Goal: Task Accomplishment & Management: Use online tool/utility

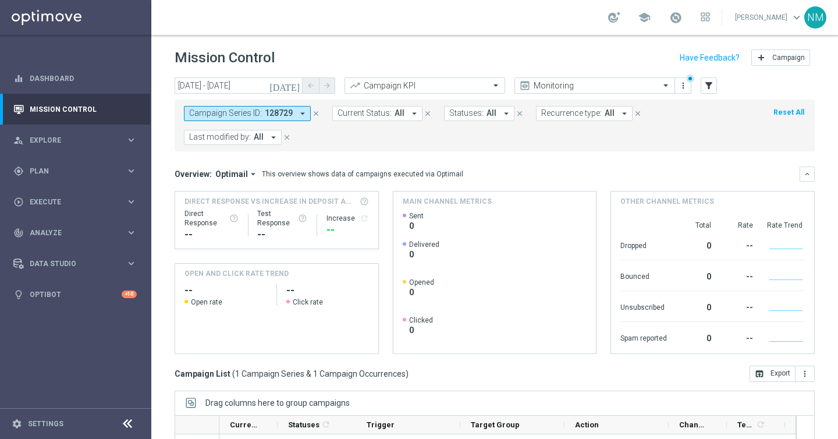
click at [316, 113] on icon "close" at bounding box center [316, 113] width 8 height 8
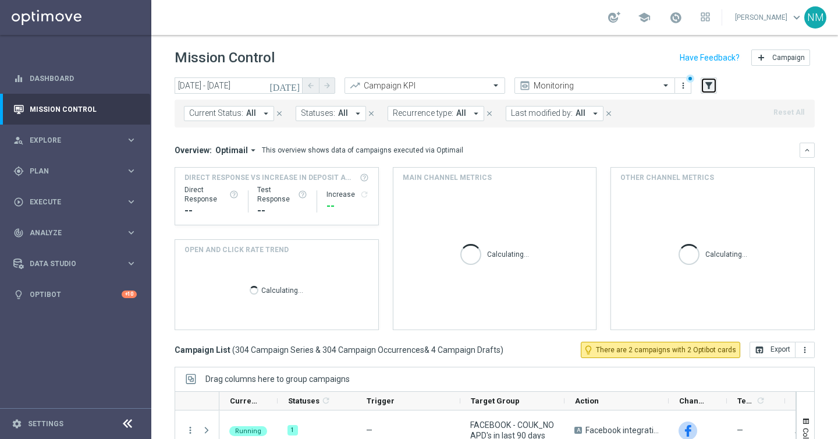
click at [707, 85] on icon "filter_alt" at bounding box center [708, 85] width 10 height 10
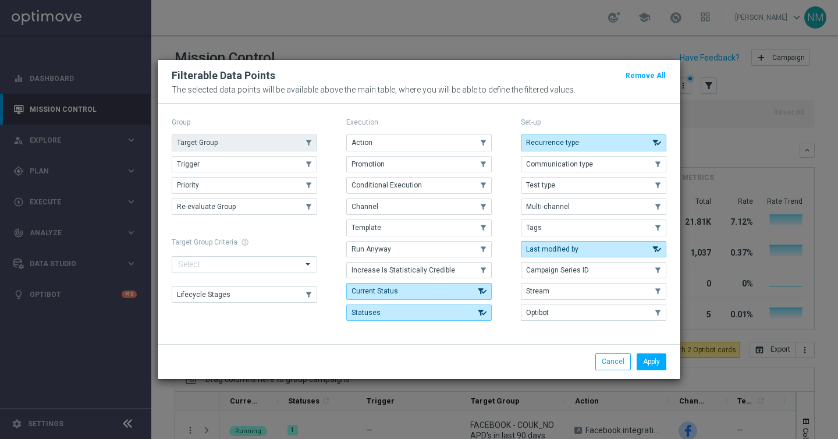
click at [234, 143] on button "Target Group" at bounding box center [244, 142] width 145 height 16
click at [650, 365] on button "Apply" at bounding box center [651, 361] width 30 height 16
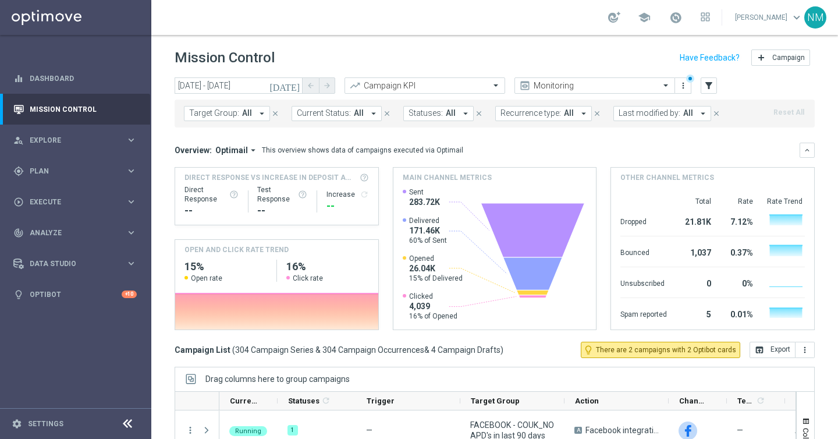
click at [246, 109] on span "All" at bounding box center [247, 113] width 10 height 10
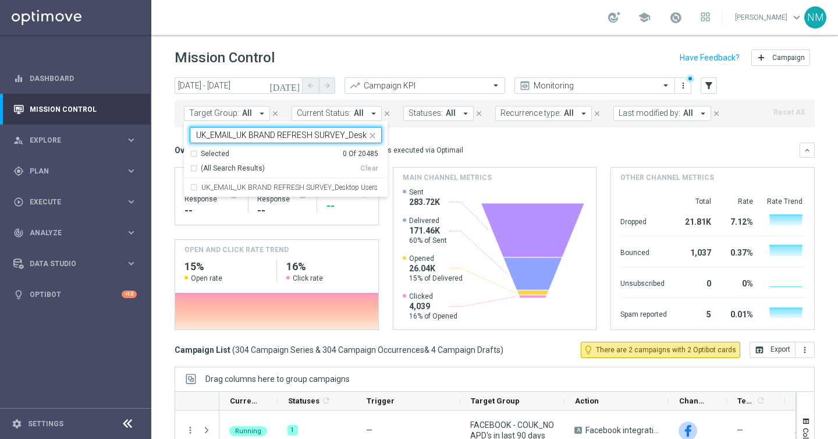
scroll to position [0, 33]
click at [250, 188] on label "UK_EMAIL_UK BRAND REFRESH SURVEY_Desktop Users" at bounding box center [289, 187] width 176 height 7
type input "UK_EMAIL_UK BRAND REFRESH SURVEY_Desktop Users"
click at [454, 140] on mini-dashboard "Overview: Optimail arrow_drop_down This overview shows data of campaigns execut…" at bounding box center [494, 234] width 640 height 214
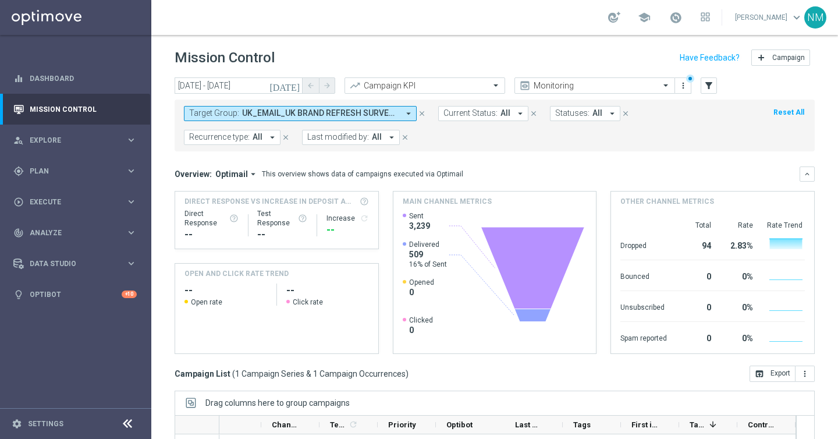
click at [317, 112] on span "UK_EMAIL_UK BRAND REFRESH SURVEY_Desktop Users" at bounding box center [320, 113] width 156 height 10
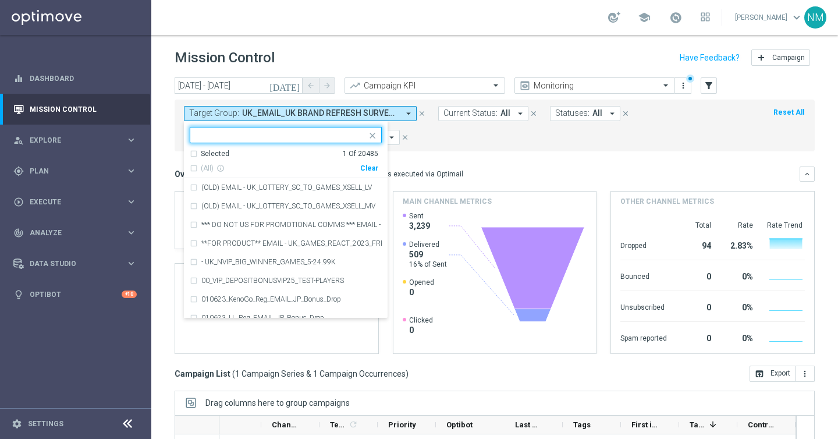
click at [0, 0] on div "Clear" at bounding box center [0, 0] width 0 height 0
click at [330, 137] on input "text" at bounding box center [281, 135] width 170 height 10
paste input "UK_EMAIL_UK BRAND REFRESH SURVEY_Mobile Web Users"
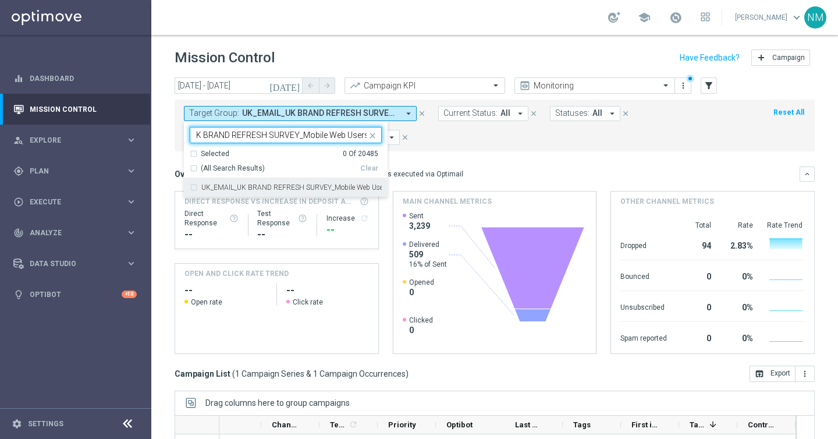
click at [326, 188] on label "UK_EMAIL_UK BRAND REFRESH SURVEY_Mobile Web Users" at bounding box center [291, 187] width 180 height 7
type input "UK_EMAIL_UK BRAND REFRESH SURVEY_Mobile Web Users"
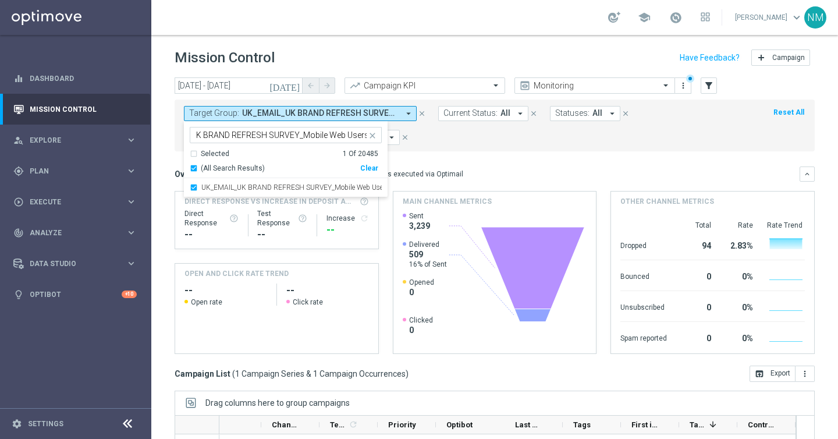
scroll to position [0, 0]
click at [448, 152] on mini-dashboard "Overview: Optimail arrow_drop_down This overview shows data of campaigns execut…" at bounding box center [494, 258] width 640 height 214
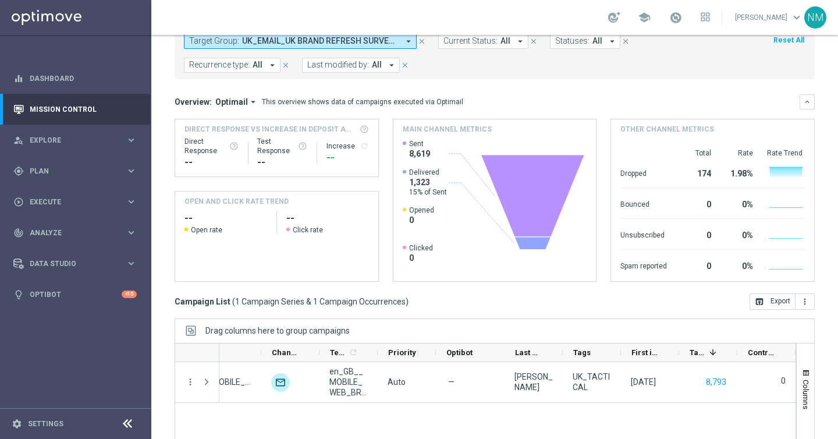
scroll to position [17, 0]
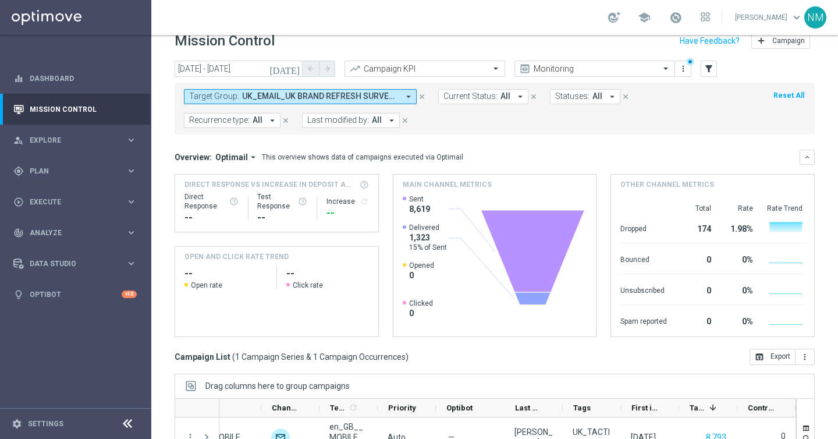
click at [290, 97] on span "UK_EMAIL_UK BRAND REFRESH SURVEY_Mobile Web Users" at bounding box center [320, 96] width 156 height 10
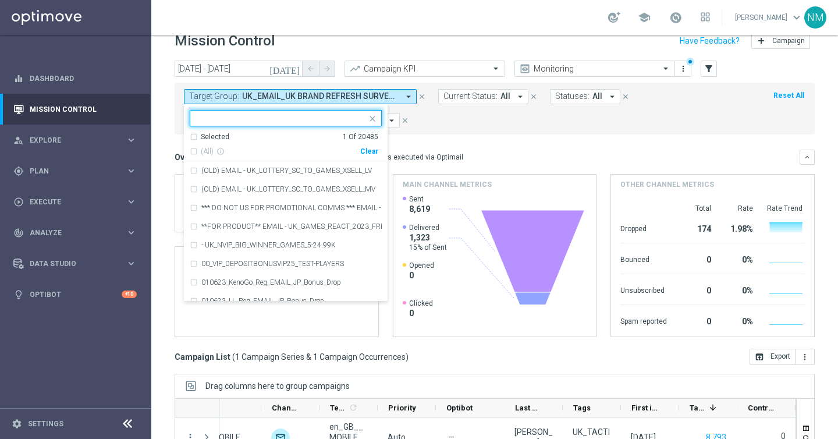
click at [0, 0] on div "Clear" at bounding box center [0, 0] width 0 height 0
click at [337, 114] on input "text" at bounding box center [281, 118] width 170 height 10
paste input "UK_EMAIL_UK BRAND REFRESH SURVEY_Mobile App Users"
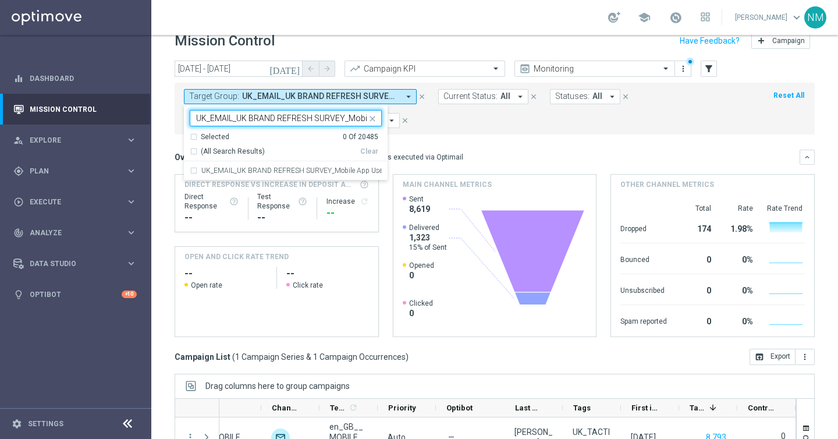
scroll to position [0, 44]
drag, startPoint x: 330, startPoint y: 176, endPoint x: 401, endPoint y: 145, distance: 77.7
click at [330, 176] on div "UK_EMAIL_UK BRAND REFRESH SURVEY_Mobile App Users" at bounding box center [286, 170] width 192 height 19
type input "UK_EMAIL_UK BRAND REFRESH SURVEY_Mobile App Users"
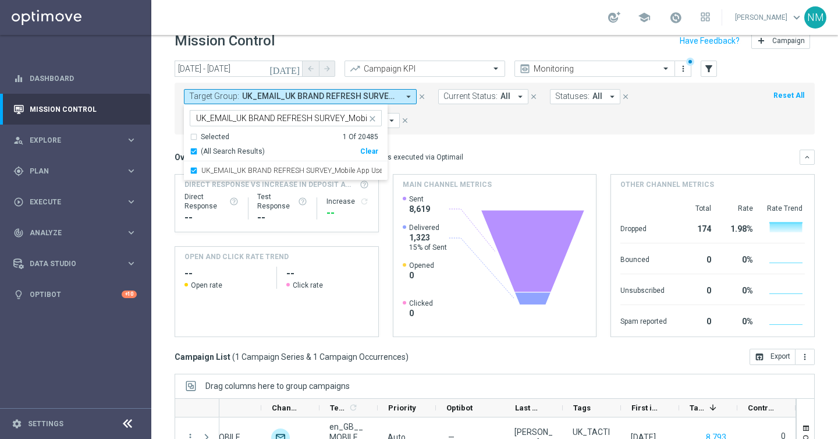
click at [453, 130] on div "Target Group: UK_EMAIL_UK BRAND REFRESH SURVEY_Mobile Web Users arrow_drop_down…" at bounding box center [494, 109] width 640 height 52
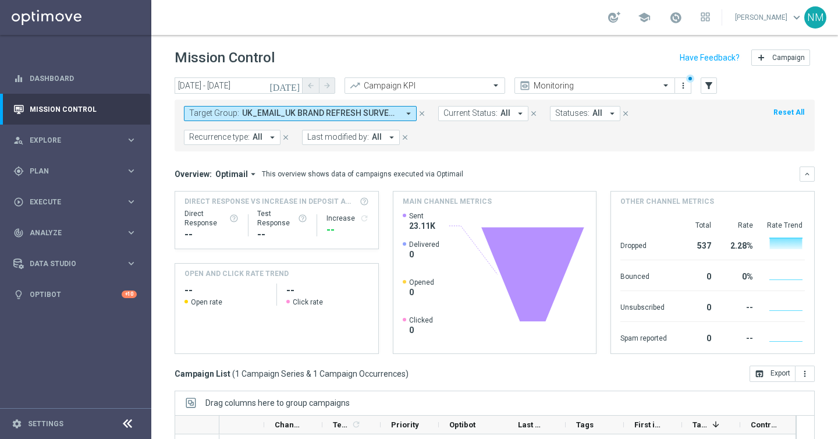
click at [337, 117] on span "UK_EMAIL_UK BRAND REFRESH SURVEY_Mobile App Users" at bounding box center [320, 113] width 156 height 10
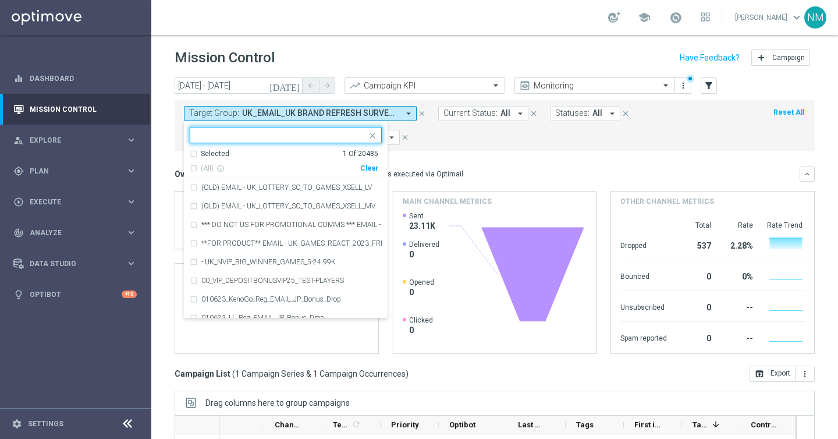
click at [0, 0] on div "Clear" at bounding box center [0, 0] width 0 height 0
click at [330, 133] on input "text" at bounding box center [281, 135] width 170 height 10
paste input "UK_EMAIL_UK BRAND REFRESH SURVEY_Tablet Users"
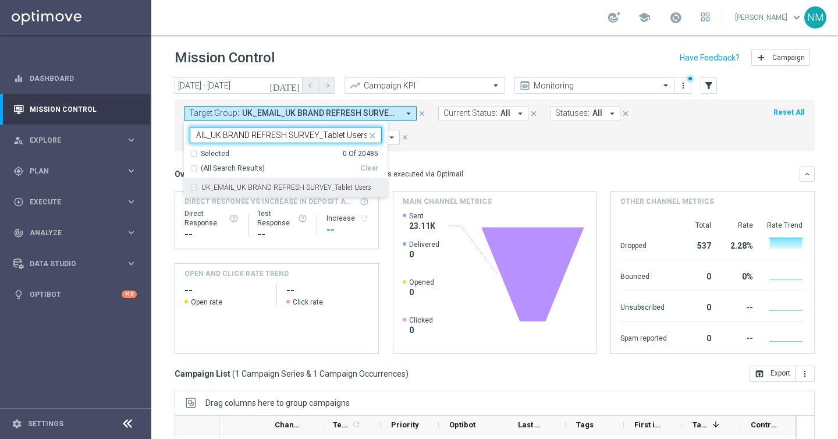
click at [319, 184] on label "UK_EMAIL_UK BRAND REFRESH SURVEY_Tablet Users" at bounding box center [286, 187] width 170 height 7
type input "UK_EMAIL_UK BRAND REFRESH SURVEY_Tablet Users"
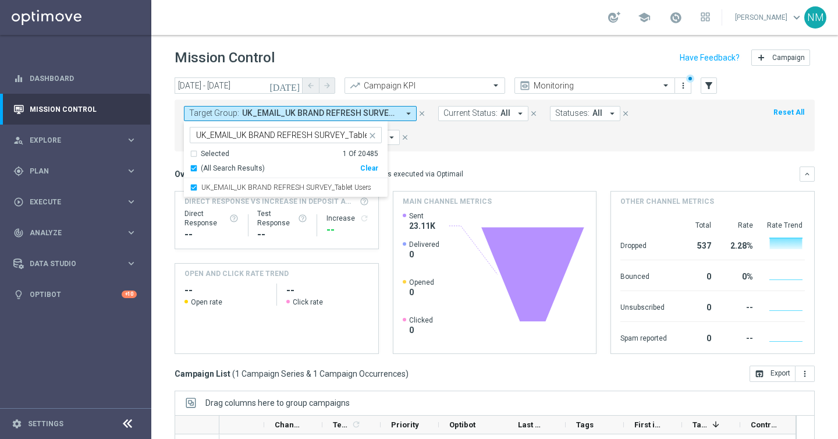
click at [447, 159] on mini-dashboard "Overview: Optimail arrow_drop_down This overview shows data of campaigns execut…" at bounding box center [494, 258] width 640 height 214
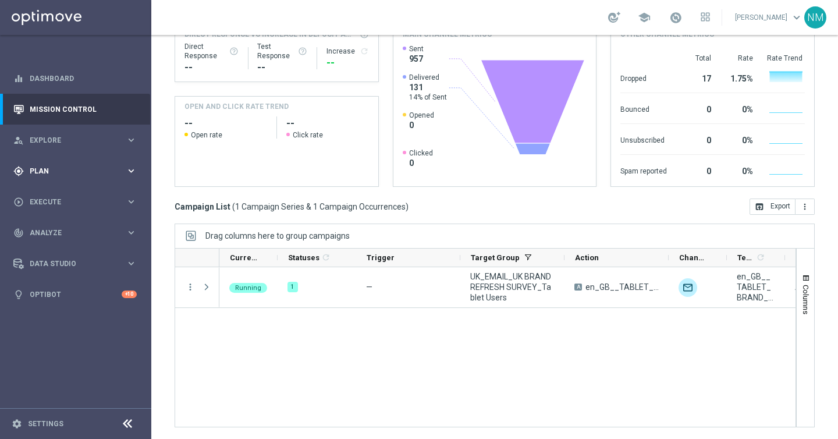
click at [58, 166] on div "gps_fixed Plan" at bounding box center [69, 171] width 112 height 10
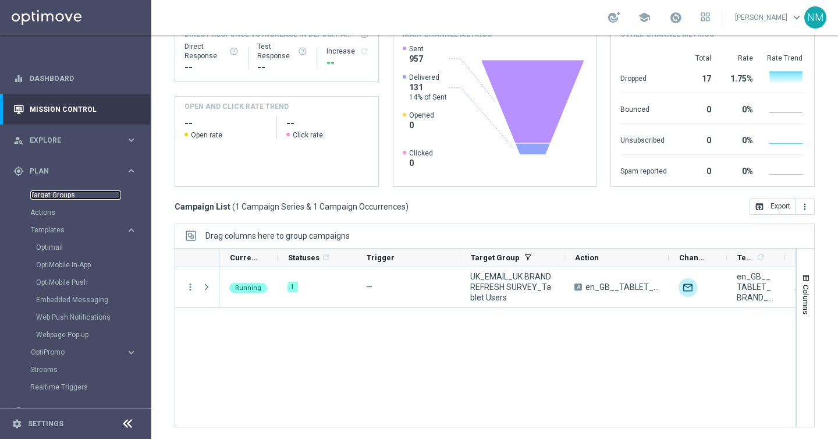
click at [59, 198] on link "Target Groups" at bounding box center [75, 194] width 91 height 9
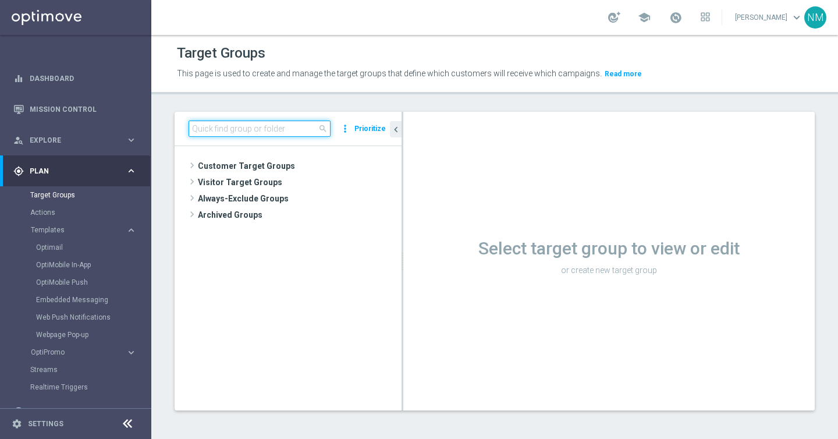
click at [290, 123] on input at bounding box center [259, 128] width 142 height 16
paste input "UK_EMAIL_UK BRAND REFRESH SURVEY_Mobile App Users"
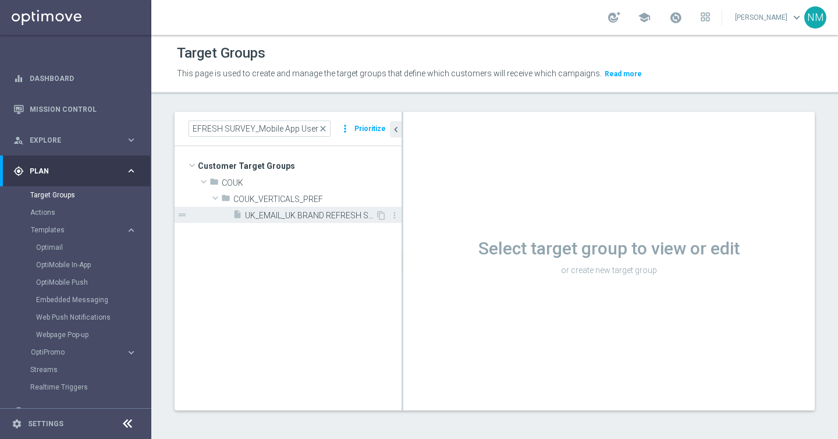
click at [284, 218] on span "UK_EMAIL_UK BRAND REFRESH SURVEY_Mobile App Users" at bounding box center [310, 216] width 130 height 10
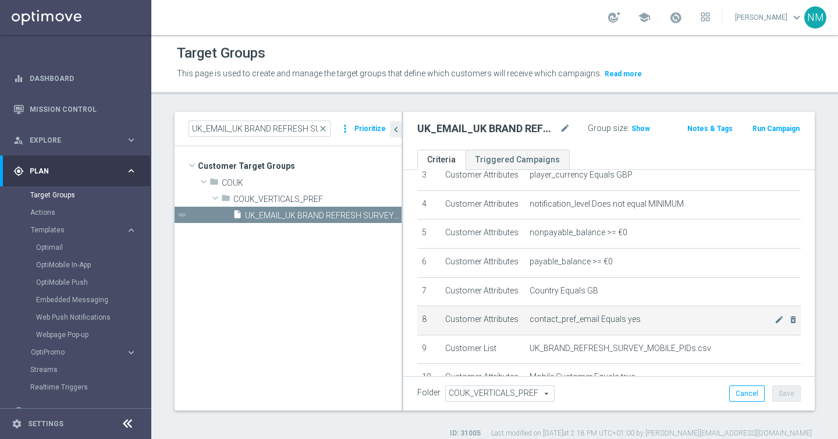
scroll to position [207, 0]
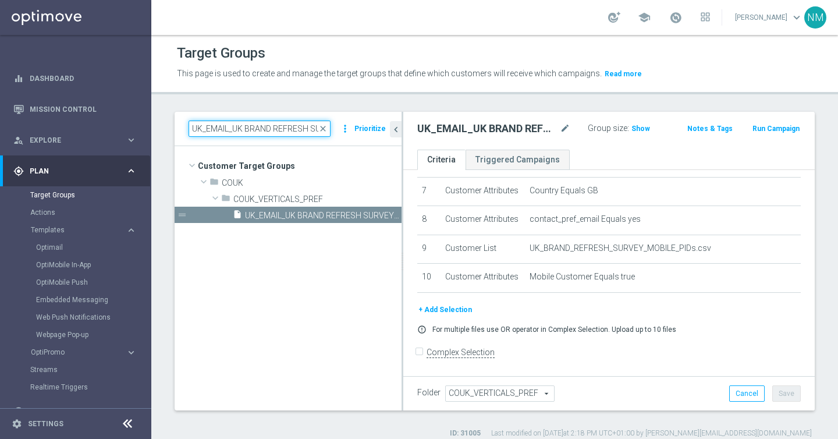
click at [275, 127] on input "UK_EMAIL_UK BRAND REFRESH SURVEY_Mobile App Users" at bounding box center [259, 128] width 142 height 16
paste input "Web"
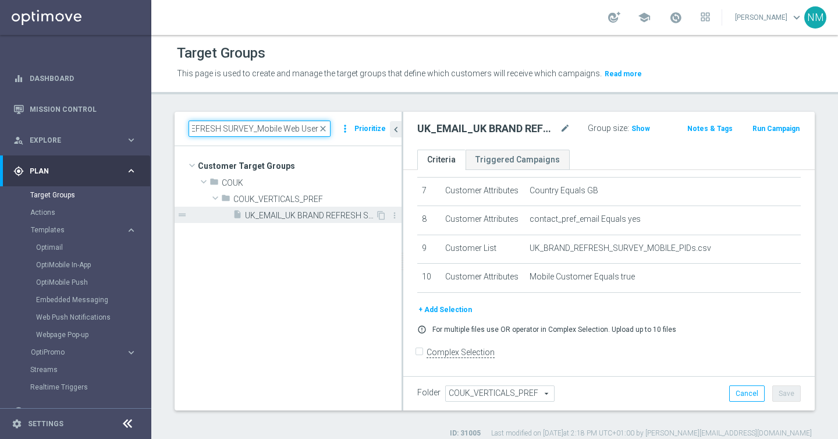
type input "UK_EMAIL_UK BRAND REFRESH SURVEY_Mobile Web Users"
click at [326, 216] on span "UK_EMAIL_UK BRAND REFRESH SURVEY_Mobile Web Users" at bounding box center [310, 216] width 130 height 10
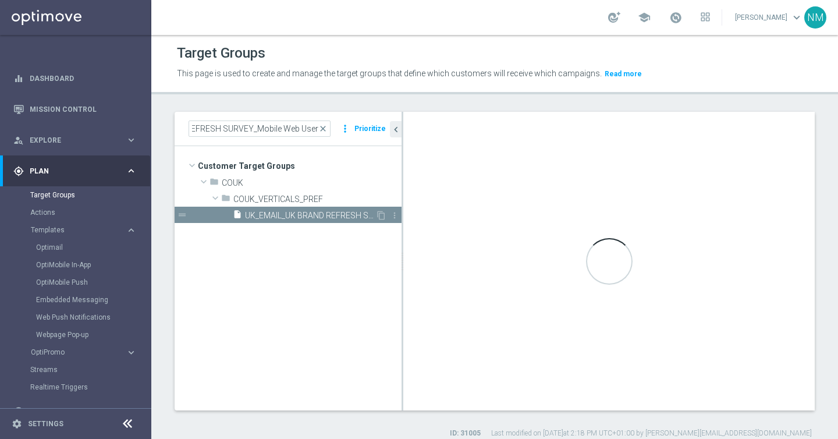
scroll to position [0, 0]
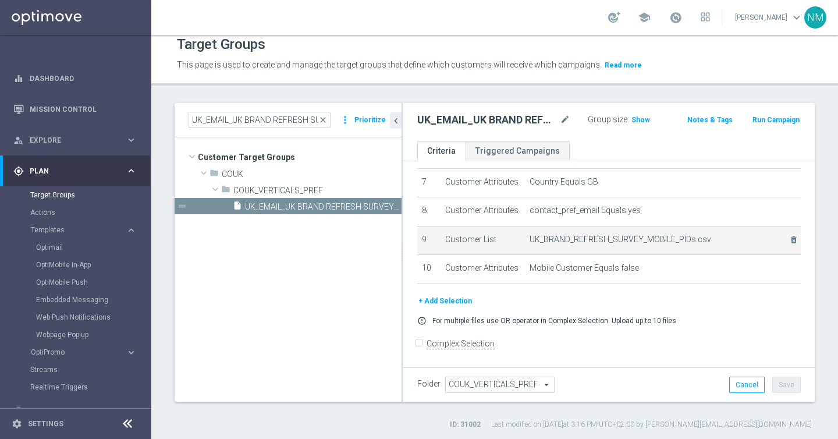
scroll to position [11, 0]
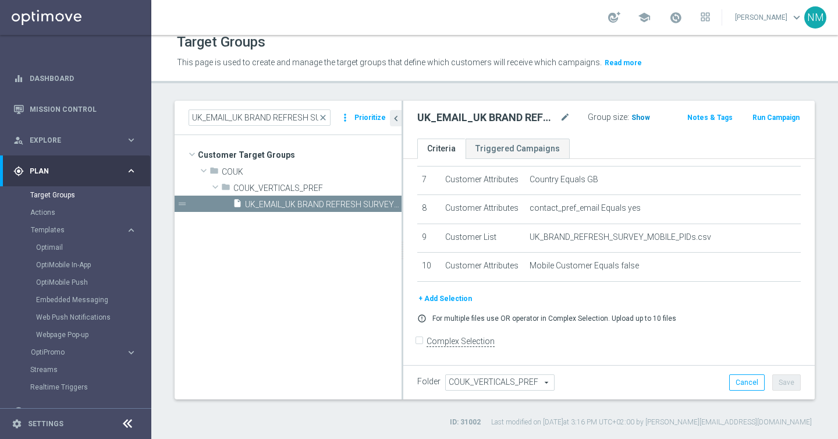
click at [638, 119] on span "Show" at bounding box center [640, 117] width 19 height 8
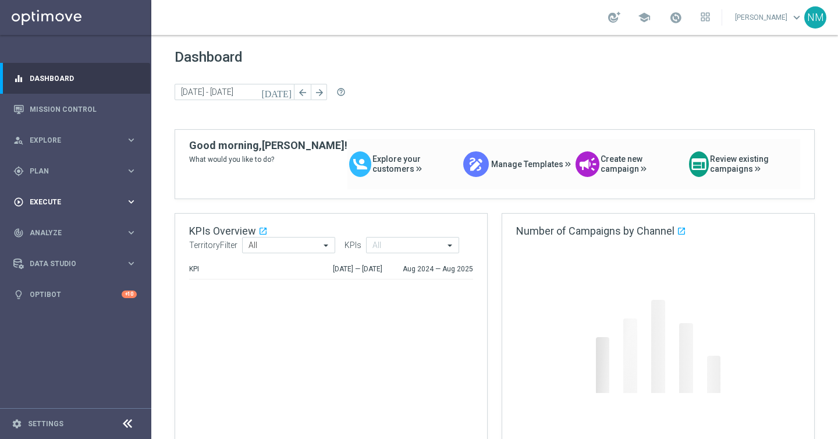
click at [66, 194] on div "play_circle_outline Execute keyboard_arrow_right" at bounding box center [75, 201] width 150 height 31
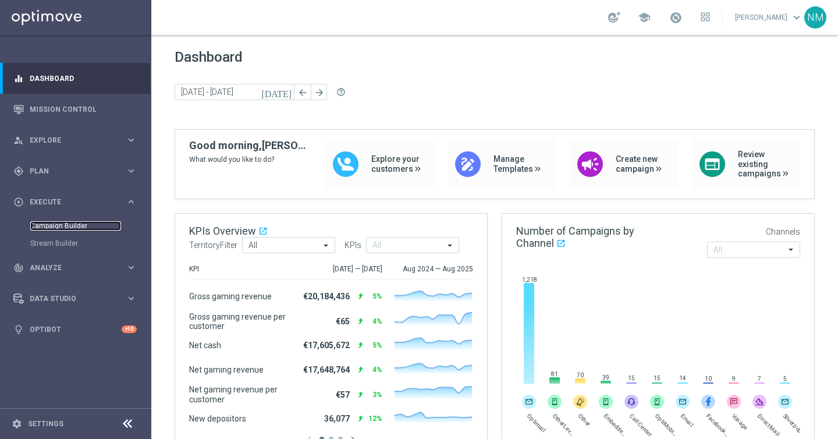
click at [54, 226] on link "Campaign Builder" at bounding box center [75, 225] width 91 height 9
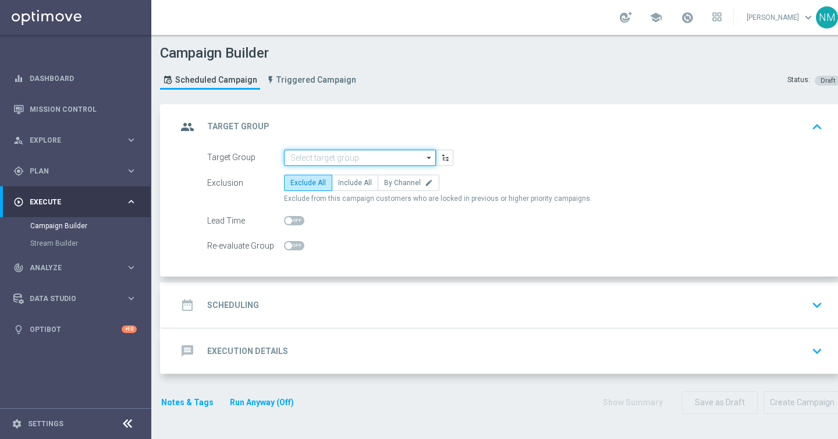
click at [326, 159] on input at bounding box center [360, 157] width 152 height 16
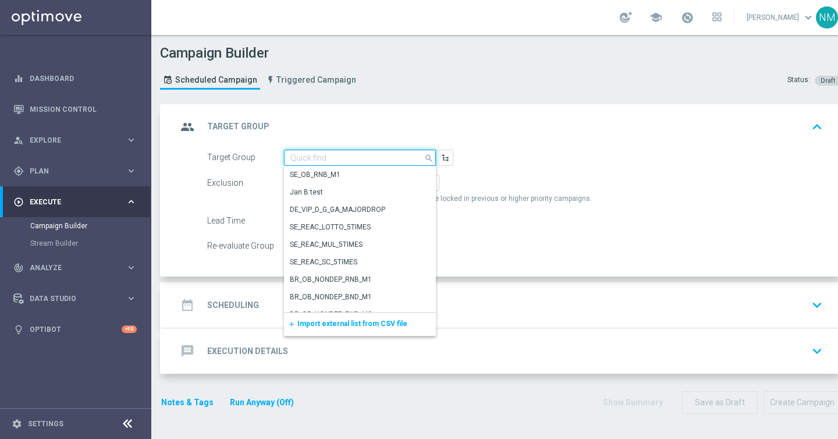
paste input "UK_SPORTSBOOK_APP | NFL | List of Bettors"
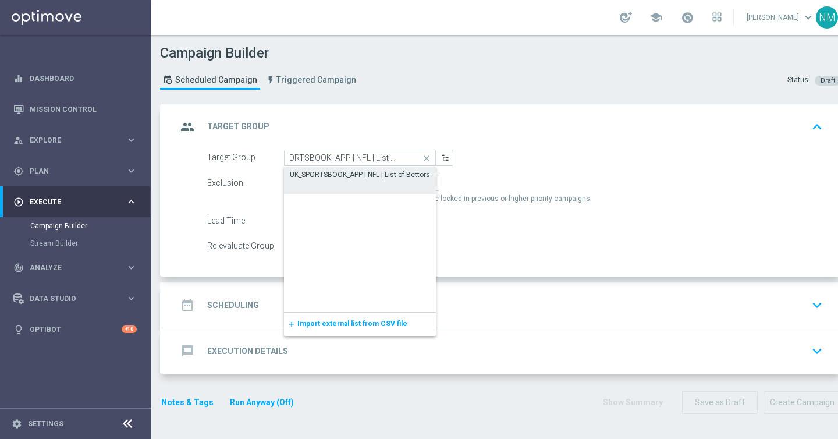
click at [335, 176] on div "UK_SPORTSBOOK_APP | NFL | List of Bettors" at bounding box center [360, 174] width 140 height 10
type input "UK_SPORTSBOOK_APP | NFL | List of Bettors"
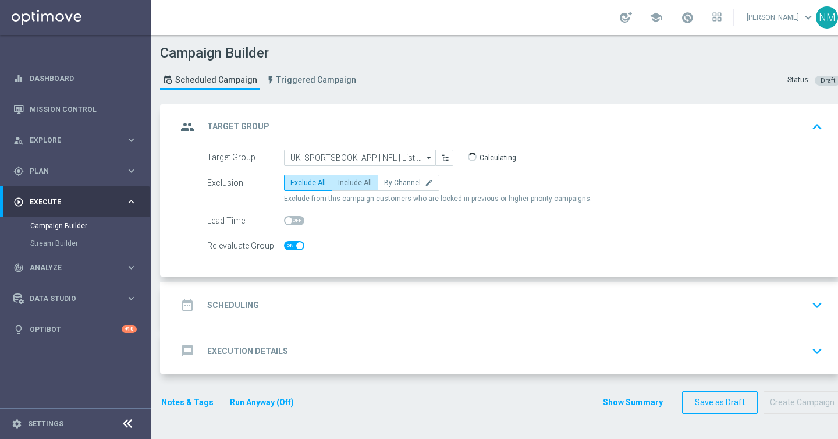
checkbox input "true"
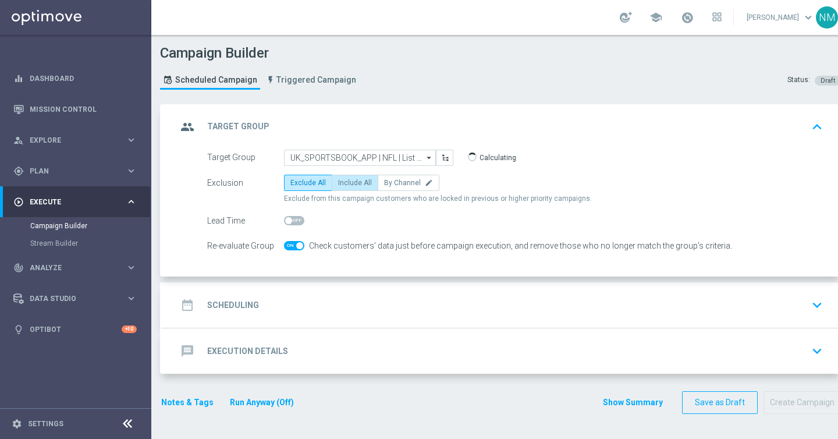
click at [344, 188] on label "Include All" at bounding box center [355, 182] width 47 height 16
click at [344, 188] on input "Include All" at bounding box center [342, 185] width 8 height 8
radio input "true"
click at [292, 315] on div "date_range Scheduling keyboard_arrow_down" at bounding box center [502, 305] width 650 height 22
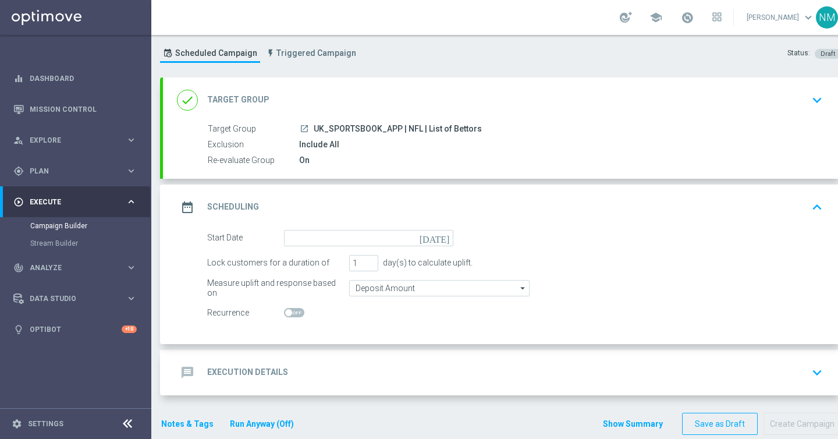
scroll to position [46, 0]
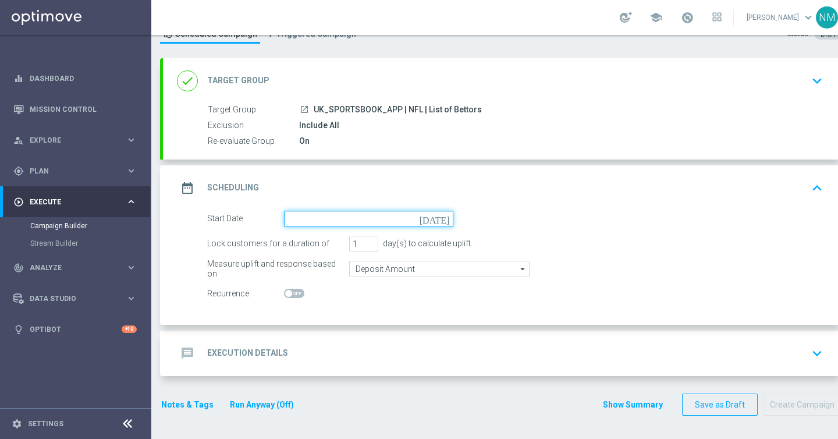
click at [308, 220] on input at bounding box center [368, 219] width 169 height 16
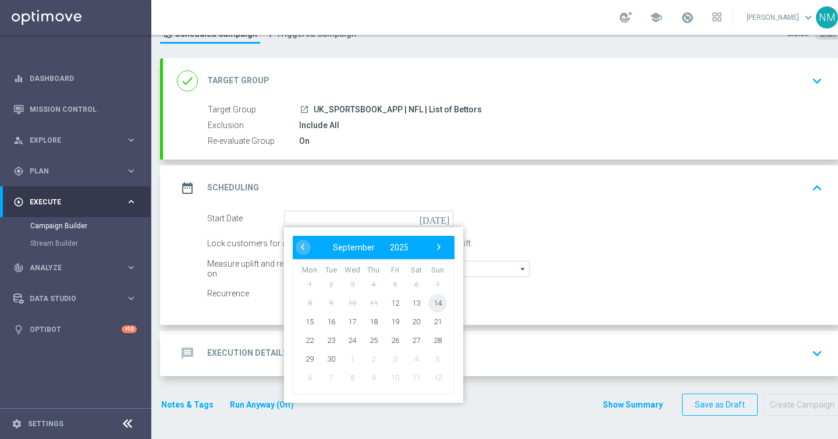
click at [436, 305] on span "14" at bounding box center [437, 302] width 19 height 19
type input "14 Sep 2025"
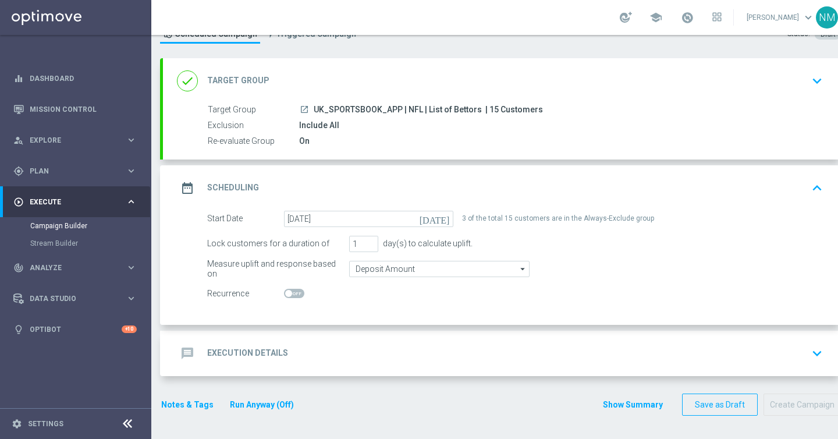
click at [319, 340] on div "message Execution Details keyboard_arrow_down" at bounding box center [502, 352] width 678 height 45
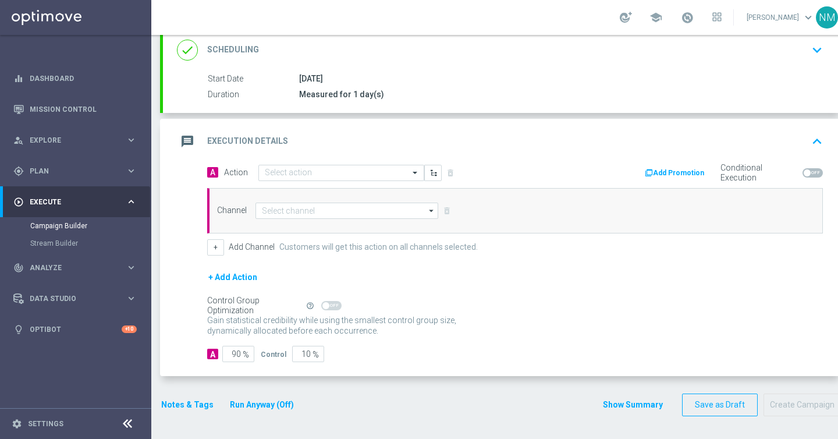
scroll to position [179, 0]
click at [308, 169] on input "text" at bounding box center [330, 173] width 130 height 10
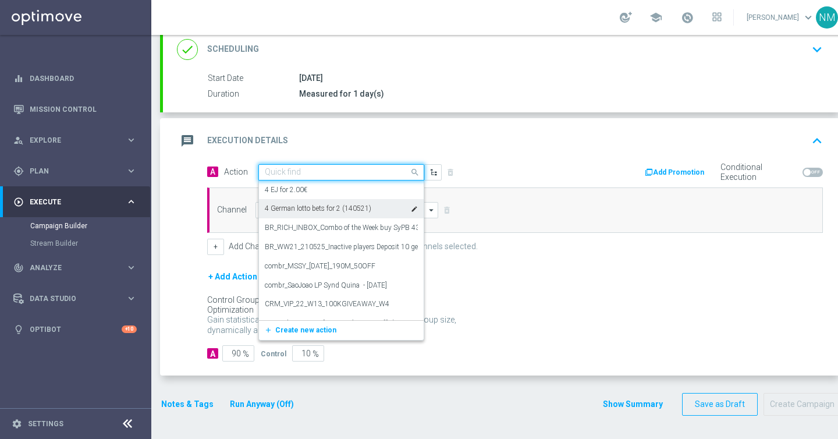
paste input "en_GB__AMERICAN_FOOTBALL_NFL_140925_ACCA__ALL_APP_TAC_SB"
type input "en_GB__AMERICAN_FOOTBALL_NFL_140925_ACCA__ALL_APP_TAC_SB"
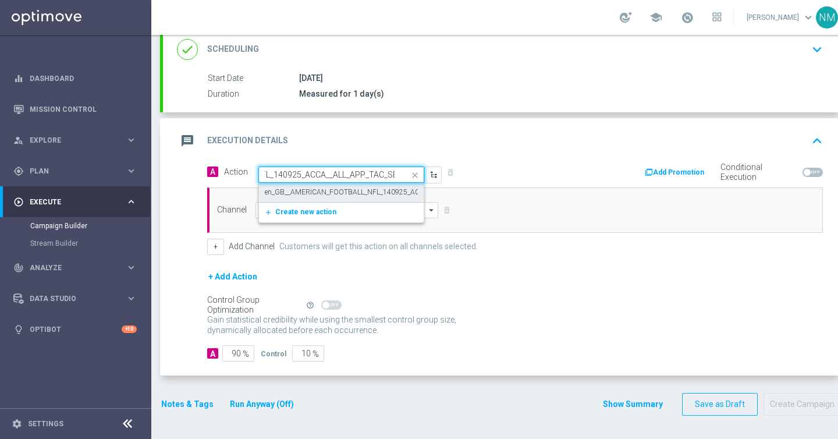
click at [325, 194] on label "en_GB__AMERICAN_FOOTBALL_NFL_140925_ACCA__ALL_APP_TAC_SB" at bounding box center [377, 192] width 225 height 10
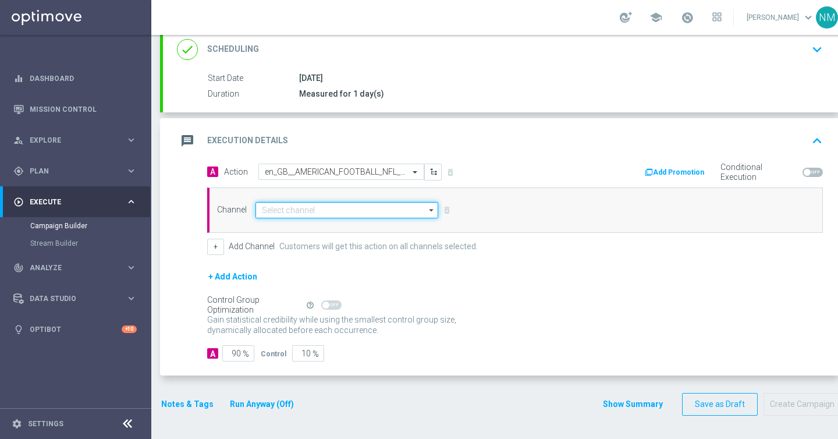
click at [334, 204] on input at bounding box center [346, 210] width 183 height 16
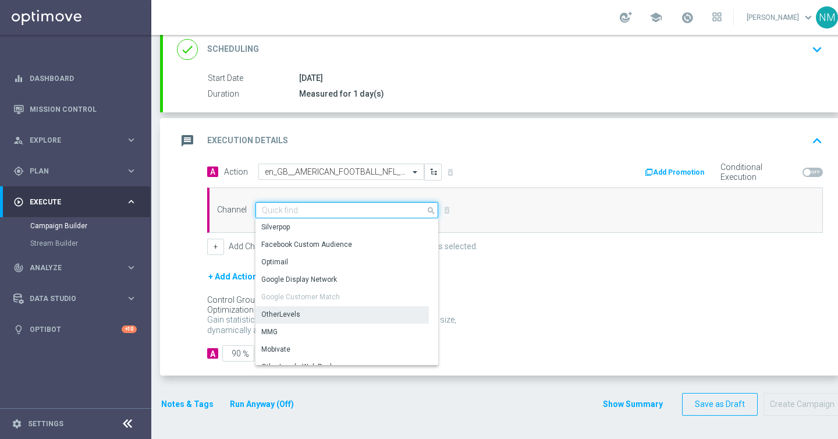
scroll to position [308, 0]
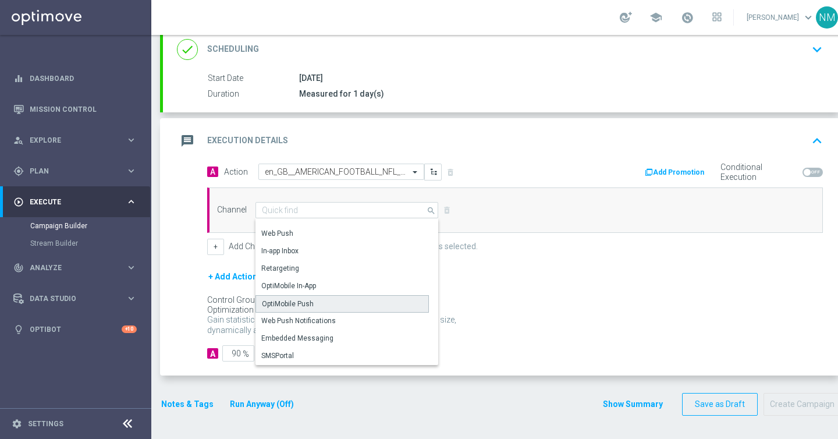
click at [301, 306] on div "OptiMobile Push" at bounding box center [288, 303] width 52 height 10
type input "OptiMobile Push"
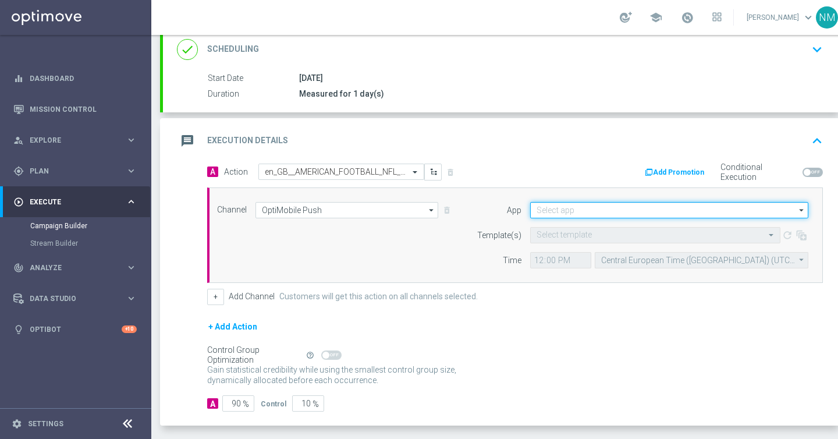
click at [609, 214] on input at bounding box center [669, 210] width 278 height 16
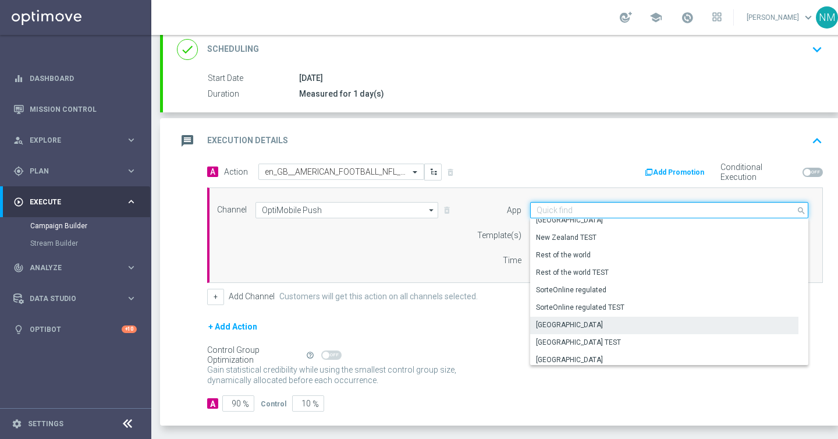
scroll to position [482, 0]
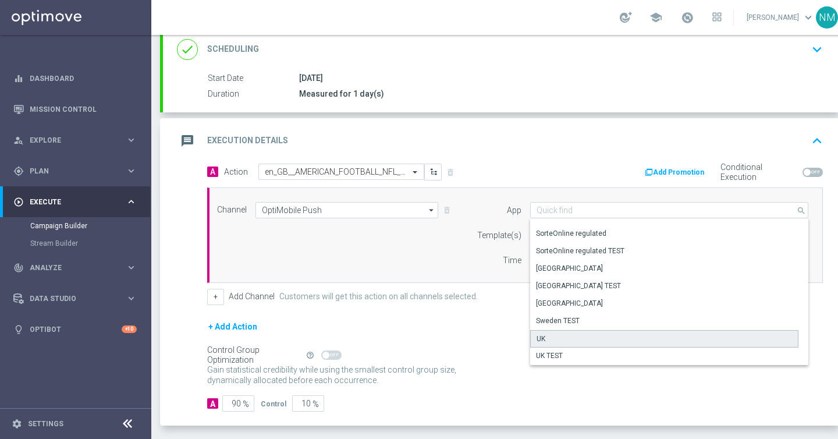
click at [551, 333] on div "UK" at bounding box center [664, 338] width 268 height 17
type input "UK"
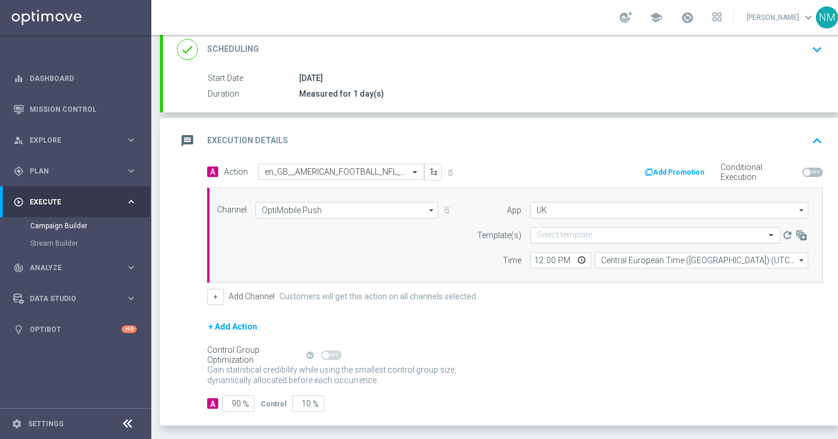
click at [550, 239] on input "text" at bounding box center [643, 235] width 214 height 10
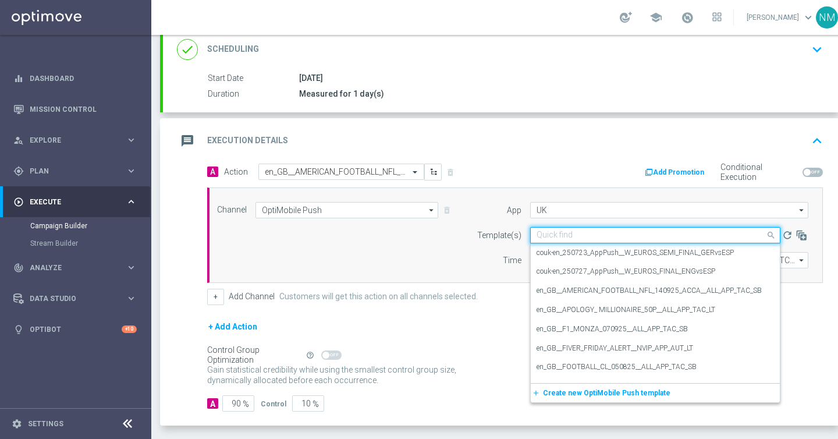
paste input "en_GB__AMERICAN_FOOTBALL_NFL_140925_ACCA__ALL_APP_TAC_SB"
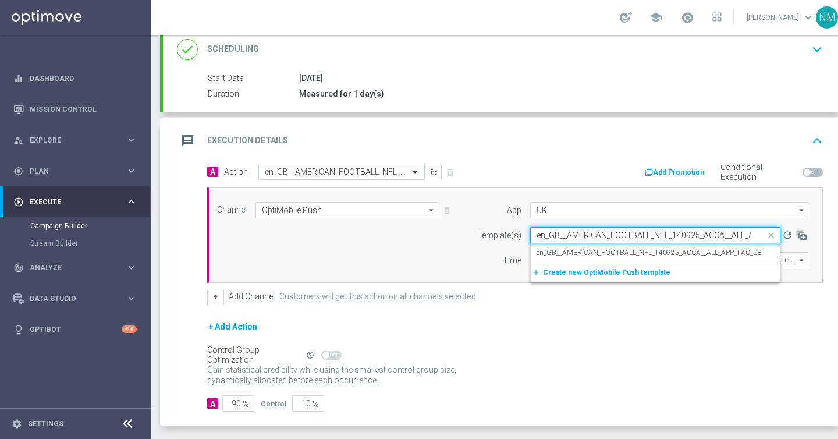
scroll to position [0, 42]
click at [559, 255] on label "en_GB__AMERICAN_FOOTBALL_NFL_140925_ACCA__ALL_APP_TAC_SB" at bounding box center [648, 253] width 225 height 10
type input "en_GB__AMERICAN_FOOTBALL_NFL_140925_ACCA__ALL_APP_TAC_SB"
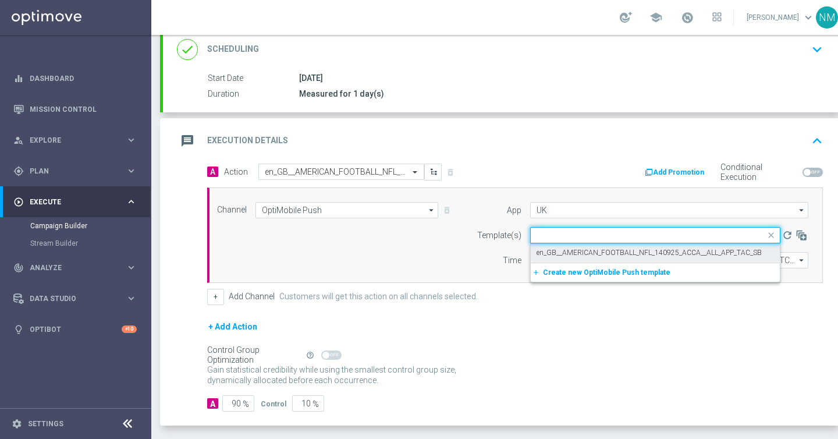
scroll to position [0, 0]
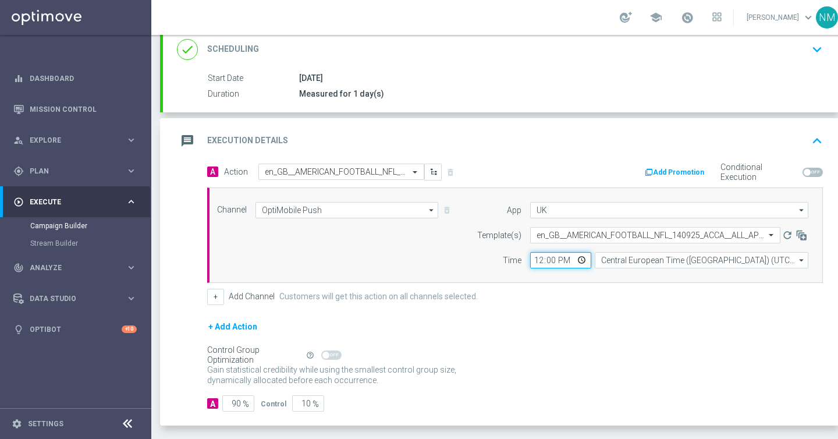
click at [576, 261] on input "12:00" at bounding box center [560, 260] width 61 height 16
type input "13:00"
click at [639, 304] on div "+ Add Channel Customers will get this action on all channels selected." at bounding box center [514, 296] width 615 height 16
click at [639, 255] on input "Central European Time (Budapest) (UTC +02:00)" at bounding box center [700, 260] width 213 height 16
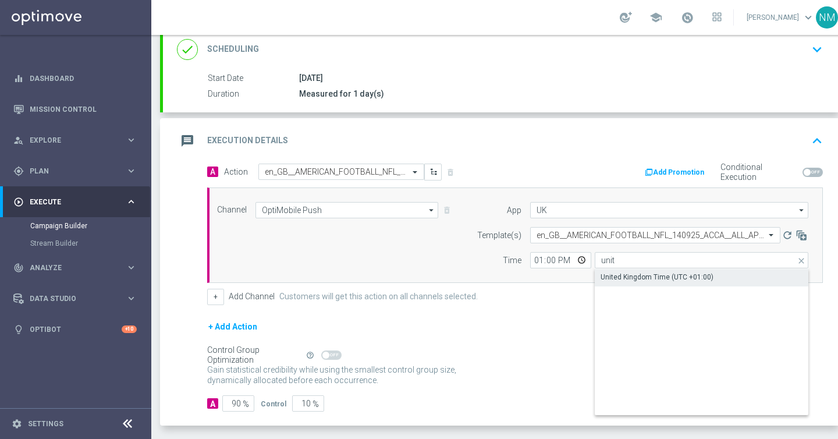
click at [636, 275] on div "United Kingdom Time (UTC +01:00)" at bounding box center [656, 277] width 113 height 10
type input "United Kingdom Time (UTC +01:00)"
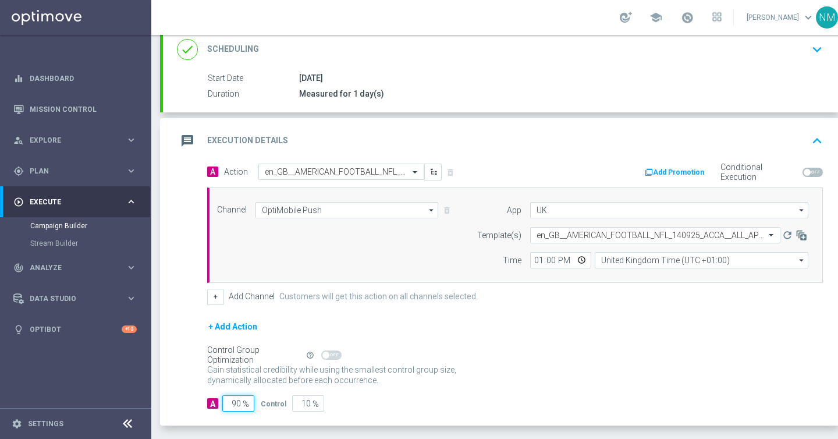
click at [236, 401] on input "90" at bounding box center [238, 403] width 32 height 16
type input "0"
type input "100"
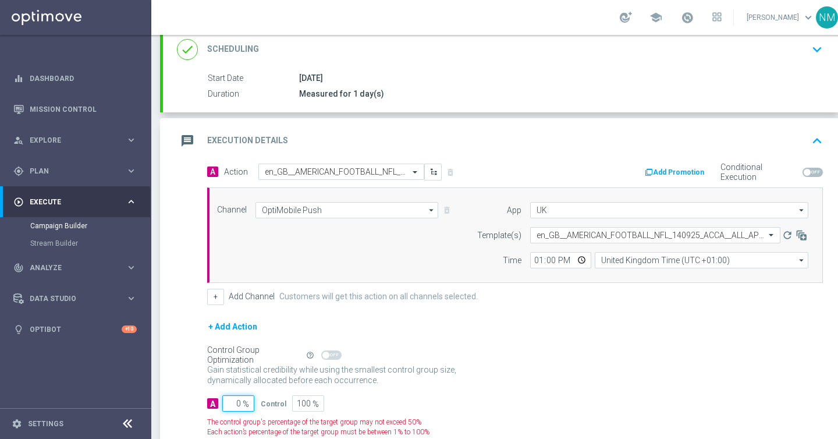
type input "10"
type input "90"
type input "100"
type input "0"
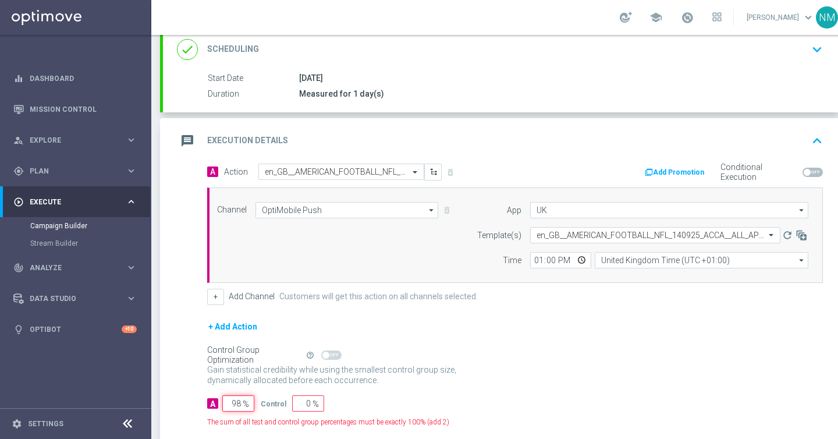
scroll to position [245, 0]
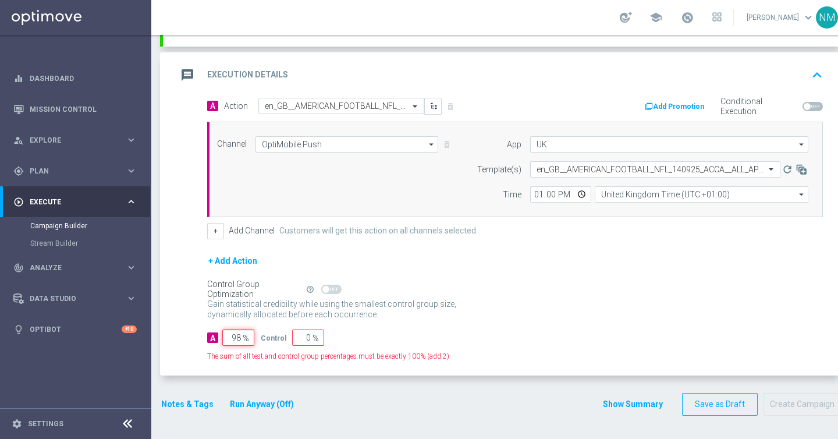
type input "9"
type input "91"
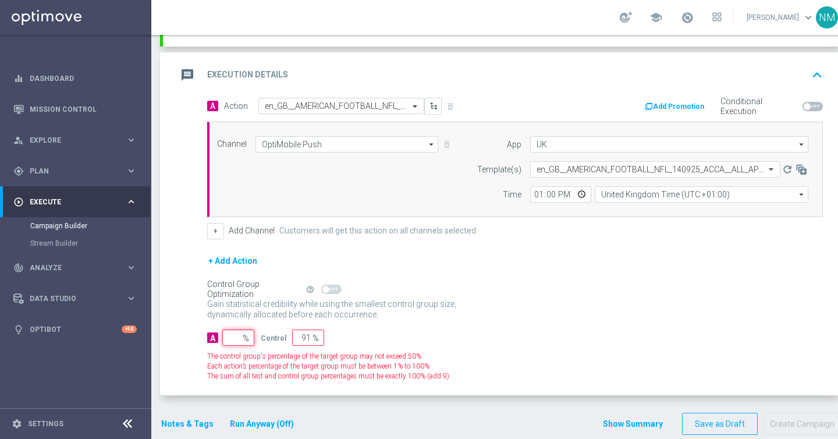
type input "100"
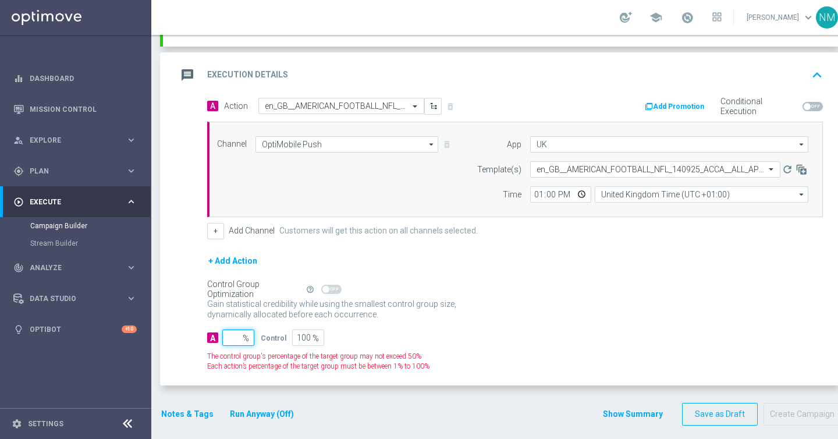
type input "1"
type input "99"
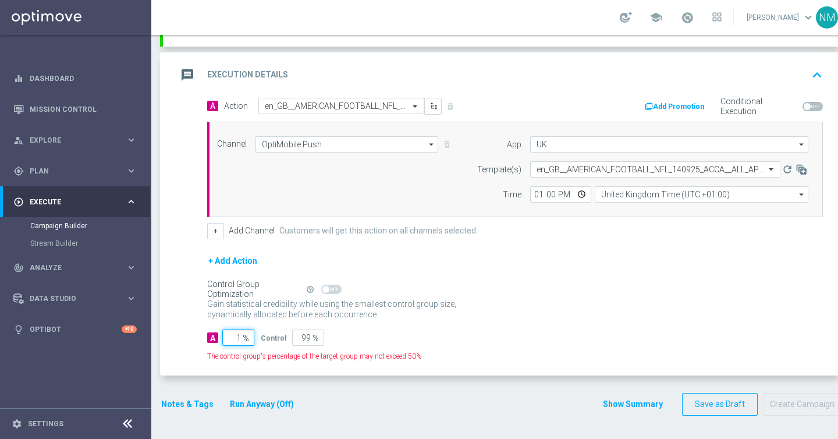
type input "10"
type input "90"
type input "100"
type input "0"
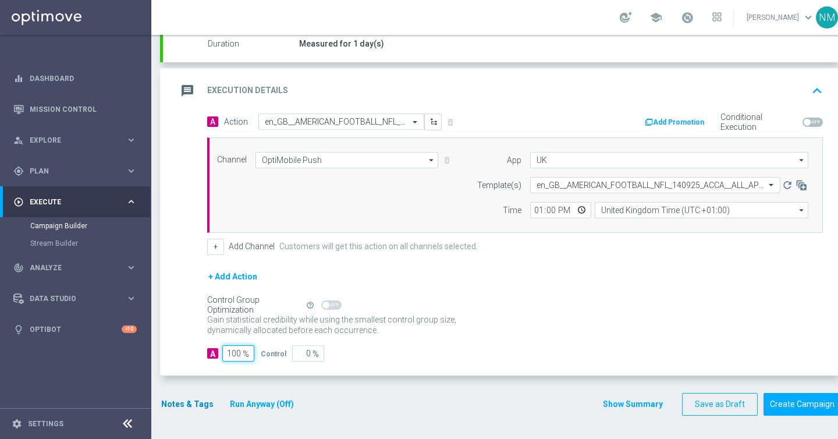
type input "100"
click at [187, 403] on button "Notes & Tags" at bounding box center [187, 404] width 55 height 15
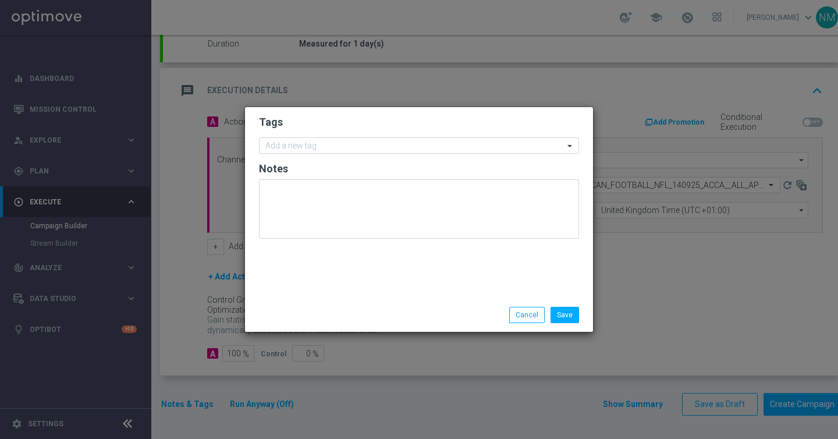
click at [320, 154] on form "Tags Add a new tag Notes" at bounding box center [419, 179] width 320 height 135
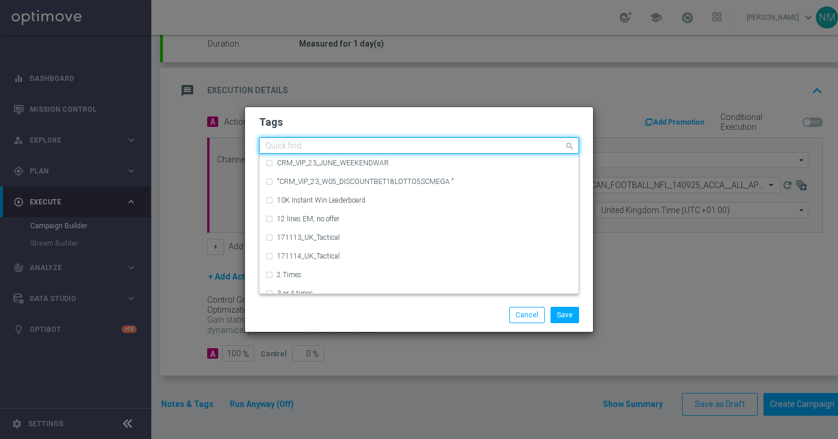
click at [320, 149] on input "text" at bounding box center [414, 146] width 298 height 10
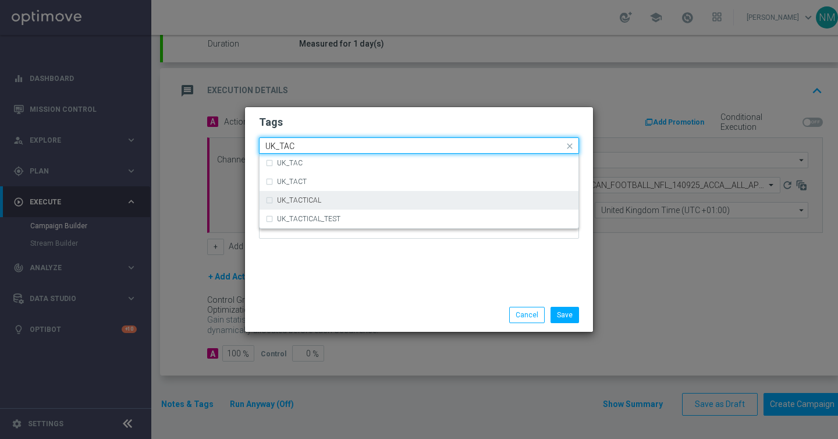
click at [344, 195] on div "UK_TACTICAL" at bounding box center [418, 200] width 307 height 19
type input "UK_TAC"
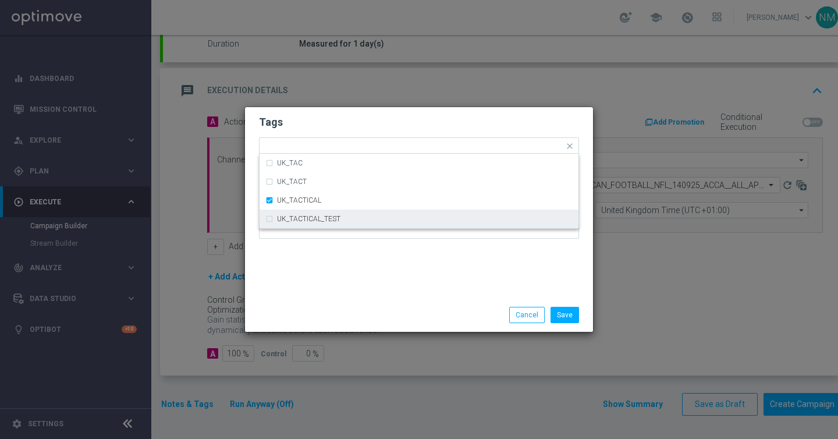
click at [441, 304] on div "Save Cancel" at bounding box center [419, 315] width 348 height 34
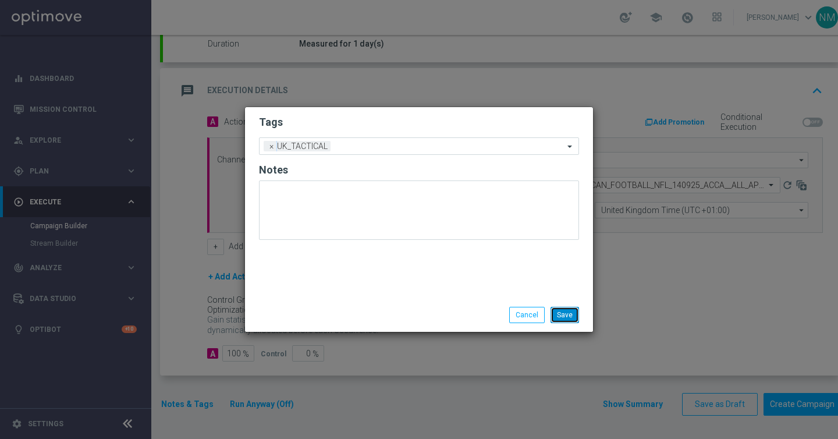
click at [567, 312] on button "Save" at bounding box center [564, 315] width 28 height 16
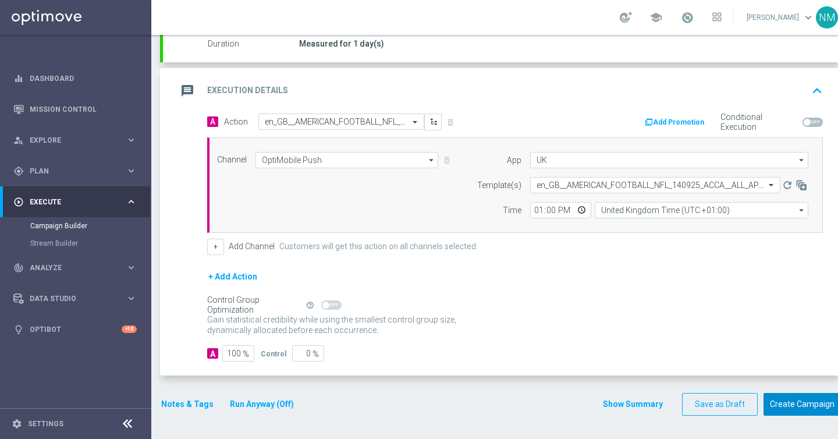
click at [792, 404] on button "Create Campaign" at bounding box center [801, 404] width 77 height 23
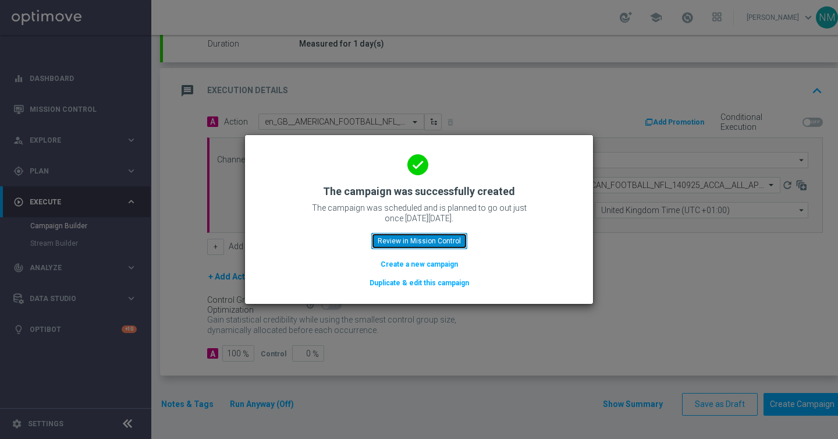
click at [426, 244] on button "Review in Mission Control" at bounding box center [419, 241] width 96 height 16
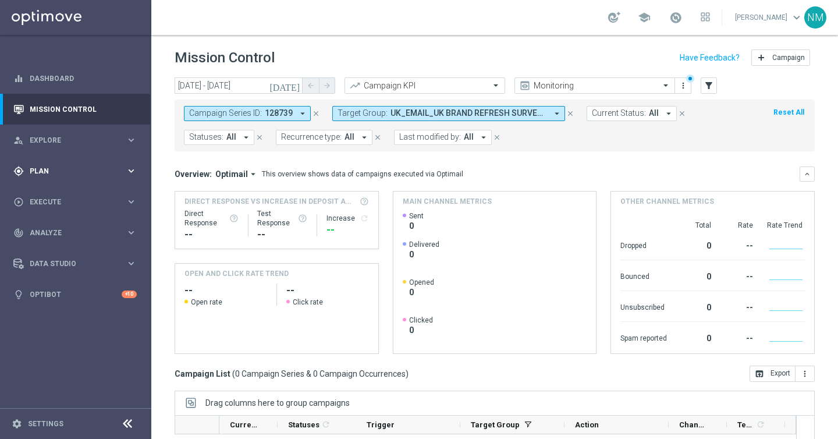
click at [73, 171] on span "Plan" at bounding box center [78, 171] width 96 height 7
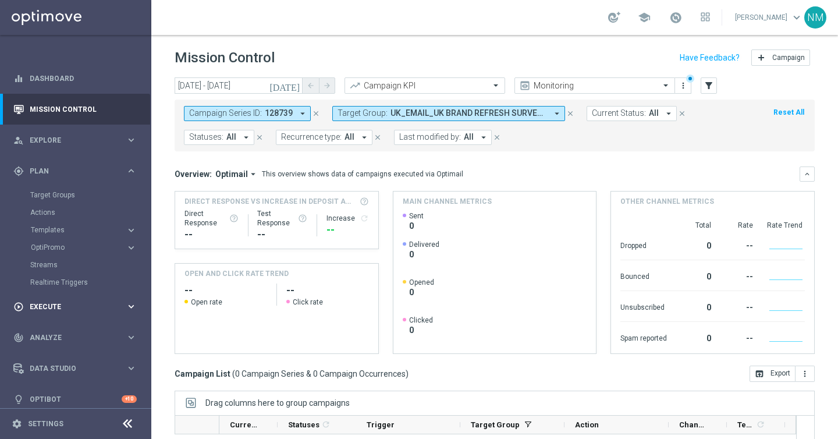
click at [49, 301] on div "play_circle_outline Execute" at bounding box center [69, 306] width 112 height 10
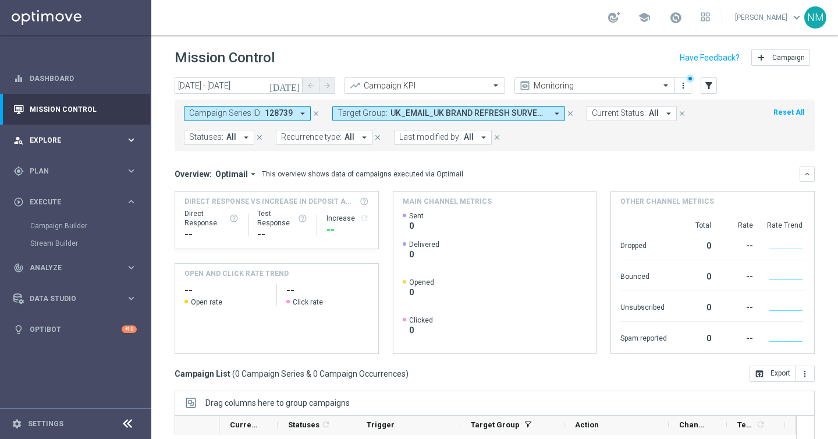
click at [73, 145] on div "person_search Explore" at bounding box center [69, 140] width 112 height 10
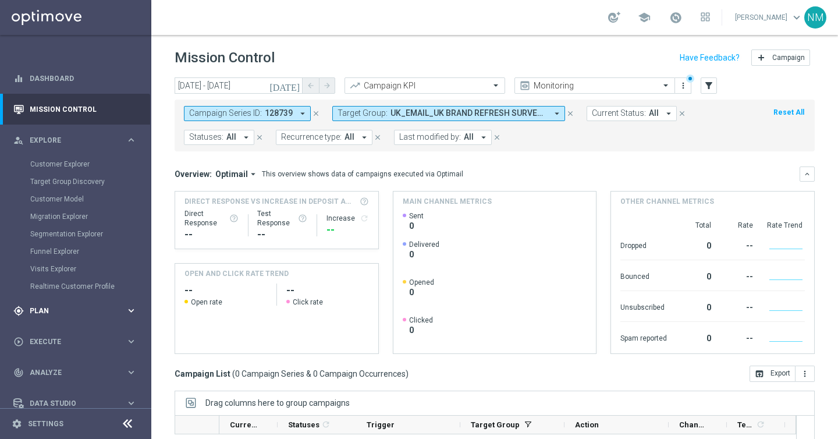
click at [45, 318] on div "gps_fixed Plan keyboard_arrow_right" at bounding box center [75, 310] width 150 height 31
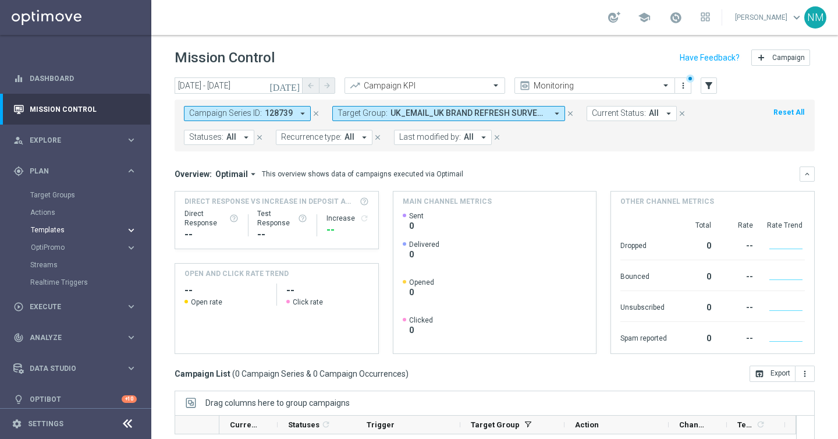
click at [56, 226] on span "Templates" at bounding box center [72, 229] width 83 height 7
click at [48, 248] on link "Optimail" at bounding box center [78, 247] width 85 height 9
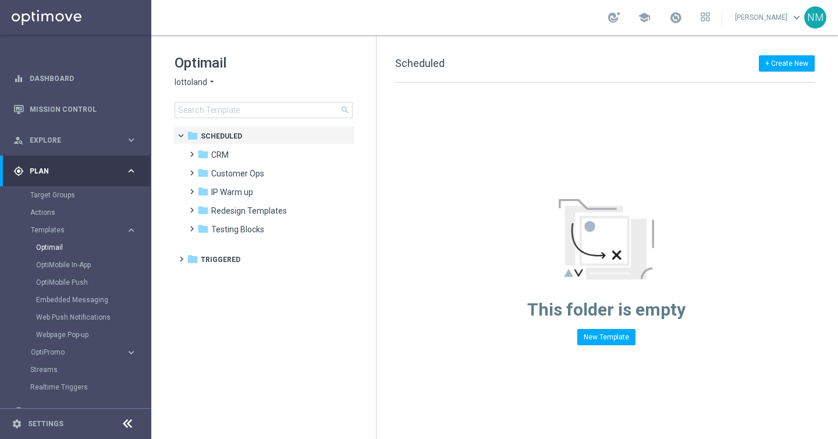
click at [210, 80] on icon "arrow_drop_down" at bounding box center [211, 82] width 9 height 11
click at [312, 191] on div "folder IP Warm up" at bounding box center [264, 192] width 134 height 13
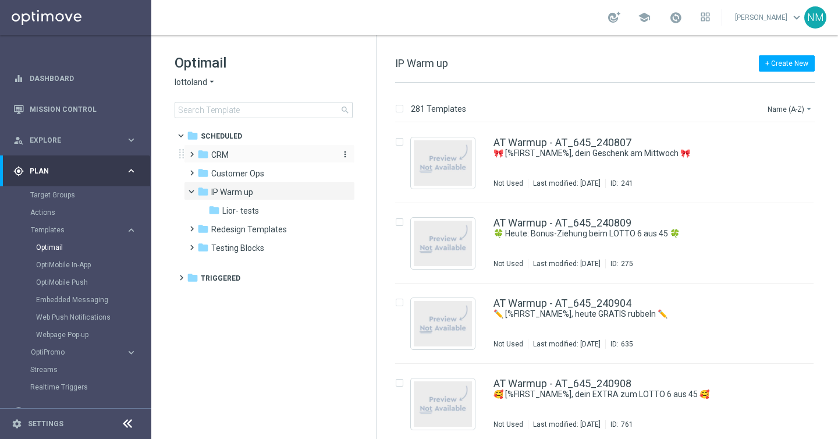
click at [242, 159] on div "folder CRM" at bounding box center [264, 154] width 134 height 13
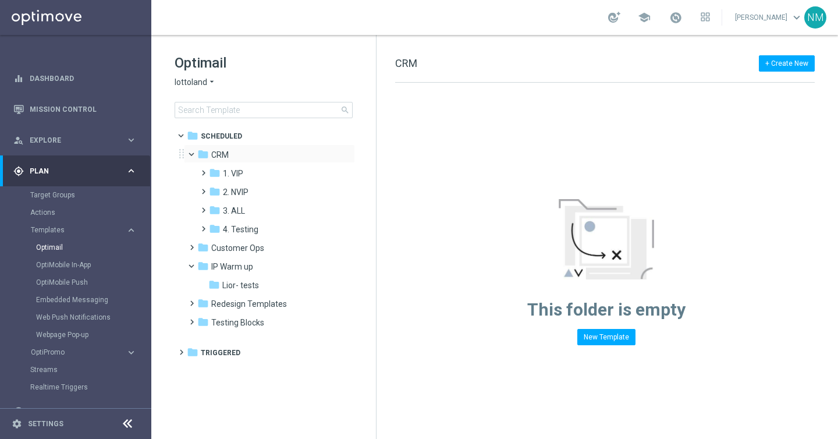
click at [194, 151] on span at bounding box center [196, 151] width 5 height 5
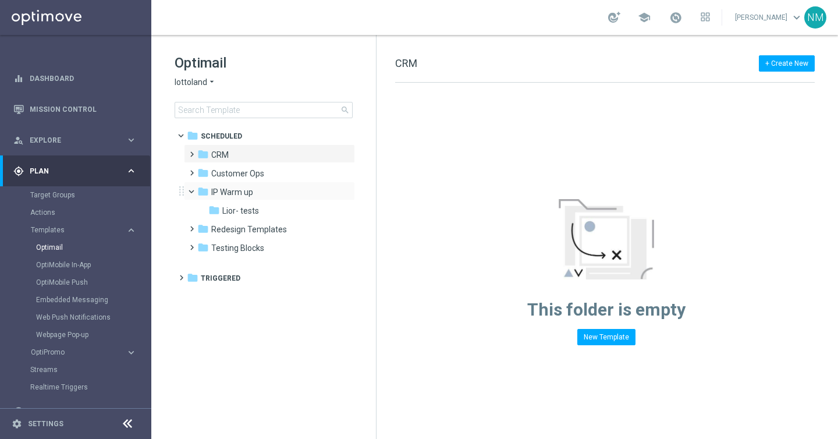
click at [194, 190] on span at bounding box center [196, 188] width 5 height 5
click at [190, 188] on span at bounding box center [189, 186] width 5 height 5
click at [194, 190] on span at bounding box center [196, 188] width 5 height 5
click at [192, 207] on span at bounding box center [189, 204] width 5 height 5
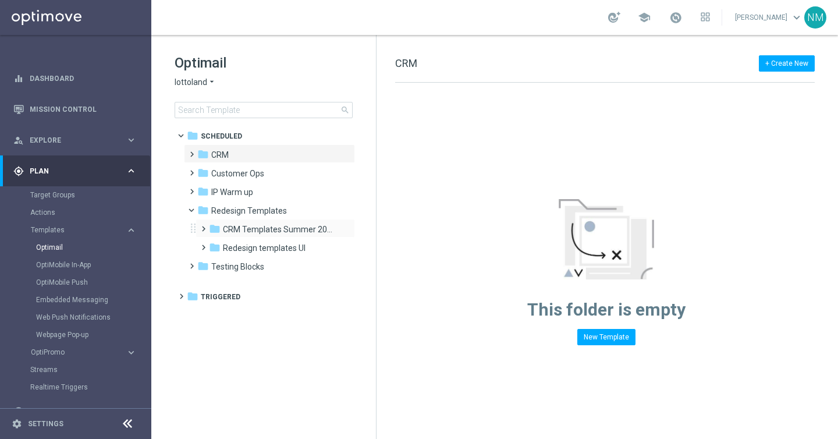
click at [202, 226] on span at bounding box center [200, 223] width 5 height 5
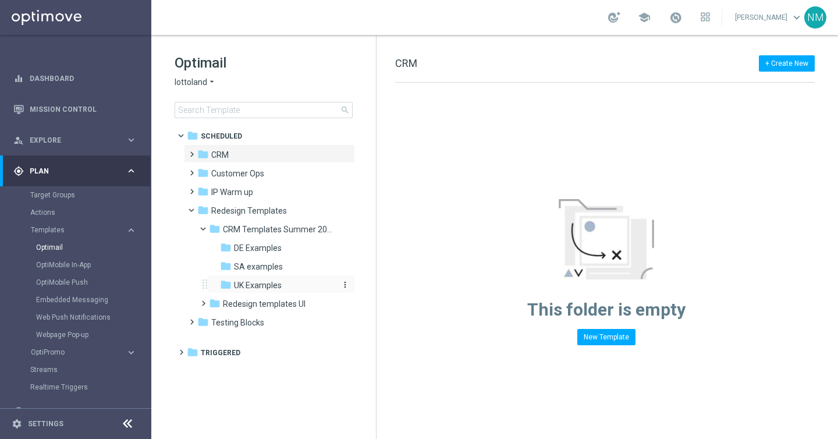
click at [241, 285] on span "UK Examples" at bounding box center [258, 285] width 48 height 10
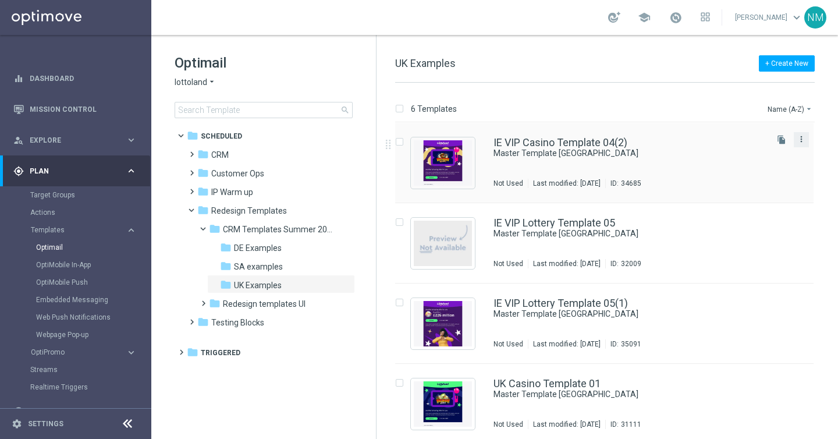
click at [803, 141] on icon "more_vert" at bounding box center [800, 138] width 9 height 9
click at [750, 169] on div "Copy To" at bounding box center [752, 168] width 70 height 8
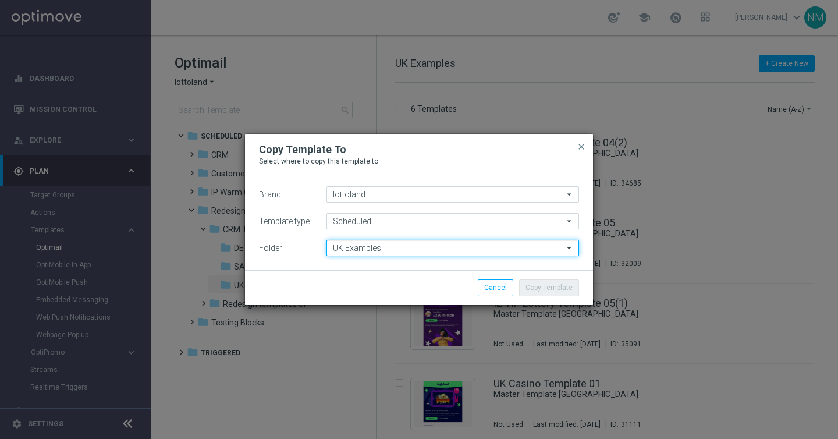
click at [490, 248] on input "UK Examples" at bounding box center [452, 248] width 252 height 16
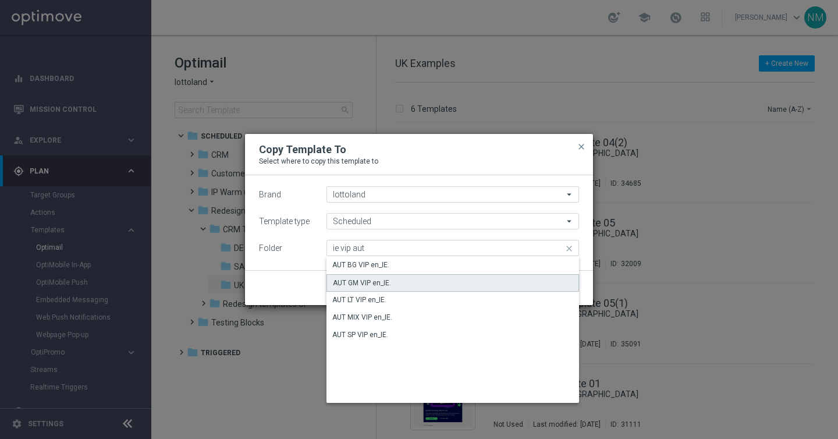
click at [497, 285] on div "AUT GM VIP en_IE." at bounding box center [452, 282] width 252 height 17
type input "AUT GM VIP en_IE."
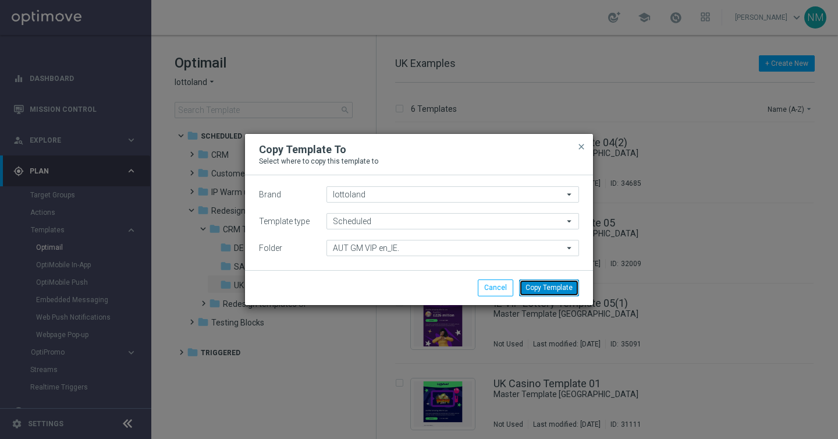
click at [545, 287] on button "Copy Template" at bounding box center [549, 287] width 60 height 16
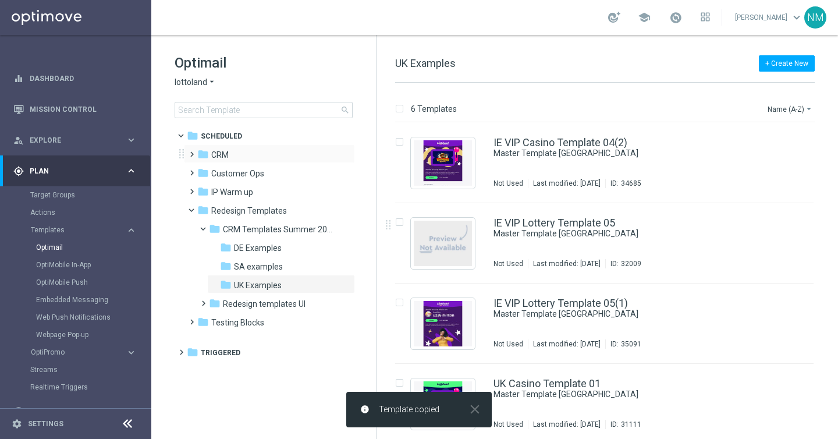
click at [190, 151] on span at bounding box center [189, 149] width 5 height 5
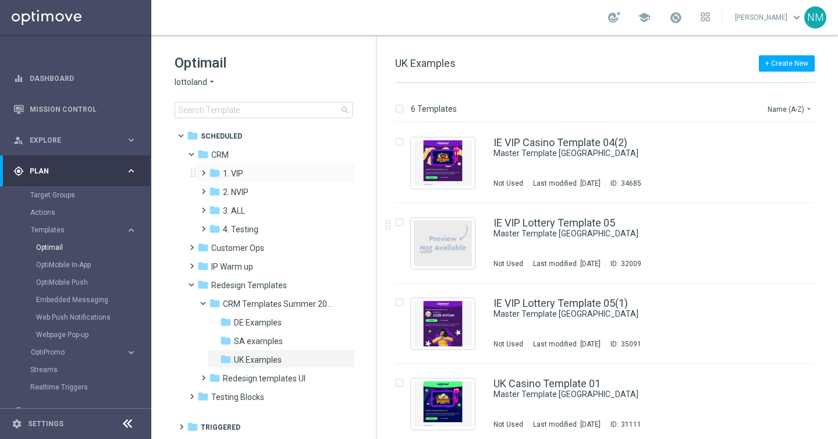
click at [204, 169] on span at bounding box center [200, 167] width 5 height 5
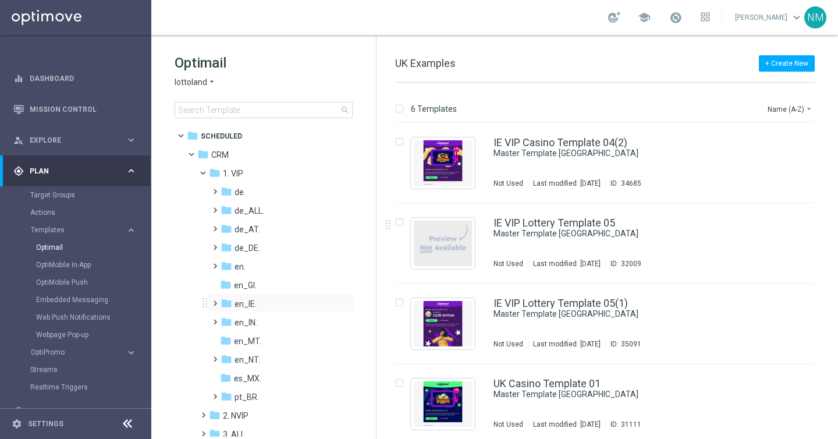
click at [215, 300] on span at bounding box center [212, 297] width 5 height 5
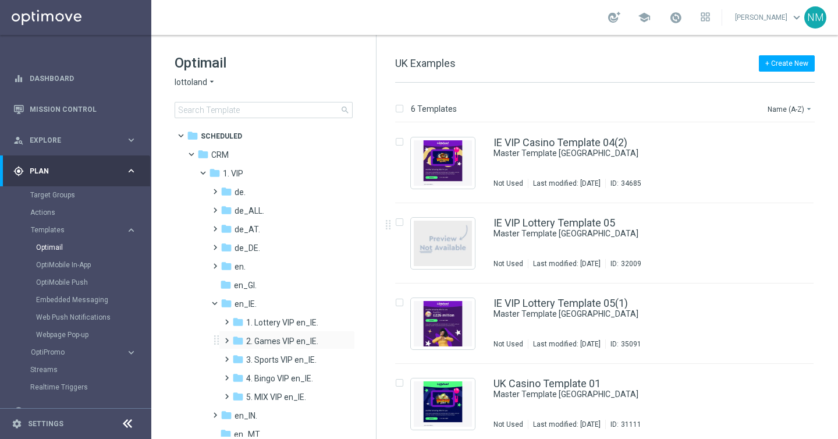
click at [226, 337] on span at bounding box center [224, 335] width 5 height 5
click at [258, 360] on span "AUT GM VIP en_IE." at bounding box center [291, 359] width 68 height 10
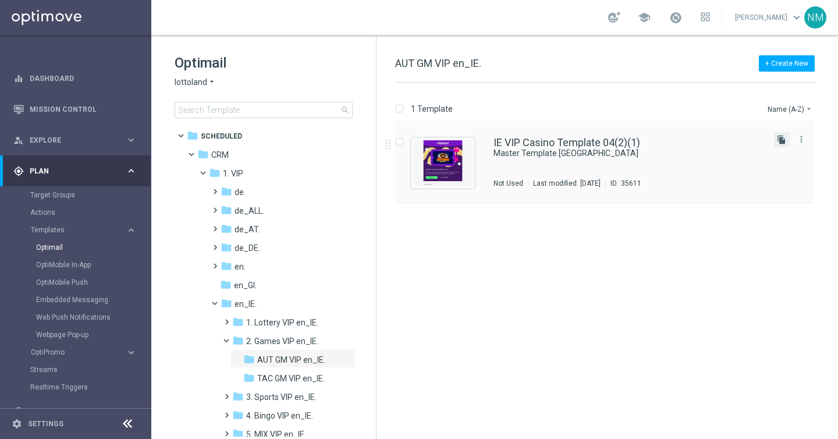
click at [783, 136] on icon "file_copy" at bounding box center [780, 139] width 9 height 9
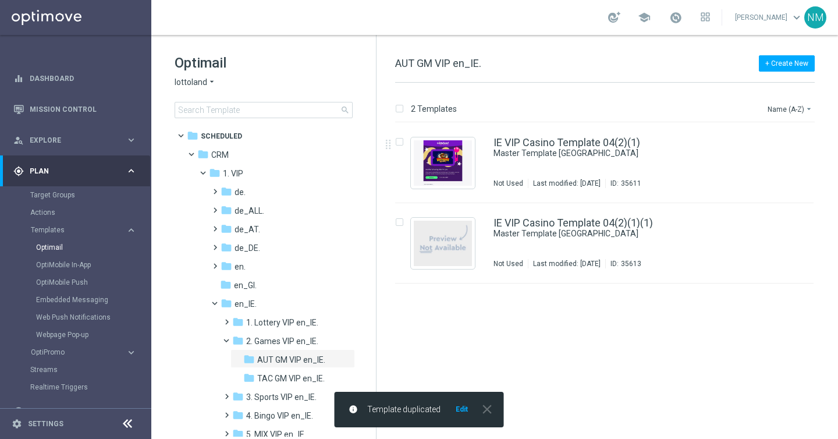
click at [778, 140] on icon "file_copy" at bounding box center [780, 139] width 9 height 9
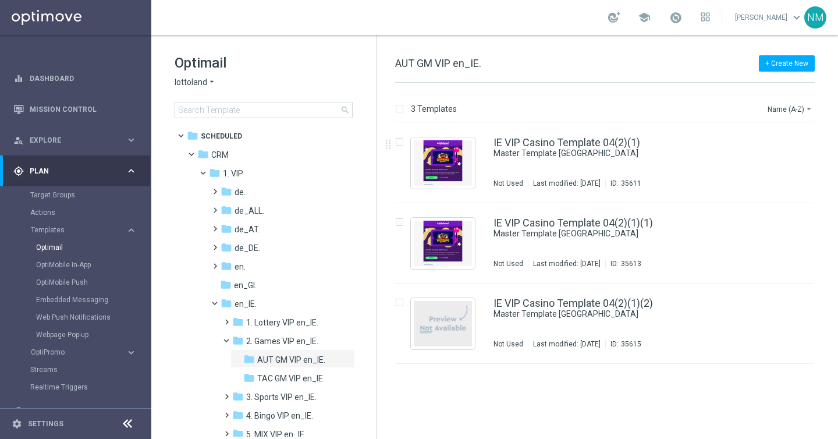
click at [778, 140] on icon "file_copy" at bounding box center [780, 139] width 9 height 9
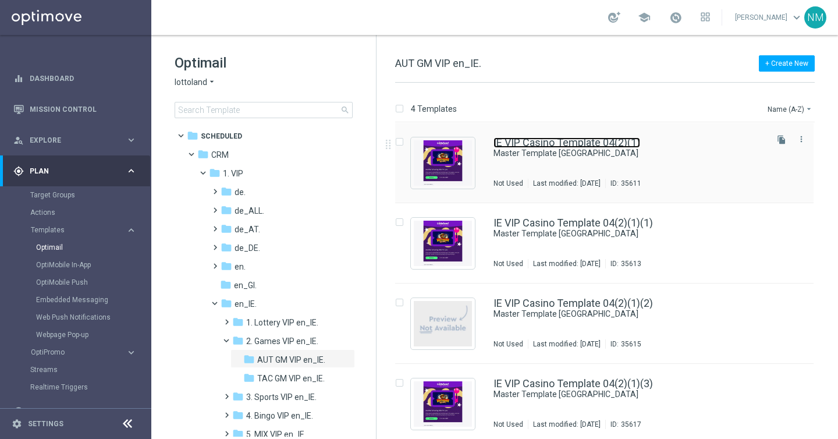
click at [540, 140] on link "IE VIP Casino Template 04(2)(1)" at bounding box center [566, 142] width 147 height 10
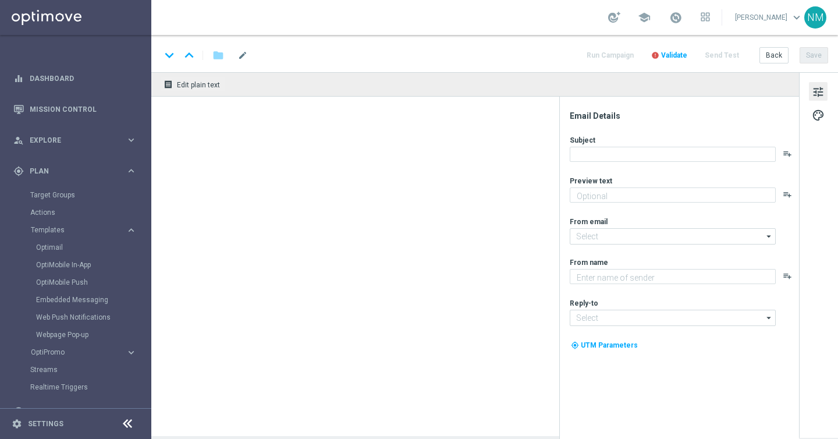
type textarea "preview text"
type textarea "Lottoland"
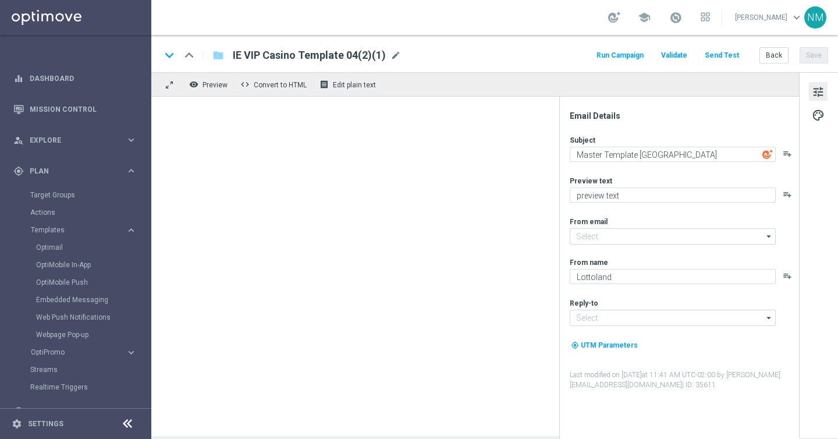
type input "mail@crm.lottoland.com"
type input "support@lottoland.co.uk"
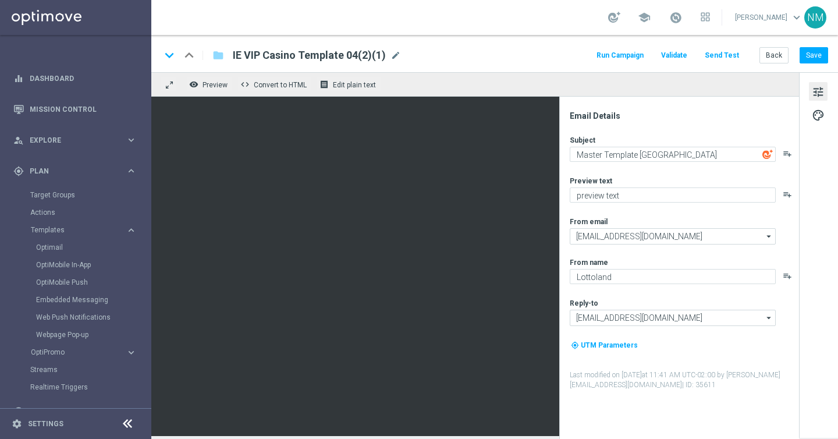
click at [312, 50] on span "IE VIP Casino Template 04(2)(1)" at bounding box center [309, 55] width 153 height 14
click at [0, 0] on input "IE VIP Casino Template 04(2)(1)" at bounding box center [0, 0] width 0 height 0
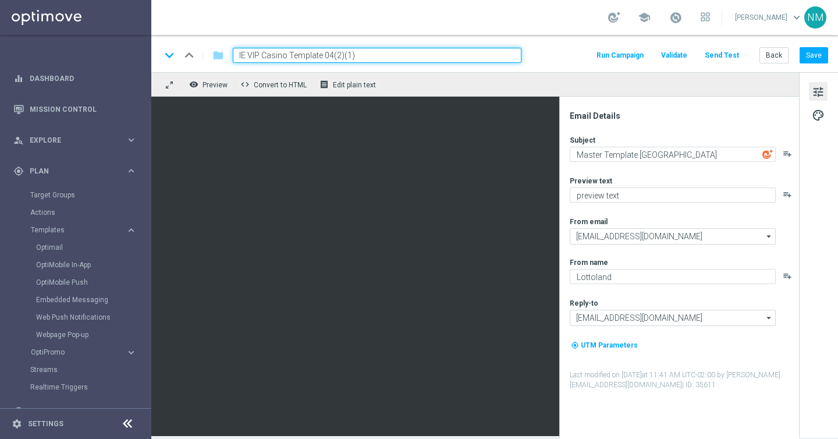
click at [312, 50] on input "IE VIP Casino Template 04(2)(1)" at bounding box center [377, 55] width 288 height 15
paste input "en_IE_EMT_VIP_EM_AUT_MIX__L1_BIRTHDAY_INVITE_MAIL"
type input "en_IE_EMT_VIP_EM_AUT_MIX__L1_BIRTHDAY_INVITE_MAIL_REBRAND"
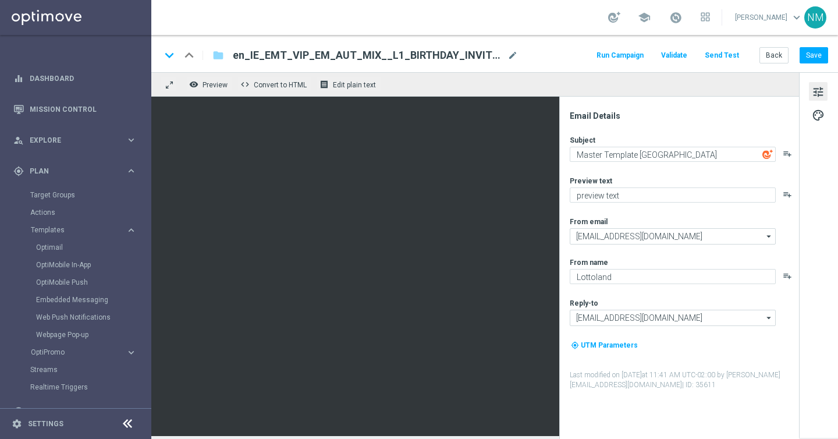
click at [557, 48] on div "keyboard_arrow_down keyboard_arrow_up folder en_IE_EMT_VIP_EM_AUT_MIX__L1_BIRTH…" at bounding box center [494, 55] width 667 height 15
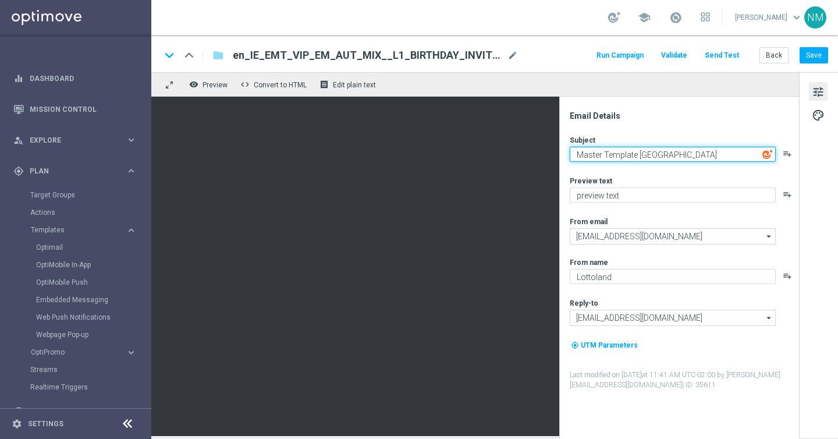
click at [597, 158] on textarea "Master Template UK" at bounding box center [672, 154] width 206 height 15
paste textarea "Here’s your VIP birthday gift, [%FIRST_NAME%]! 🥳"
type textarea "Here’s your VIP birthday gift, [%FIRST_NAME%]! 🥳"
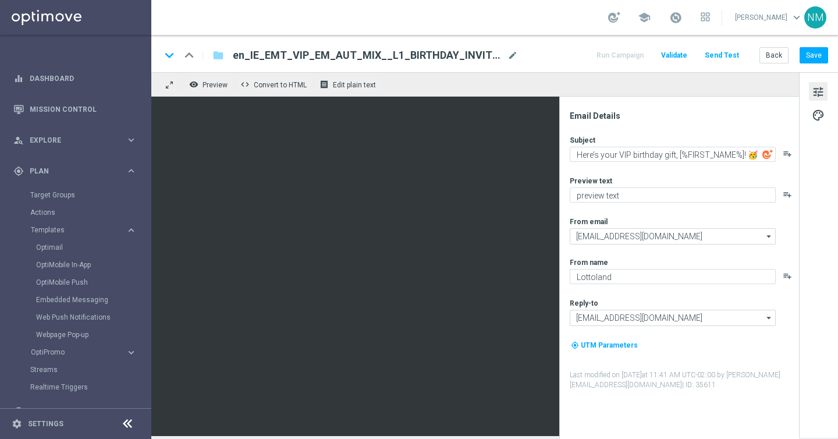
click at [639, 168] on div "Subject Here’s your VIP birthday gift, [%FIRST_NAME%]! 🥳 playlist_add Preview t…" at bounding box center [683, 262] width 228 height 255
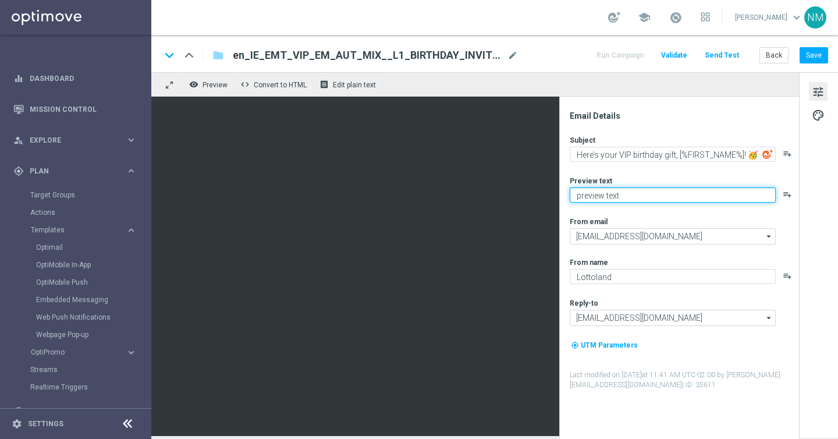
click at [607, 191] on textarea "preview text" at bounding box center [672, 194] width 206 height 15
paste textarea "A FREE bonus for all our games, lottos and sports! Just our way of saying happy…"
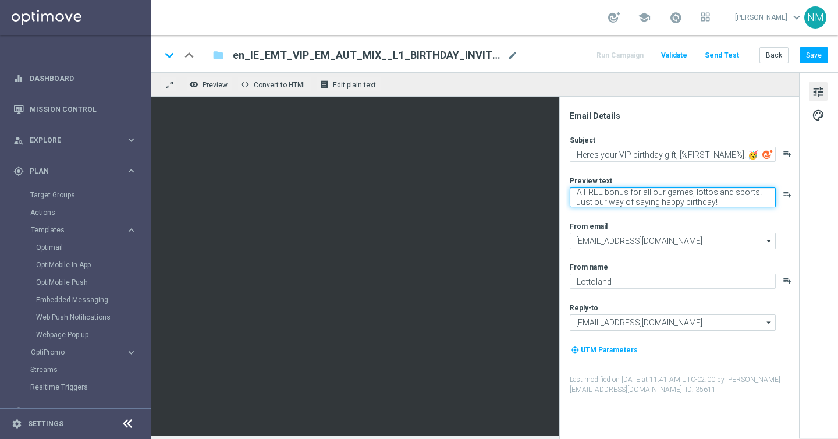
type textarea "A FREE bonus for all our games, lottos and sports! Just our way of saying happy…"
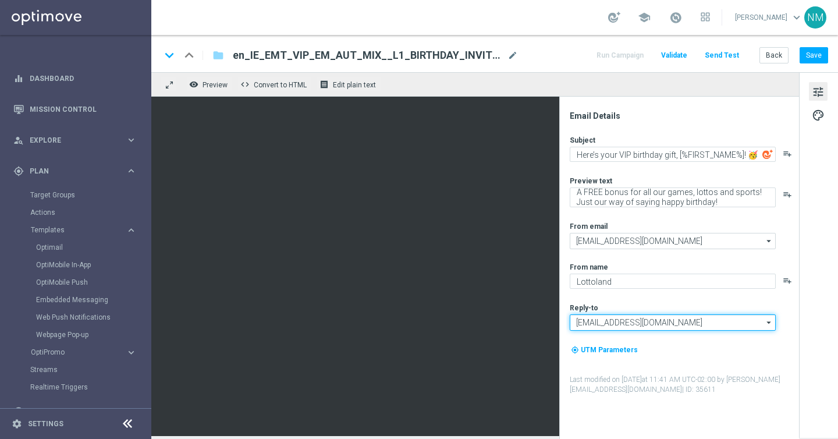
click at [650, 323] on input "support@lottoland.co.uk" at bounding box center [672, 322] width 206 height 16
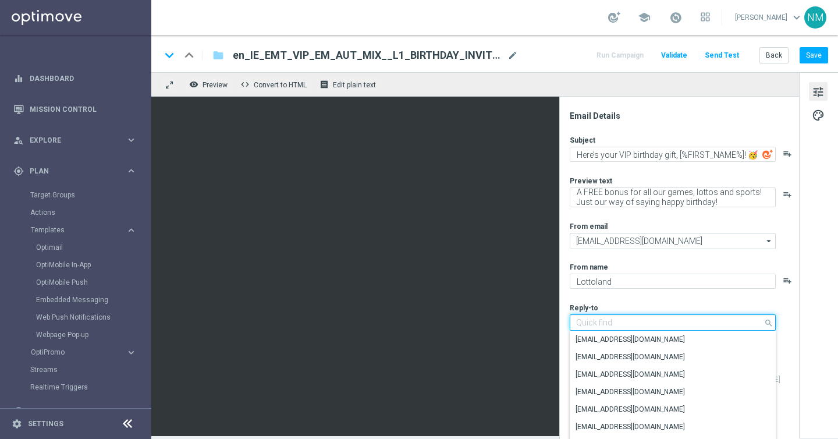
type input "b"
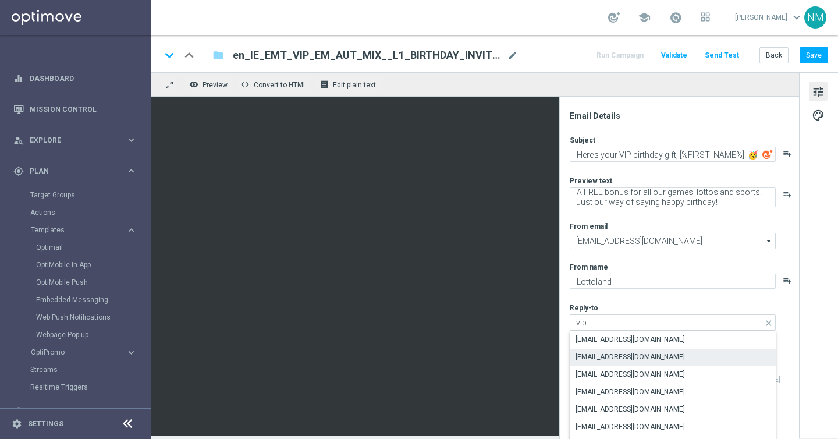
click at [622, 359] on div "vip_ie@lottoland.com" at bounding box center [629, 356] width 109 height 10
type input "vip_ie@lottoland.com"
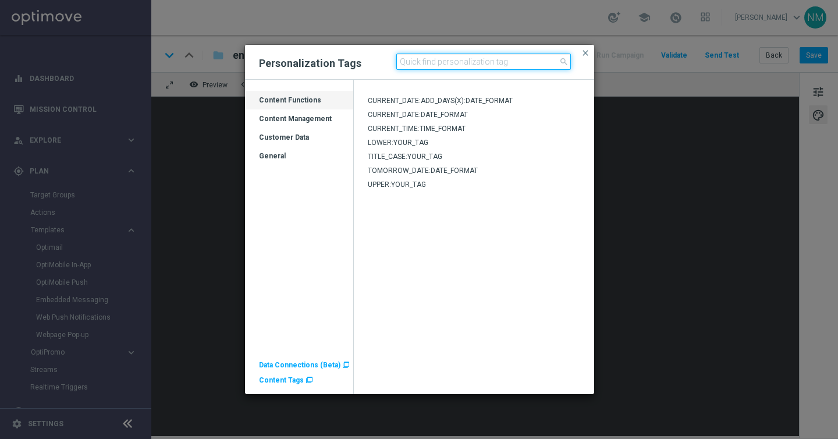
click at [445, 64] on input at bounding box center [483, 62] width 174 height 16
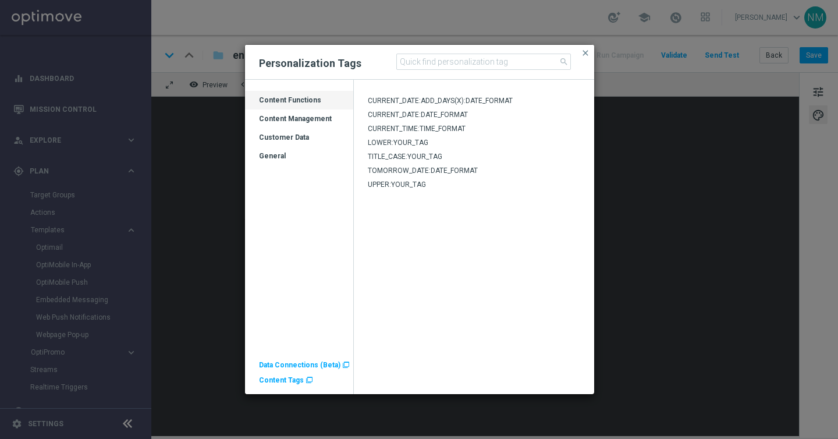
click at [288, 151] on div "General" at bounding box center [299, 160] width 108 height 19
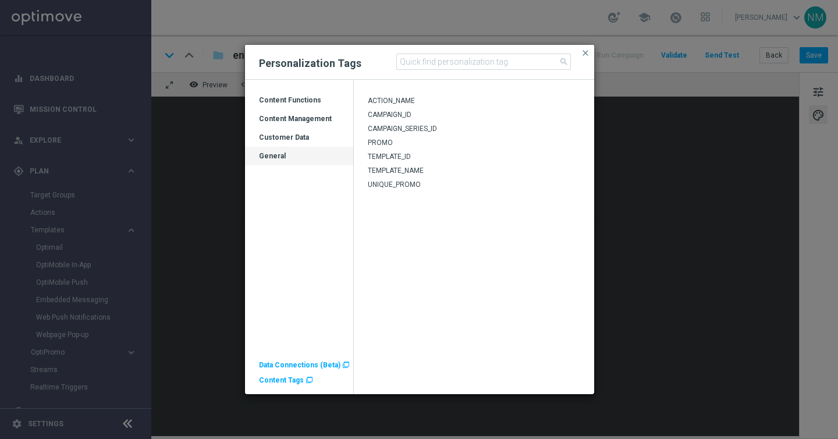
click at [275, 380] on span "Content Tags" at bounding box center [281, 380] width 45 height 8
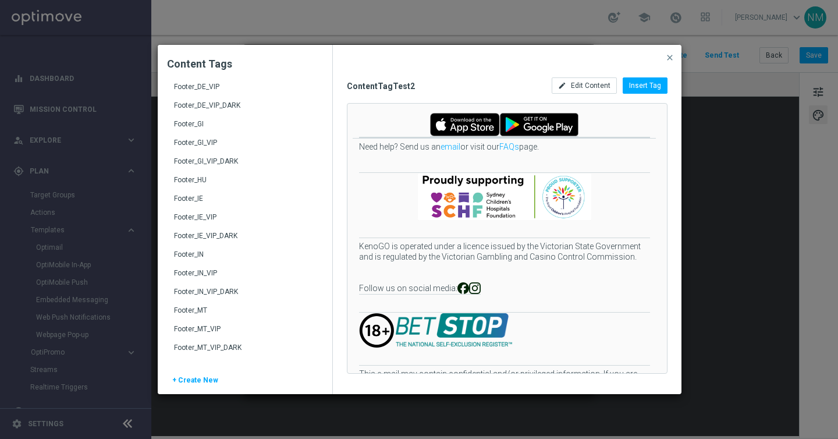
scroll to position [364, 0]
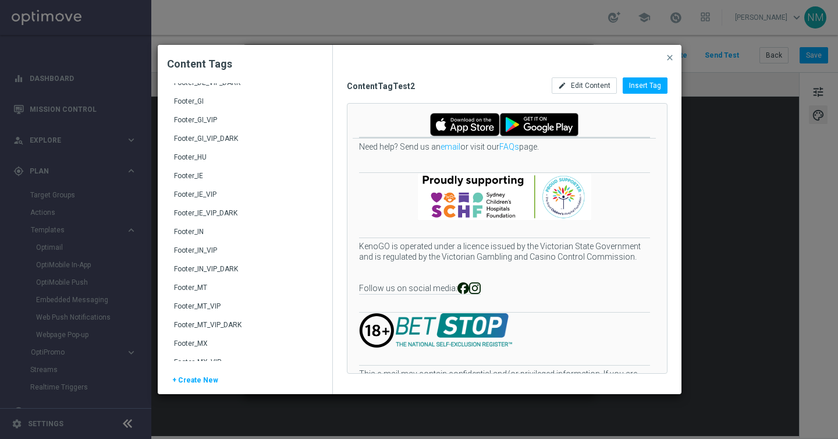
click at [250, 193] on div "Footer_IE_VIP" at bounding box center [246, 199] width 144 height 19
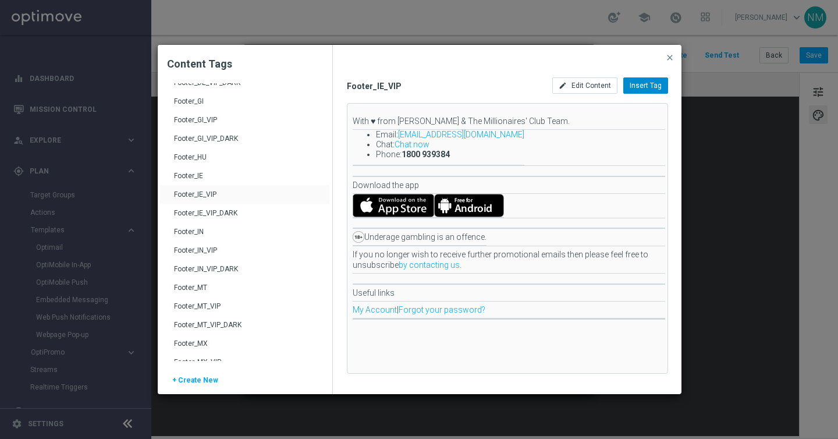
click at [644, 88] on span "Insert Tag" at bounding box center [645, 85] width 32 height 8
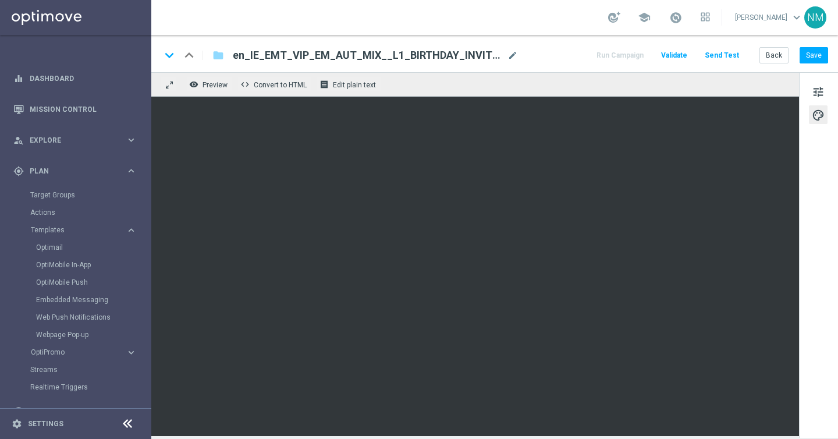
click at [687, 51] on span "Validate" at bounding box center [674, 55] width 26 height 8
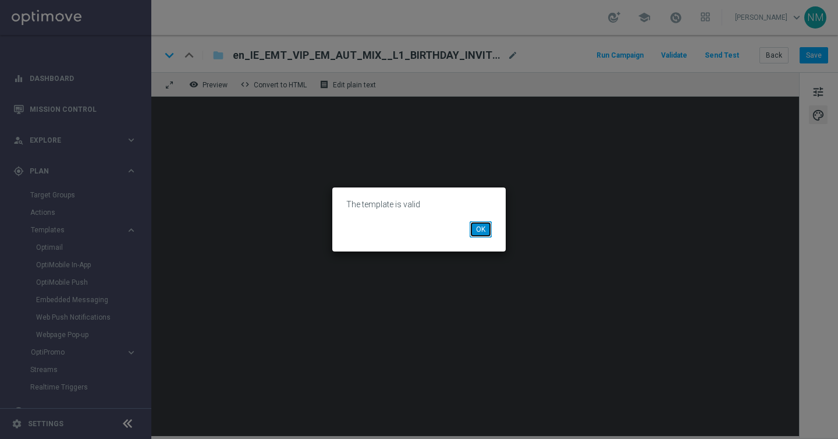
click at [480, 226] on button "OK" at bounding box center [480, 229] width 22 height 16
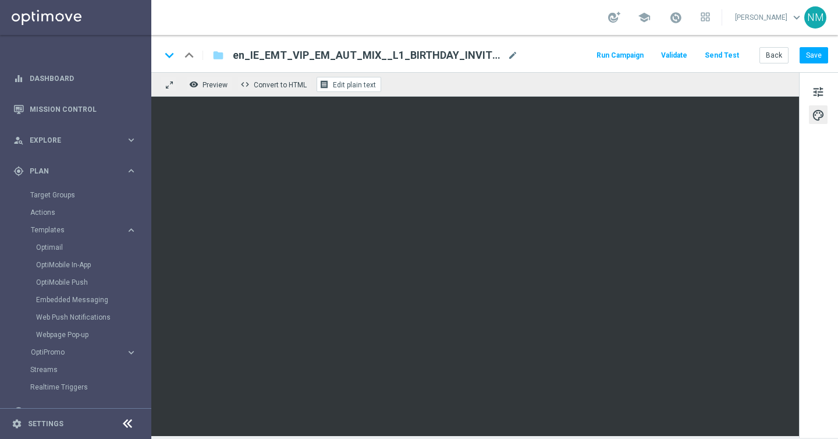
click at [348, 84] on span "Edit plain text" at bounding box center [354, 85] width 43 height 8
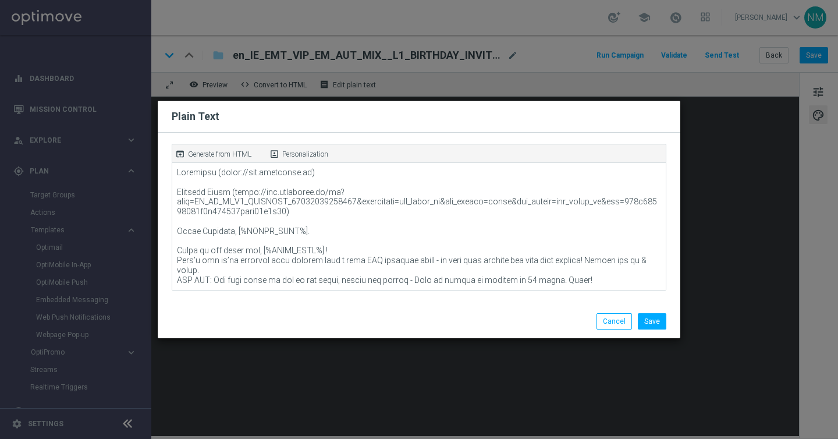
click at [233, 149] on p "Generate from HTML" at bounding box center [219, 154] width 63 height 10
click at [655, 320] on button "Save" at bounding box center [651, 321] width 28 height 16
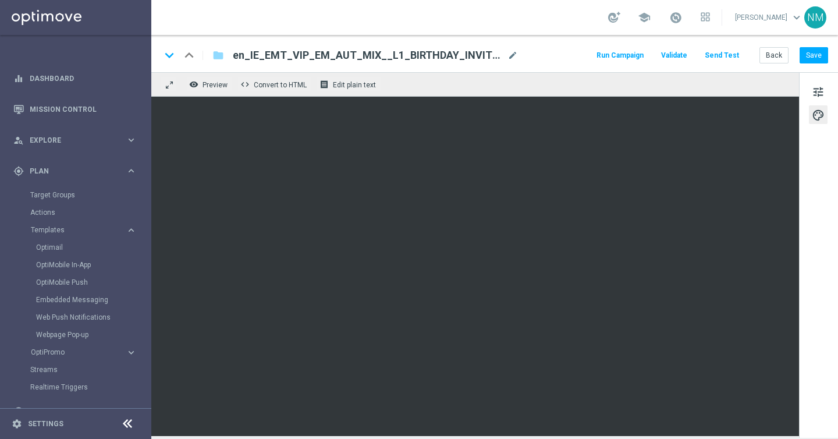
click at [720, 54] on button "Send Test" at bounding box center [722, 56] width 38 height 16
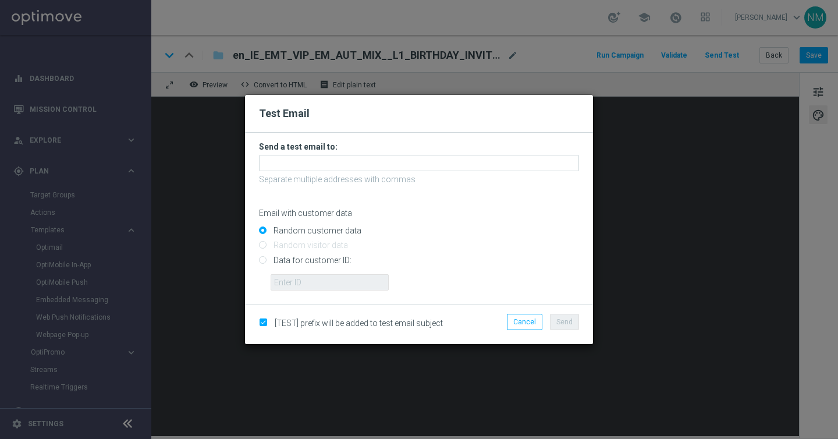
click at [382, 154] on form "Send a test email to: Separate multiple addresses with commas Email with custom…" at bounding box center [419, 215] width 320 height 149
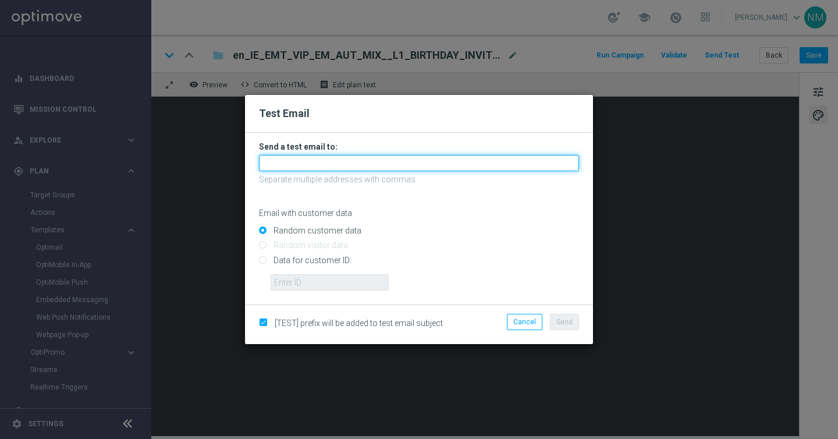
click at [379, 161] on input "text" at bounding box center [419, 163] width 320 height 16
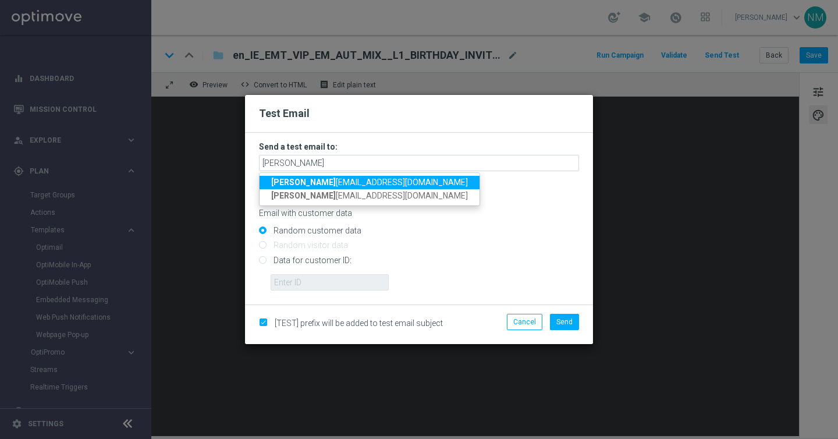
click at [300, 183] on span "niko la.misotova@lottoland.com" at bounding box center [369, 181] width 197 height 9
type input "nikola.misotova@lottoland.com"
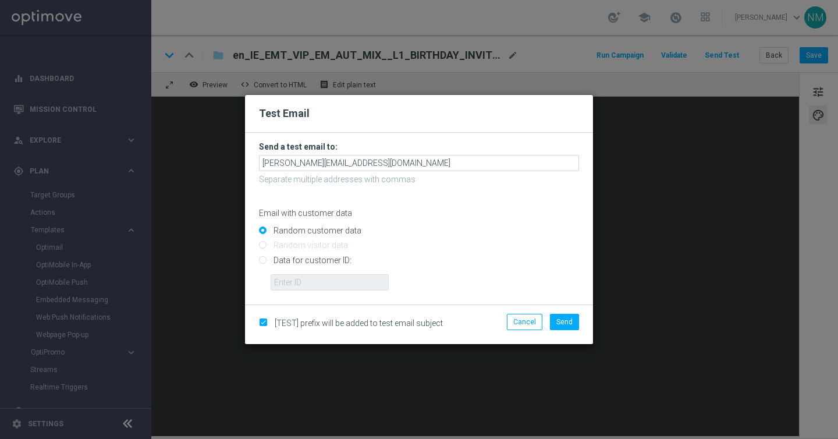
click at [294, 259] on input "Data for customer ID:" at bounding box center [419, 264] width 320 height 16
radio input "true"
click at [294, 276] on input "text" at bounding box center [329, 282] width 118 height 16
paste input "9388754"
type input "9388754"
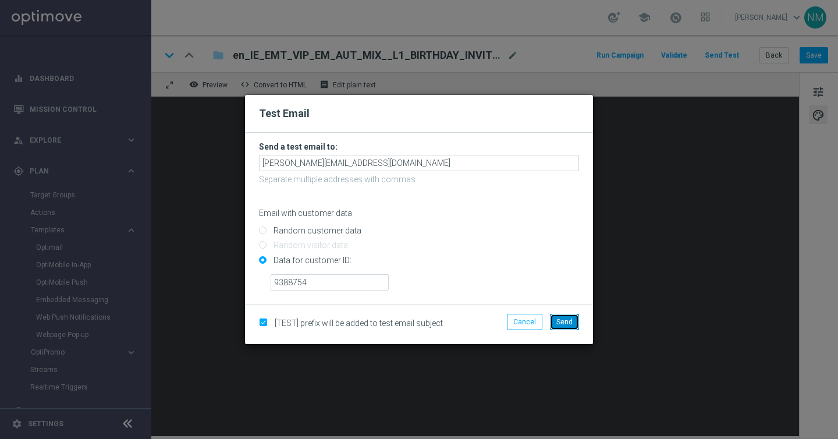
click at [558, 325] on span "Send" at bounding box center [564, 322] width 16 height 8
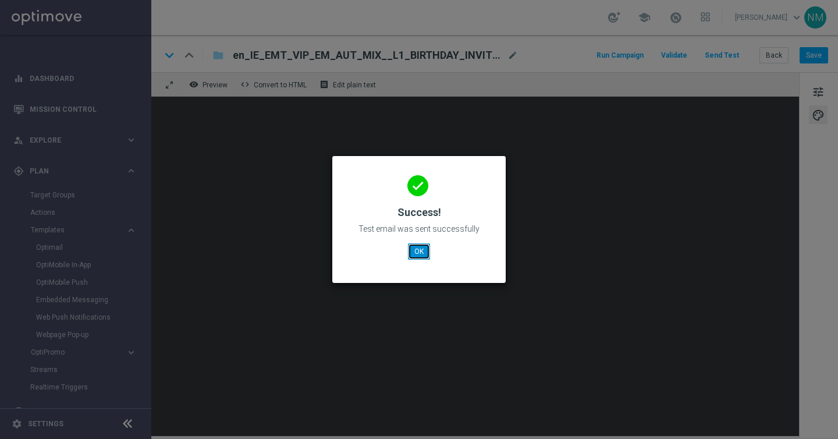
click at [419, 248] on button "OK" at bounding box center [419, 251] width 22 height 16
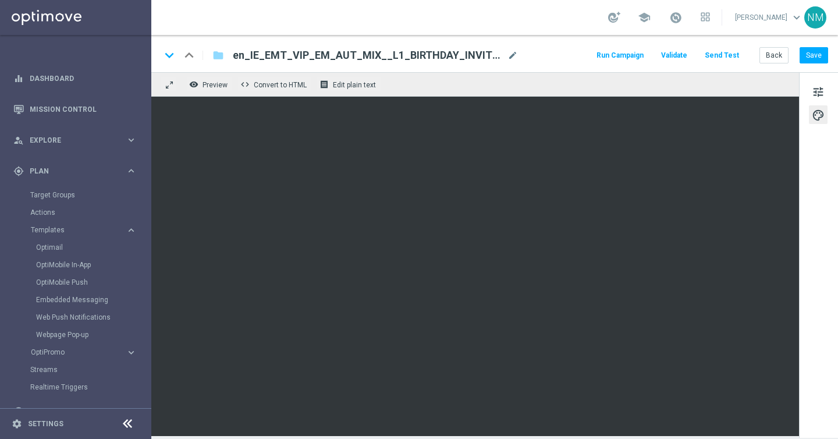
click at [343, 51] on span "en_IE_EMT_VIP_EM_AUT_MIX__L1_BIRTHDAY_INVITE_MAIL_REBRAND" at bounding box center [368, 55] width 270 height 14
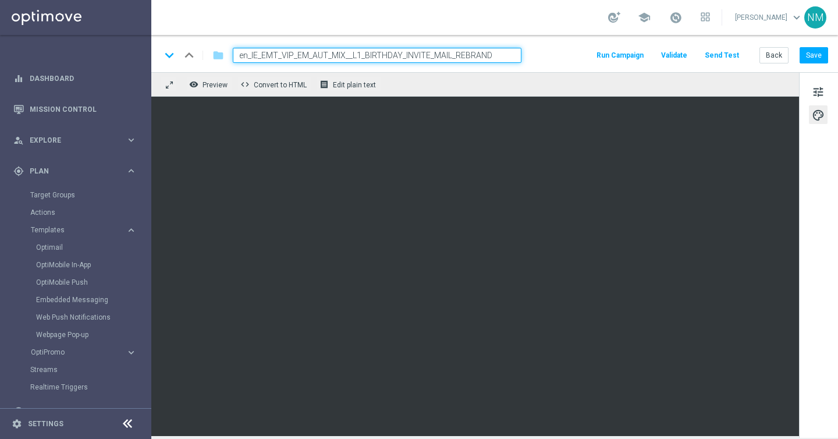
click at [335, 52] on input "en_IE_EMT_VIP_EM_AUT_MIX__L1_BIRTHDAY_INVITE_MAIL_REBRAND" at bounding box center [377, 55] width 288 height 15
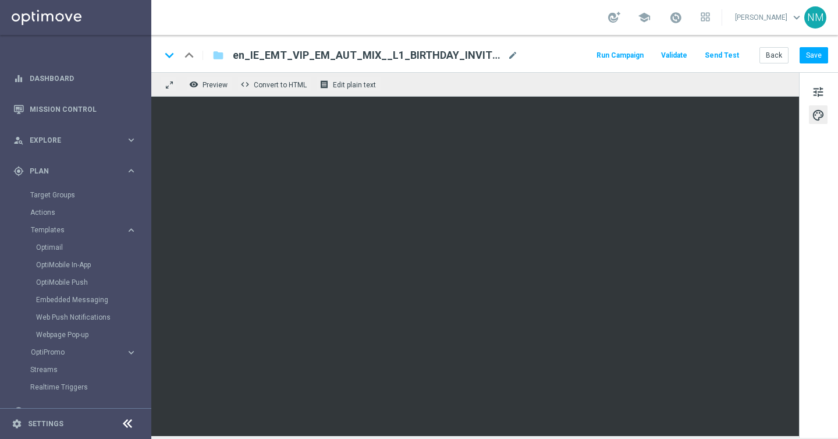
click at [263, 56] on span "en_IE_EMT_VIP_EM_AUT_MIX__L1_BIRTHDAY_INVITE_MAIL_REBRAND" at bounding box center [368, 55] width 270 height 14
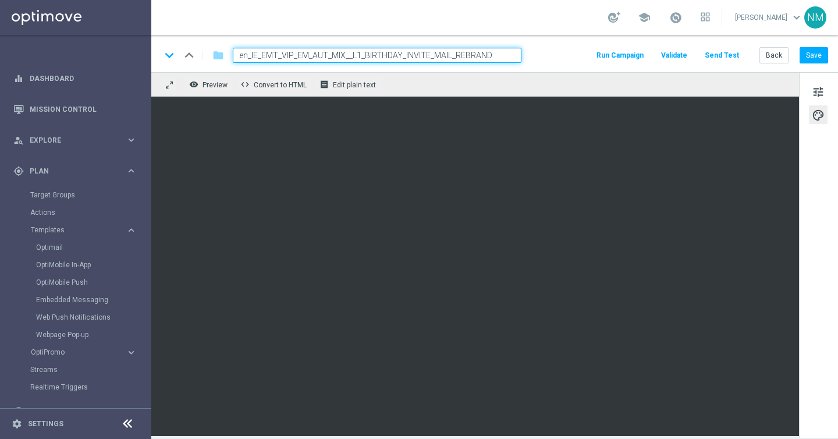
click at [257, 56] on input "en_IE_EMT_VIP_EM_AUT_MIX__L1_BIRTHDAY_INVITE_MAIL_REBRAND" at bounding box center [377, 55] width 288 height 15
click at [815, 56] on button "Save" at bounding box center [813, 55] width 28 height 16
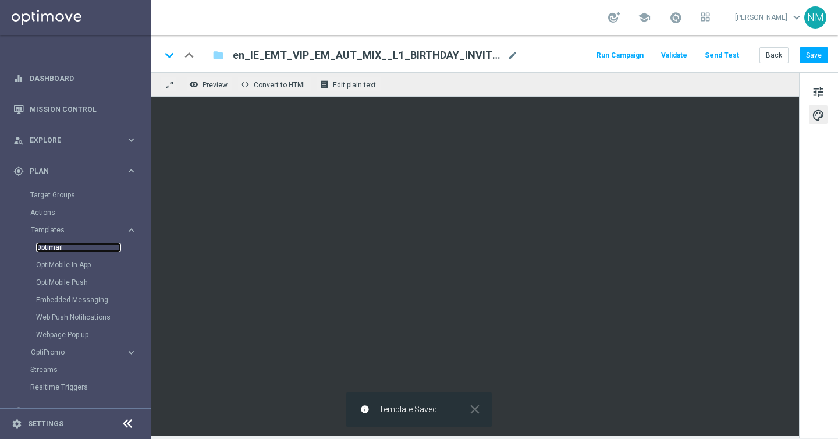
click at [52, 244] on link "Optimail" at bounding box center [78, 247] width 85 height 9
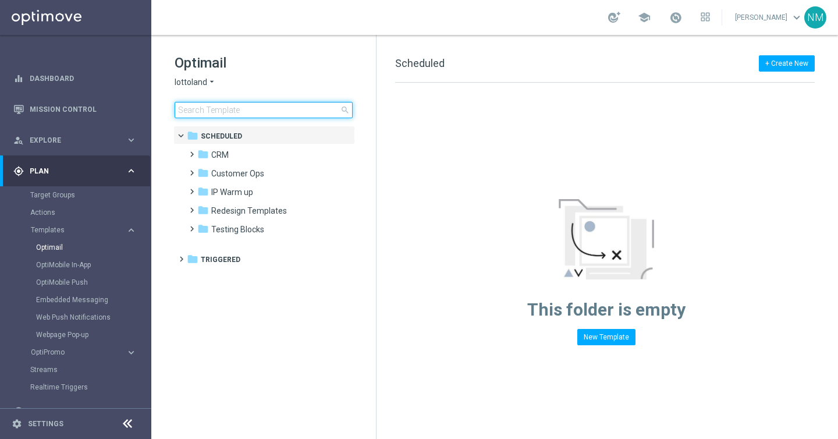
click at [209, 112] on input at bounding box center [263, 110] width 178 height 16
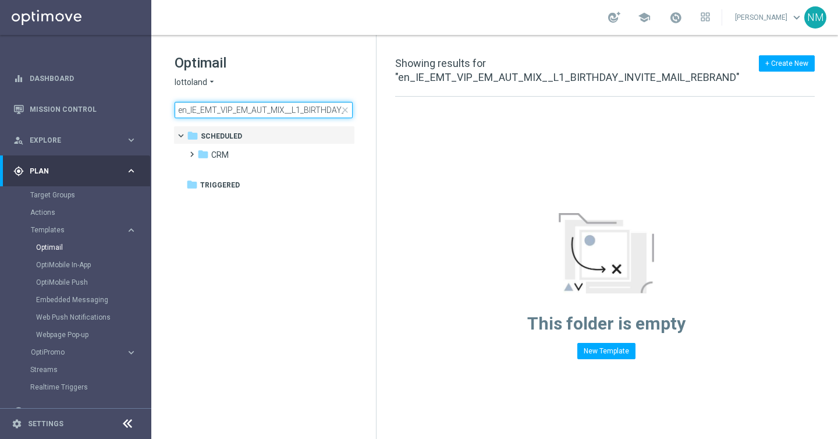
scroll to position [0, 88]
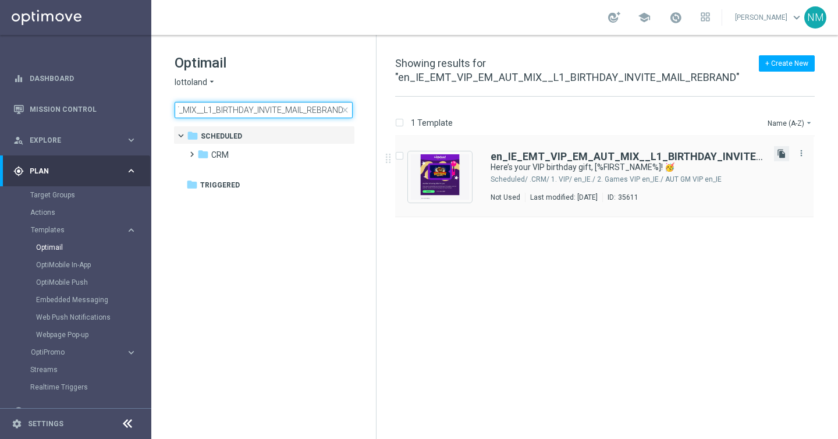
type input "en_IE_EMT_VIP_EM_AUT_MIX__L1_BIRTHDAY_INVITE_MAIL_REBRAND"
click at [784, 153] on icon "file_copy" at bounding box center [780, 153] width 9 height 9
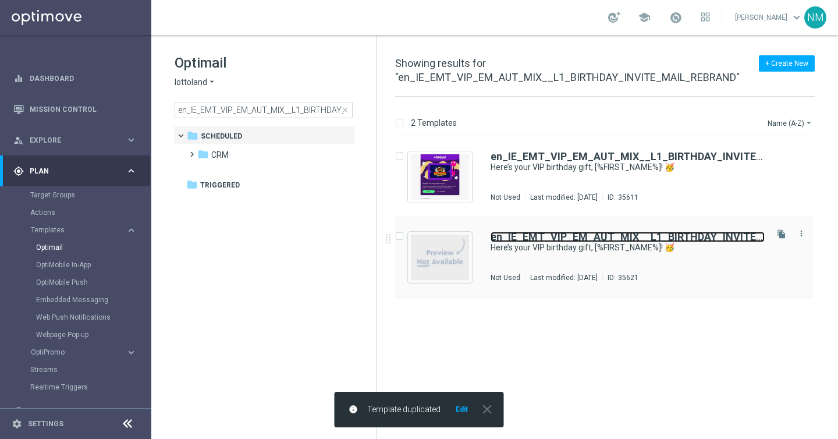
click at [572, 239] on b "en_IE_EMT_VIP_EM_AUT_MIX__L1_BIRTHDAY_INVITE_MAIL_REBRAND" at bounding box center [664, 236] width 348 height 12
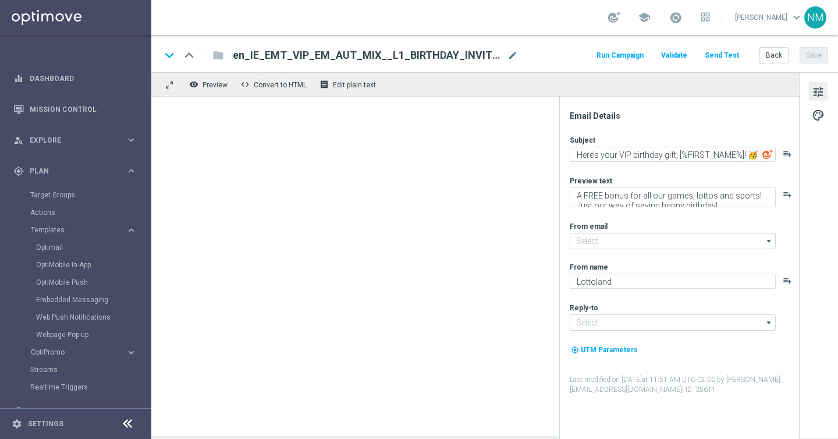
type input "mail@crm.lottoland.com"
type input "vip_ie@lottoland.com"
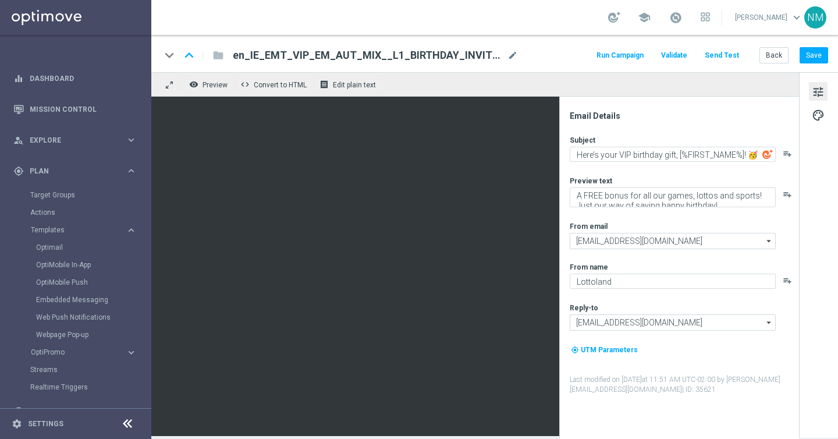
click at [360, 54] on span "en_IE_EMT_VIP_EM_AUT_MIX__L1_BIRTHDAY_INVITE_MAIL_REBRAND(1)" at bounding box center [368, 55] width 270 height 14
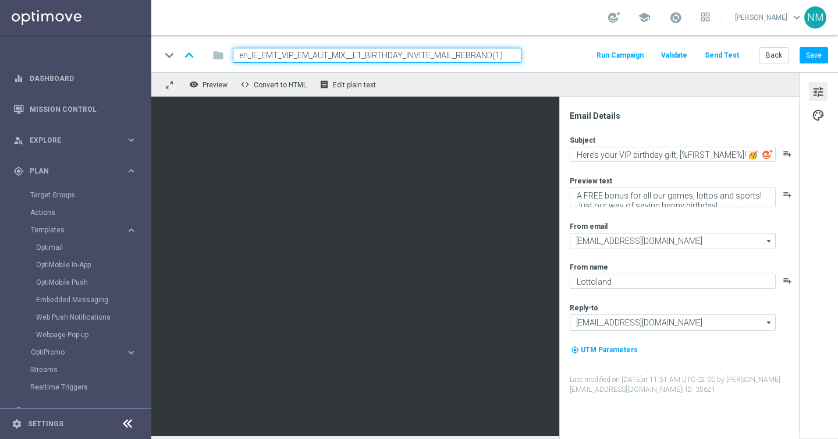
click at [349, 54] on input "en_IE_EMT_VIP_EM_AUT_MIX__L1_BIRTHDAY_INVITE_MAIL_REBRAND(1)" at bounding box center [377, 55] width 288 height 15
paste input "2_BIRTHDAY_INVITE_MAIL_REBRAND"
type input "en_IE_EMT_VIP_EM_AUT_MIX__L2_BIRTHDAY_INVITE_MAIL_REBRAND"
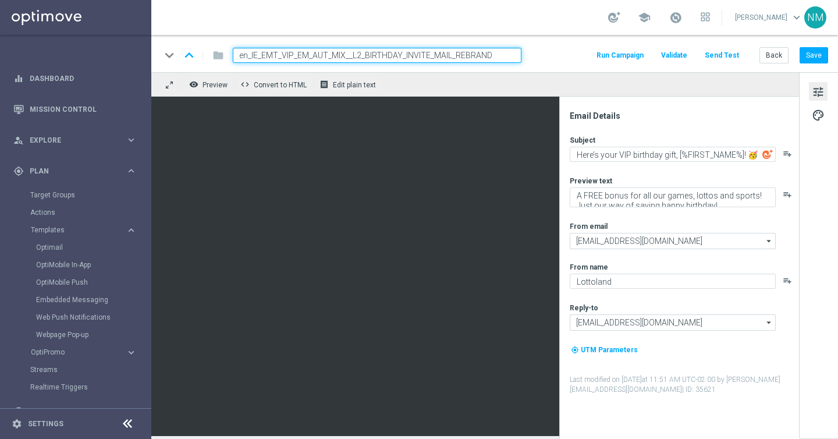
click at [537, 55] on div "keyboard_arrow_down keyboard_arrow_up folder en_IE_EMT_VIP_EM_AUT_MIX__L2_BIRTH…" at bounding box center [494, 55] width 667 height 15
click at [500, 55] on input "en_IE_EMT_VIP_EM_AUT_MIX__L2_BIRTHDAY_INVITE_MAIL_REBRAND" at bounding box center [377, 55] width 288 height 15
click at [553, 54] on div "keyboard_arrow_down keyboard_arrow_up folder en_IE_EMT_VIP_EM_AUT_MIX__L2_BIRTH…" at bounding box center [494, 55] width 667 height 15
click at [515, 51] on input "en_IE_EMT_VIP_EM_AUT_MIX__L2_BIRTHDAY_INVITE_MAIL_REBRAND" at bounding box center [377, 55] width 288 height 15
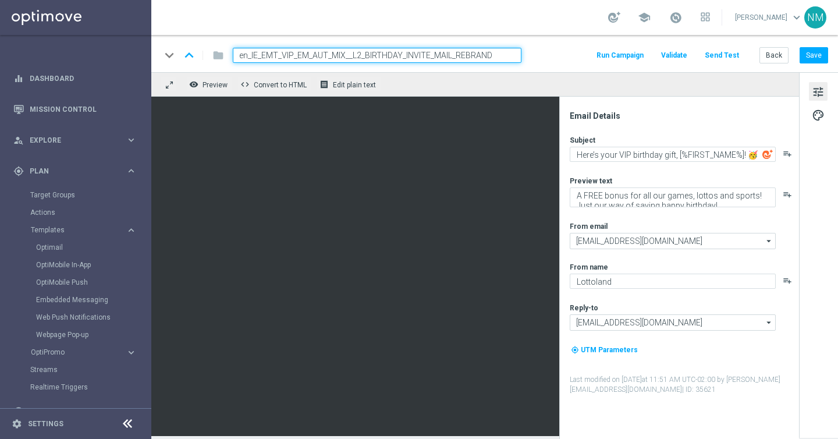
click at [550, 51] on div "keyboard_arrow_down keyboard_arrow_up folder en_IE_EMT_VIP_EM_AUT_MIX__L2_BIRTH…" at bounding box center [494, 55] width 667 height 15
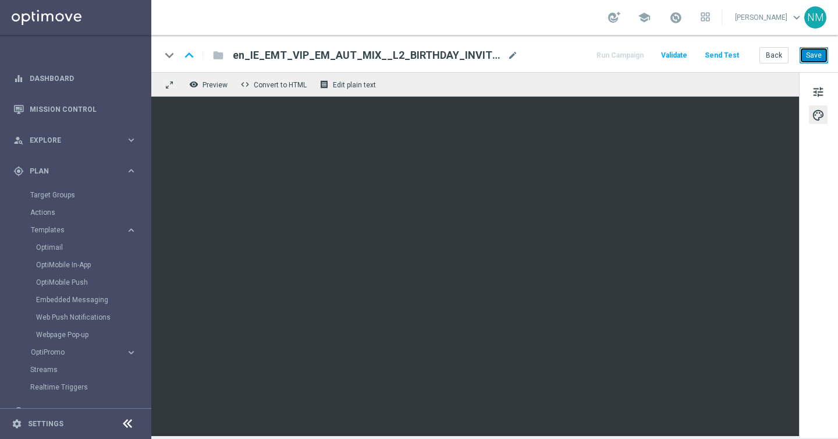
click at [810, 52] on button "Save" at bounding box center [813, 55] width 28 height 16
click at [804, 57] on button "Save" at bounding box center [813, 55] width 28 height 16
click at [373, 86] on span "Edit plain text" at bounding box center [354, 85] width 43 height 8
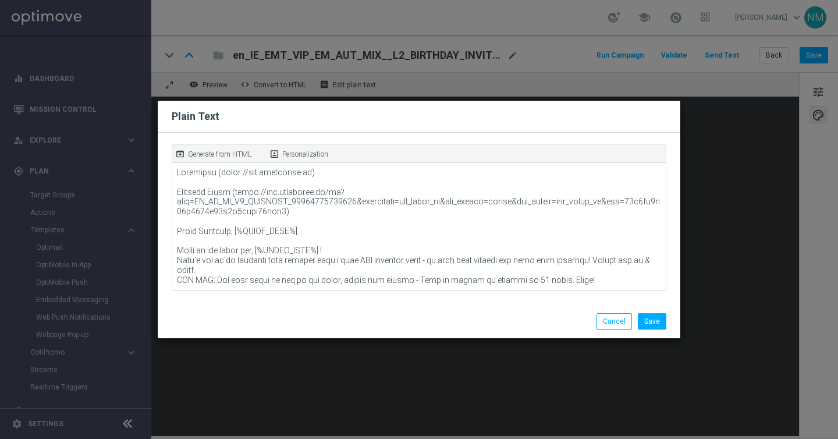
click at [236, 154] on p "Generate from HTML" at bounding box center [219, 154] width 63 height 10
click at [652, 314] on button "Save" at bounding box center [651, 321] width 28 height 16
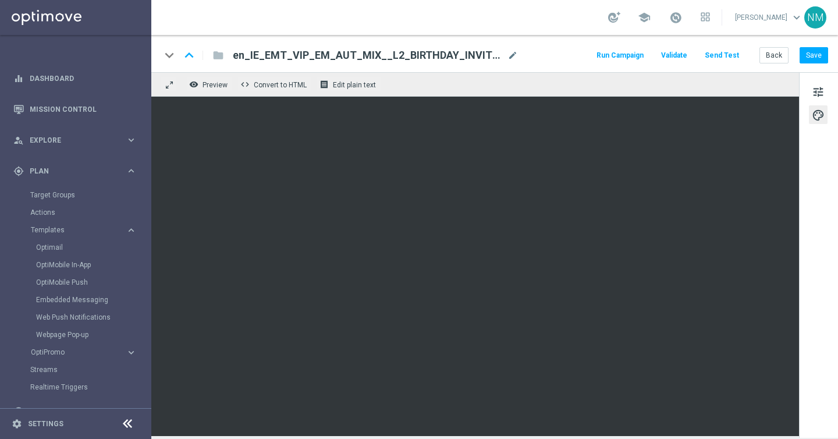
click at [679, 58] on span "Validate" at bounding box center [674, 55] width 26 height 8
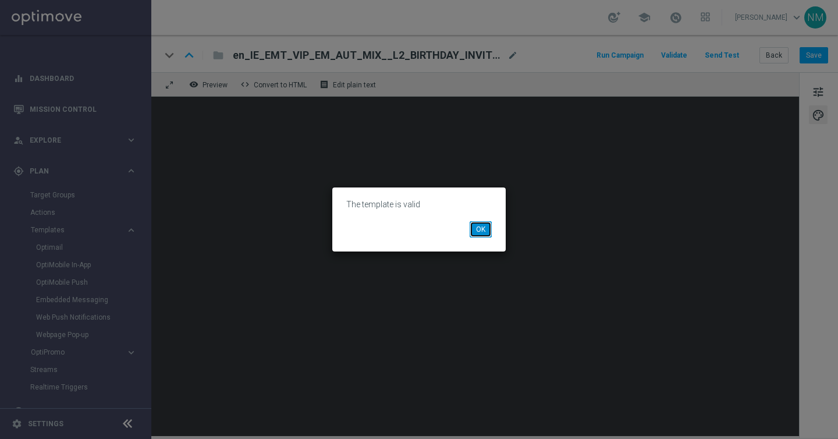
click at [479, 231] on button "OK" at bounding box center [480, 229] width 22 height 16
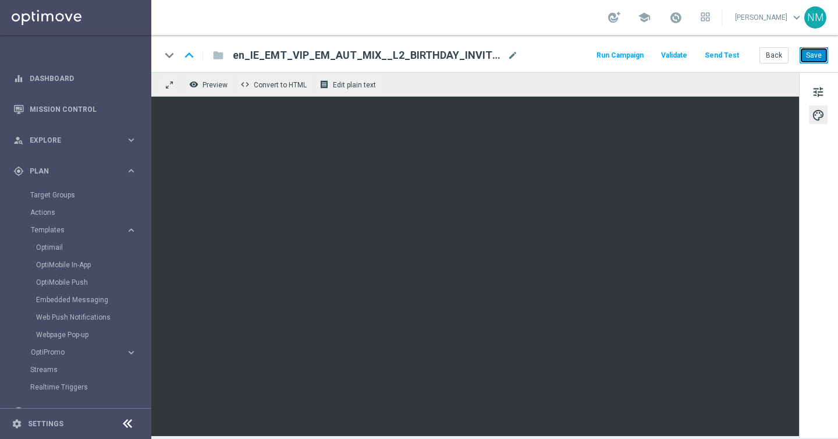
click at [817, 49] on button "Save" at bounding box center [813, 55] width 28 height 16
click at [55, 248] on link "Optimail" at bounding box center [78, 247] width 85 height 9
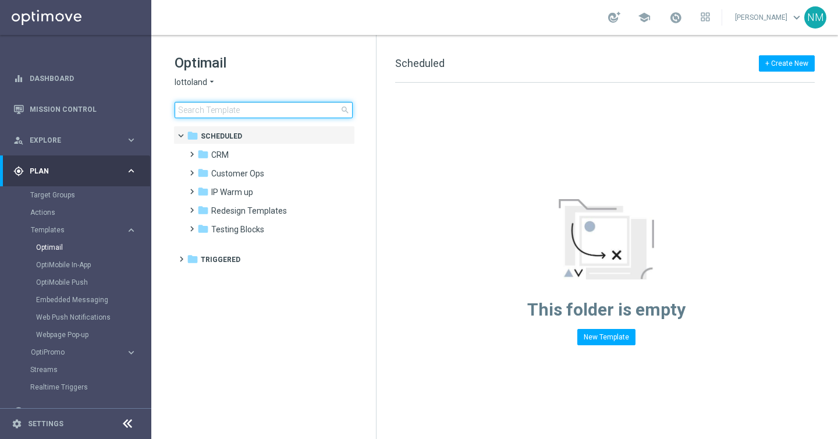
click at [279, 113] on input at bounding box center [263, 110] width 178 height 16
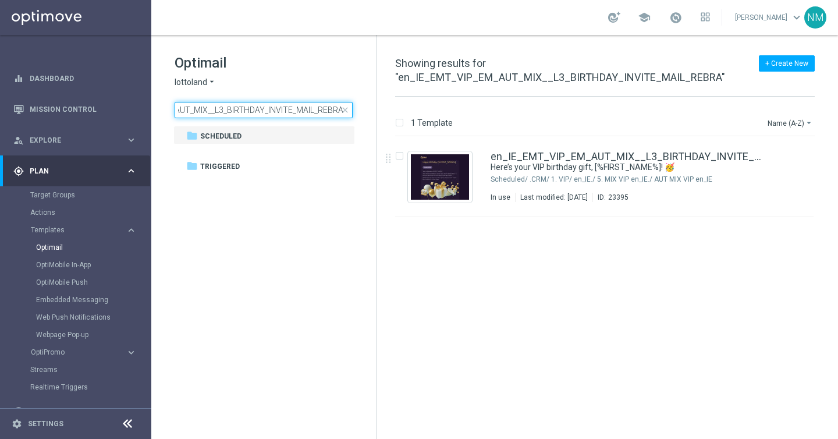
scroll to position [0, 88]
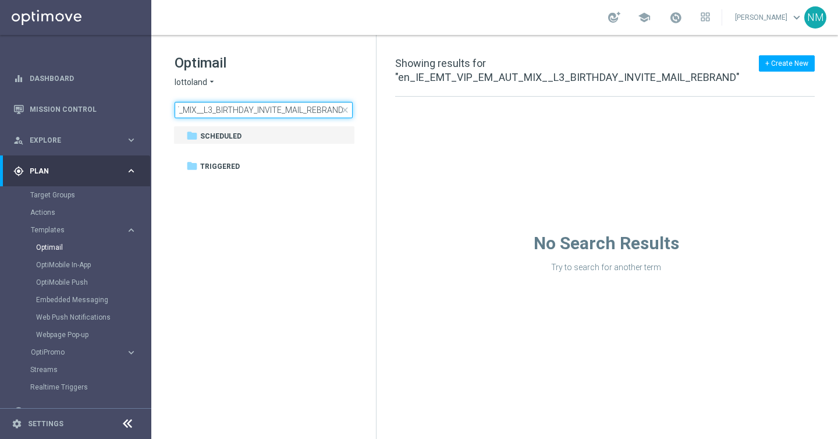
click at [212, 105] on input "en_IE_EMT_VIP_EM_AUT_MIX__L3_BIRTHDAY_INVITE_MAIL_REBRAND" at bounding box center [263, 110] width 178 height 16
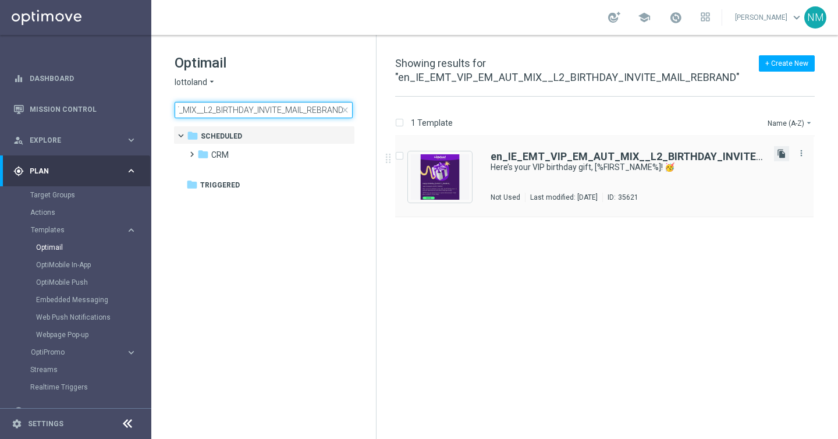
type input "en_IE_EMT_VIP_EM_AUT_MIX__L2_BIRTHDAY_INVITE_MAIL_REBRAND"
click at [783, 152] on icon "file_copy" at bounding box center [780, 153] width 9 height 9
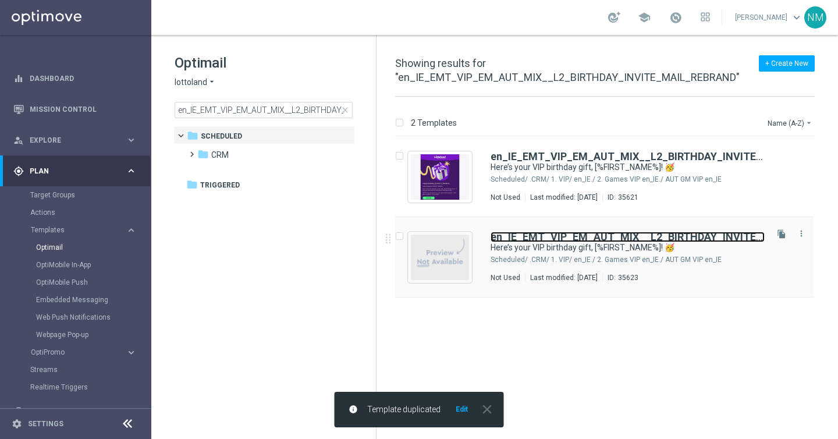
click at [527, 238] on b "en_IE_EMT_VIP_EM_AUT_MIX__L2_BIRTHDAY_INVITE_MAIL_REBRAND" at bounding box center [664, 236] width 348 height 12
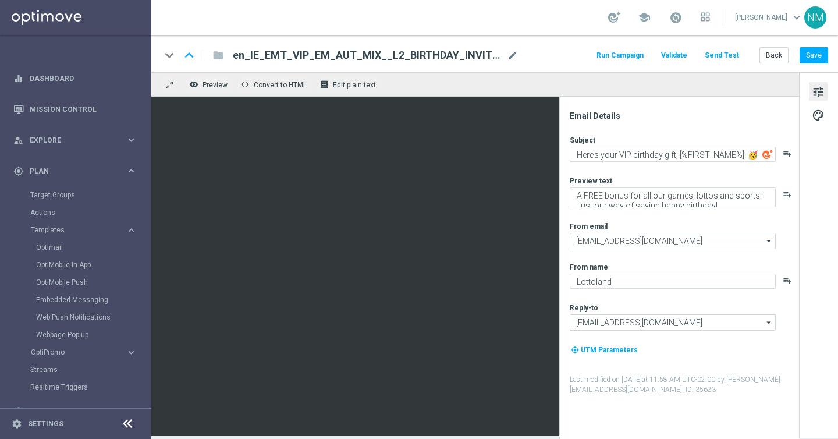
click at [286, 51] on span "en_IE_EMT_VIP_EM_AUT_MIX__L2_BIRTHDAY_INVITE_MAIL_REBRAND(1)" at bounding box center [368, 55] width 270 height 14
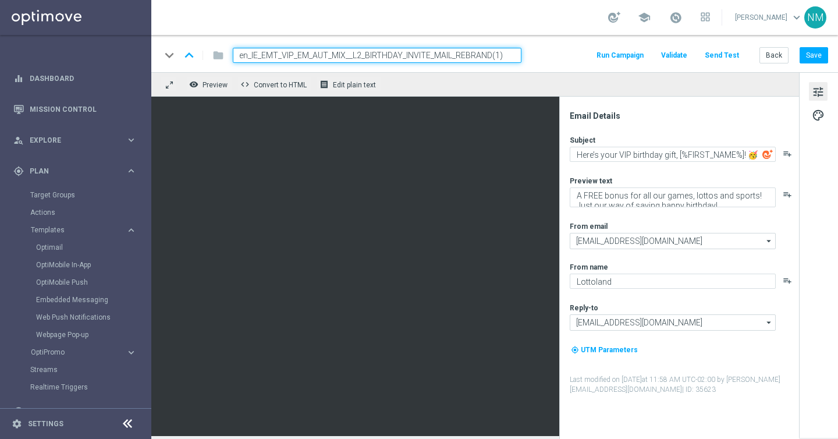
click at [278, 52] on input "en_IE_EMT_VIP_EM_AUT_MIX__L2_BIRTHDAY_INVITE_MAIL_REBRAND(1)" at bounding box center [377, 55] width 288 height 15
paste input "3_BIRTHDAY_INVITE_MAIL_REBRAND"
type input "en_IE_EMT_VIP_EM_AUT_MIX__L3_BIRTHDAY_INVITE_MAIL_REBRAND"
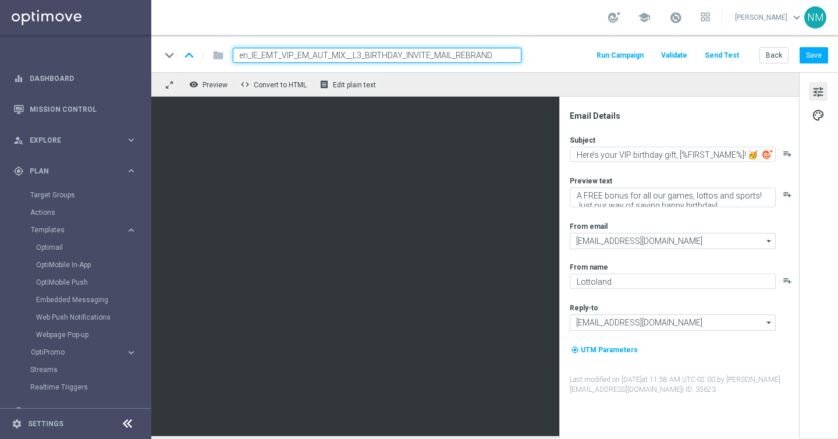
click at [547, 54] on div "keyboard_arrow_down keyboard_arrow_up folder en_IE_EMT_VIP_EM_AUT_MIX__L3_BIRTH…" at bounding box center [494, 55] width 667 height 15
click at [501, 54] on input "en_IE_EMT_VIP_EM_AUT_MIX__L3_BIRTHDAY_INVITE_MAIL_REBRAND" at bounding box center [377, 55] width 288 height 15
click at [557, 54] on div "keyboard_arrow_down keyboard_arrow_up folder en_IE_EMT_VIP_EM_AUT_MIX__L3_BIRTH…" at bounding box center [494, 55] width 667 height 15
click at [516, 52] on input "en_IE_EMT_VIP_EM_AUT_MIX__L3_BIRTHDAY_INVITE_MAIL_REBRAND" at bounding box center [377, 55] width 288 height 15
click at [555, 51] on div "keyboard_arrow_down keyboard_arrow_up folder en_IE_EMT_VIP_EM_AUT_MIX__L3_BIRTH…" at bounding box center [494, 55] width 667 height 15
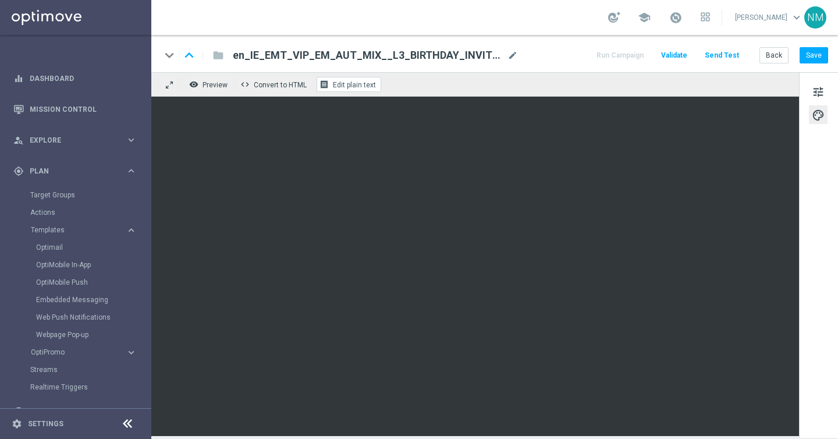
click at [359, 87] on span "Edit plain text" at bounding box center [354, 85] width 43 height 8
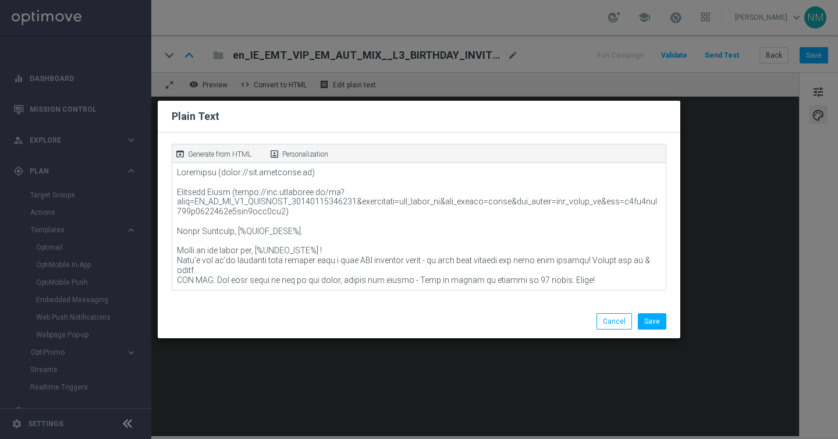
click at [226, 151] on p "Generate from HTML" at bounding box center [219, 154] width 63 height 10
click at [644, 316] on button "Save" at bounding box center [651, 321] width 28 height 16
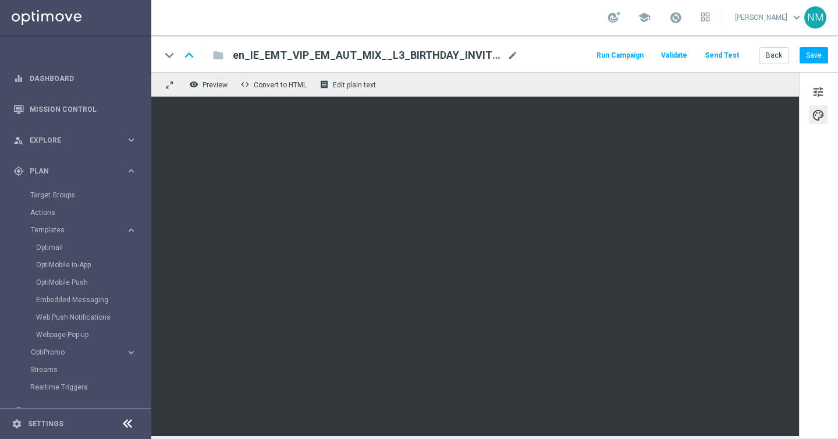
click at [677, 54] on span "Validate" at bounding box center [674, 55] width 26 height 8
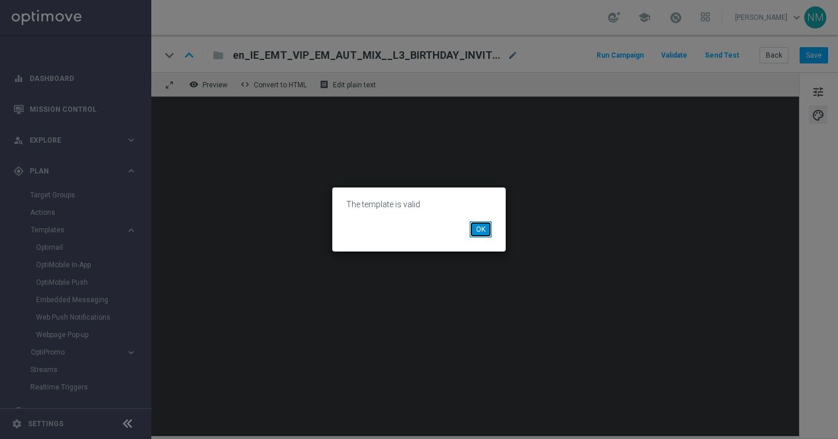
click at [485, 226] on button "OK" at bounding box center [480, 229] width 22 height 16
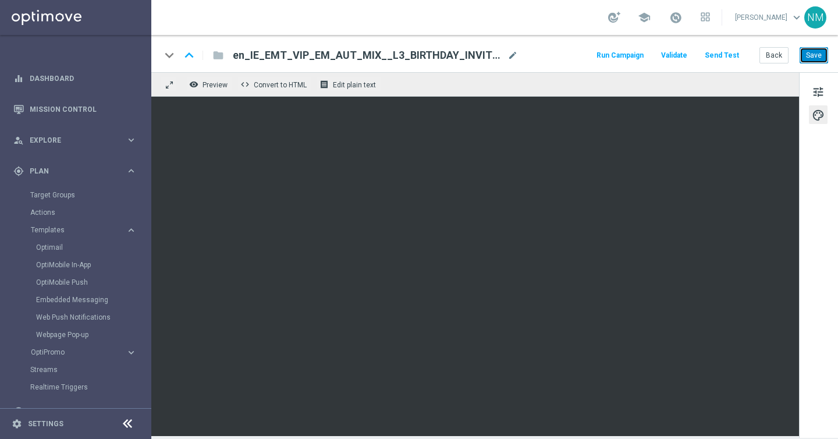
click at [812, 60] on button "Save" at bounding box center [813, 55] width 28 height 16
click at [59, 247] on link "Optimail" at bounding box center [78, 247] width 85 height 9
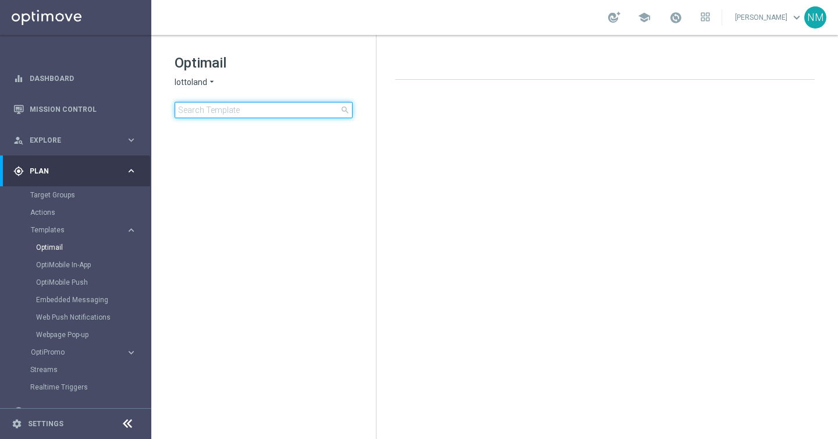
click at [259, 108] on input at bounding box center [263, 110] width 178 height 16
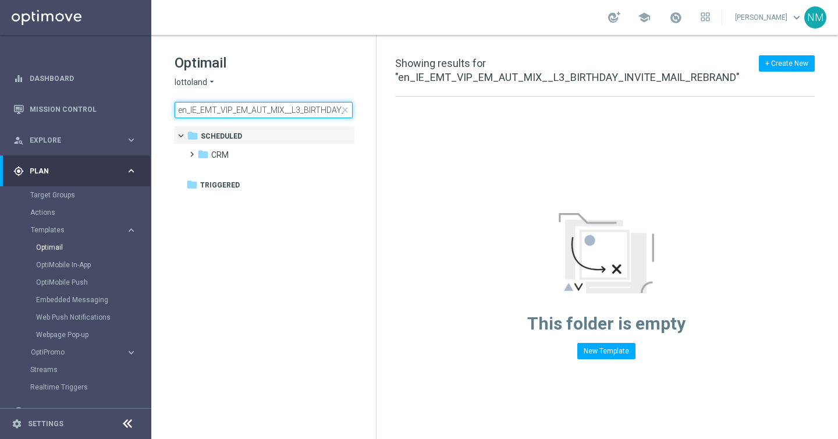
scroll to position [0, 88]
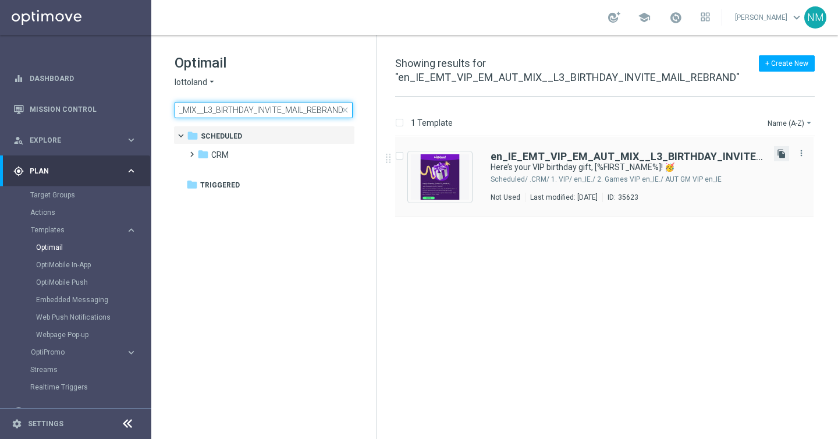
type input "en_IE_EMT_VIP_EM_AUT_MIX__L3_BIRTHDAY_INVITE_MAIL_REBRAND"
click at [781, 158] on icon "file_copy" at bounding box center [780, 153] width 9 height 9
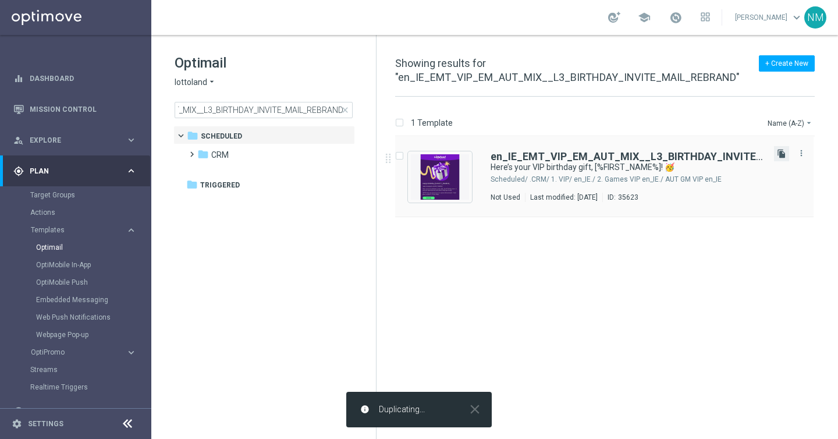
scroll to position [0, 0]
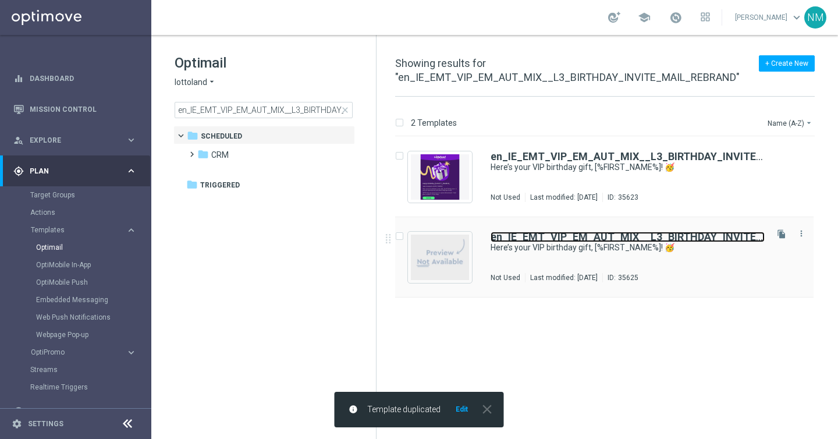
click at [543, 240] on b "en_IE_EMT_VIP_EM_AUT_MIX__L3_BIRTHDAY_INVITE_MAIL_REBRAND" at bounding box center [664, 236] width 348 height 12
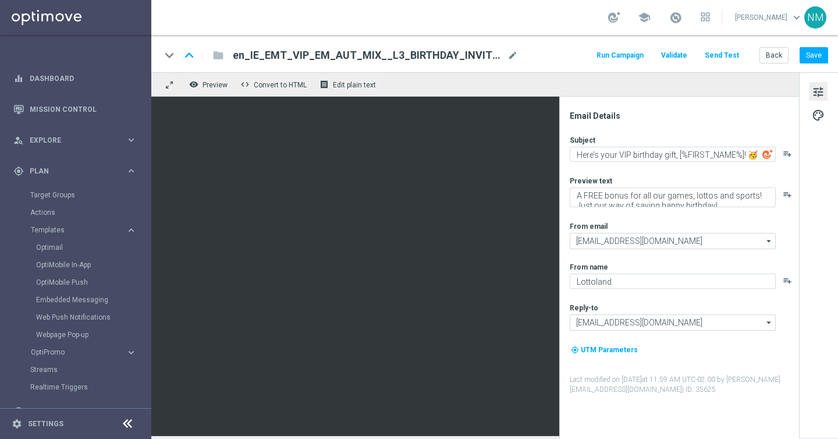
click at [384, 47] on div "keyboard_arrow_down keyboard_arrow_up folder en_IE_EMT_VIP_EM_AUT_MIX__L3_BIRTH…" at bounding box center [494, 53] width 686 height 37
click at [379, 52] on span "en_IE_EMT_VIP_EM_AUT_MIX__L3_BIRTHDAY_INVITE_MAIL_REBRAND(1)" at bounding box center [368, 55] width 270 height 14
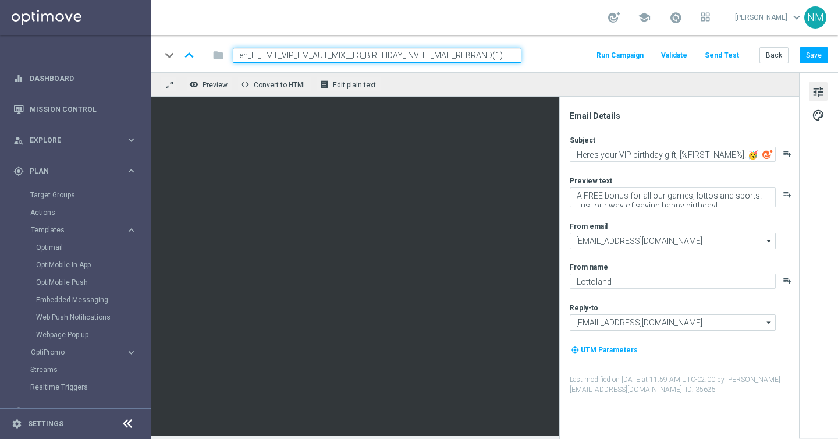
click at [369, 57] on input "en_IE_EMT_VIP_EM_AUT_MIX__L3_BIRTHDAY_INVITE_MAIL_REBRAND(1)" at bounding box center [377, 55] width 288 height 15
paste input "4_BIRTHDAY_INVITE_MAIL_REBRAND"
click at [518, 56] on input "en_IE_EMT_VIP_EM_AUT_MIX__L4_BIRTHDAY_INVITE_MAIL_REBRAND" at bounding box center [377, 55] width 288 height 15
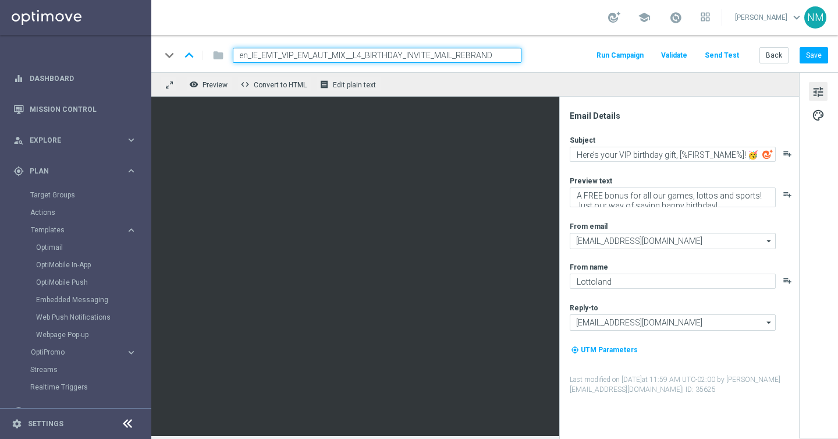
type input "en_IE_EMT_VIP_EM_AUT_MIX__L4_BIRTHDAY_INVITE_MAIL_REBRAND"
click at [535, 56] on div "keyboard_arrow_down keyboard_arrow_up folder en_IE_EMT_VIP_EM_AUT_MIX__L4_BIRTH…" at bounding box center [494, 55] width 667 height 15
click at [520, 56] on input "en_IE_EMT_VIP_EM_AUT_MIX__L4_BIRTHDAY_INVITE_MAIL_REBRAND" at bounding box center [377, 55] width 288 height 15
click at [559, 62] on div "keyboard_arrow_down keyboard_arrow_up folder en_IE_EMT_VIP_EM_AUT_MIX__L4_BIRTH…" at bounding box center [494, 55] width 667 height 15
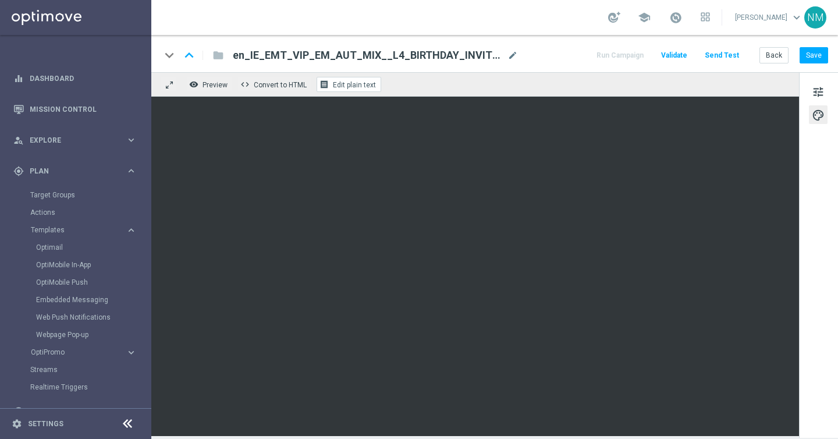
click at [368, 87] on span "Edit plain text" at bounding box center [354, 85] width 43 height 8
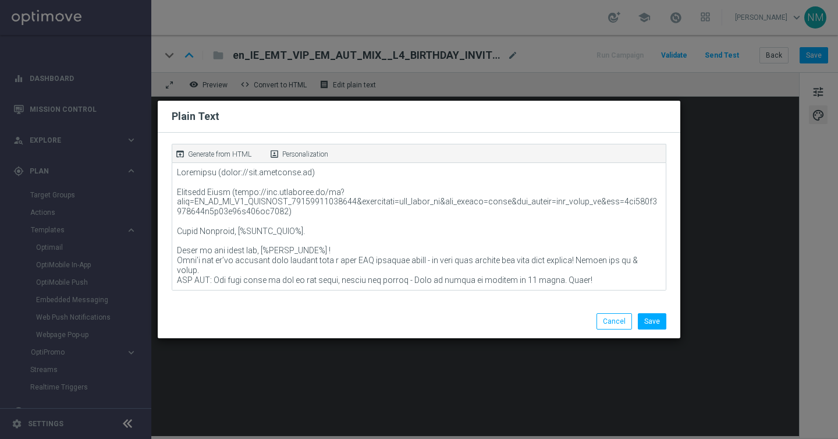
click at [239, 147] on div "open_in_browser Generate from HTML" at bounding box center [219, 154] width 94 height 16
click at [652, 317] on button "Save" at bounding box center [651, 321] width 28 height 16
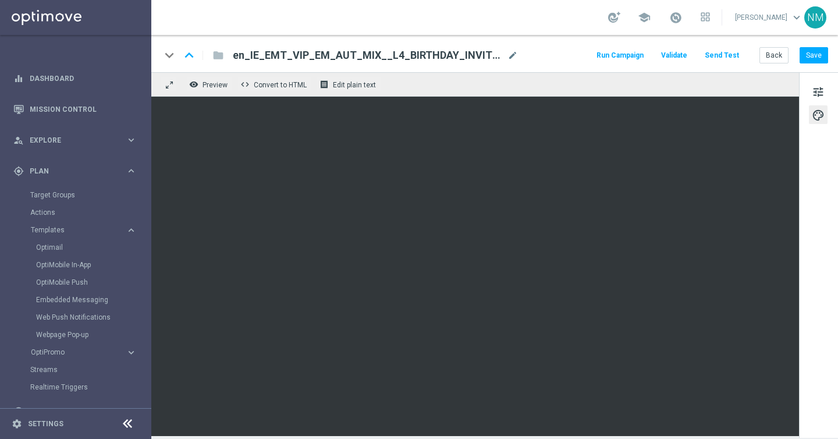
click at [687, 56] on span "Validate" at bounding box center [674, 55] width 26 height 8
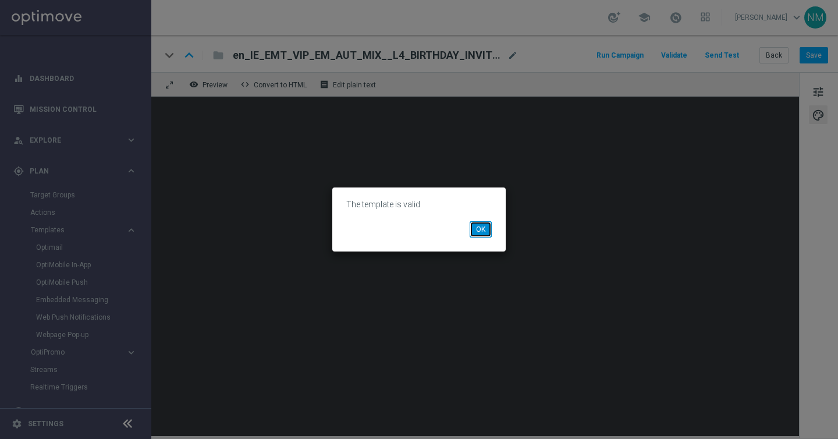
click at [484, 230] on button "OK" at bounding box center [480, 229] width 22 height 16
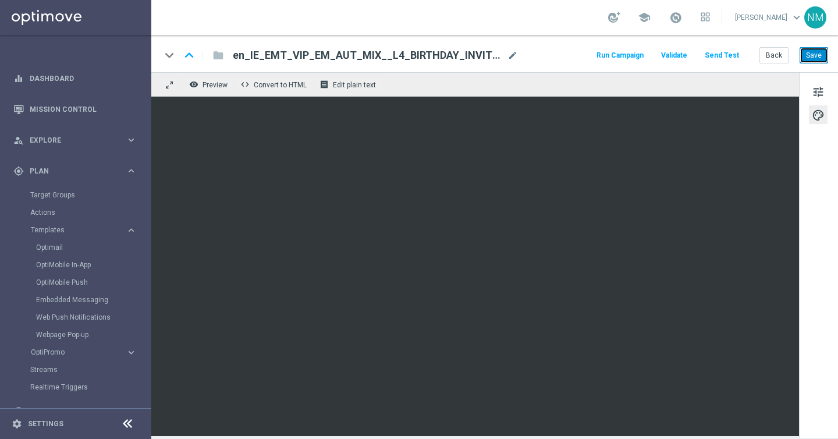
click at [814, 55] on button "Save" at bounding box center [813, 55] width 28 height 16
click at [684, 60] on button "Validate" at bounding box center [674, 56] width 30 height 16
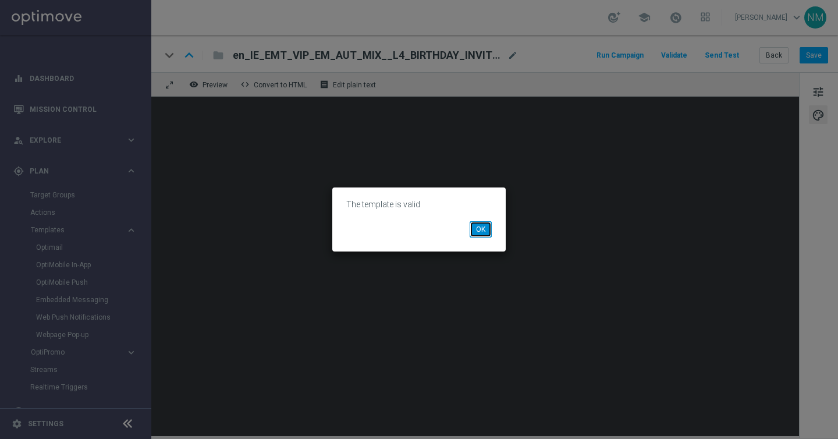
click at [491, 229] on button "OK" at bounding box center [480, 229] width 22 height 16
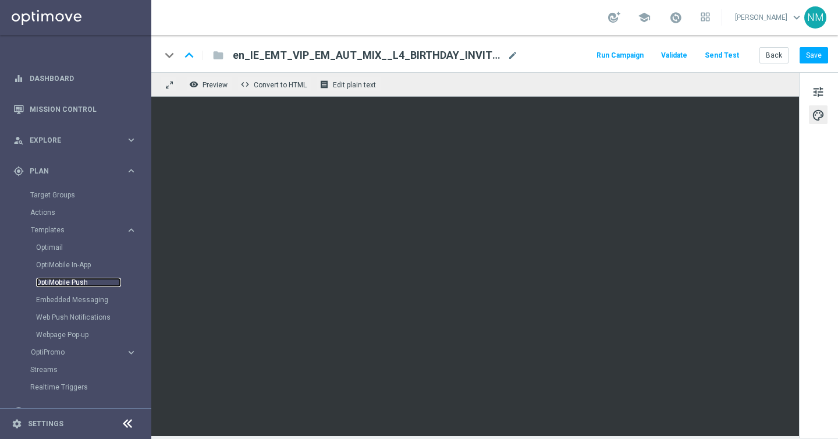
click at [65, 285] on link "OptiMobile Push" at bounding box center [78, 281] width 85 height 9
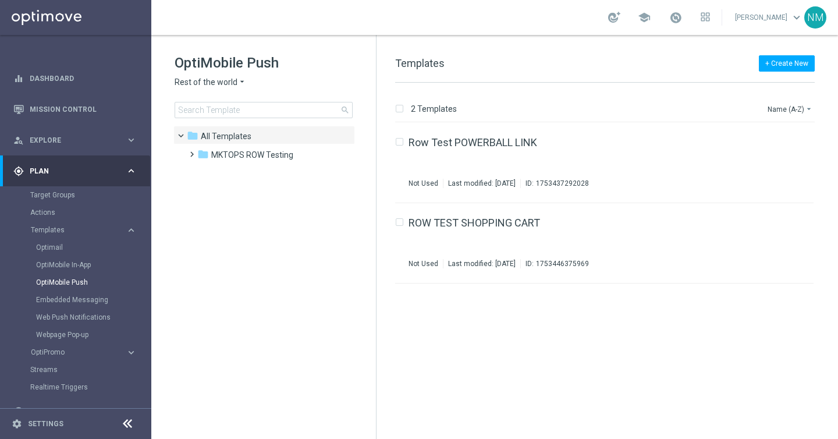
click at [217, 85] on span "Rest of the world" at bounding box center [205, 82] width 63 height 11
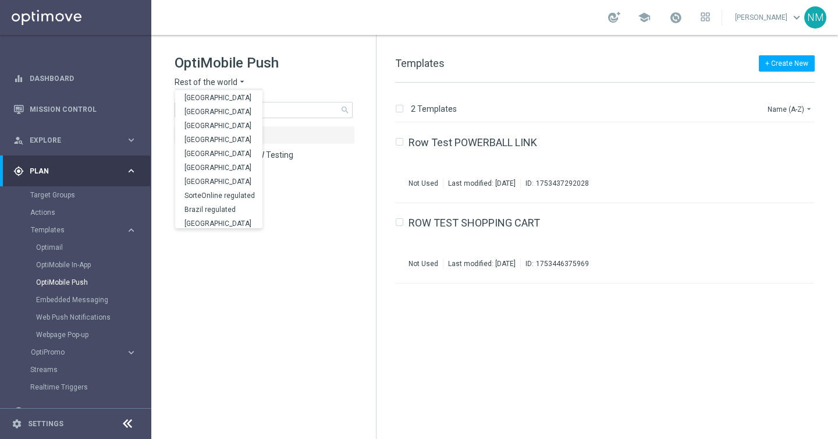
scroll to position [363, 0]
click at [200, 208] on div "UK" at bounding box center [218, 207] width 87 height 14
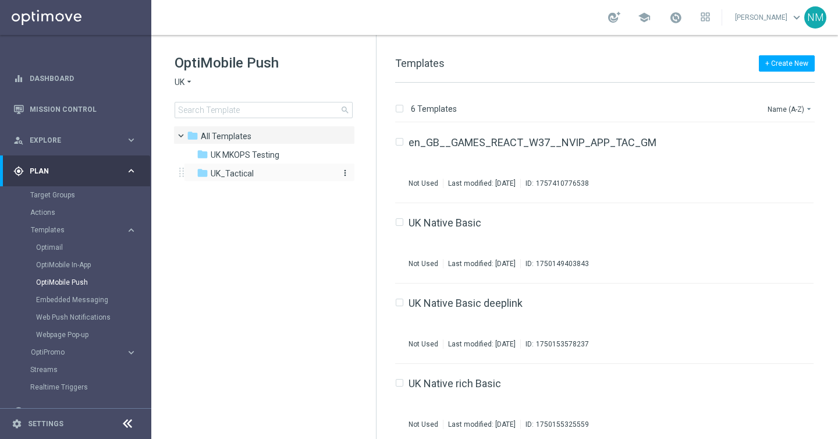
click at [248, 169] on span "UK_Tactical" at bounding box center [232, 173] width 43 height 10
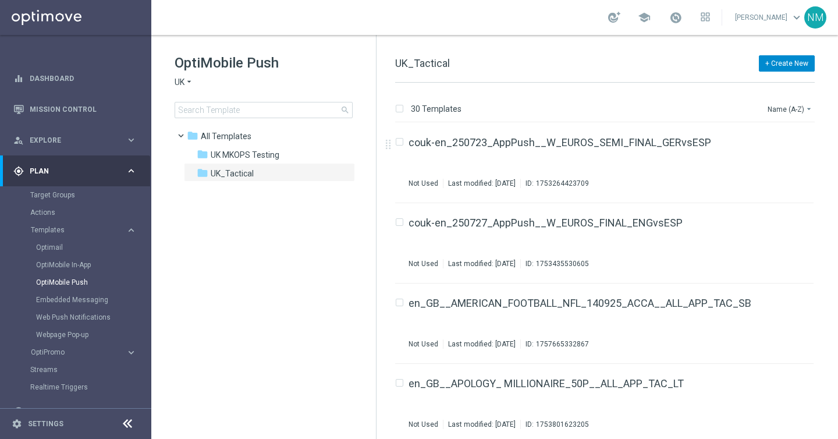
click at [784, 64] on button "+ Create New" at bounding box center [786, 63] width 56 height 16
click at [764, 80] on div "New Template" at bounding box center [767, 84] width 93 height 16
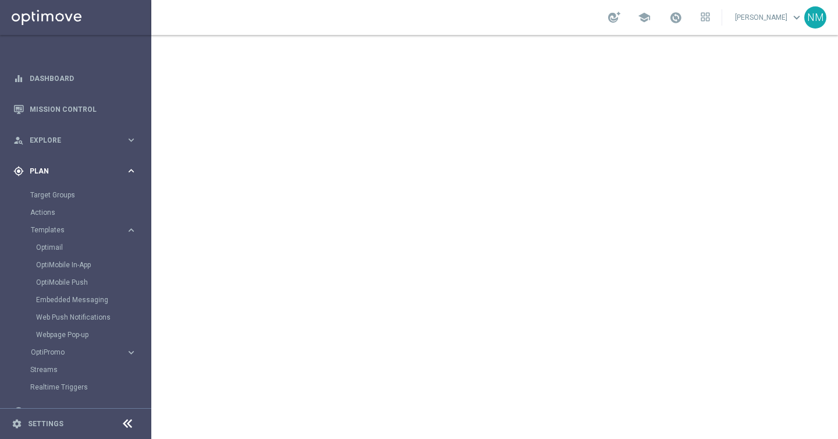
click at [76, 165] on div "gps_fixed Plan keyboard_arrow_right" at bounding box center [75, 170] width 150 height 31
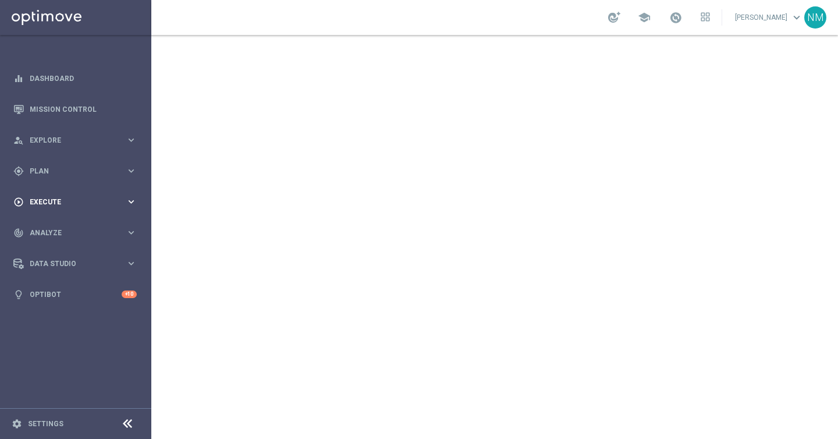
click at [50, 201] on span "Execute" at bounding box center [78, 201] width 96 height 7
click at [54, 227] on link "Campaign Builder" at bounding box center [75, 225] width 91 height 9
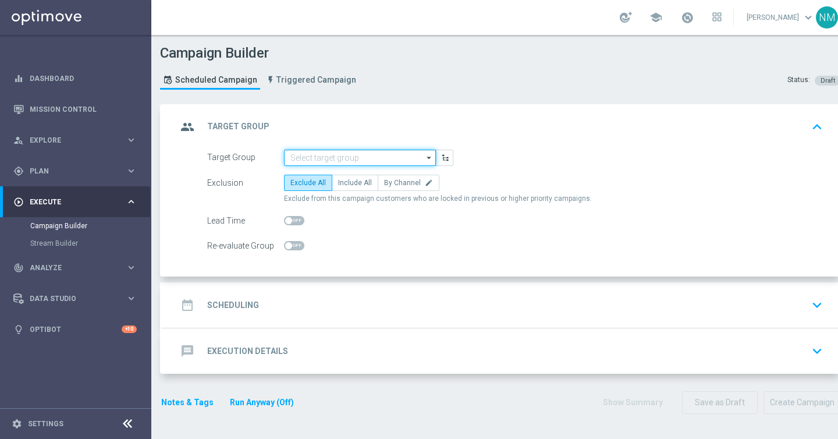
click at [348, 159] on input at bounding box center [360, 157] width 152 height 16
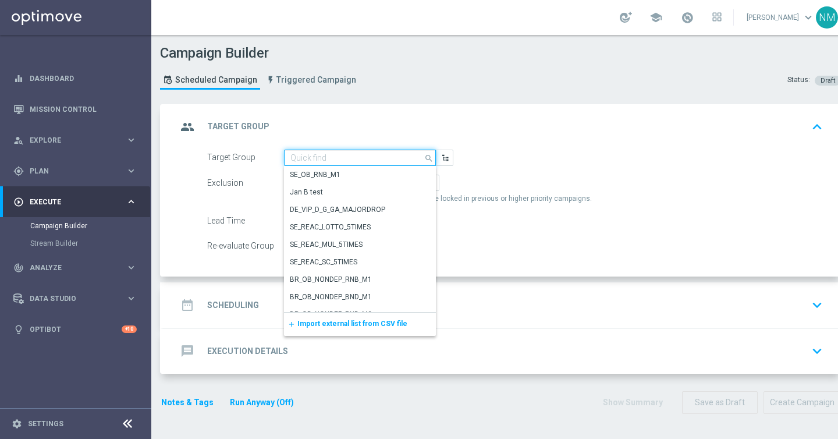
paste input "en_GB__FOOTBALL_PL_130925_WHU_vs_TOT__ALL_APP_TAC_SB"
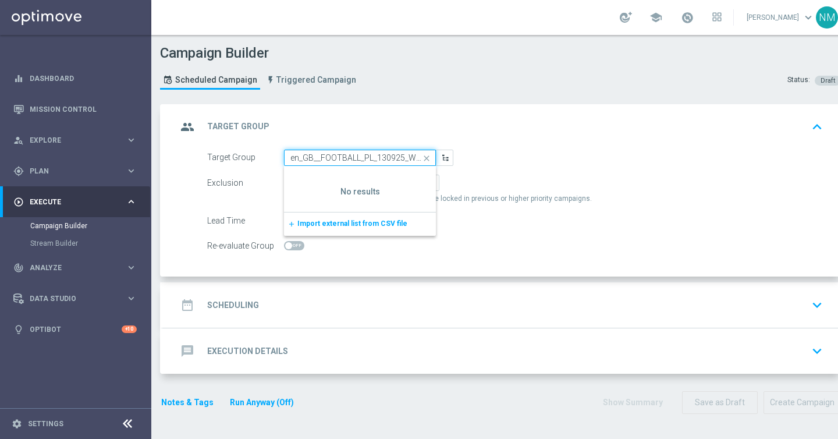
scroll to position [0, 102]
type input "en_GB__FOOTBALL_PL_130925_WHU_vs_TOT__ALL_APP_TAC_SB"
click at [426, 156] on icon "close" at bounding box center [426, 158] width 17 height 16
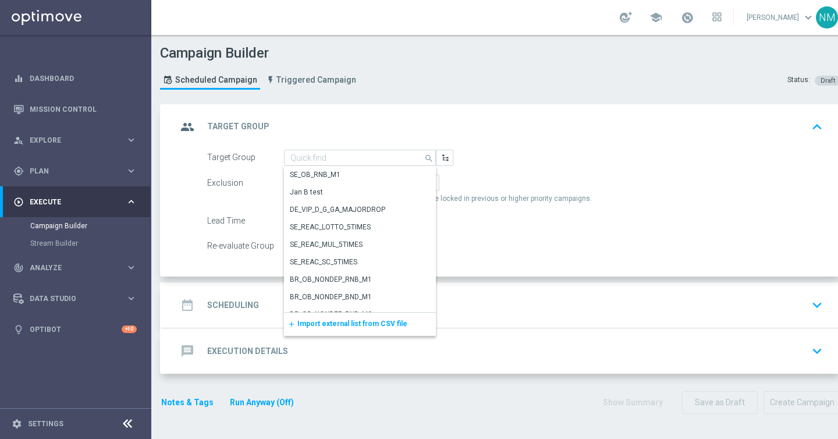
click at [348, 329] on div "add Import external list from CSV file" at bounding box center [360, 323] width 152 height 23
click at [365, 323] on span "Import external list from CSV file" at bounding box center [352, 323] width 110 height 8
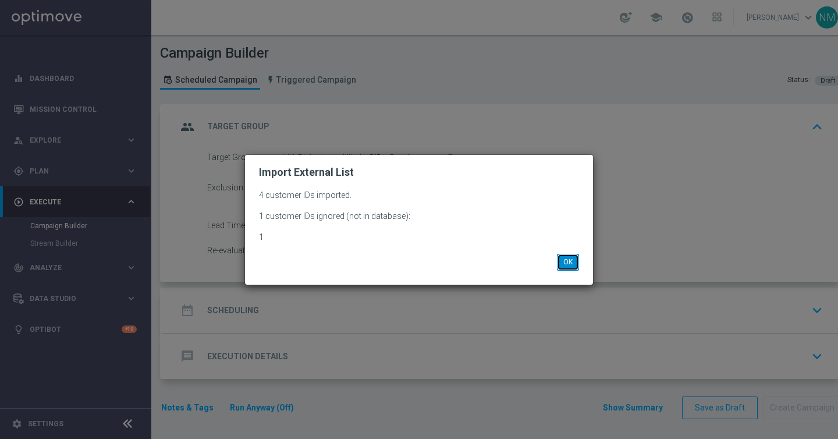
click at [562, 258] on button "OK" at bounding box center [568, 262] width 22 height 16
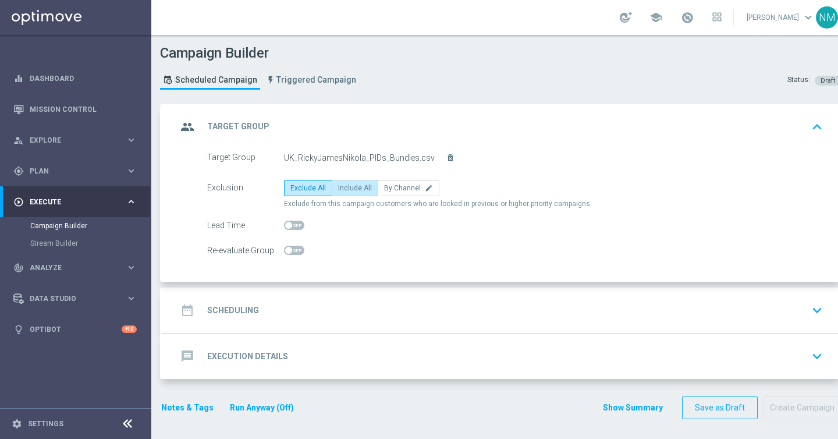
click at [353, 184] on span "Include All" at bounding box center [355, 188] width 34 height 8
click at [345, 186] on input "Include All" at bounding box center [342, 190] width 8 height 8
radio input "true"
click at [295, 331] on div "date_range Scheduling keyboard_arrow_down" at bounding box center [502, 309] width 678 height 45
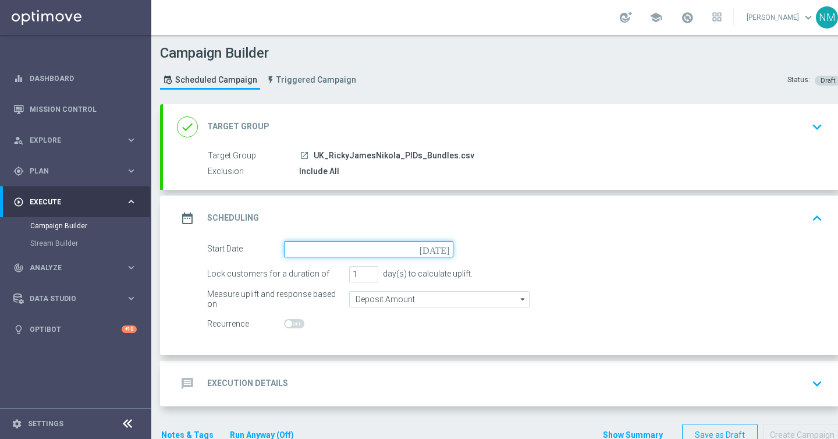
click at [285, 250] on input at bounding box center [368, 249] width 169 height 16
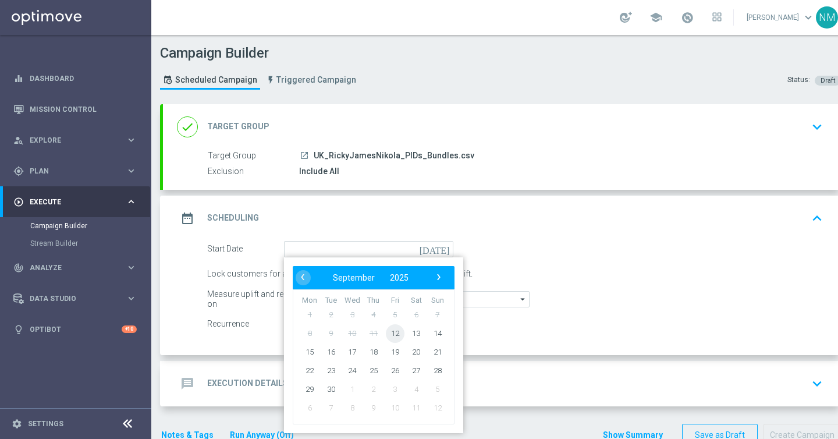
click at [395, 330] on span "12" at bounding box center [395, 332] width 19 height 19
type input "12 Sep 2025"
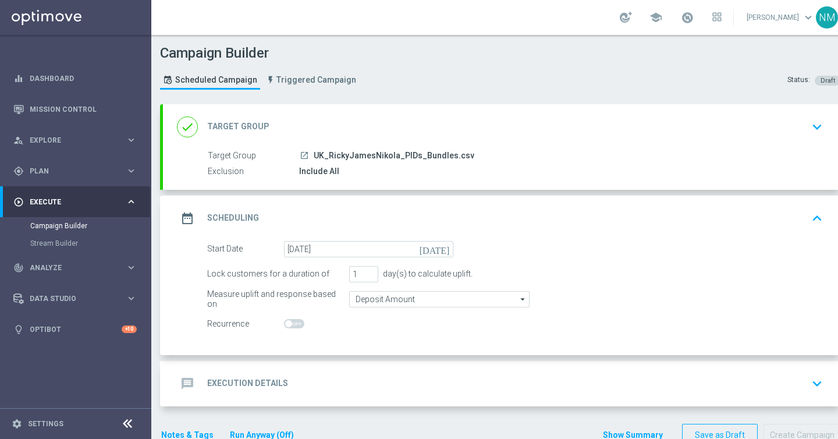
click at [344, 373] on div "message Execution Details keyboard_arrow_down" at bounding box center [502, 383] width 650 height 22
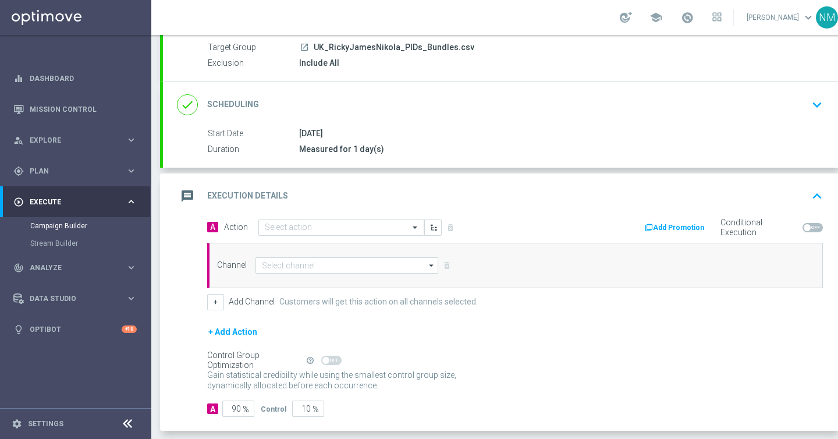
scroll to position [134, 0]
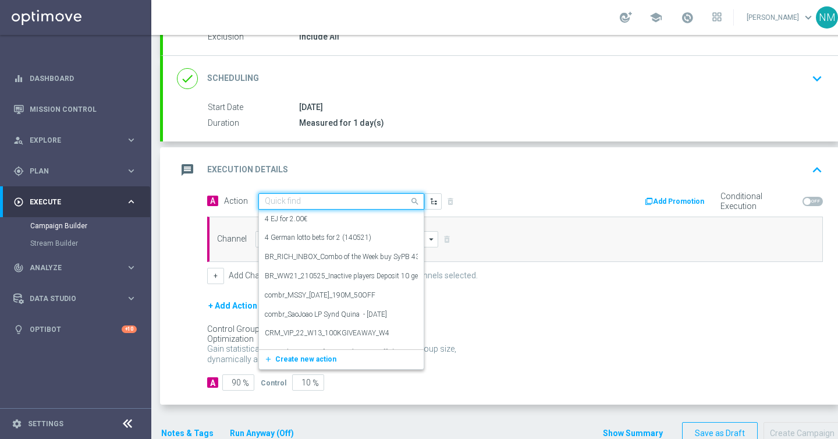
click at [297, 201] on input "text" at bounding box center [330, 202] width 130 height 10
paste input "en_GB__FOOTBALL_PL_130925_WHU_vs_TOT__ALL_APP_TAC_SB"
type input "en_GB__FOOTBALL_PL_130925_WHU_vs_TOT__ALL_APP_TAC_SB"
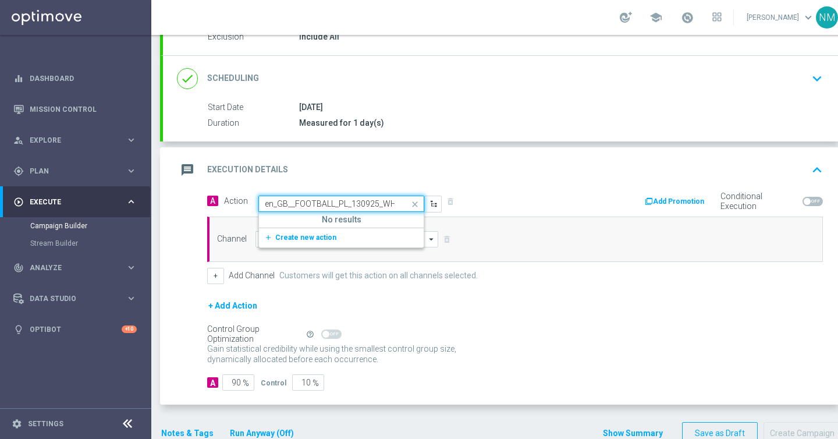
scroll to position [0, 105]
click at [304, 231] on button "add_new Create new action" at bounding box center [339, 237] width 161 height 13
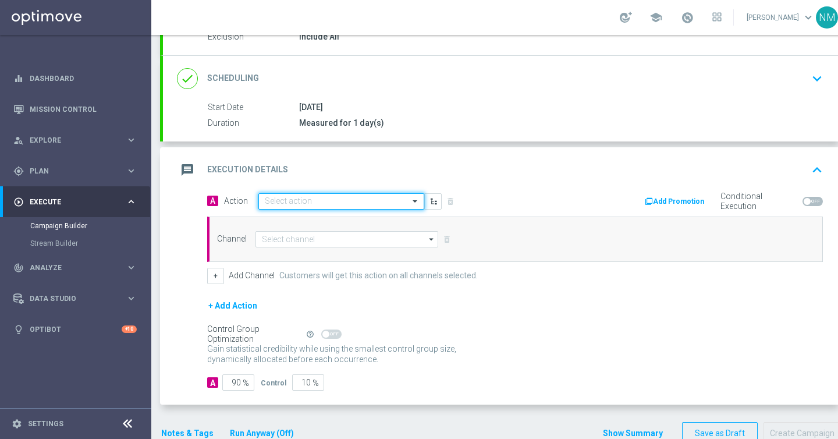
paste input "en_GB__FOOTBALL_PL_130925_WHU_vs_TOT__ALL_APP_TAC_SB"
type input "en_GB__FOOTBALL_PL_130925_WHU_vs_TOT__ALL_APP_TAC_SB"
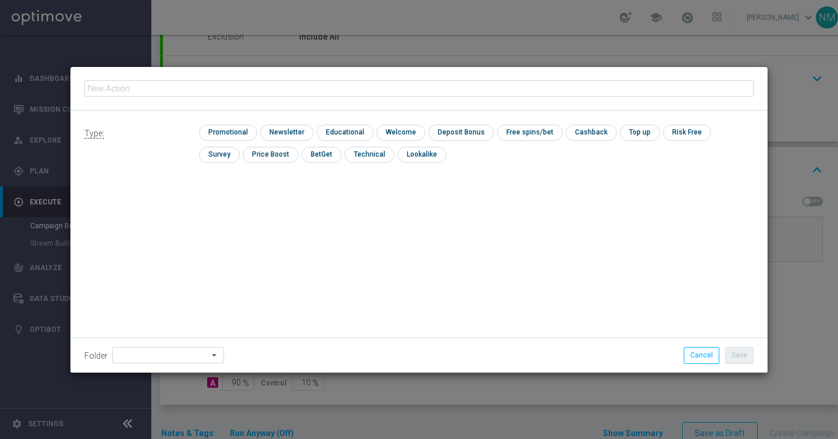
scroll to position [0, 0]
type input "en_GB__FOOTBALL_PL_130925_WHU_vs_TOT__ALL_APP_TAC_SB"
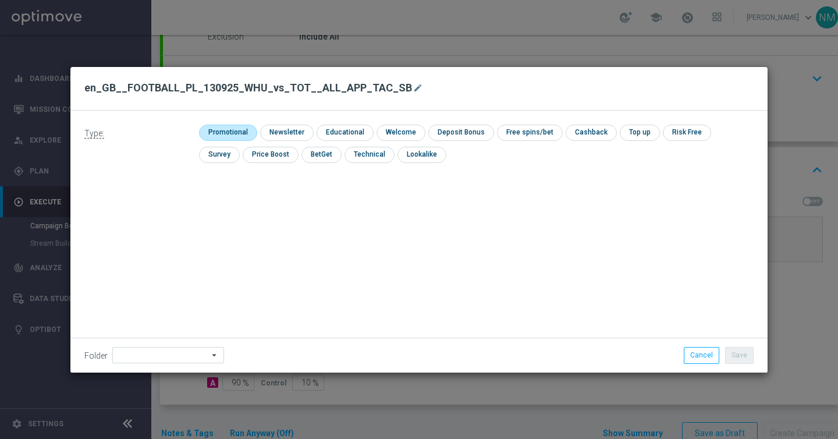
click at [234, 129] on input "checkbox" at bounding box center [226, 132] width 55 height 16
checkbox input "true"
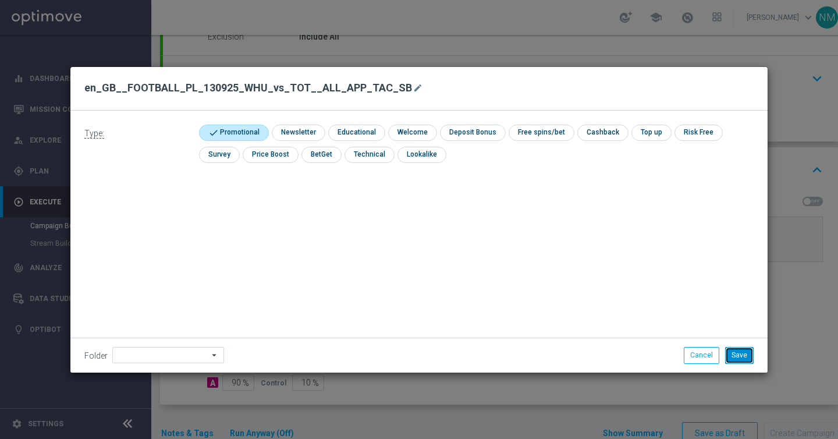
click at [732, 351] on button "Save" at bounding box center [739, 355] width 28 height 16
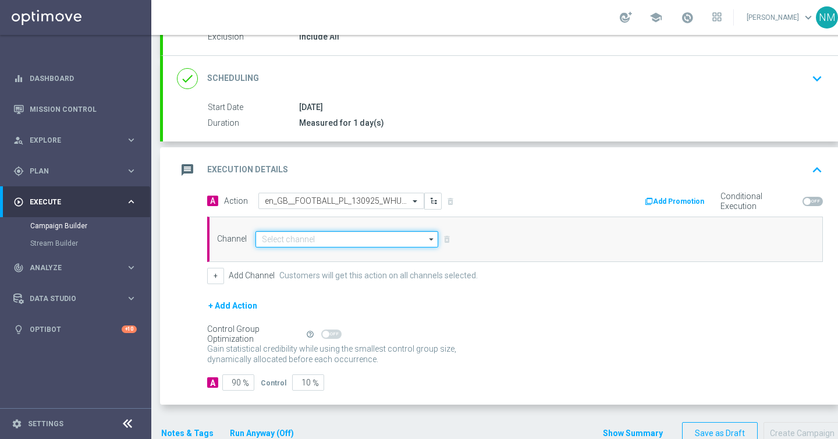
click at [386, 237] on input at bounding box center [346, 239] width 183 height 16
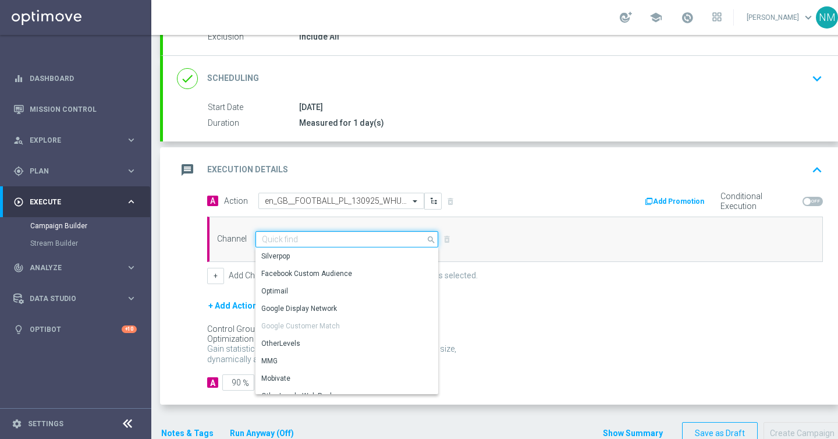
scroll to position [308, 0]
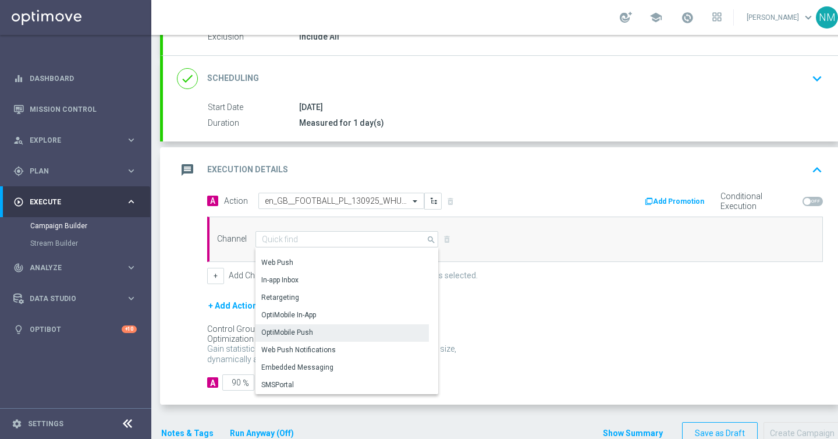
click at [295, 335] on div "OptiMobile Push" at bounding box center [287, 332] width 52 height 10
type input "OptiMobile Push"
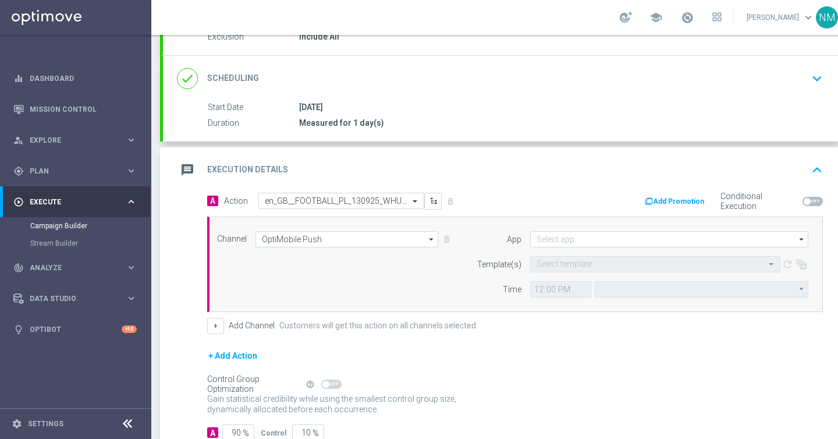
type input "Central European Time (Budapest) (UTC +02:00)"
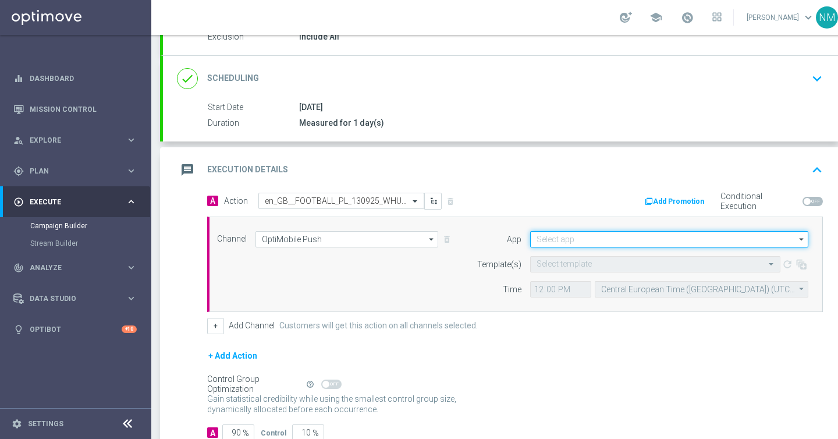
click at [625, 240] on input at bounding box center [669, 239] width 278 height 16
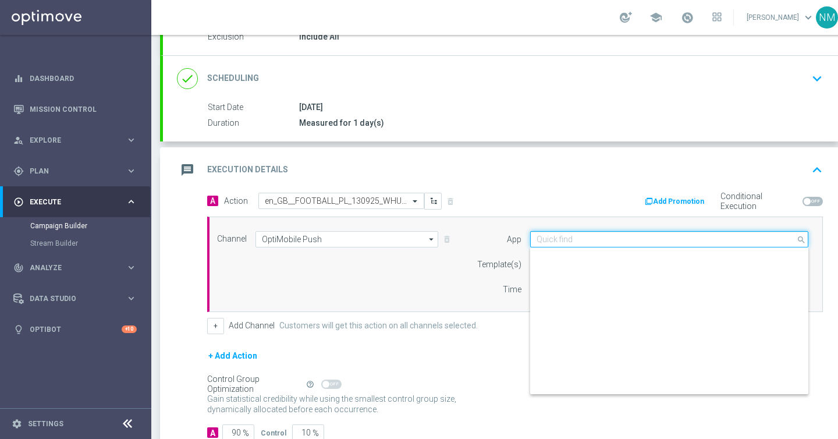
scroll to position [482, 0]
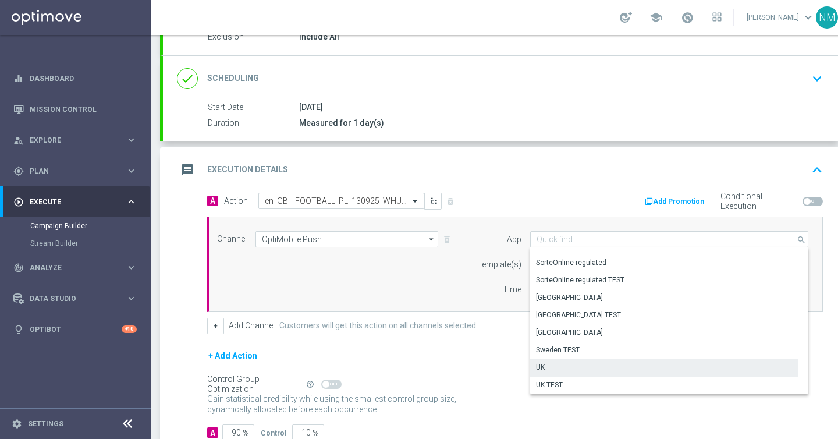
click at [547, 368] on div "UK" at bounding box center [664, 367] width 268 height 16
type input "UK"
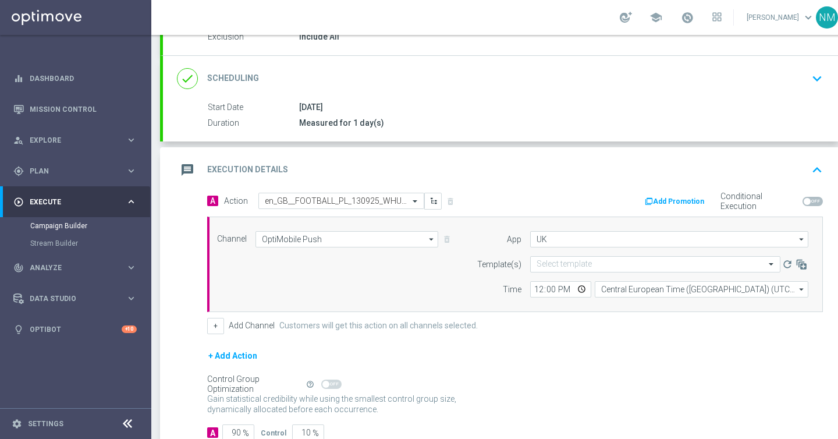
click at [483, 259] on label "Template(s)" at bounding box center [499, 264] width 44 height 10
click at [556, 259] on input "text" at bounding box center [643, 264] width 214 height 10
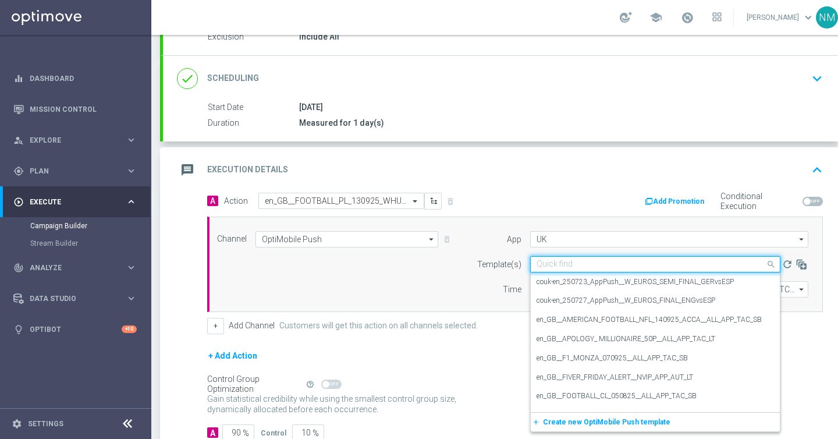
paste input "en_GB__FOOTBALL_PL_130925_WHU_vs_TOT__ALL_APP_TAC_SB"
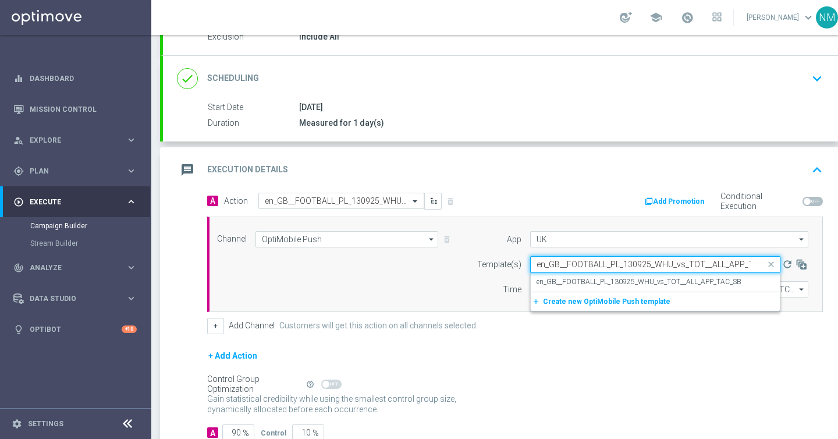
scroll to position [0, 21]
click at [567, 281] on label "en_GB__FOOTBALL_PL_130925_WHU_vs_TOT__ALL_APP_TAC_SB" at bounding box center [638, 282] width 205 height 10
type input "en_GB__FOOTBALL_PL_130925_WHU_vs_TOT__ALL_APP_TAC_SB"
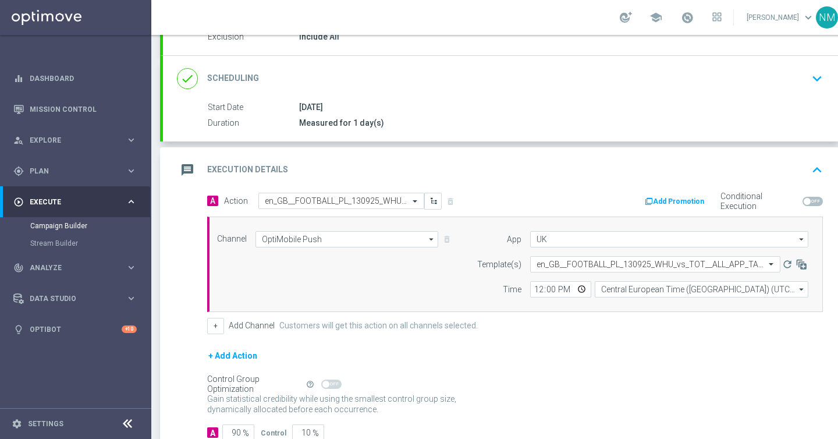
scroll to position [0, 0]
click at [582, 290] on input "12:00" at bounding box center [560, 289] width 61 height 16
type input "12:18"
click at [579, 383] on div "Control Group Optimization Self Optimizing Campaign help_outline" at bounding box center [514, 383] width 615 height 13
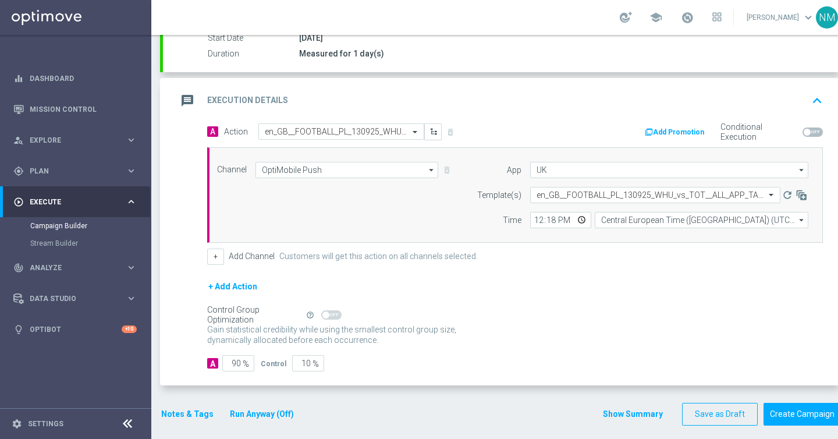
scroll to position [213, 0]
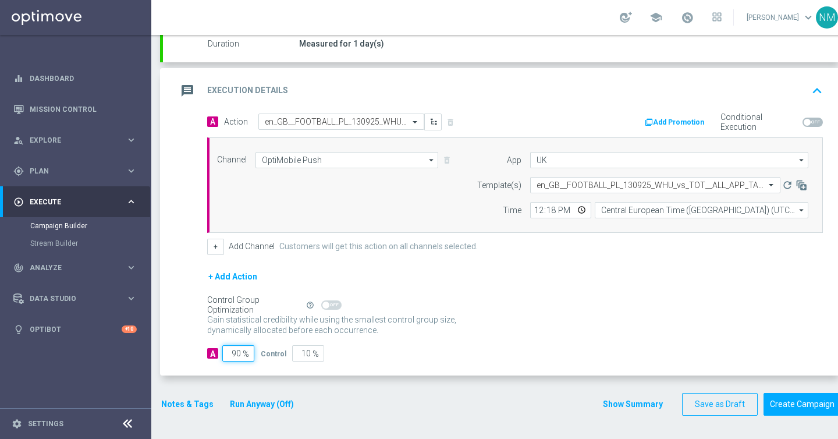
click at [234, 351] on input "90" at bounding box center [238, 353] width 32 height 16
type input "0"
type input "100"
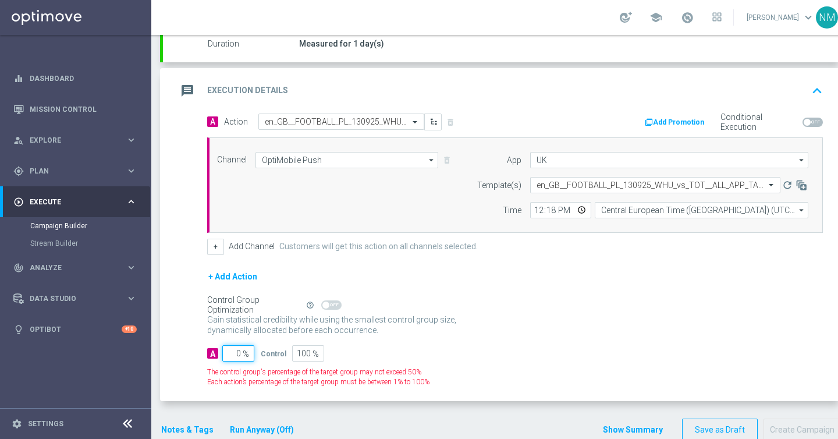
type input "10"
type input "90"
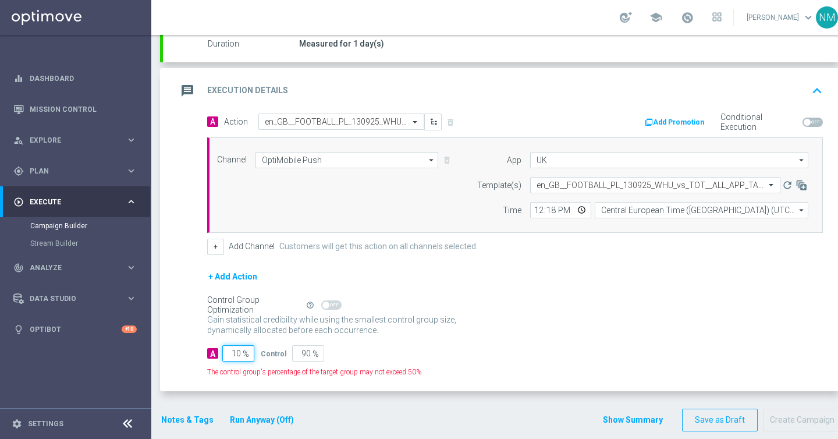
type input "100"
type input "0"
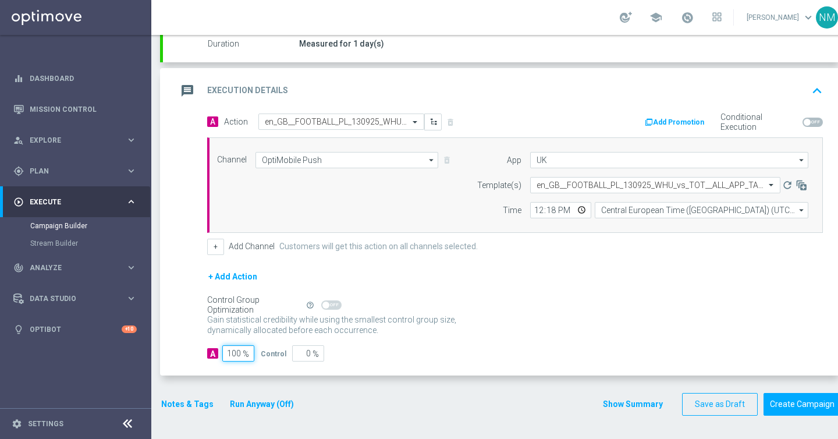
type input "100"
click at [804, 426] on div "done Target Group keyboard_arrow_down Target Group launch UK_RickyJamesNikola_P…" at bounding box center [500, 159] width 680 height 536
click at [801, 412] on button "Create Campaign" at bounding box center [801, 404] width 77 height 23
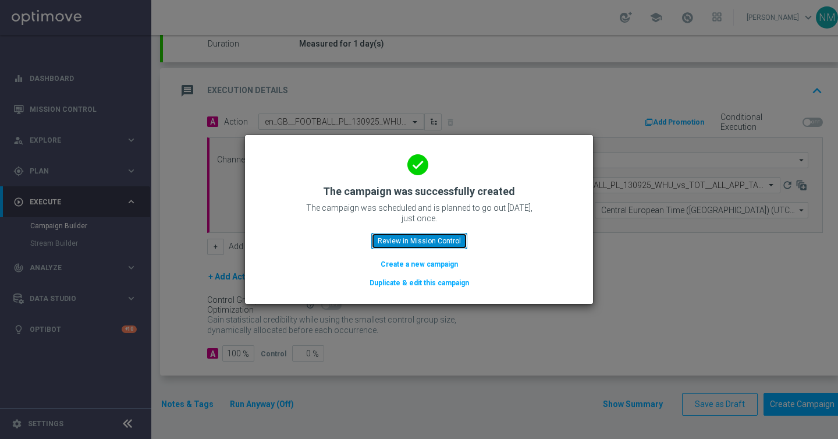
click at [390, 244] on button "Review in Mission Control" at bounding box center [419, 241] width 96 height 16
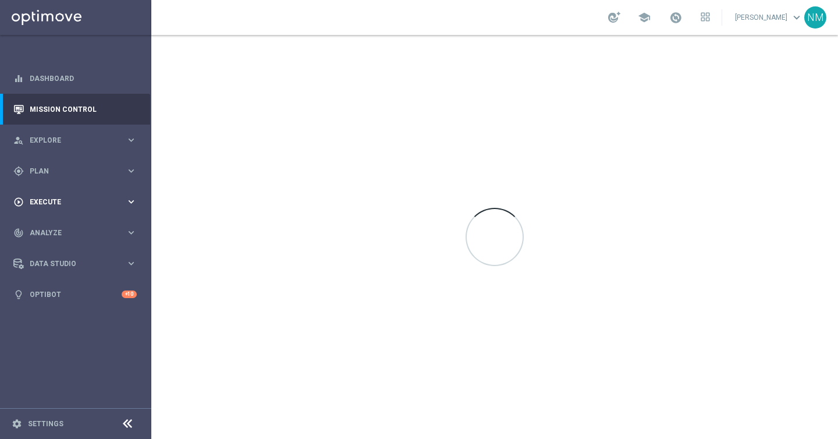
click at [62, 195] on div "play_circle_outline Execute keyboard_arrow_right" at bounding box center [75, 201] width 150 height 31
click at [53, 175] on div "gps_fixed Plan" at bounding box center [69, 171] width 112 height 10
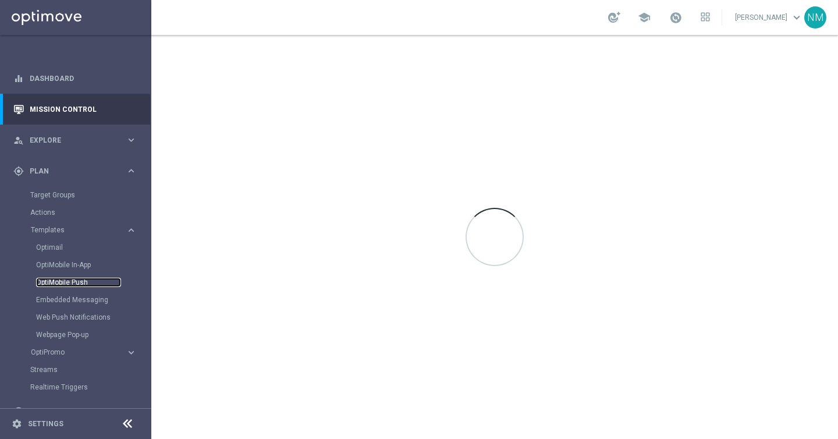
click at [65, 284] on link "OptiMobile Push" at bounding box center [78, 281] width 85 height 9
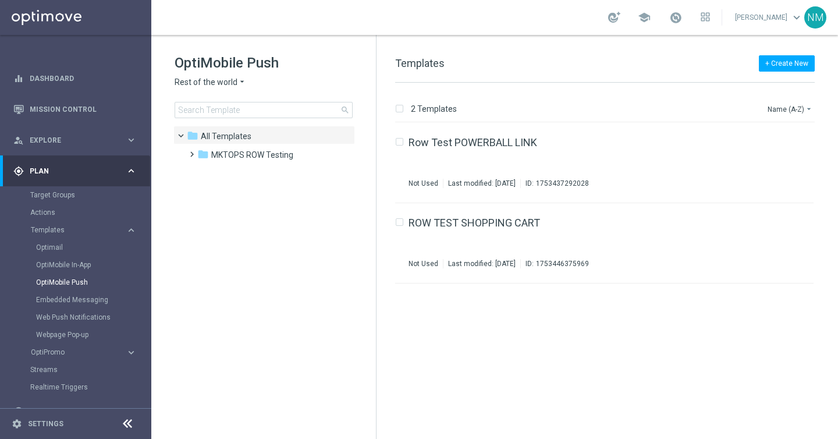
click at [224, 82] on span "Rest of the world" at bounding box center [205, 82] width 63 height 11
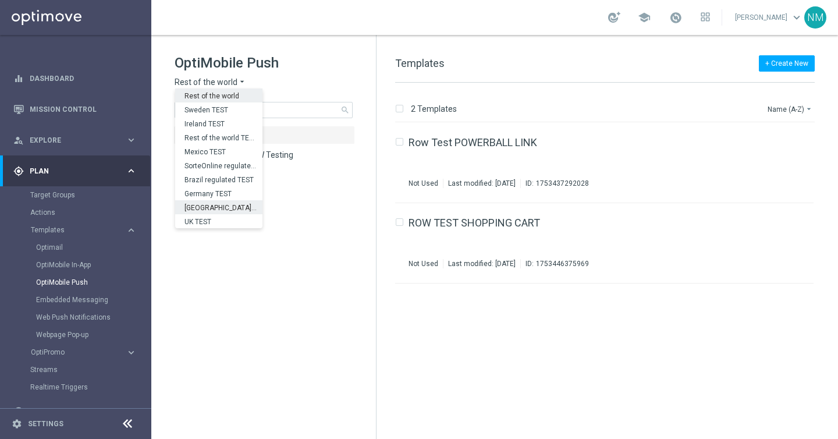
scroll to position [363, 0]
click at [211, 201] on div "UK" at bounding box center [218, 207] width 87 height 14
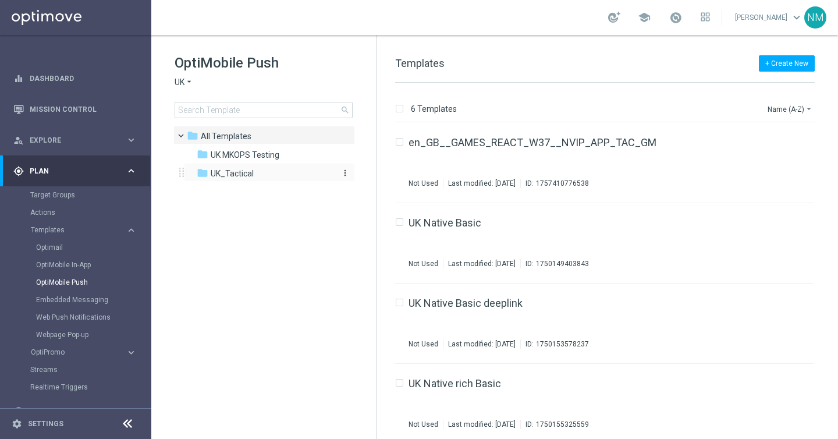
click at [216, 168] on div "folder UK_Tactical" at bounding box center [264, 173] width 134 height 13
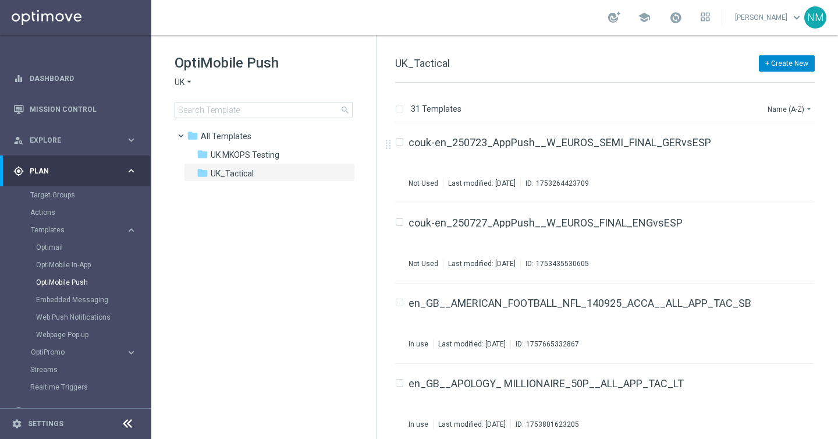
click at [779, 66] on button "+ Create New" at bounding box center [786, 63] width 56 height 16
click at [740, 79] on div "New Template" at bounding box center [767, 84] width 93 height 16
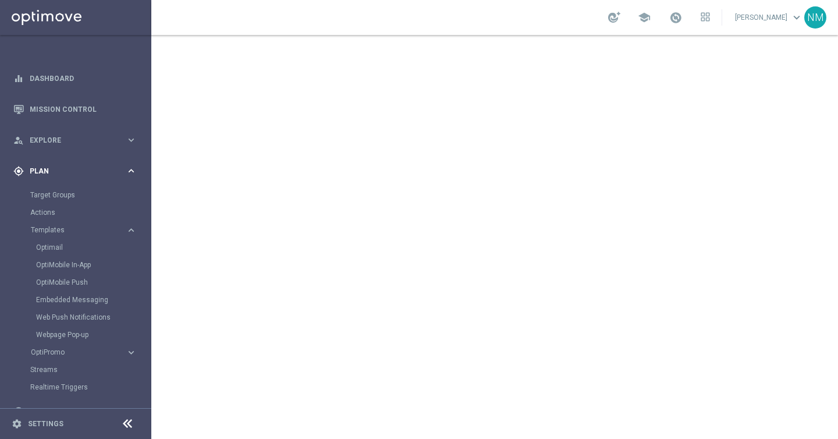
click at [66, 169] on span "Plan" at bounding box center [78, 171] width 96 height 7
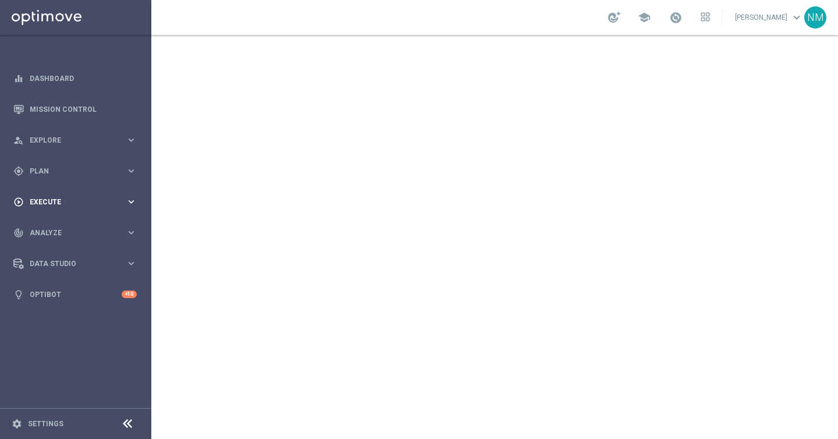
click at [56, 205] on div "play_circle_outline Execute" at bounding box center [69, 202] width 112 height 10
click at [58, 227] on link "Campaign Builder" at bounding box center [75, 225] width 91 height 9
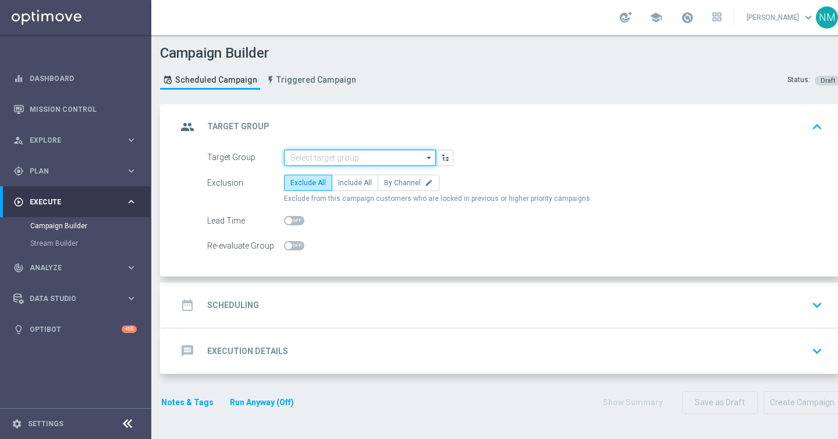
click at [361, 159] on input at bounding box center [360, 157] width 152 height 16
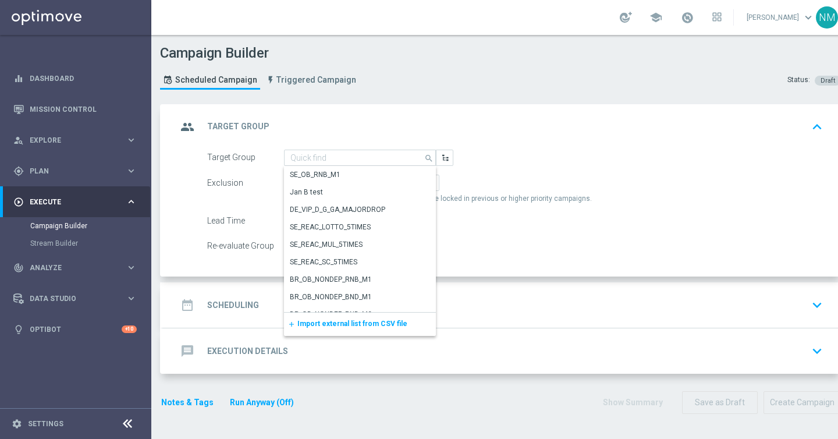
click at [346, 318] on div "add Import external list from CSV file" at bounding box center [360, 323] width 152 height 23
click at [364, 325] on span "Import external list from CSV file" at bounding box center [352, 323] width 110 height 8
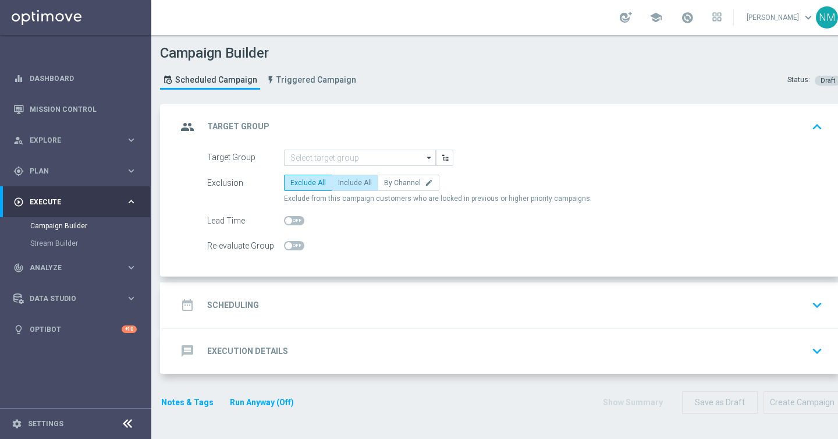
click at [347, 183] on span "Include All" at bounding box center [355, 183] width 34 height 8
click at [345, 183] on input "Include All" at bounding box center [342, 185] width 8 height 8
radio input "true"
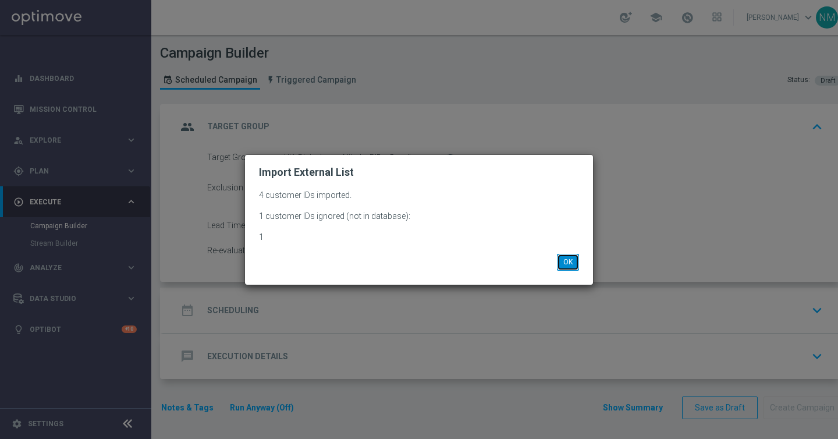
click at [564, 265] on button "OK" at bounding box center [568, 262] width 22 height 16
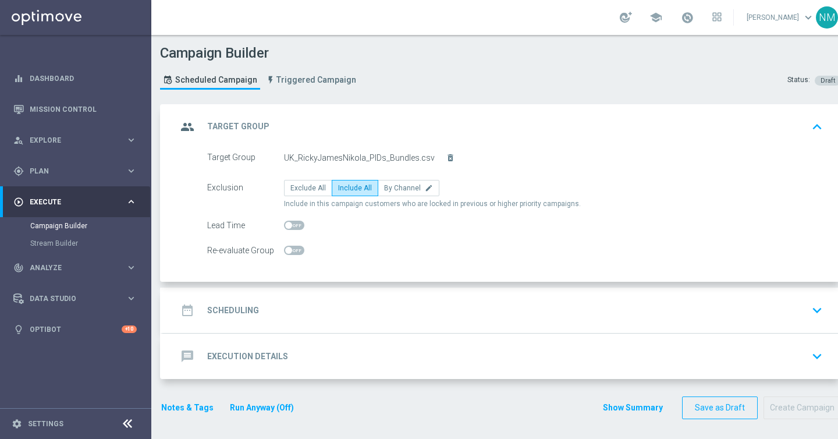
click at [395, 304] on div "date_range Scheduling keyboard_arrow_down" at bounding box center [502, 310] width 650 height 22
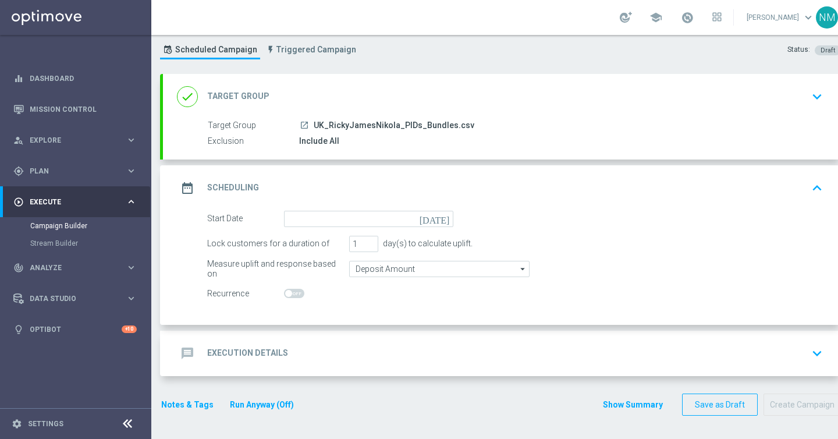
scroll to position [30, 0]
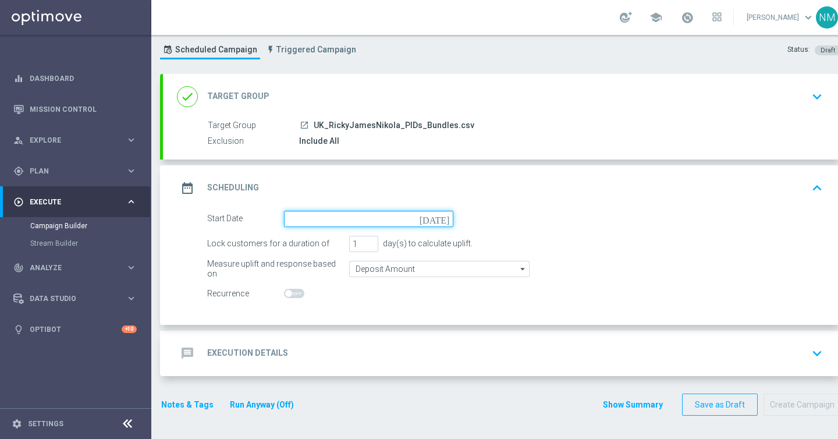
click at [375, 225] on input at bounding box center [368, 219] width 169 height 16
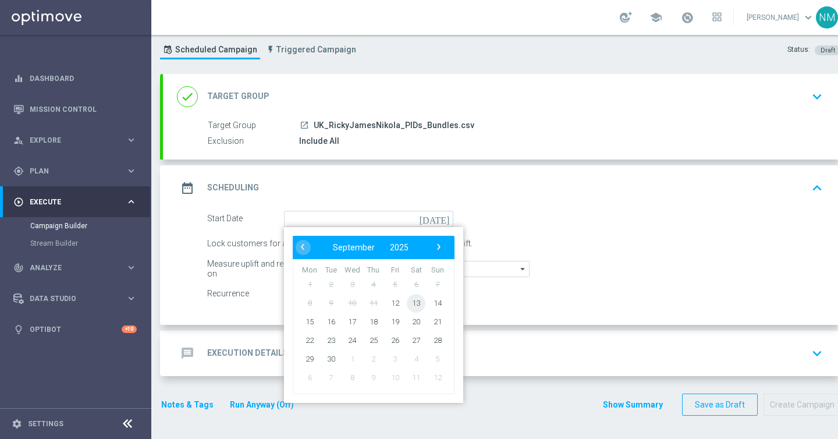
type input "12 Sep 2025"
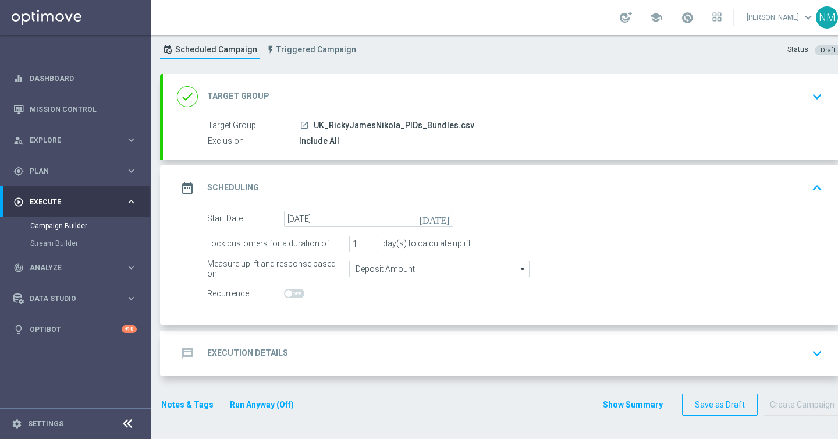
click at [321, 365] on div "message Execution Details keyboard_arrow_down" at bounding box center [502, 352] width 678 height 45
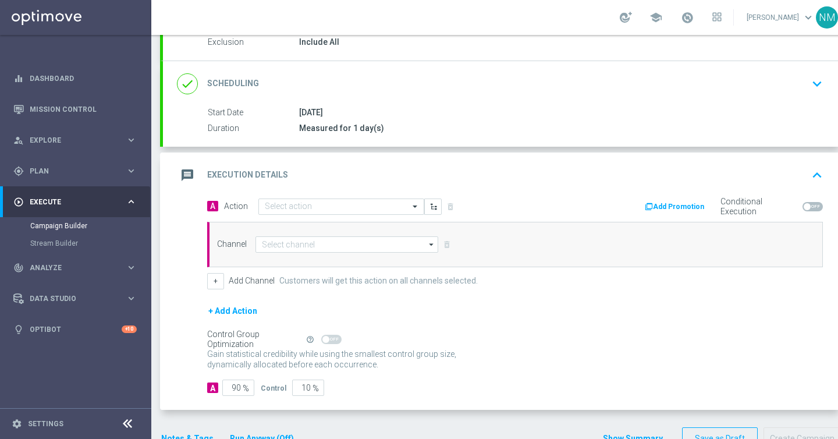
scroll to position [147, 0]
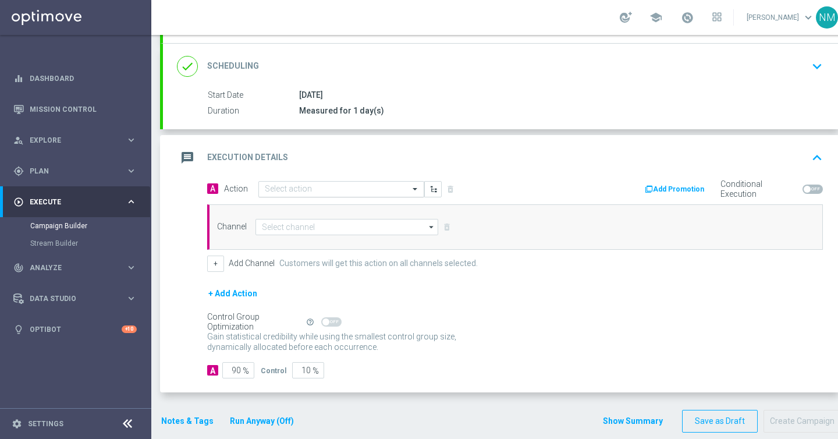
click at [290, 184] on input "text" at bounding box center [330, 189] width 130 height 10
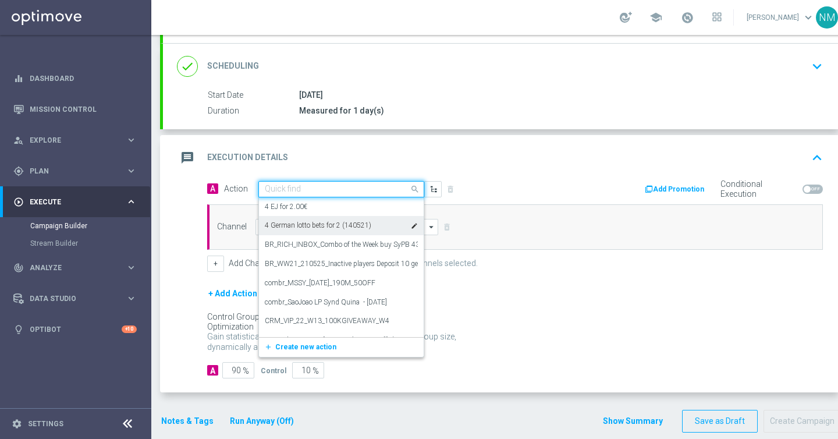
paste input "en_GB__FOOTBALL_PL_140925_MNC_vs_MNU__ALL_APP_TAC_SB"
type input "en_GB__FOOTBALL_PL_140925_MNC_vs_MNU__ALL_APP_TAC_SB"
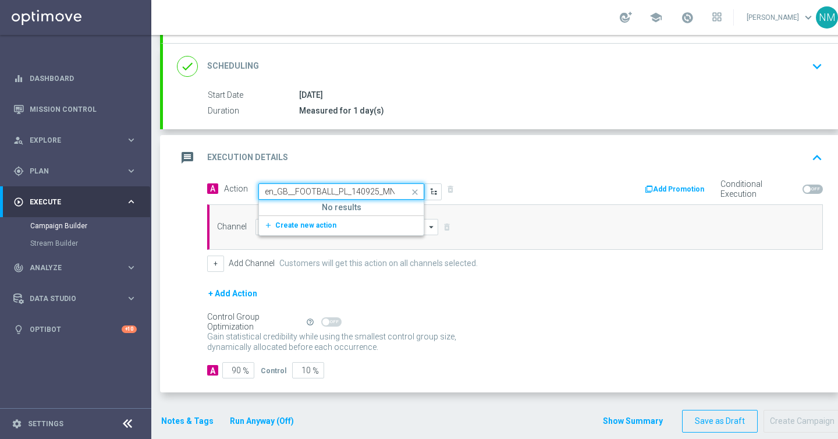
scroll to position [0, 108]
click at [308, 224] on span "Create new action" at bounding box center [305, 225] width 61 height 8
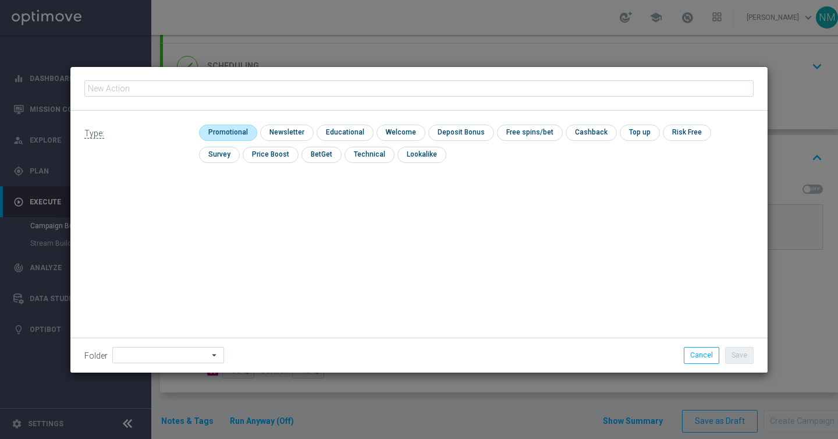
type input "en_GB__FOOTBALL_PL_140925_MNC_vs_MNU__ALL_APP_TAC_SB"
click at [233, 128] on input "checkbox" at bounding box center [226, 132] width 55 height 16
checkbox input "true"
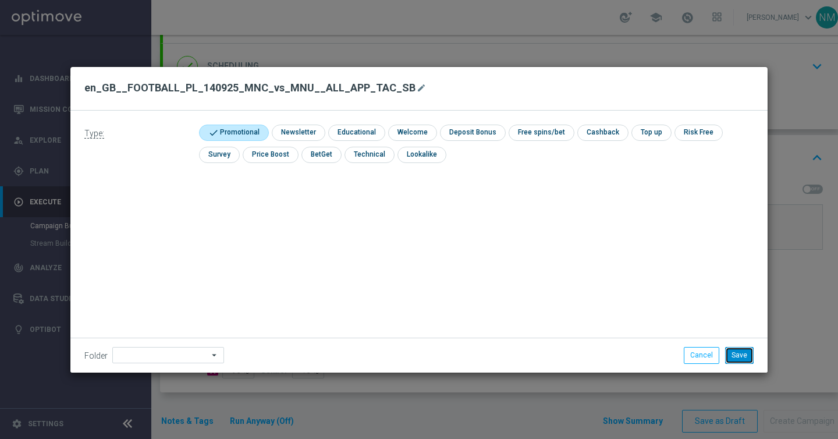
click at [740, 349] on button "Save" at bounding box center [739, 355] width 28 height 16
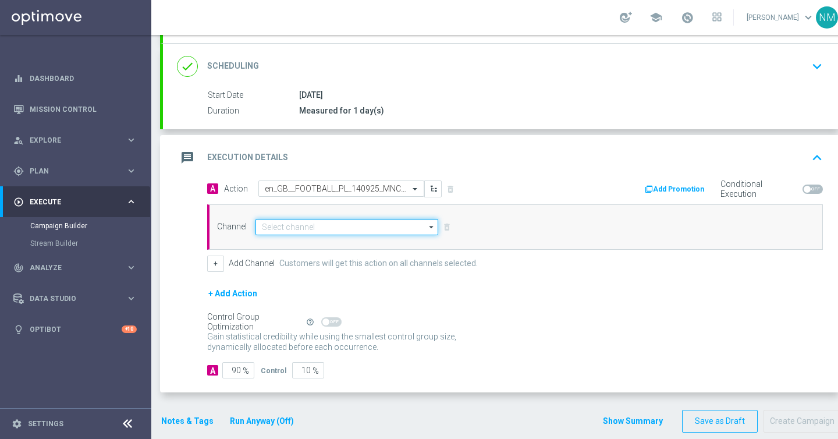
click at [369, 227] on input at bounding box center [346, 227] width 183 height 16
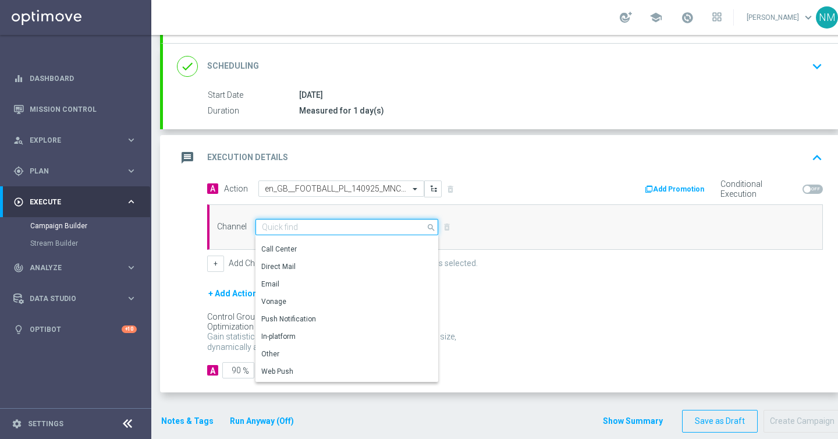
scroll to position [308, 0]
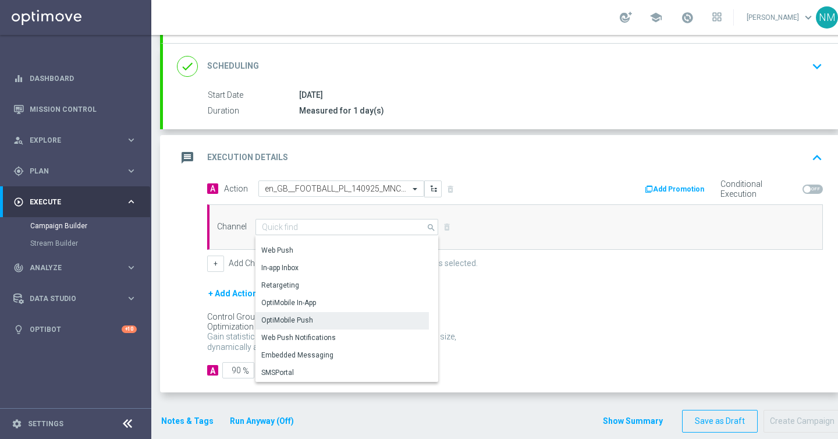
click at [315, 318] on div "OptiMobile Push" at bounding box center [341, 320] width 173 height 16
type input "OptiMobile Push"
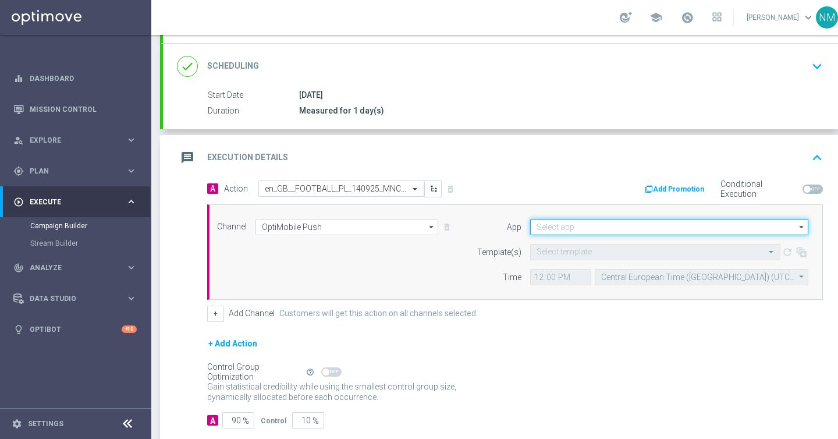
click at [647, 227] on input at bounding box center [669, 227] width 278 height 16
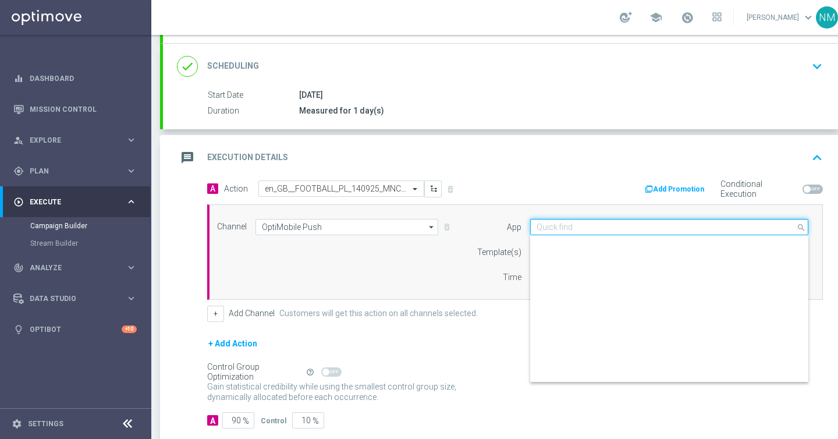
scroll to position [482, 0]
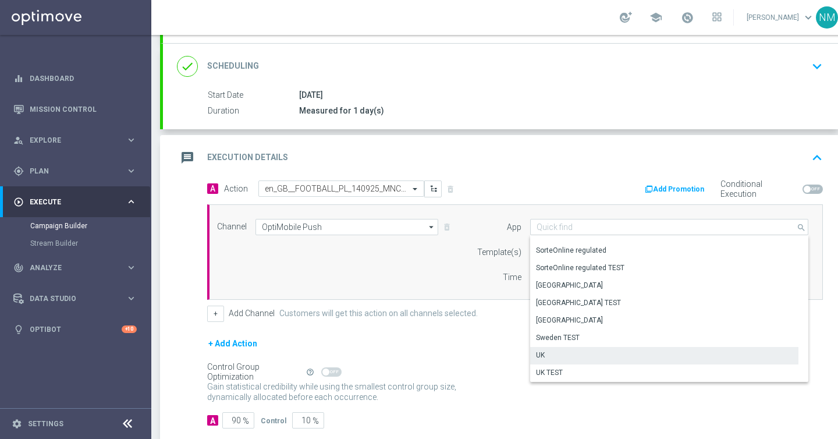
click at [558, 350] on div "UK" at bounding box center [664, 355] width 268 height 16
type input "UK"
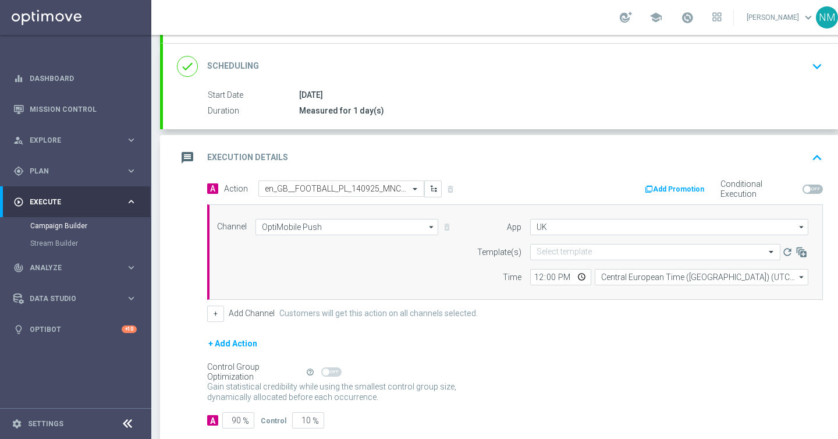
click at [468, 247] on div "Template(s)" at bounding box center [491, 252] width 59 height 16
click at [561, 247] on input "text" at bounding box center [643, 252] width 214 height 10
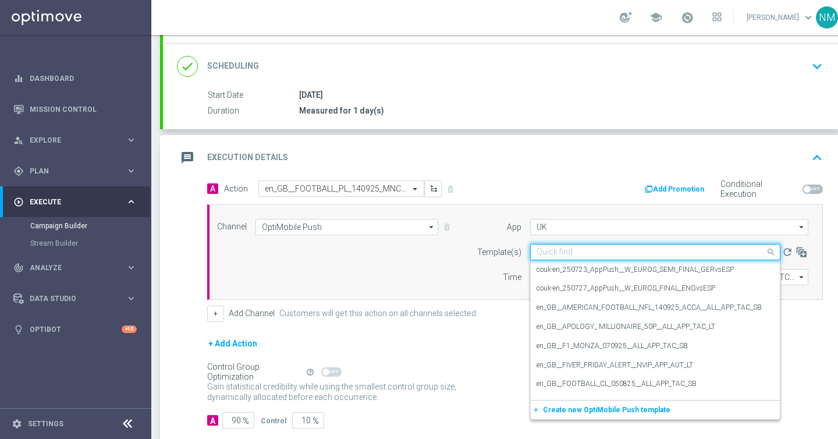
paste input "en_GB__FOOTBALL_PL_140925_MNC_vs_MNU__ALL_APP_TAC_SB"
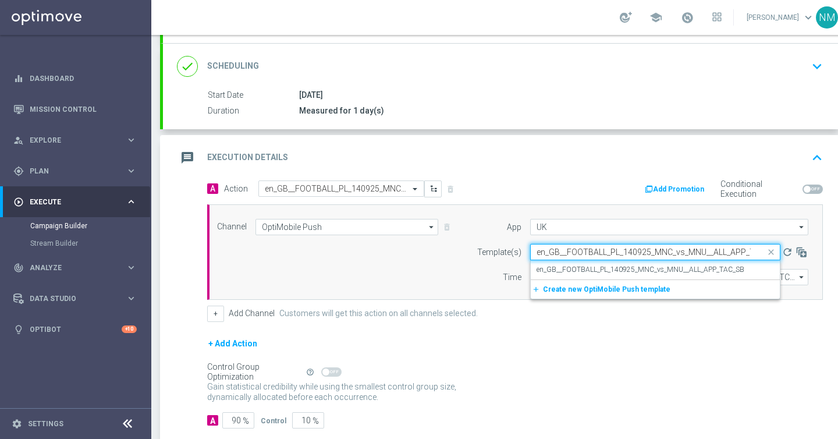
scroll to position [0, 24]
click at [571, 263] on div "en_GB__FOOTBALL_PL_140925_MNC_vs_MNU__ALL_APP_TAC_SB" at bounding box center [654, 269] width 237 height 19
type input "en_GB__FOOTBALL_PL_140925_MNC_vs_MNU__ALL_APP_TAC_SB"
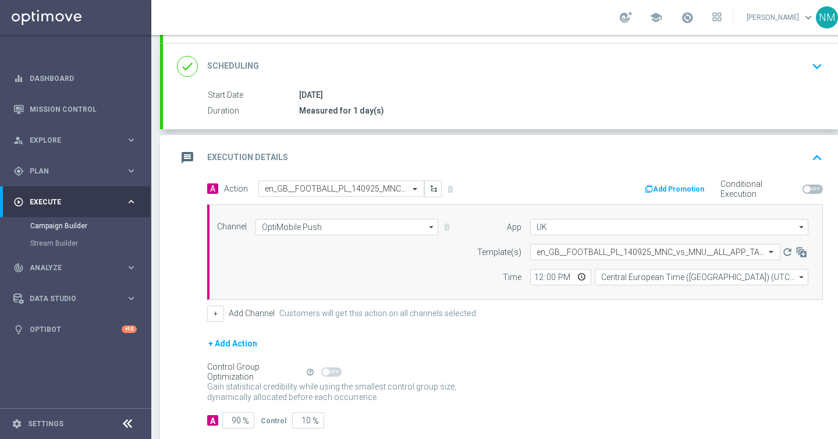
scroll to position [0, 0]
click at [582, 277] on input "12:00" at bounding box center [560, 277] width 61 height 16
type input "12:22"
click at [671, 315] on div "+ Add Channel Customers will get this action on all channels selected." at bounding box center [514, 313] width 615 height 16
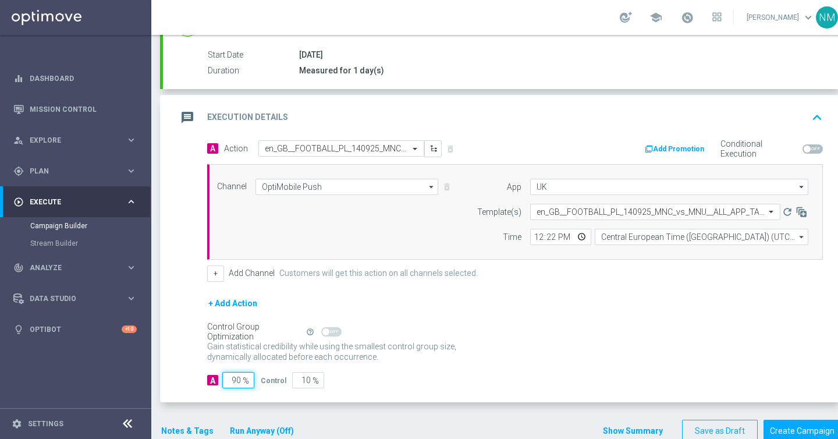
click at [236, 382] on input "90" at bounding box center [238, 380] width 32 height 16
type input "0"
type input "100"
type input "10"
type input "90"
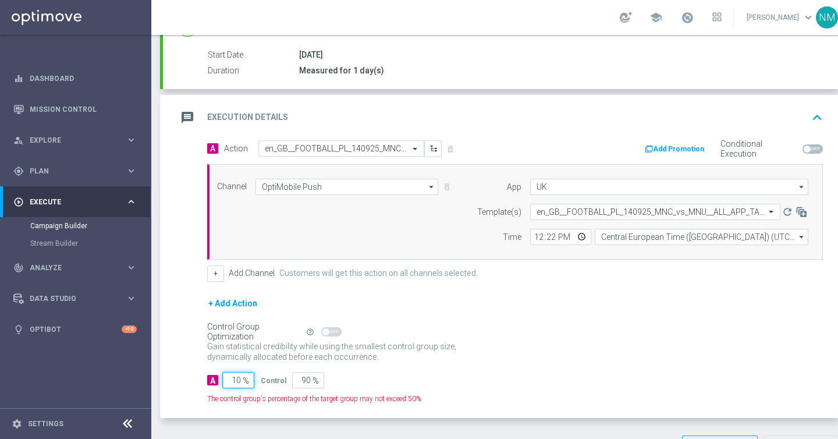
type input "100"
type input "0"
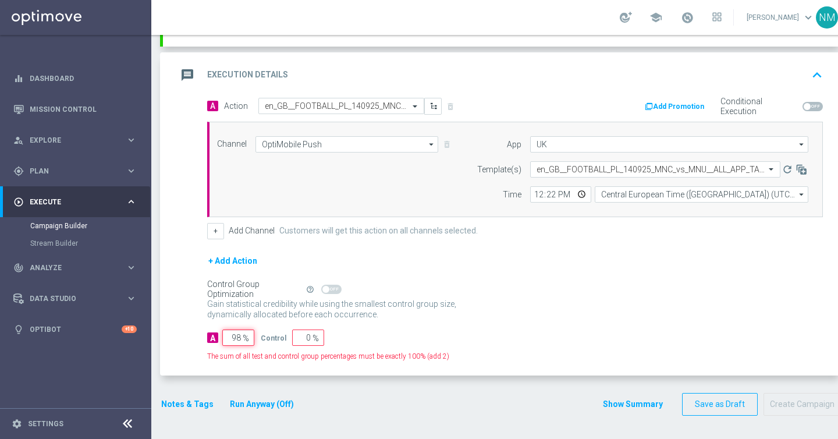
type input "9"
type input "91"
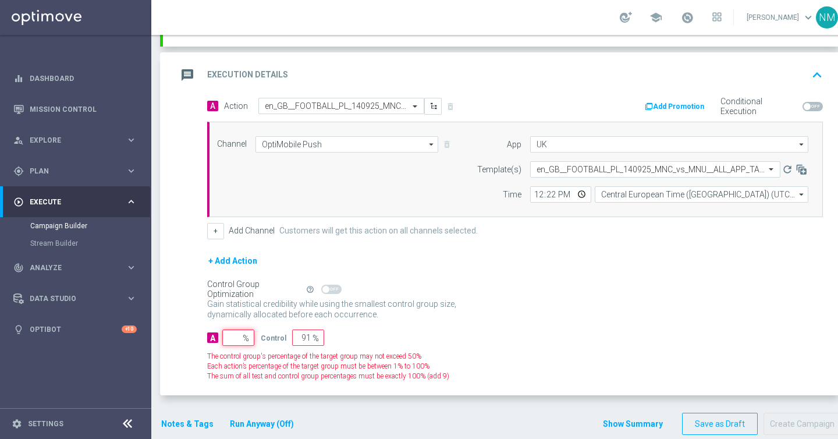
type input "100"
type input "1"
type input "99"
type input "10"
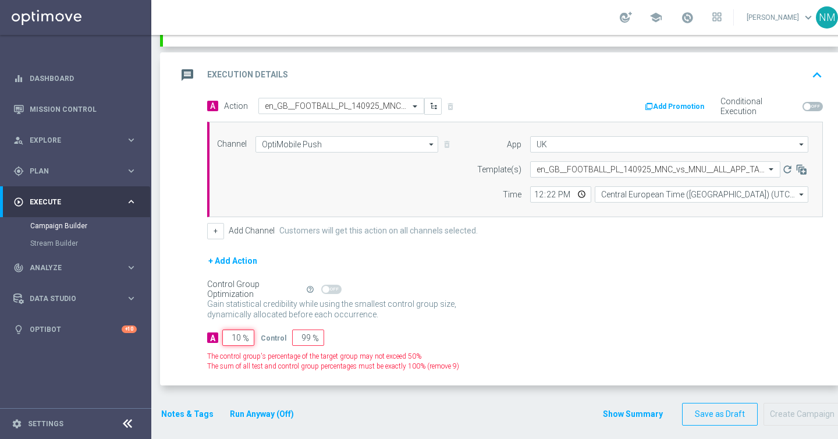
type input "90"
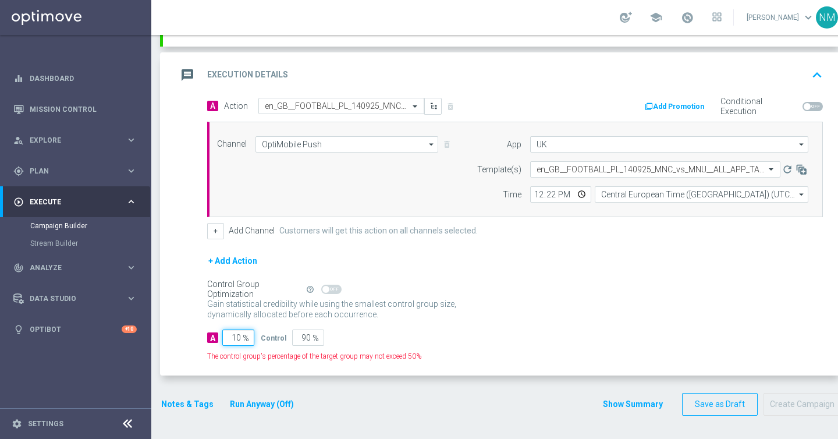
type input "100"
type input "0"
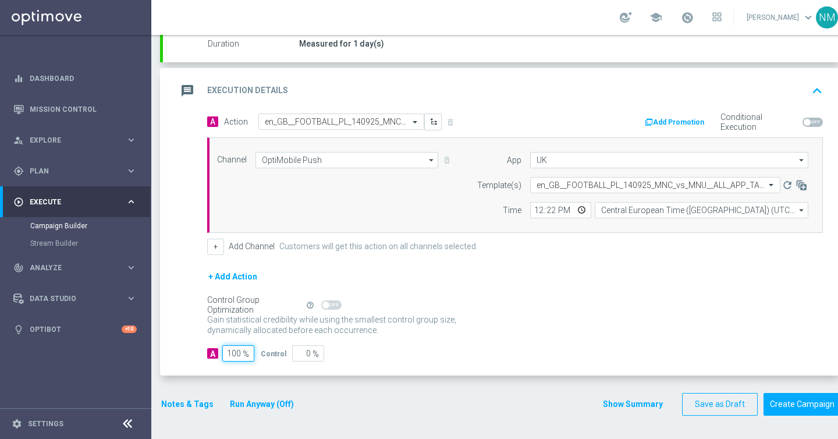
scroll to position [213, 0]
type input "100"
click at [787, 394] on button "Create Campaign" at bounding box center [801, 404] width 77 height 23
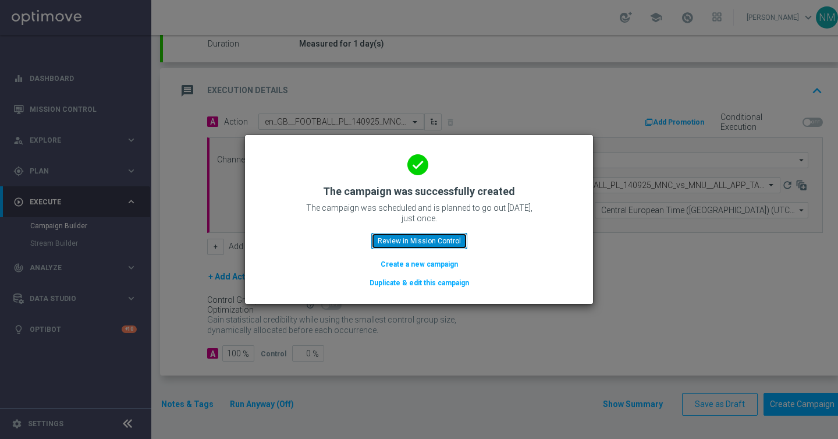
click at [432, 243] on button "Review in Mission Control" at bounding box center [419, 241] width 96 height 16
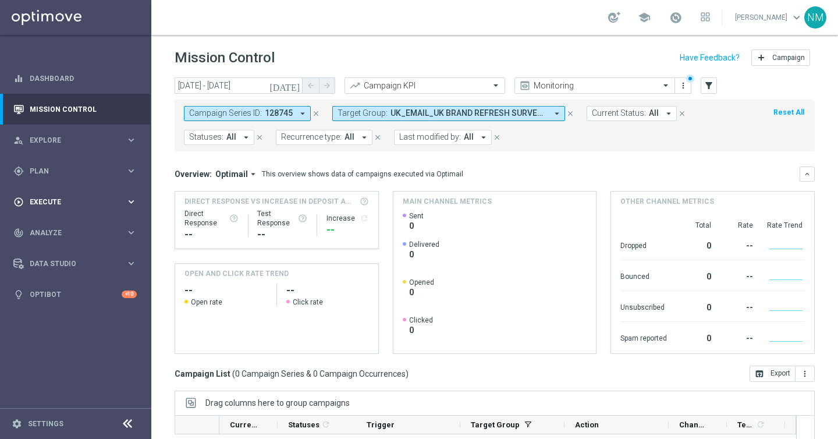
click at [65, 204] on span "Execute" at bounding box center [78, 201] width 96 height 7
click at [63, 225] on link "Campaign Builder" at bounding box center [75, 225] width 91 height 9
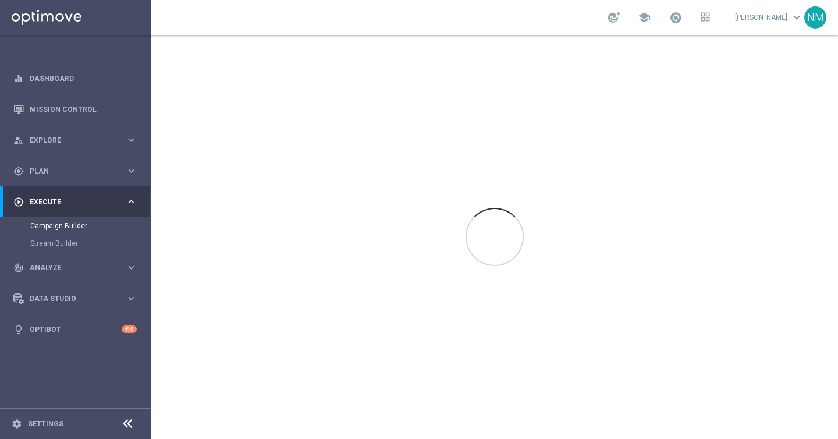
click at [224, 163] on div at bounding box center [494, 237] width 686 height 404
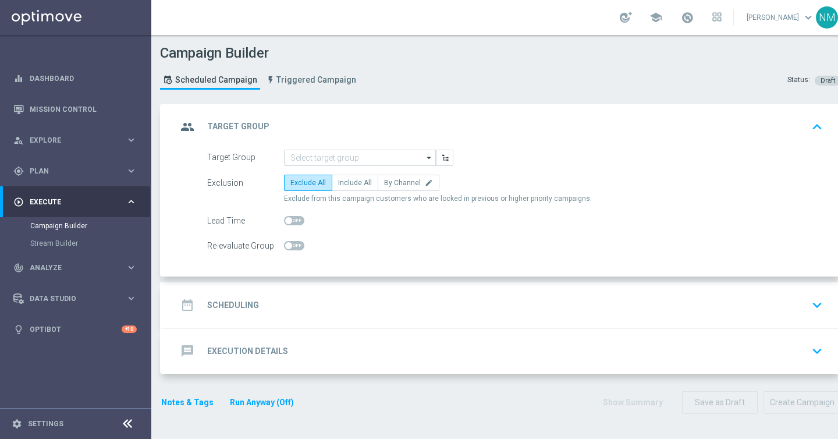
click at [313, 145] on div "group Target Group keyboard_arrow_up" at bounding box center [502, 126] width 678 height 45
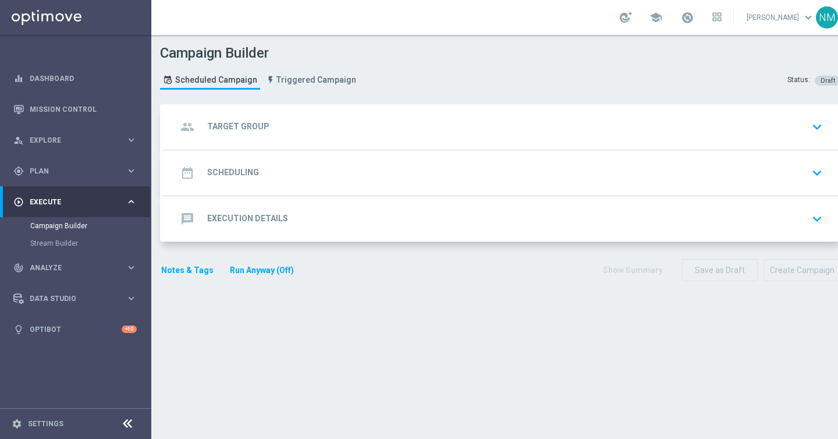
click at [411, 133] on div "group Target Group keyboard_arrow_down" at bounding box center [502, 127] width 650 height 22
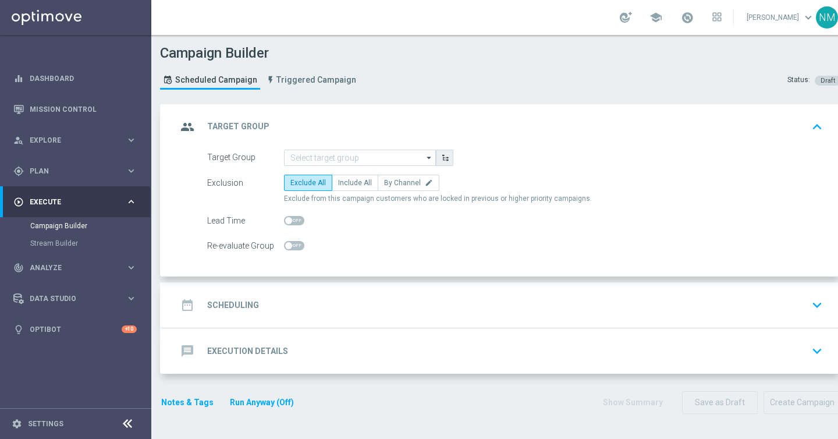
click at [450, 156] on button "button" at bounding box center [444, 157] width 17 height 16
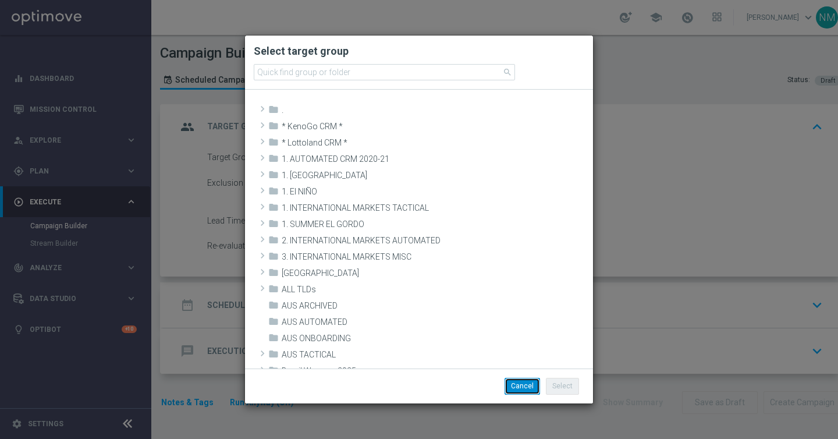
click at [512, 386] on button "Cancel" at bounding box center [521, 385] width 35 height 16
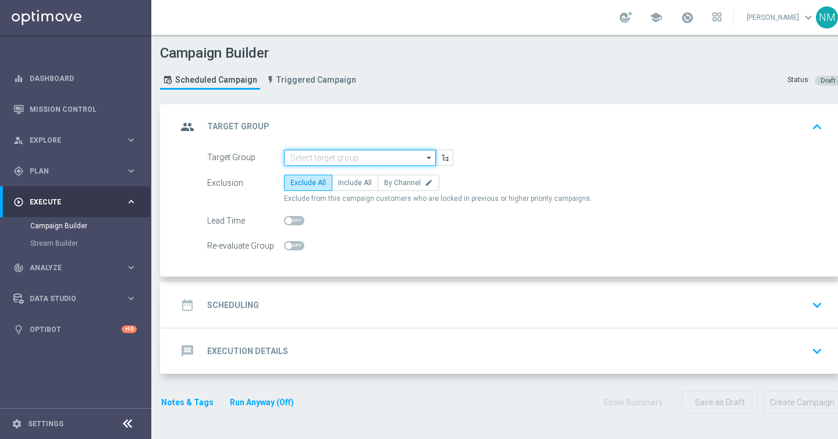
click at [399, 154] on input at bounding box center [360, 157] width 152 height 16
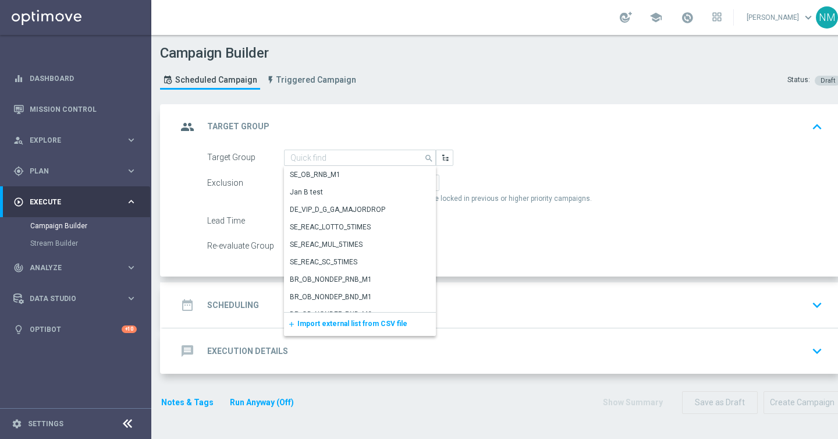
click at [340, 324] on span "Import external list from CSV file" at bounding box center [352, 323] width 110 height 8
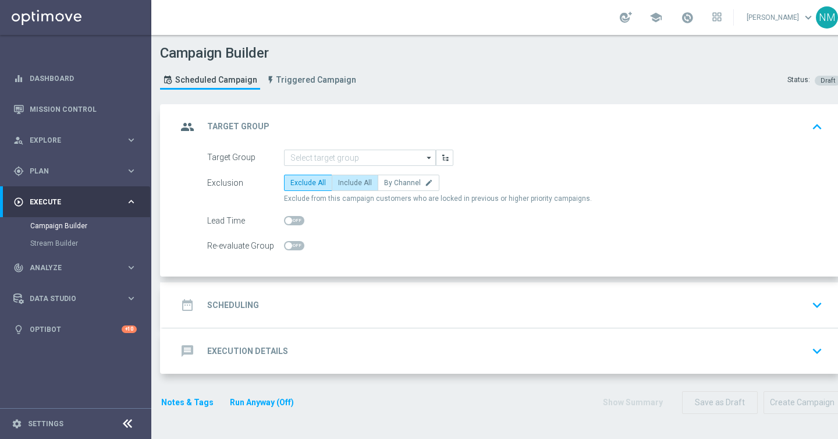
click at [345, 185] on span "Include All" at bounding box center [355, 183] width 34 height 8
click at [345, 185] on input "Include All" at bounding box center [342, 185] width 8 height 8
radio input "true"
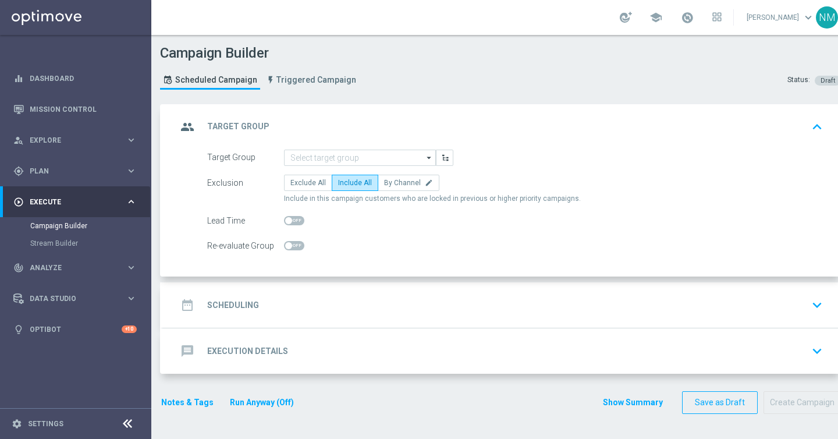
click at [315, 313] on div "date_range Scheduling keyboard_arrow_down" at bounding box center [502, 305] width 650 height 22
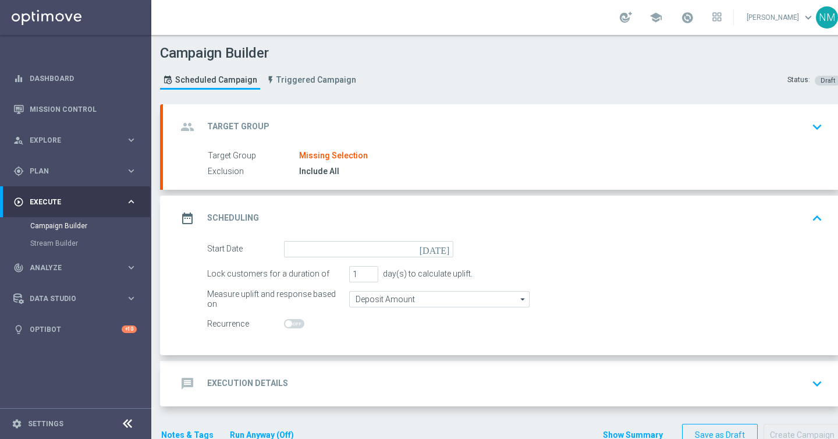
scroll to position [16, 0]
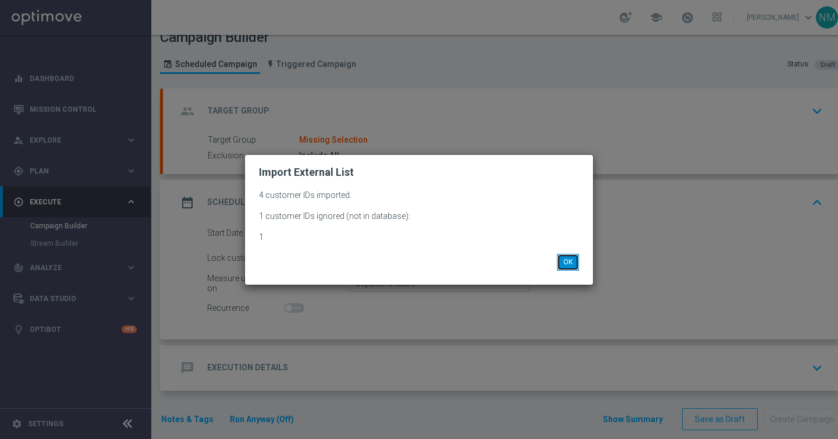
click at [560, 259] on button "OK" at bounding box center [568, 262] width 22 height 16
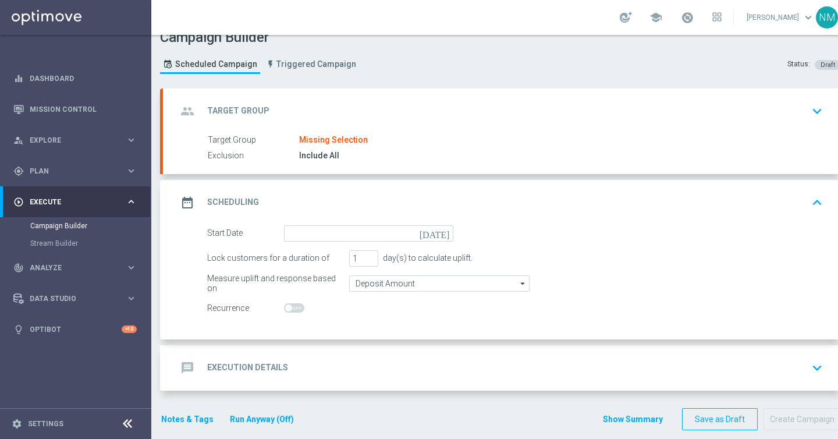
click at [586, 95] on div "group Target Group keyboard_arrow_down" at bounding box center [502, 110] width 678 height 45
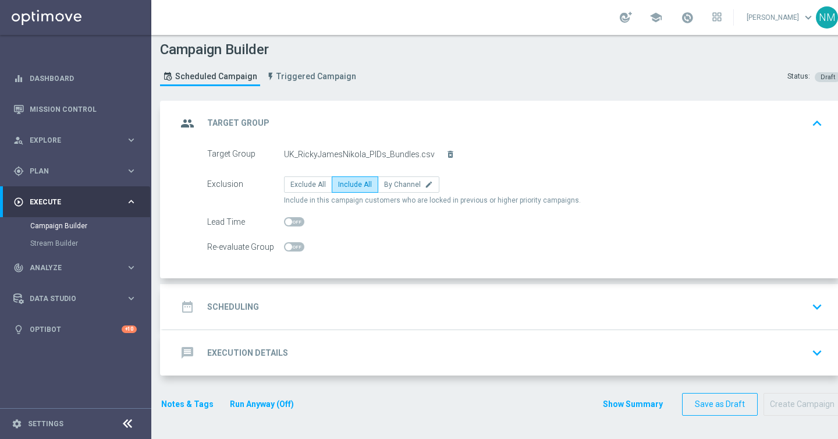
scroll to position [3, 0]
click at [307, 305] on div "date_range Scheduling keyboard_arrow_down" at bounding box center [502, 307] width 650 height 22
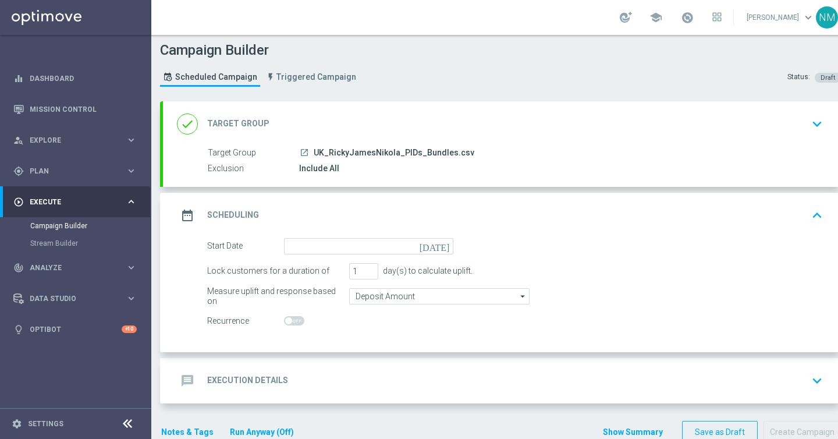
scroll to position [16, 0]
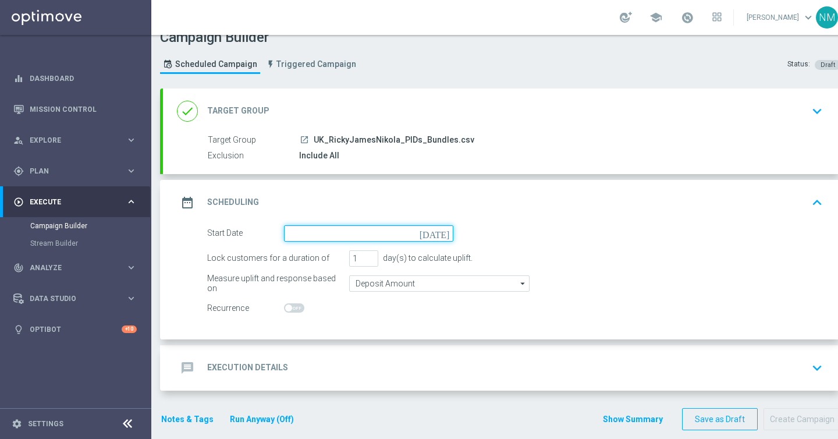
click at [353, 234] on input at bounding box center [368, 233] width 169 height 16
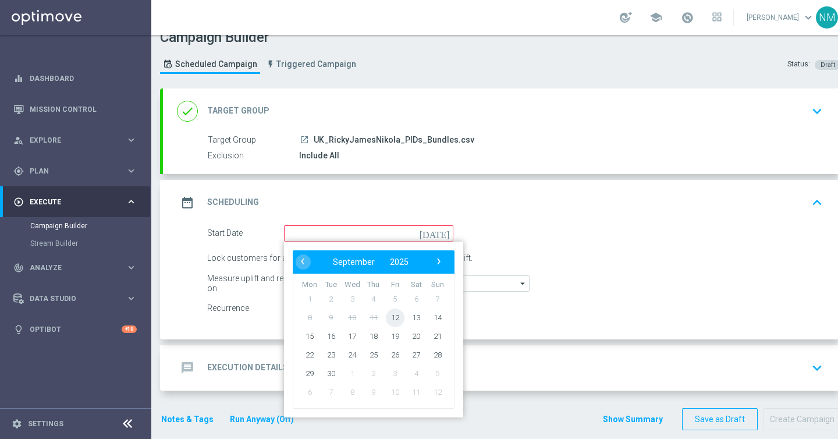
click at [398, 317] on span "12" at bounding box center [395, 317] width 19 height 19
type input "12 Sep 2025"
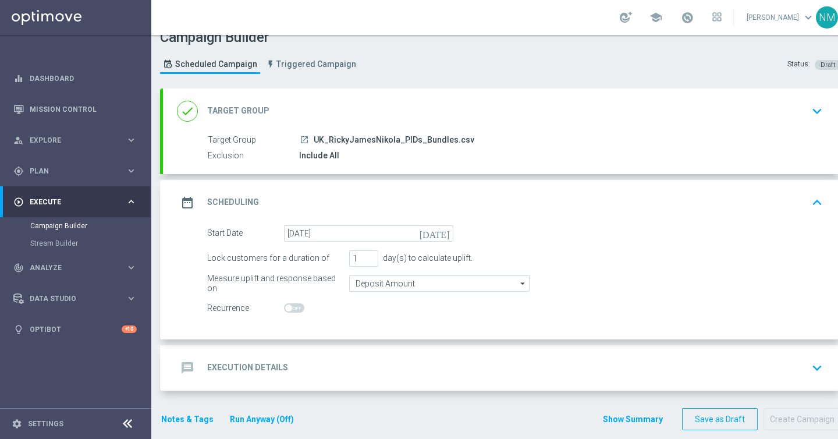
click at [348, 382] on div "message Execution Details keyboard_arrow_down" at bounding box center [502, 367] width 678 height 45
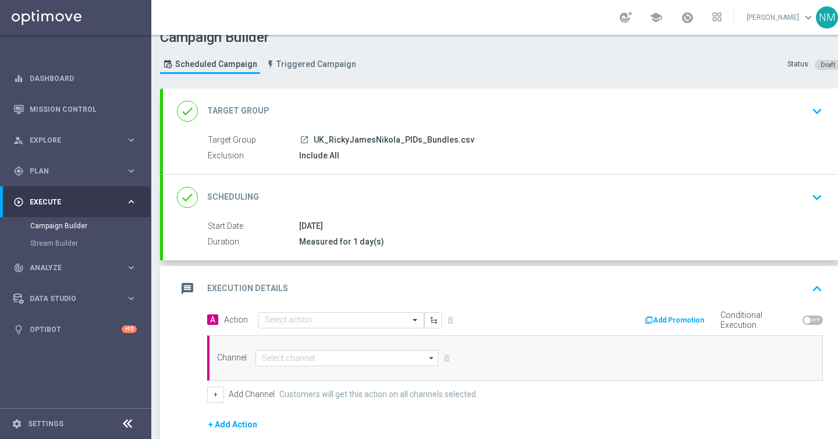
scroll to position [88, 0]
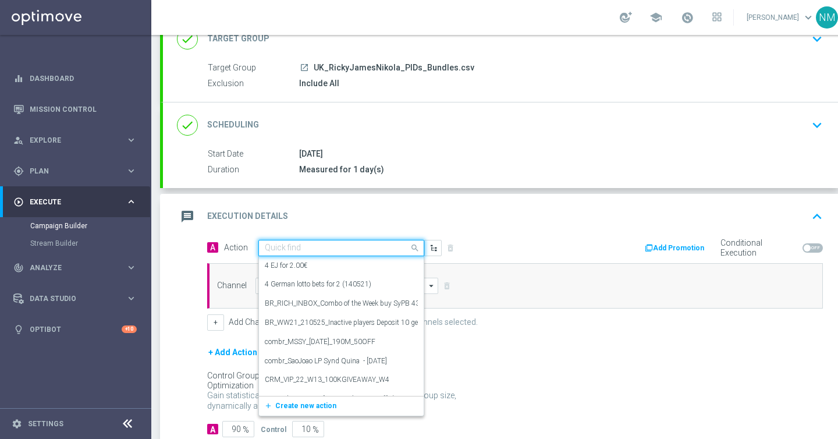
click at [329, 241] on div "Quick find" at bounding box center [341, 248] width 166 height 16
paste input "en_GB__FOOTBALL_PL_130925_WHU_vs_TOT__ALL_APP_TAC_SB"
type input "en_GB__FOOTBALL_PL_130925_WHU_vs_TOT__ALL_APP_TAC_SB"
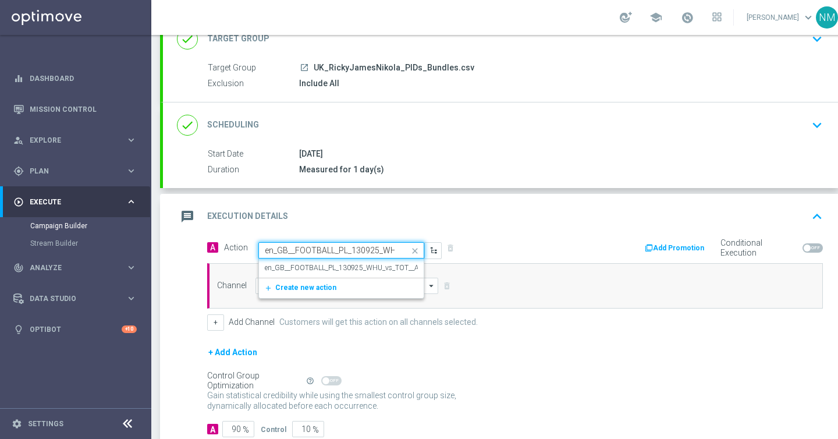
scroll to position [0, 105]
click at [326, 266] on label "en_GB__FOOTBALL_PL_130925_WHU_vs_TOT__ALL_APP_TAC_SB" at bounding box center [367, 268] width 205 height 10
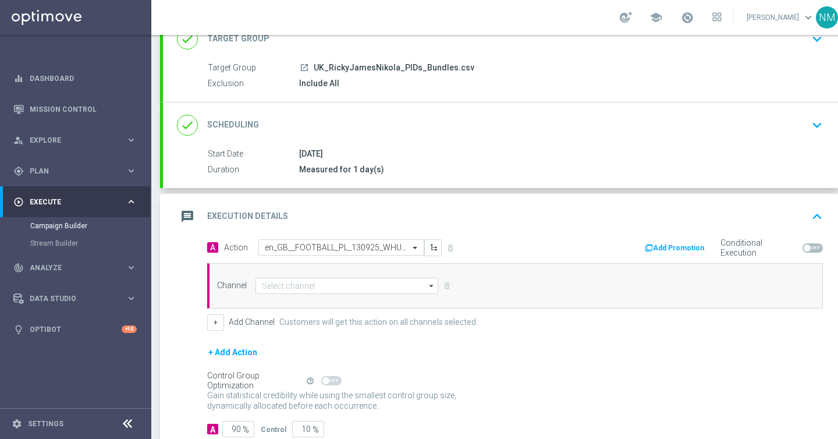
scroll to position [0, 0]
click at [315, 290] on input at bounding box center [346, 285] width 183 height 16
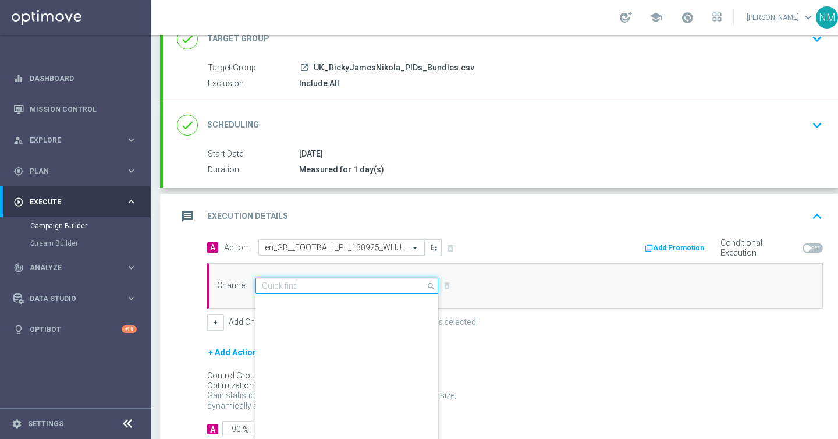
scroll to position [308, 0]
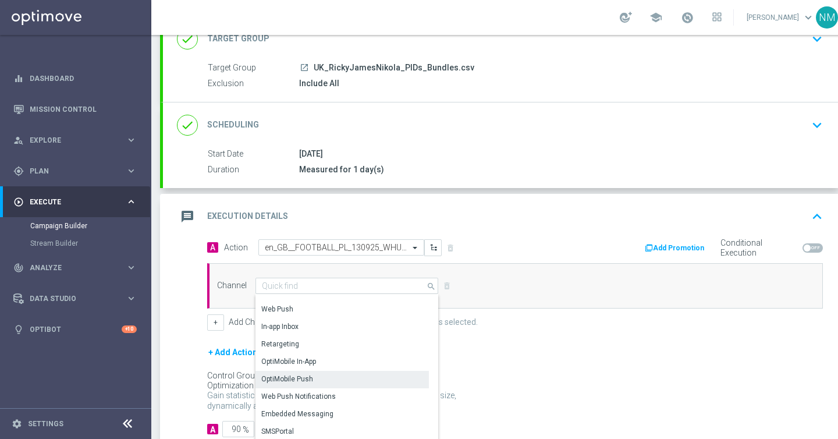
click at [295, 383] on div "OptiMobile Push" at bounding box center [341, 378] width 173 height 16
type input "OptiMobile Push"
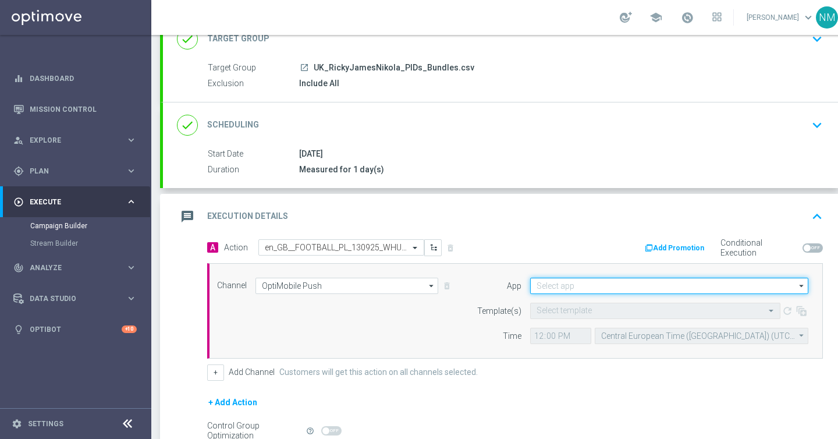
click at [578, 290] on input at bounding box center [669, 285] width 278 height 16
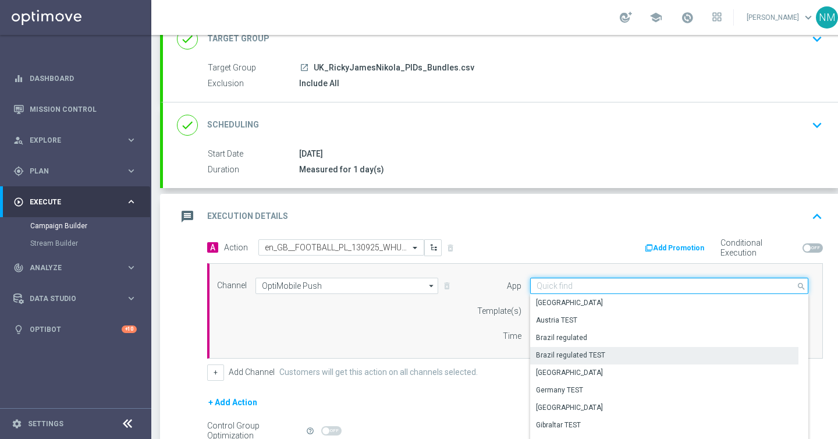
scroll to position [482, 0]
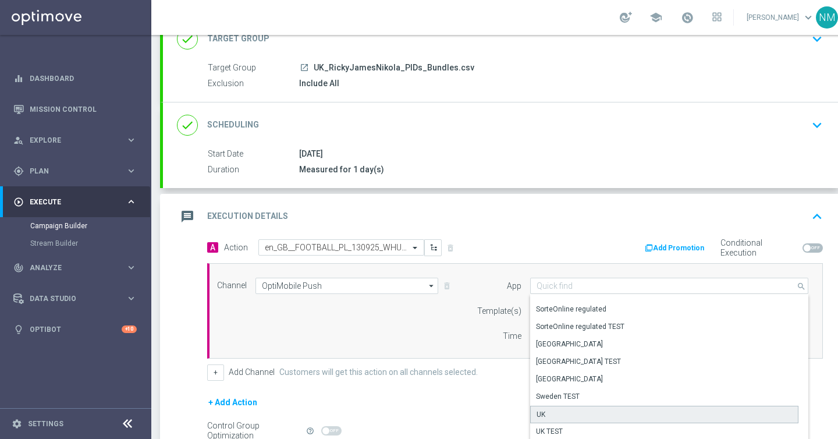
click at [554, 409] on div "UK" at bounding box center [664, 413] width 268 height 17
type input "UK"
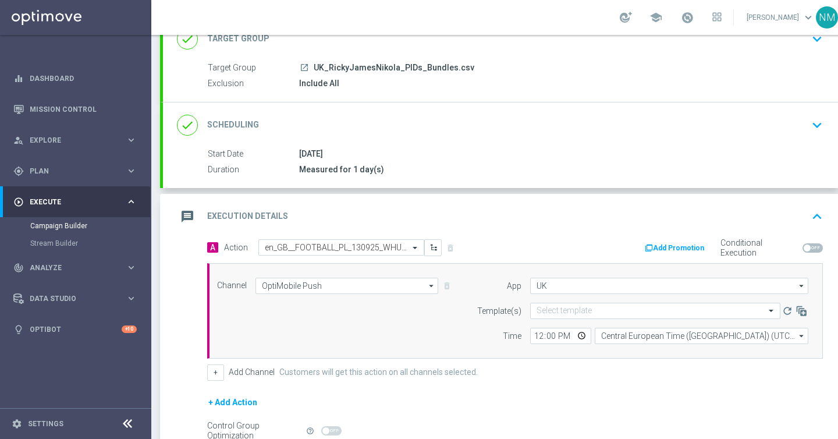
drag, startPoint x: 498, startPoint y: 312, endPoint x: 514, endPoint y: 312, distance: 16.3
click at [498, 312] on label "Template(s)" at bounding box center [499, 311] width 44 height 10
click at [553, 312] on input "text" at bounding box center [643, 311] width 214 height 10
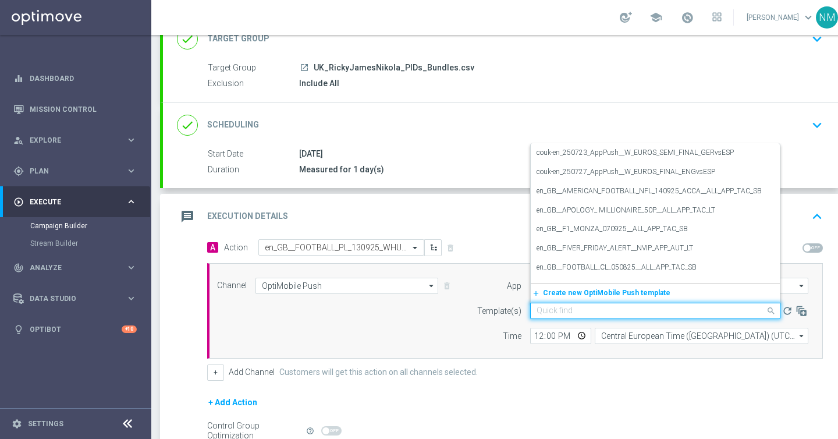
paste input "en_GB__FOOTBALL_PL_130925_WHU_vs_TOT__ALL_APP_TAC_SB"
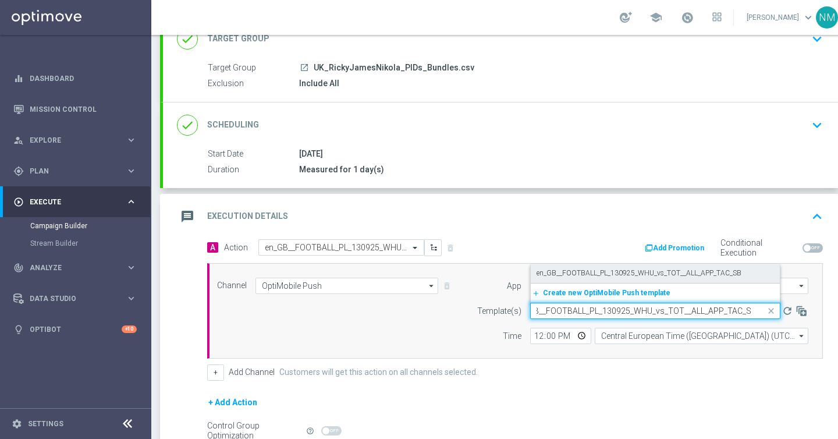
click at [575, 269] on label "en_GB__FOOTBALL_PL_130925_WHU_vs_TOT__ALL_APP_TAC_SB" at bounding box center [638, 273] width 205 height 10
type input "en_GB__FOOTBALL_PL_130925_WHU_vs_TOT__ALL_APP_TAC_SB"
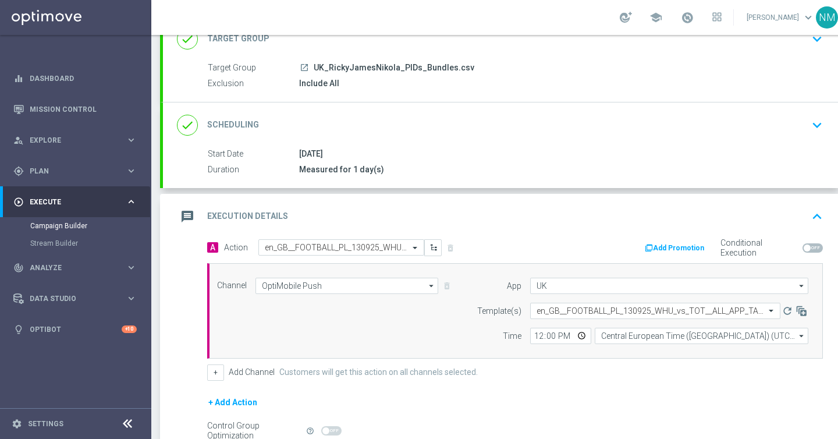
scroll to position [0, 0]
click at [582, 331] on input "12:00" at bounding box center [560, 335] width 61 height 16
type input "12:31"
click at [657, 364] on div "+ Add Channel Customers will get this action on all channels selected." at bounding box center [514, 372] width 615 height 16
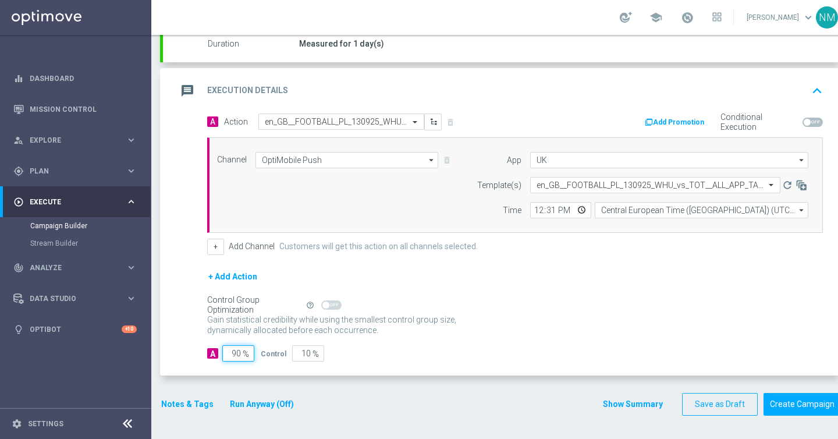
click at [237, 351] on input "90" at bounding box center [238, 353] width 32 height 16
type input "0"
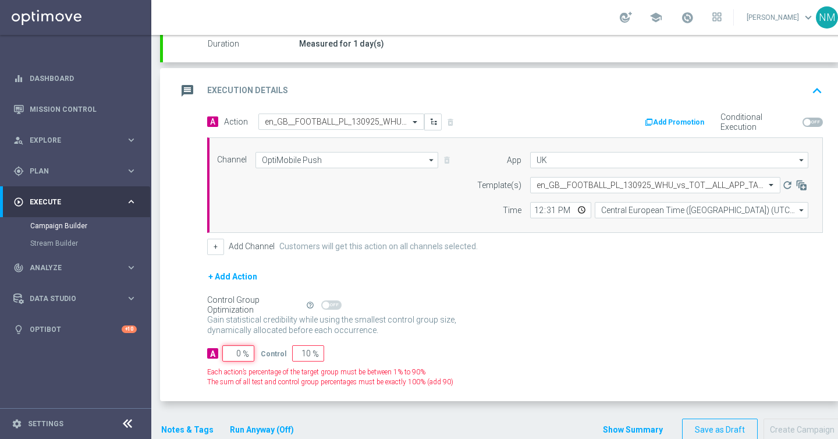
type input "100"
type input "10"
type input "90"
type input "100"
type input "0"
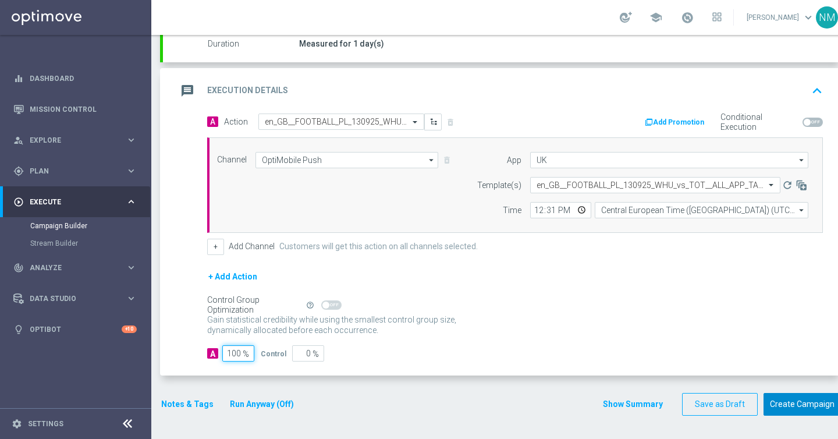
type input "100"
click at [789, 406] on button "Create Campaign" at bounding box center [801, 404] width 77 height 23
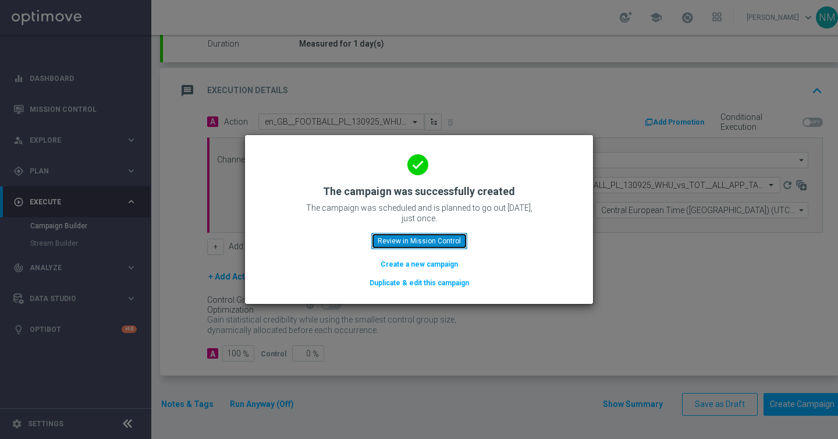
click at [408, 238] on button "Review in Mission Control" at bounding box center [419, 241] width 96 height 16
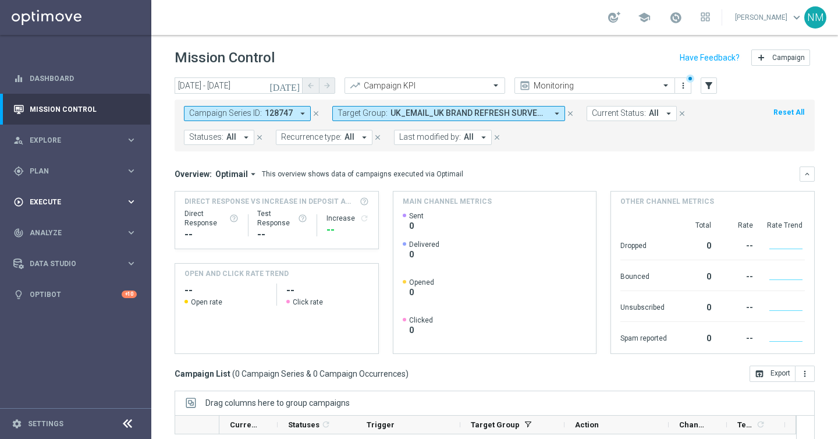
click at [69, 207] on div "play_circle_outline Execute keyboard_arrow_right" at bounding box center [75, 201] width 150 height 31
click at [51, 230] on link "Campaign Builder" at bounding box center [75, 225] width 91 height 9
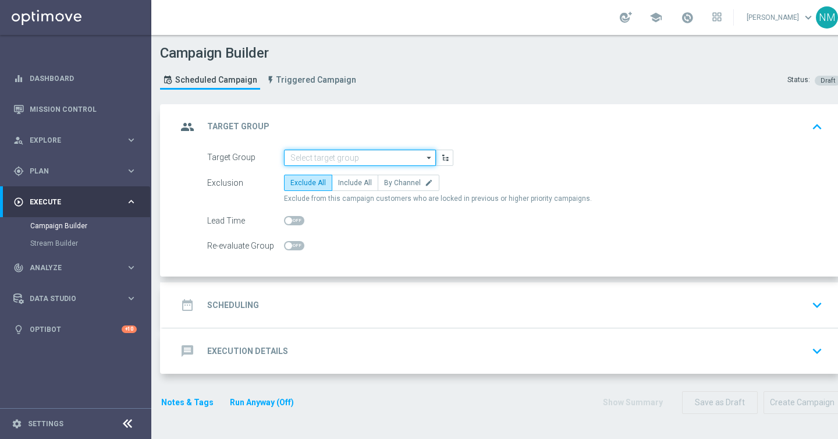
click at [313, 154] on input at bounding box center [360, 157] width 152 height 16
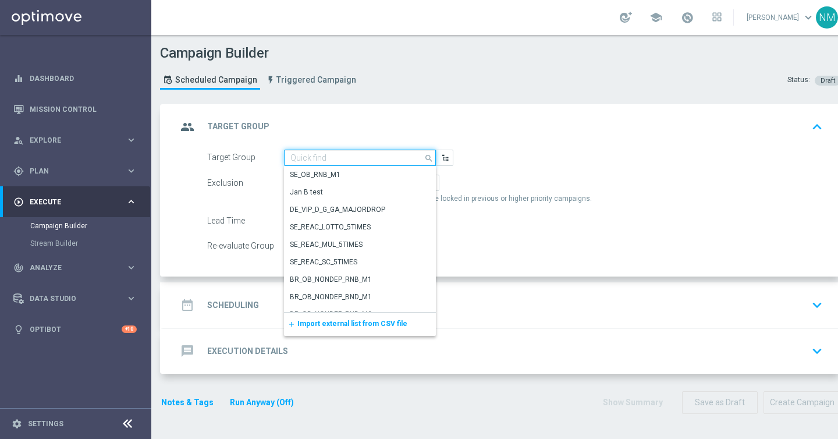
paste input "UK_SPORTSBOOK_APP | Stakes last 365 days"
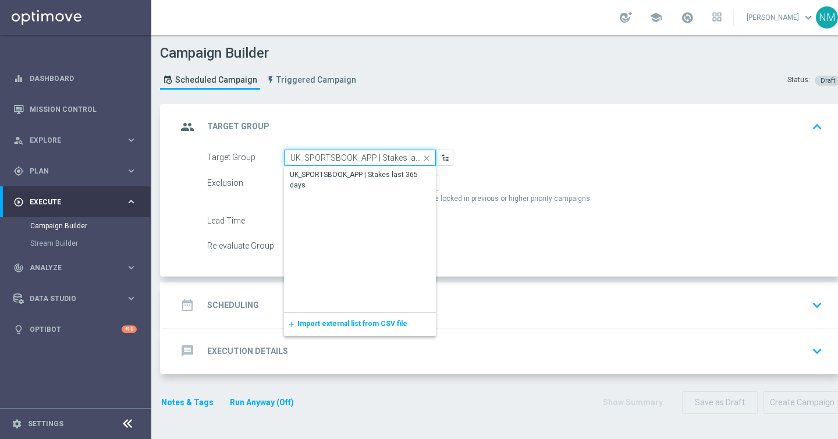
scroll to position [0, 29]
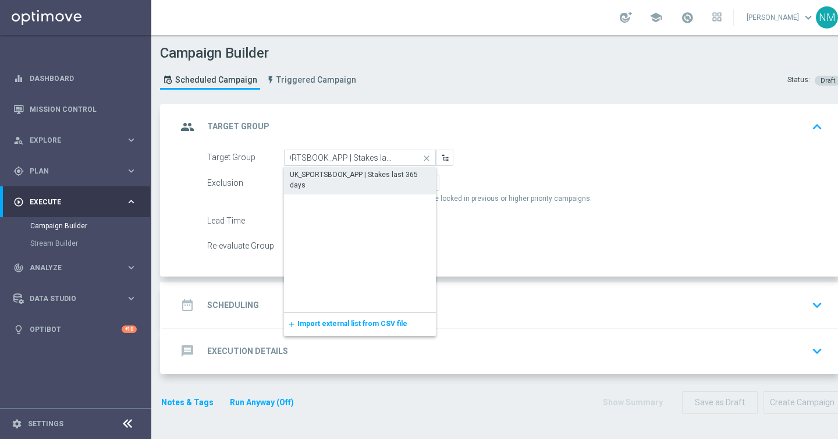
click at [320, 173] on div "UK_SPORTSBOOK_APP | Stakes last 365 days" at bounding box center [360, 179] width 140 height 21
type input "UK_SPORTSBOOK_APP | Stakes last 365 days"
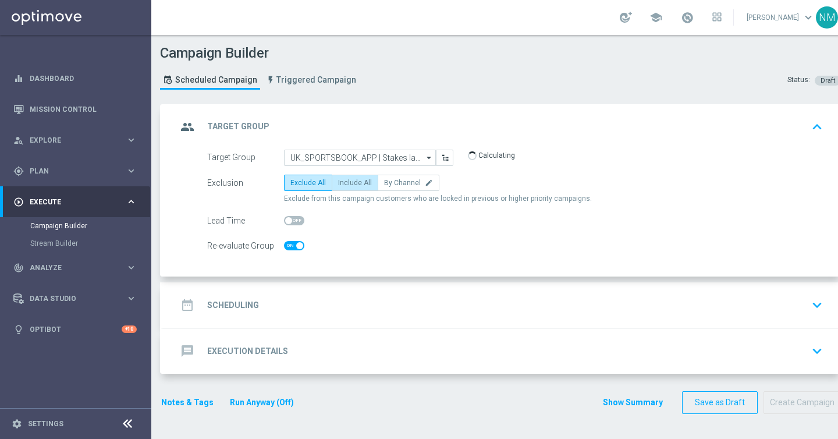
checkbox input "true"
click at [357, 182] on span "Include All" at bounding box center [355, 183] width 34 height 8
click at [345, 182] on input "Include All" at bounding box center [342, 185] width 8 height 8
radio input "true"
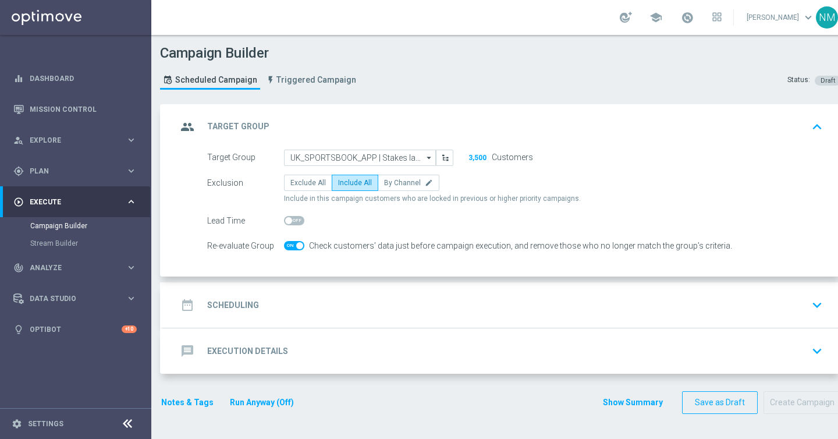
click at [381, 305] on div "date_range Scheduling keyboard_arrow_down" at bounding box center [502, 305] width 650 height 22
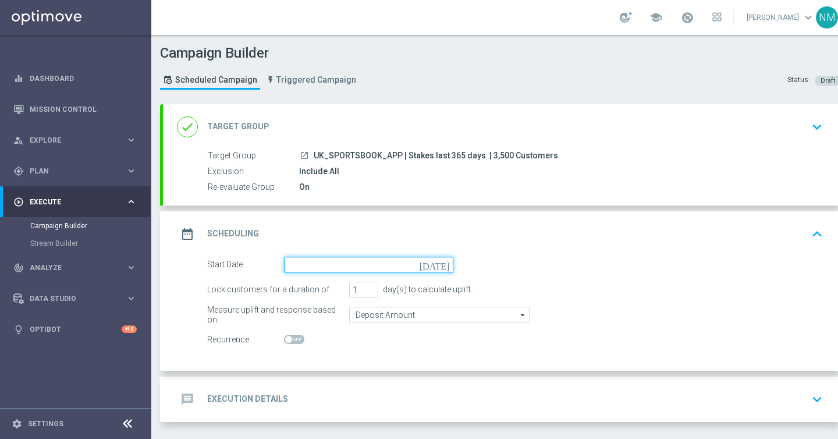
click at [384, 263] on input at bounding box center [368, 264] width 169 height 16
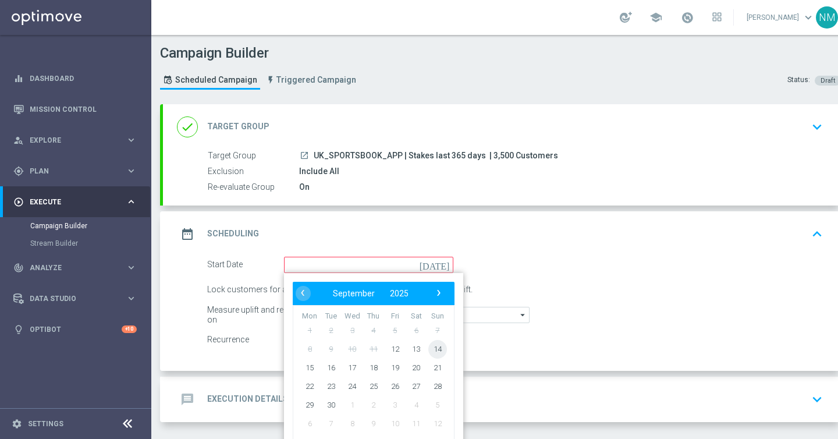
click at [437, 345] on span "14" at bounding box center [437, 348] width 19 height 19
type input "14 Sep 2025"
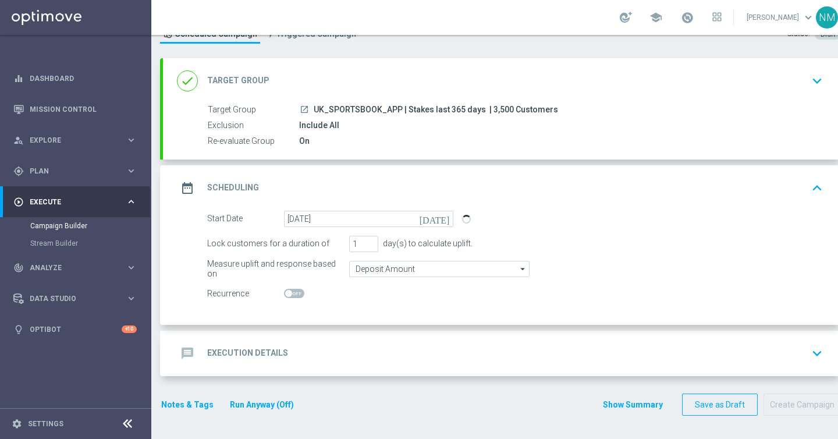
click at [343, 340] on div "message Execution Details keyboard_arrow_down" at bounding box center [502, 352] width 678 height 45
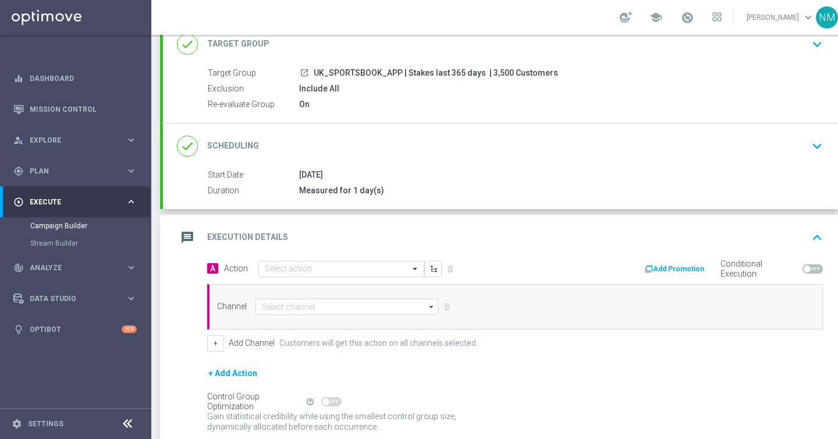
scroll to position [83, 0]
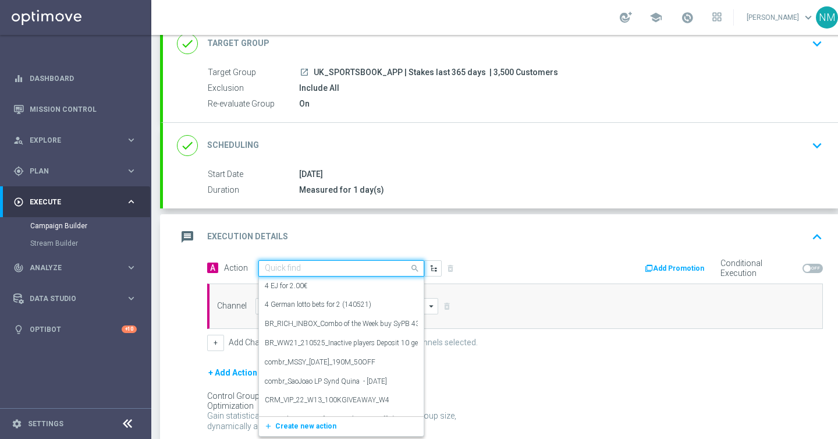
click at [332, 263] on input "text" at bounding box center [330, 268] width 130 height 10
paste input "en_GB__FOOTBALL_PL_140925_MNC_vs_MNU__ALL_APP_TAC_SB"
type input "en_GB__FOOTBALL_PL_140925_MNC_vs_MNU__ALL_APP_TAC_SB"
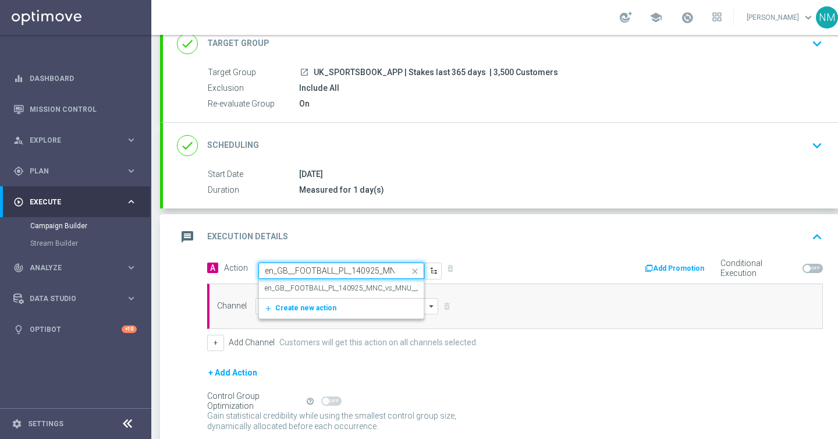
scroll to position [0, 108]
click at [322, 285] on label "en_GB__FOOTBALL_PL_140925_MNC_vs_MNU__ALL_APP_TAC_SB" at bounding box center [369, 288] width 208 height 10
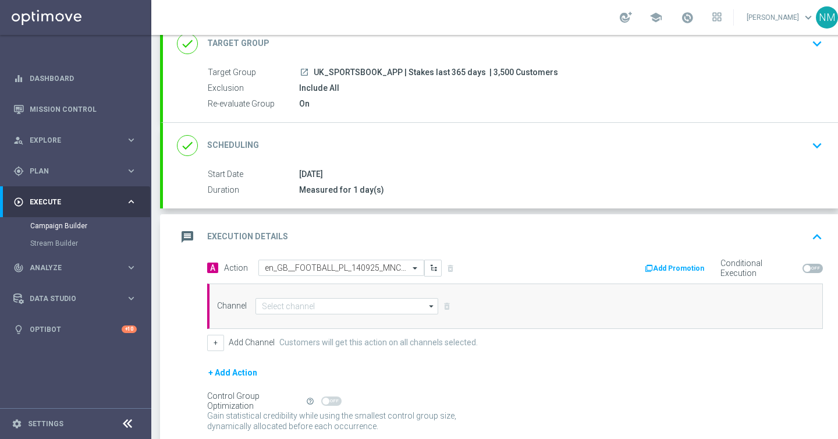
scroll to position [0, 0]
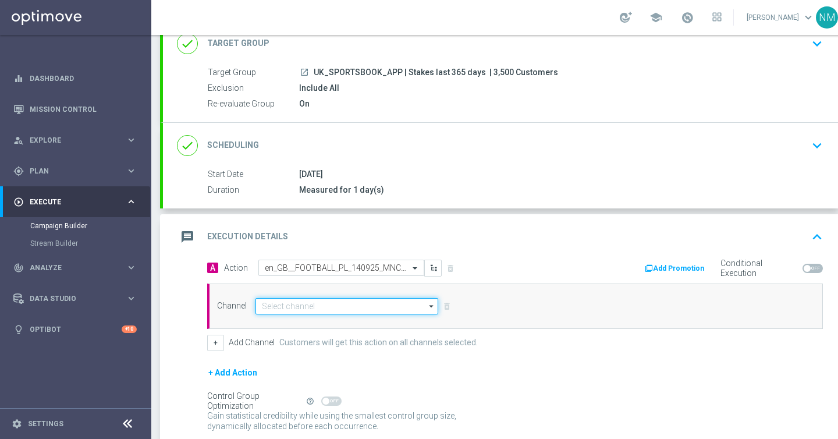
click at [319, 304] on input at bounding box center [346, 306] width 183 height 16
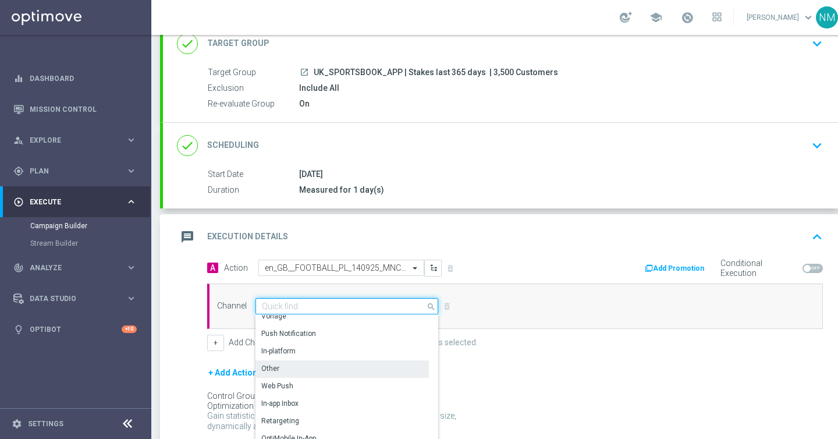
scroll to position [308, 0]
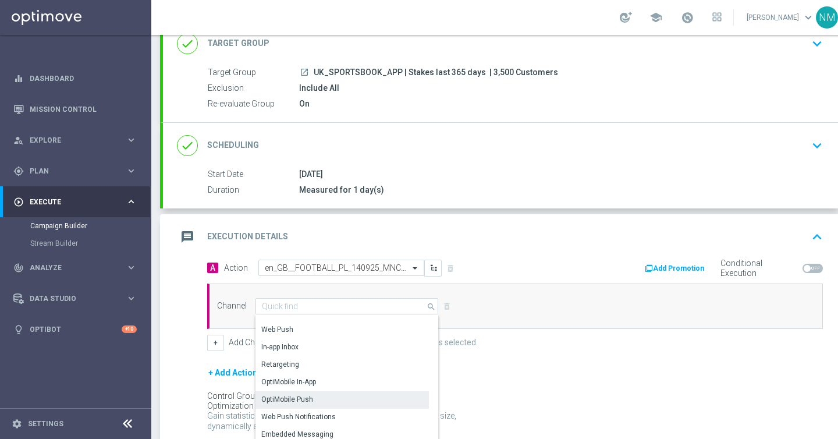
click at [302, 394] on div "OptiMobile Push" at bounding box center [287, 399] width 52 height 10
type input "OptiMobile Push"
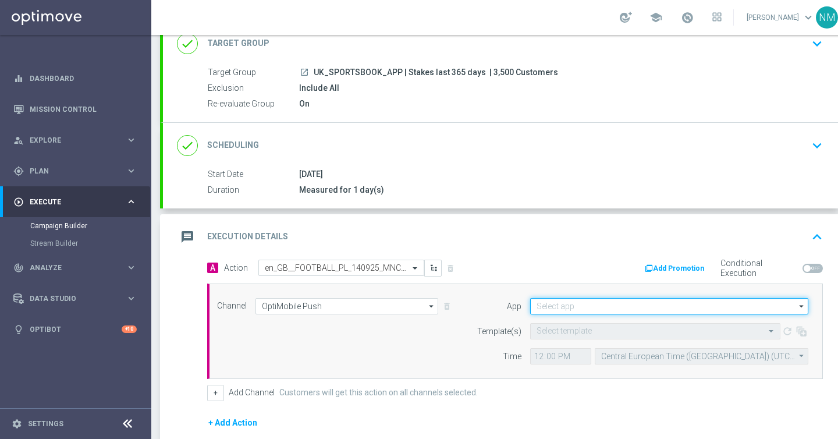
click at [589, 309] on input at bounding box center [669, 306] width 278 height 16
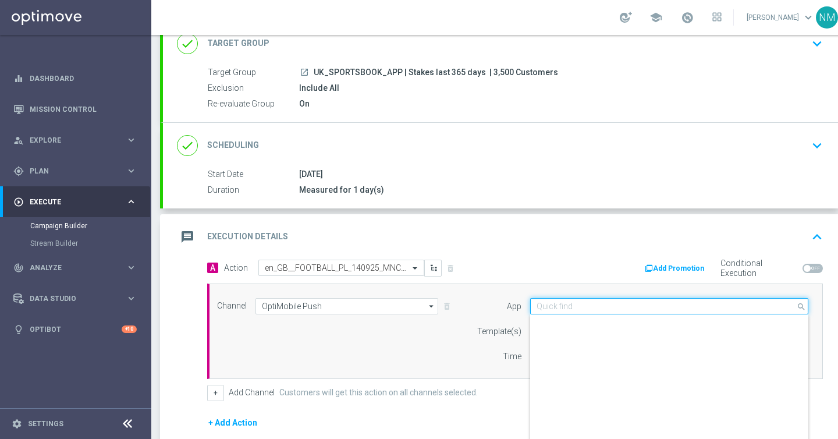
scroll to position [482, 0]
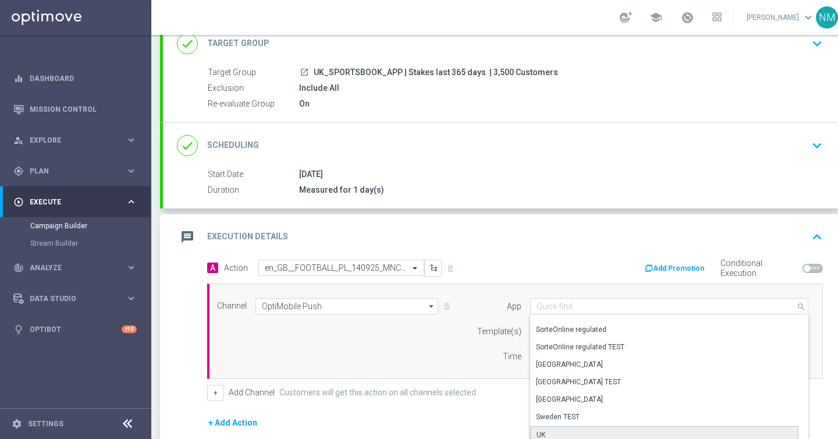
click at [550, 434] on div "UK" at bounding box center [664, 434] width 268 height 17
type input "UK"
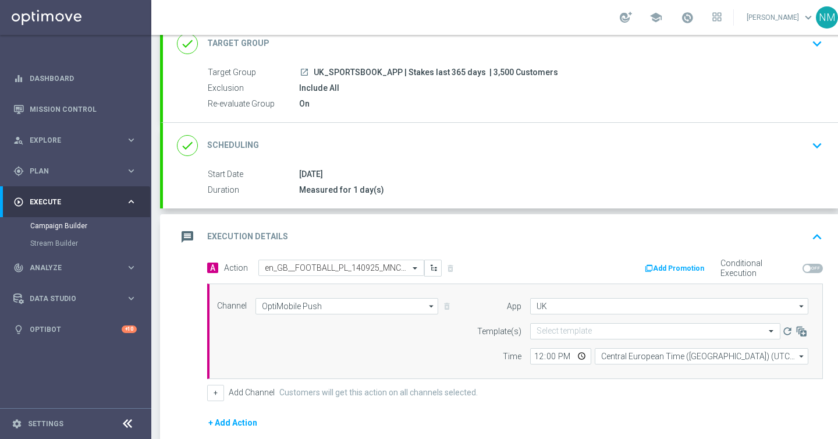
scroll to position [204, 0]
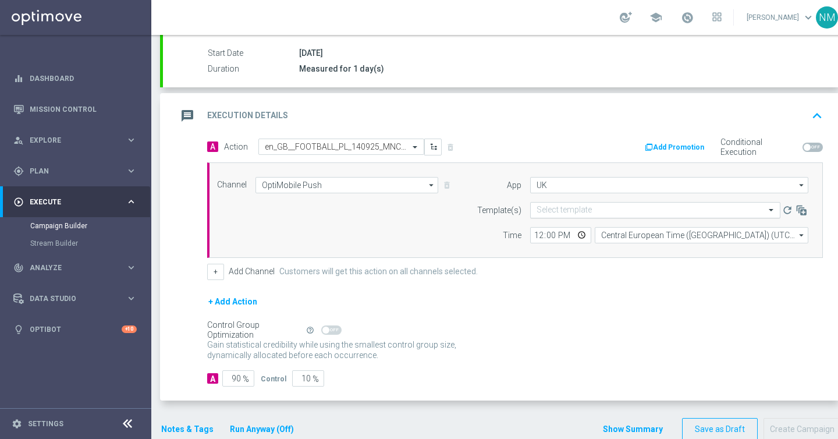
click at [555, 208] on input "text" at bounding box center [643, 210] width 214 height 10
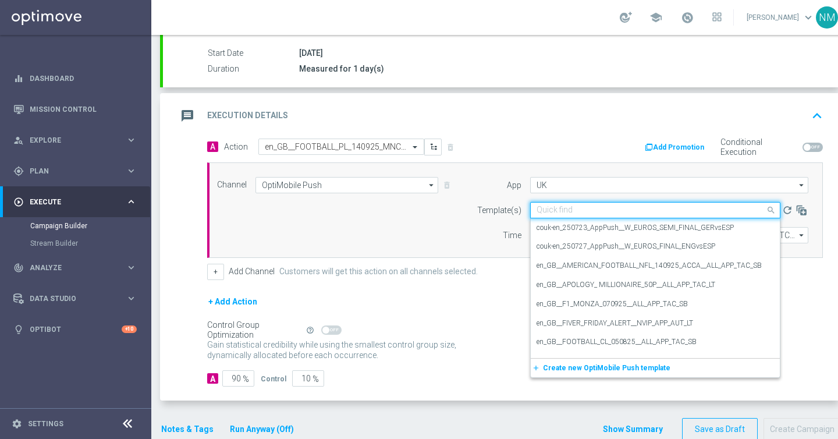
paste input "en_GB__FOOTBALL_PL_140925_MNC_vs_MNU__ALL_APP_TAC_SB"
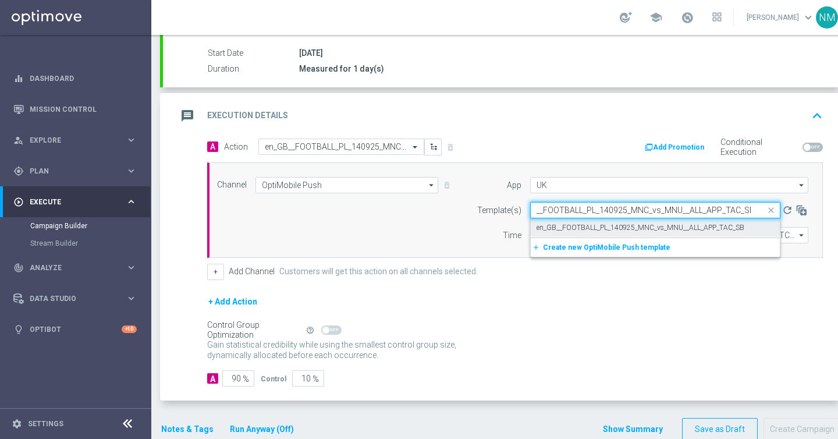
click at [565, 227] on label "en_GB__FOOTBALL_PL_140925_MNC_vs_MNU__ALL_APP_TAC_SB" at bounding box center [640, 228] width 208 height 10
type input "en_GB__FOOTBALL_PL_140925_MNC_vs_MNU__ALL_APP_TAC_SB"
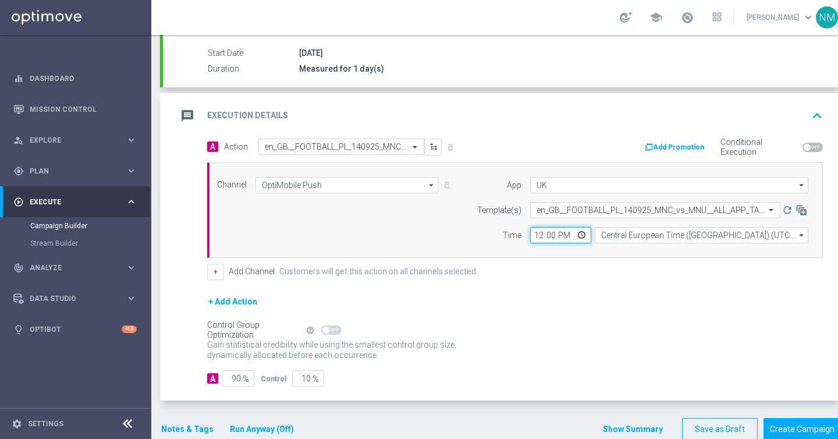
click at [576, 233] on input "12:00" at bounding box center [560, 235] width 61 height 16
type input "13:30"
click at [649, 281] on form "A Action Select action en_GB__FOOTBALL_PL_140925_MNC_vs_MNU__ALL_APP_TAC_SB del…" at bounding box center [514, 262] width 615 height 248
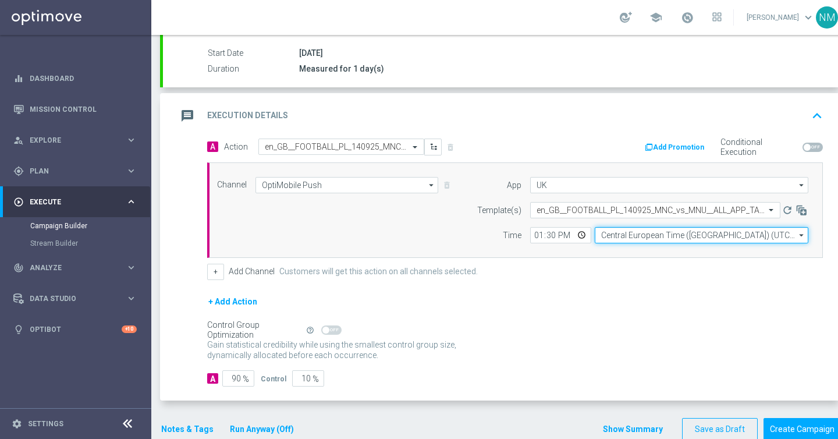
click at [647, 233] on input "Central European Time (Budapest) (UTC +02:00)" at bounding box center [700, 235] width 213 height 16
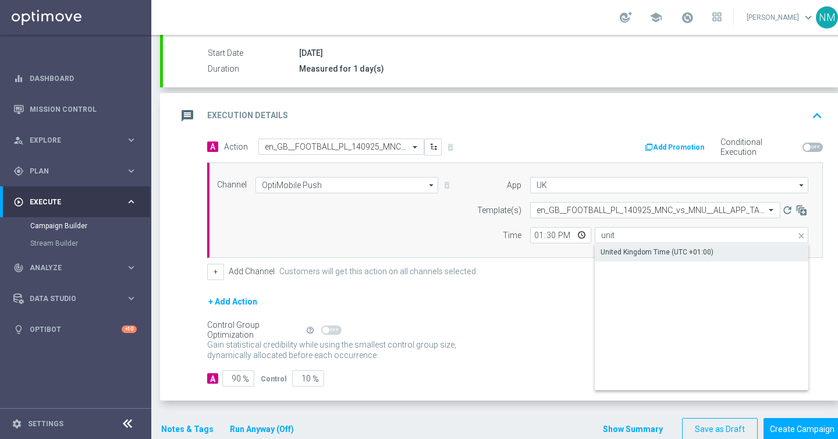
click at [639, 250] on div "United Kingdom Time (UTC +01:00)" at bounding box center [656, 252] width 113 height 10
type input "United Kingdom Time (UTC +01:00)"
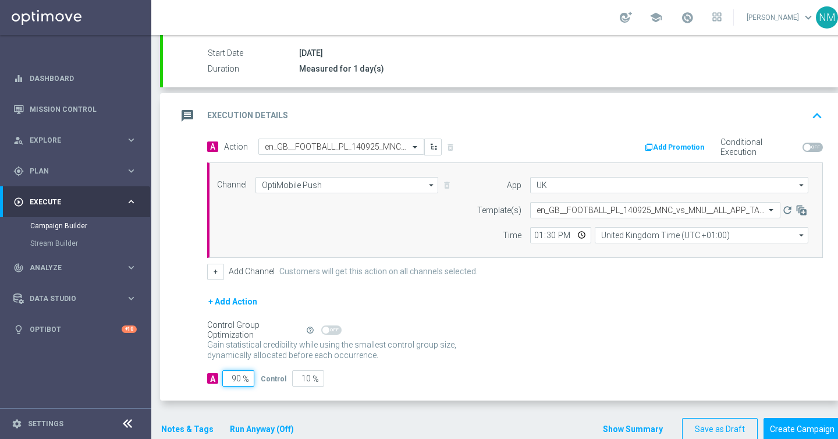
click at [237, 379] on input "90" at bounding box center [238, 378] width 32 height 16
type input "0"
type input "100"
type input "10"
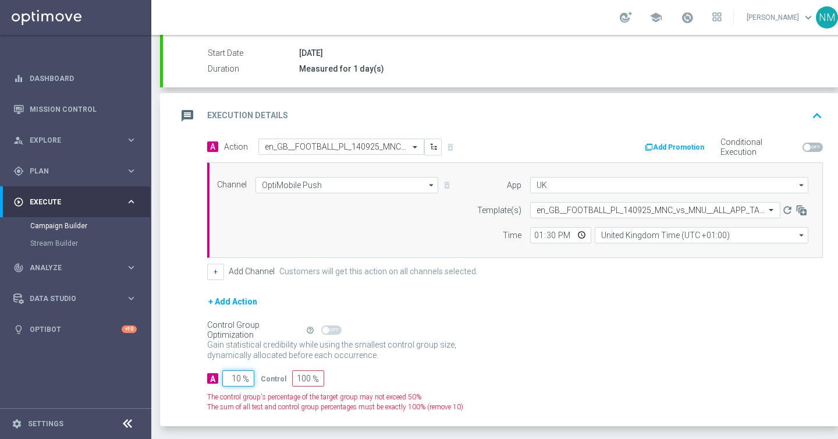
type input "90"
type input "100"
type input "0"
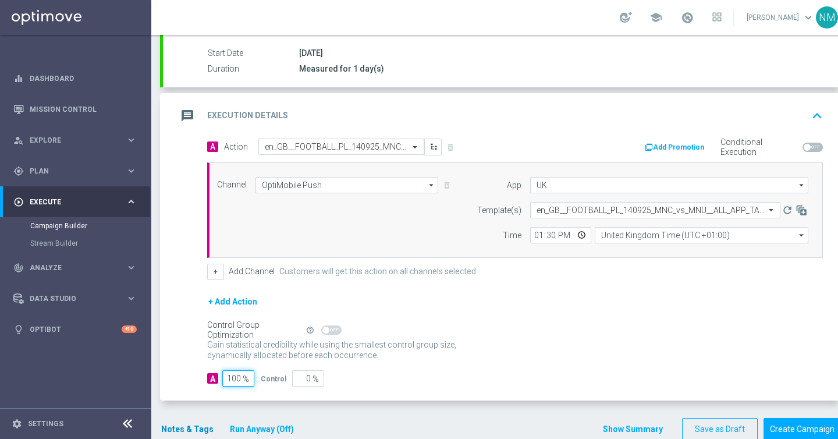
type input "100"
click at [179, 425] on button "Notes & Tags" at bounding box center [187, 429] width 55 height 15
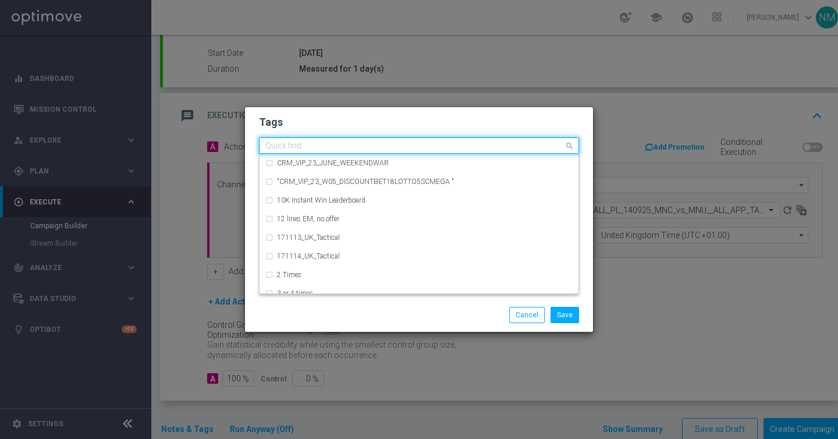
click at [348, 148] on input "text" at bounding box center [414, 146] width 298 height 10
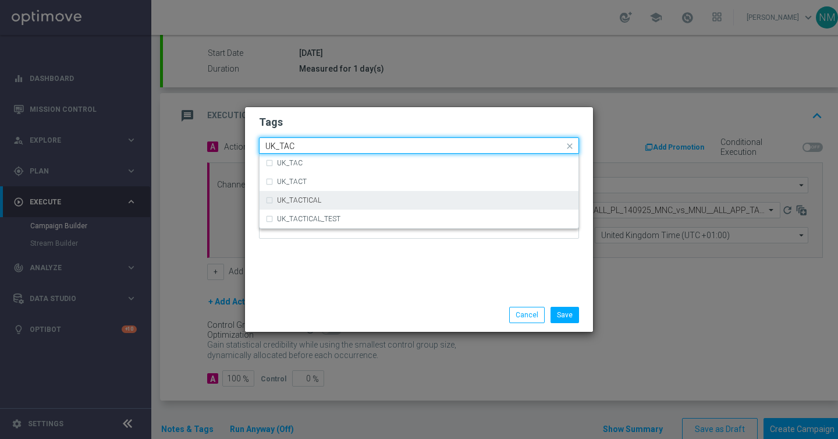
click at [350, 194] on div "UK_TACTICAL" at bounding box center [418, 200] width 307 height 19
type input "UK_TAC"
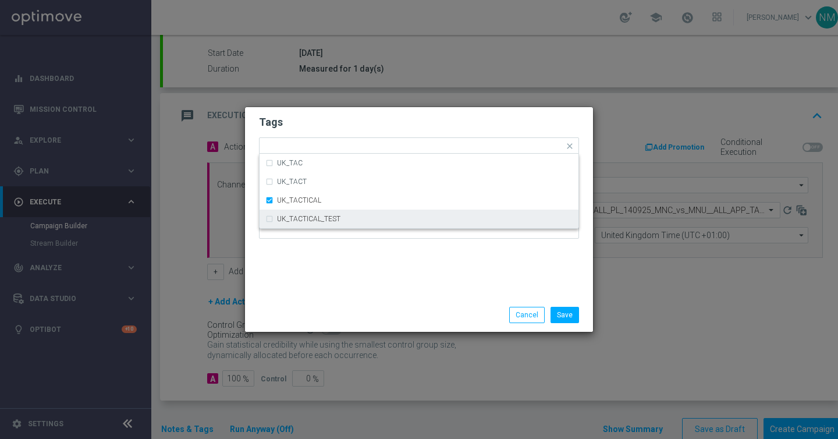
click at [402, 251] on div "Tags Quick find × UK_TACTICAL UK_TAC UK_TACT UK_TACTICAL UK_TACTICAL_TEST Notes" at bounding box center [419, 202] width 348 height 191
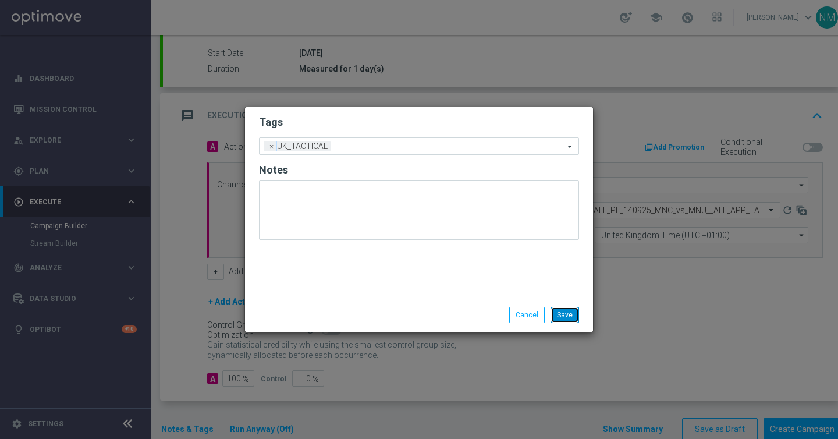
click at [570, 312] on button "Save" at bounding box center [564, 315] width 28 height 16
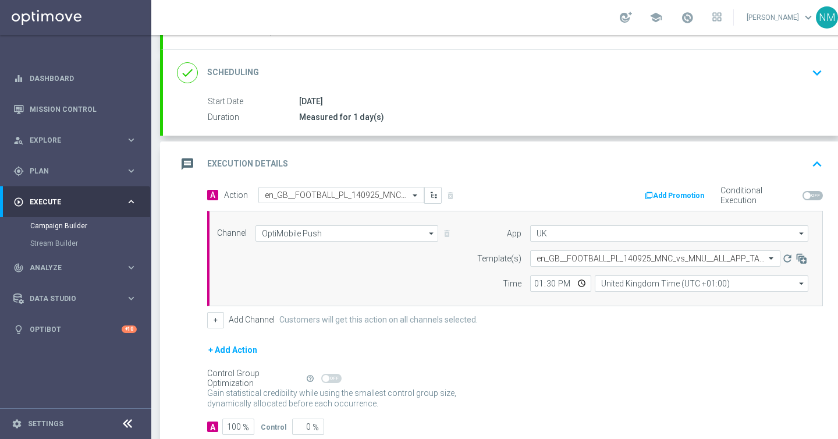
scroll to position [226, 0]
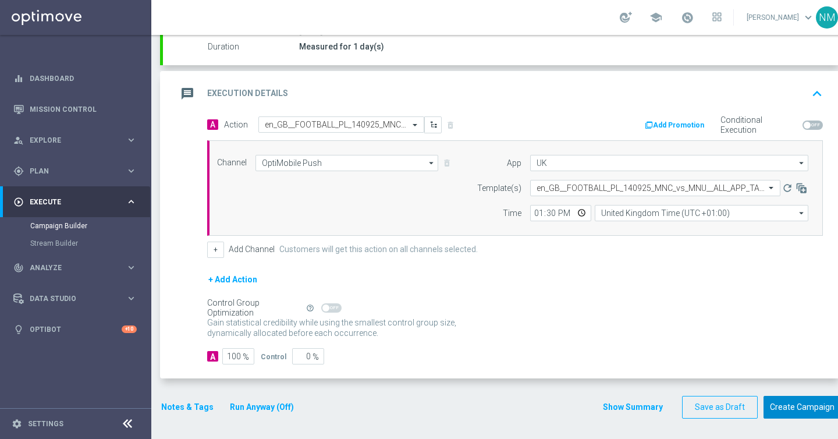
click at [792, 400] on button "Create Campaign" at bounding box center [801, 406] width 77 height 23
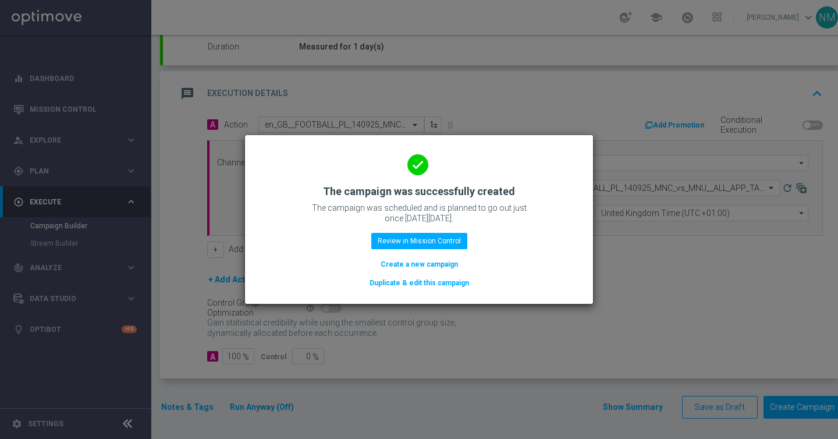
click at [423, 264] on button "Create a new campaign" at bounding box center [419, 264] width 80 height 13
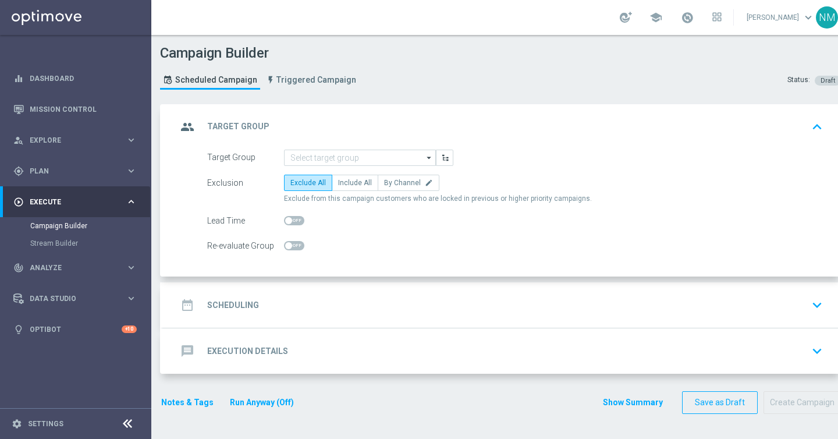
scroll to position [0, 0]
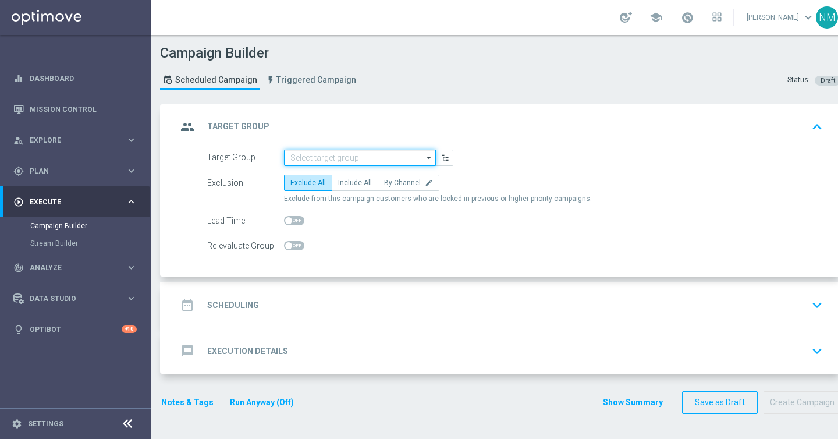
click at [314, 162] on input at bounding box center [360, 157] width 152 height 16
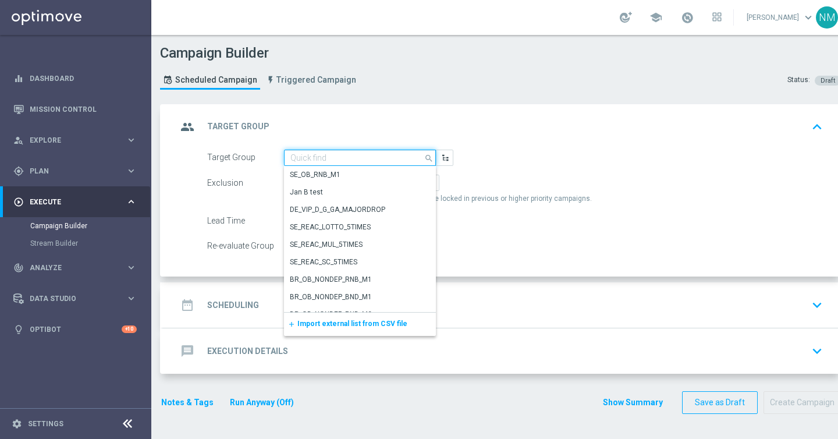
paste input "UK_SPORTSBOOK_APP | Stakes last 365 days"
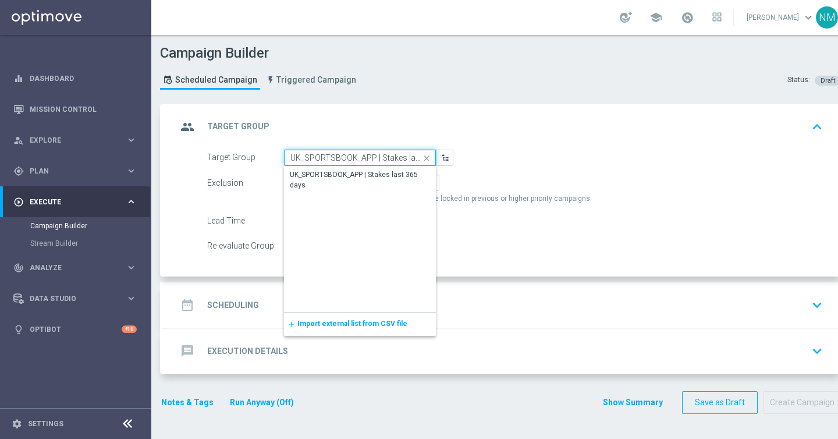
scroll to position [0, 29]
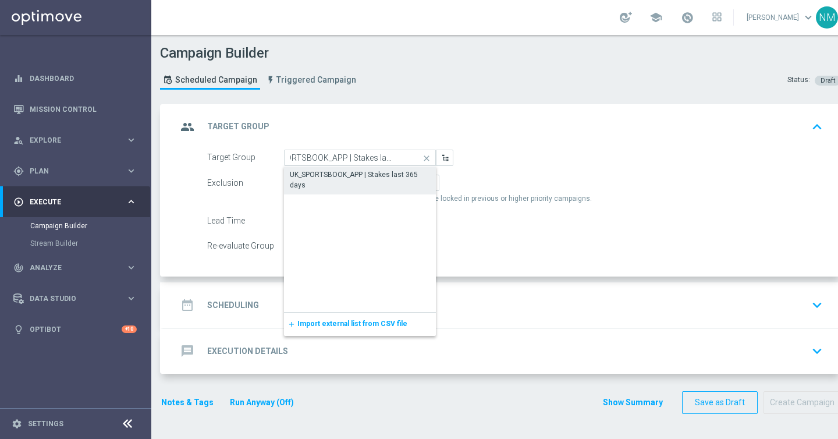
click at [323, 171] on div "UK_SPORTSBOOK_APP | Stakes last 365 days" at bounding box center [360, 179] width 140 height 21
type input "UK_SPORTSBOOK_APP | Stakes last 365 days"
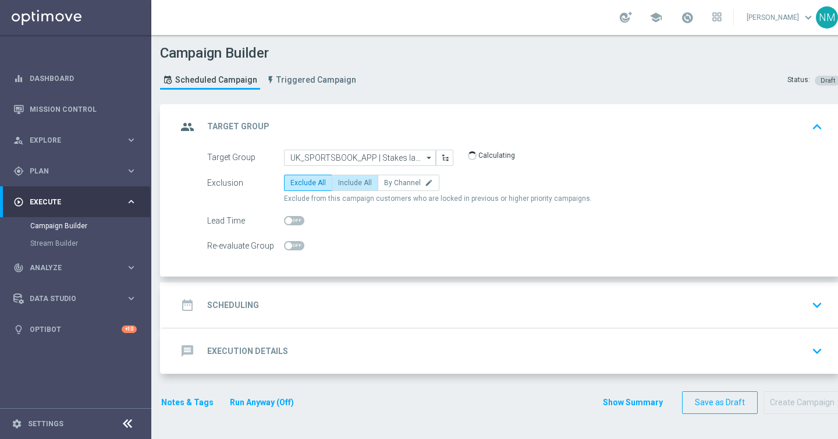
click at [351, 184] on span "Include All" at bounding box center [355, 183] width 34 height 8
click at [345, 184] on input "Include All" at bounding box center [342, 185] width 8 height 8
radio input "true"
checkbox input "true"
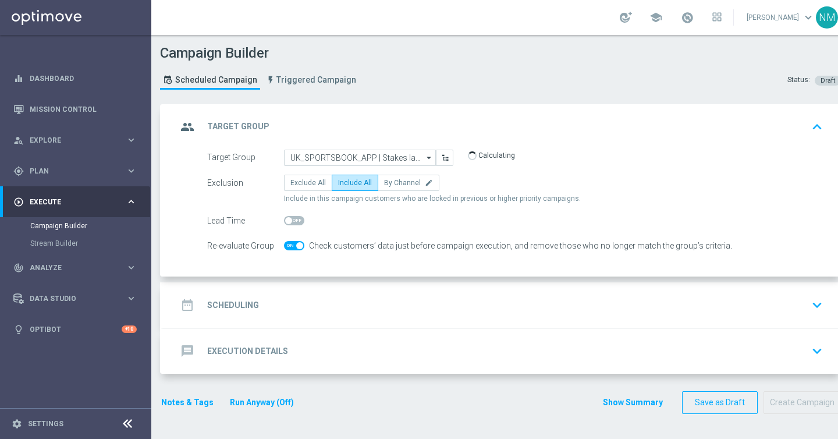
click at [325, 290] on div "date_range Scheduling keyboard_arrow_down" at bounding box center [502, 304] width 678 height 45
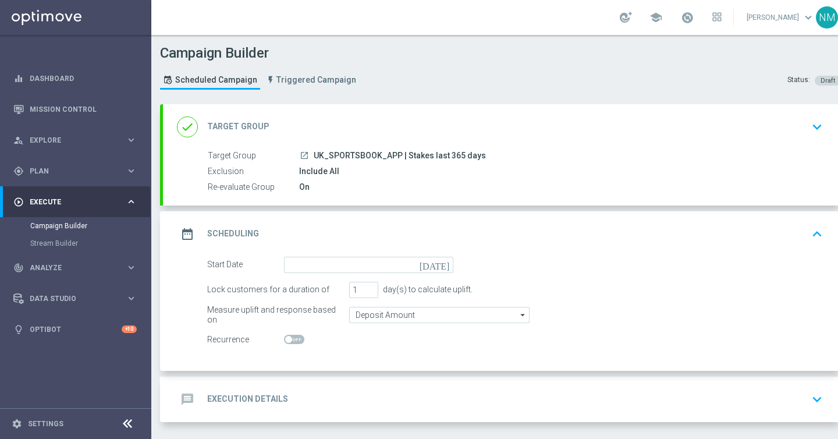
scroll to position [46, 0]
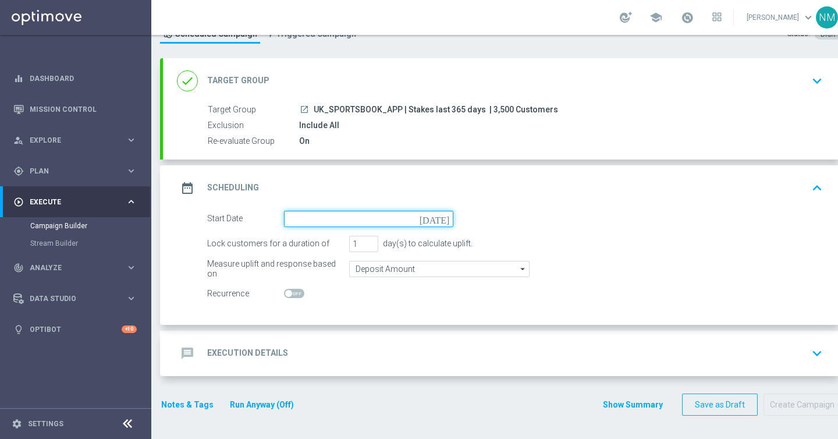
click at [321, 217] on input at bounding box center [368, 219] width 169 height 16
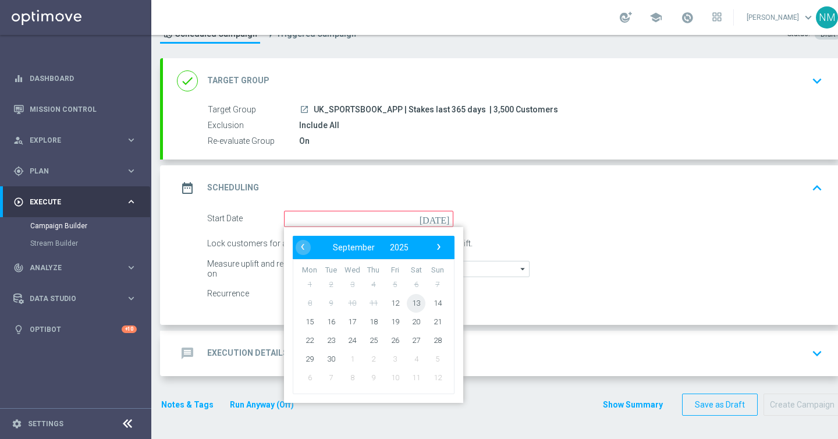
click at [411, 302] on span "13" at bounding box center [416, 302] width 19 height 19
type input "13 Sep 2025"
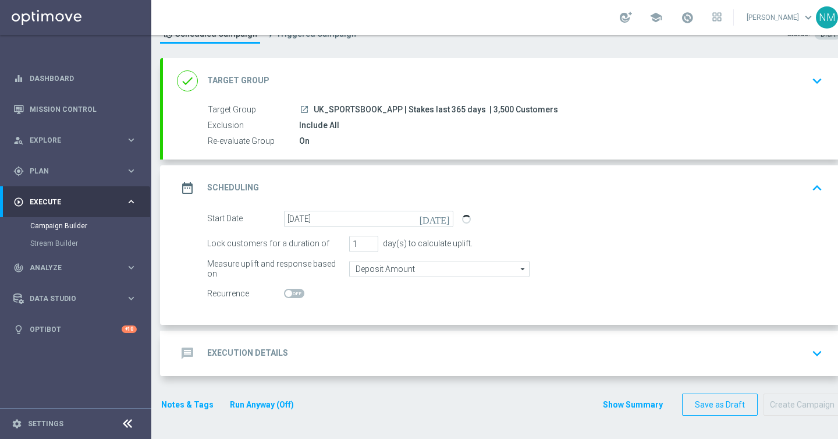
click at [336, 366] on div "message Execution Details keyboard_arrow_down" at bounding box center [502, 352] width 678 height 45
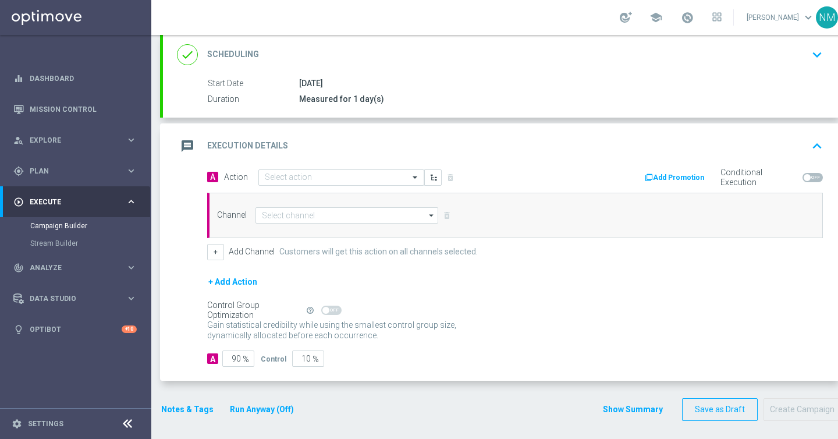
scroll to position [176, 0]
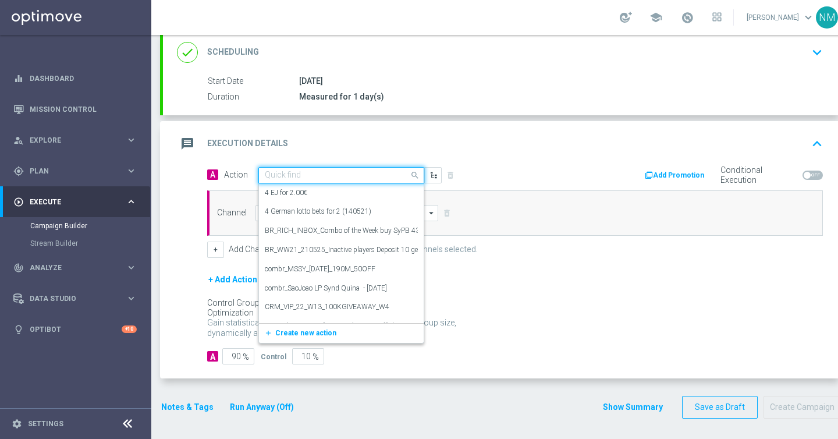
click at [300, 177] on input "text" at bounding box center [330, 175] width 130 height 10
paste input "en_GB__FOOTBALL_PL_130925_WHU_vs_TOT__ALL_APP_TAC_SB"
type input "en_GB__FOOTBALL_PL_130925_WHU_vs_TOT__ALL_APP_TAC_SB"
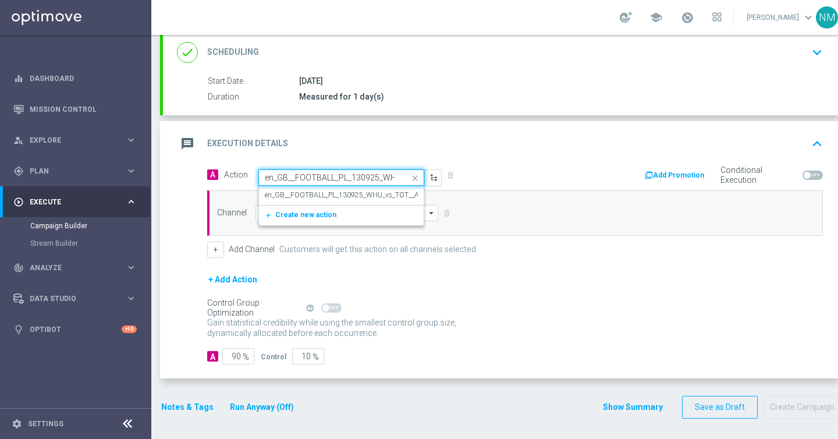
scroll to position [0, 105]
click at [301, 200] on div "en_GB__FOOTBALL_PL_130925_WHU_vs_TOT__ALL_APP_TAC_SB edit" at bounding box center [341, 195] width 153 height 19
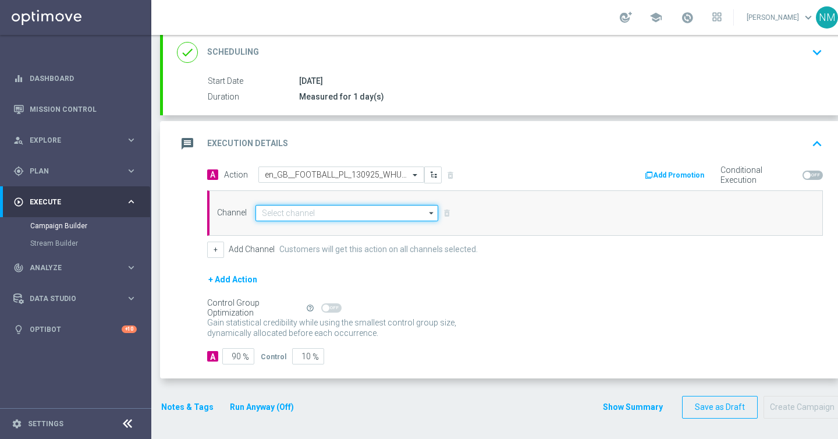
click at [300, 218] on input at bounding box center [346, 213] width 183 height 16
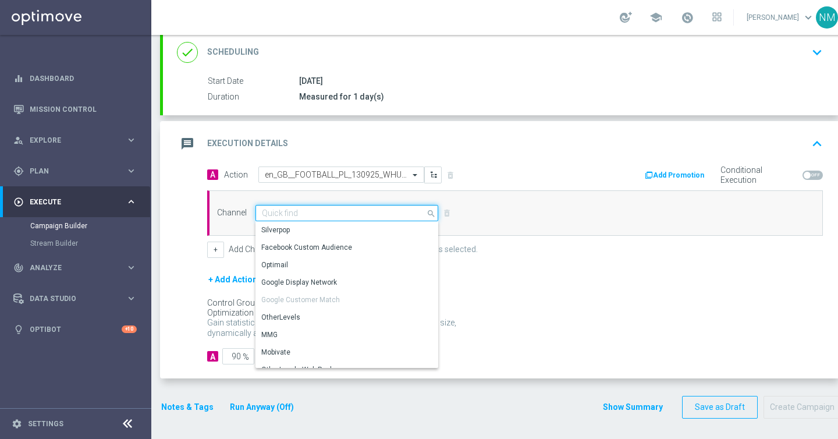
scroll to position [308, 0]
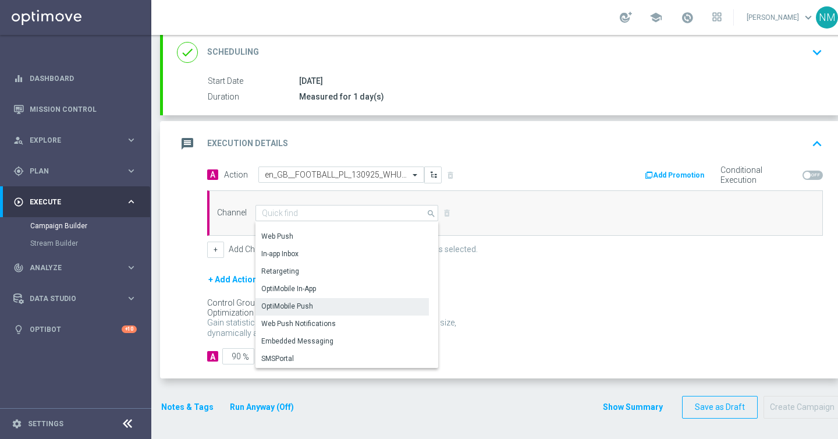
click at [291, 299] on div "OptiMobile Push" at bounding box center [341, 306] width 173 height 16
type input "OptiMobile Push"
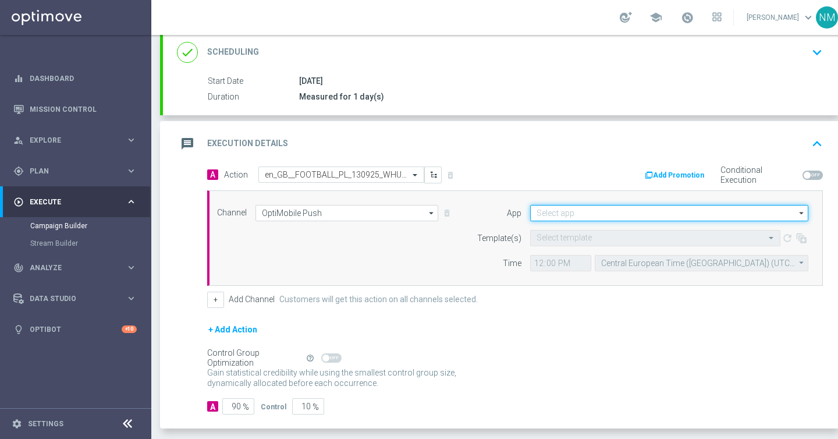
click at [593, 218] on input at bounding box center [669, 213] width 278 height 16
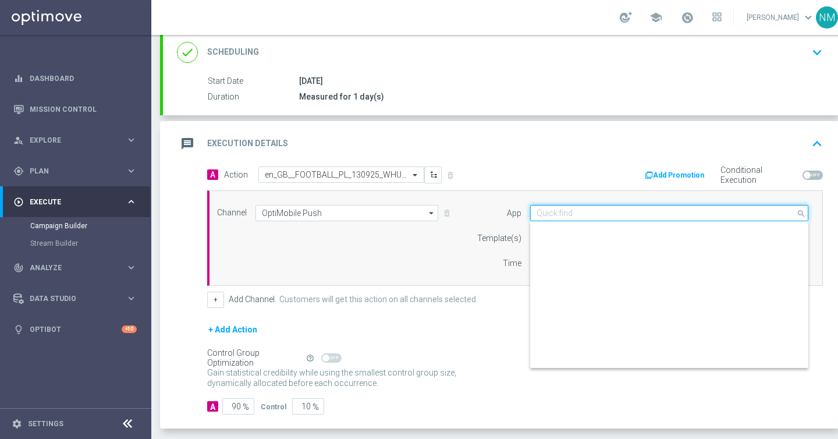
scroll to position [482, 0]
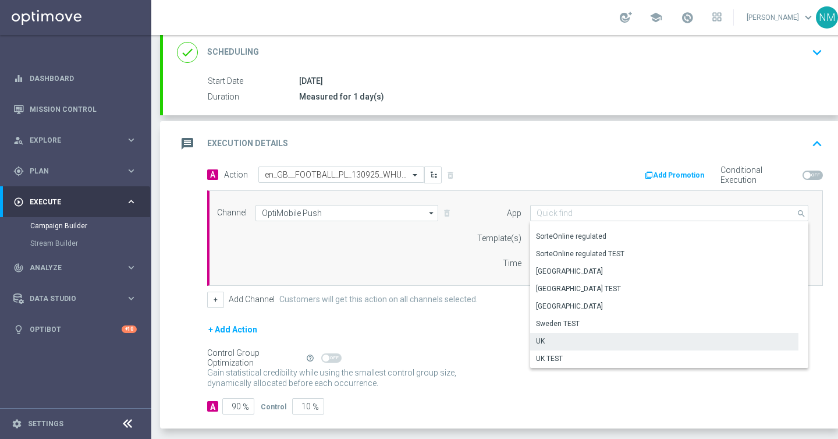
click at [548, 337] on div "UK" at bounding box center [664, 341] width 268 height 16
type input "UK"
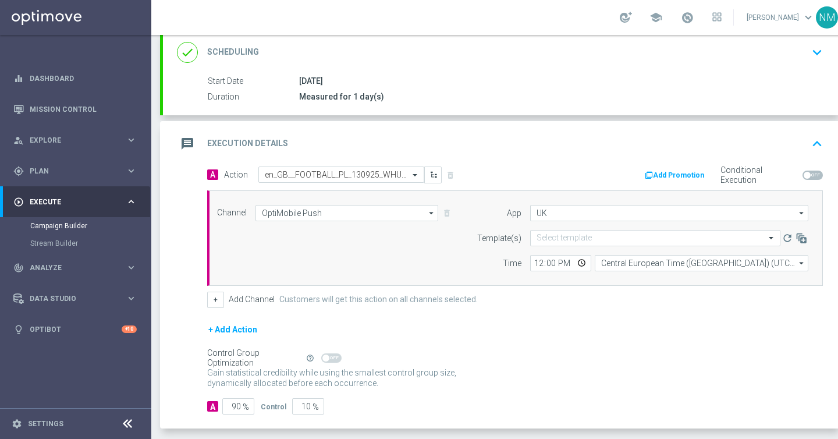
click at [493, 275] on div "Channel OptiMobile Push OptiMobile Push arrow_drop_down Drag here to set row gr…" at bounding box center [514, 237] width 615 height 95
click at [589, 218] on input "UK" at bounding box center [669, 213] width 278 height 16
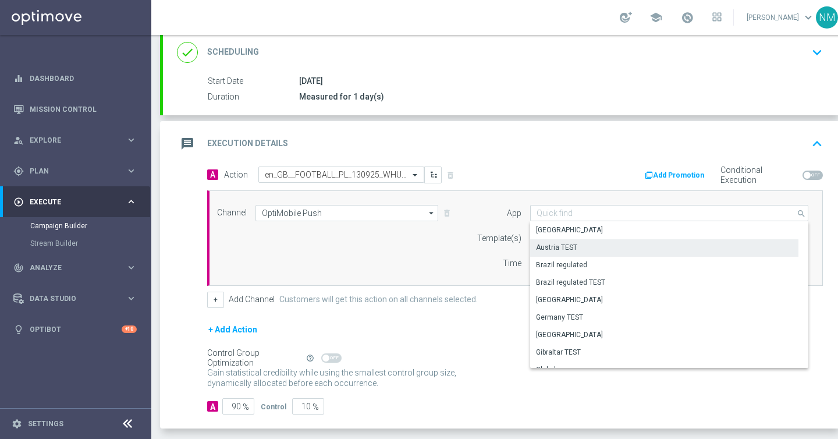
click at [581, 239] on div "Austria TEST" at bounding box center [664, 247] width 268 height 16
type input "Austria TEST"
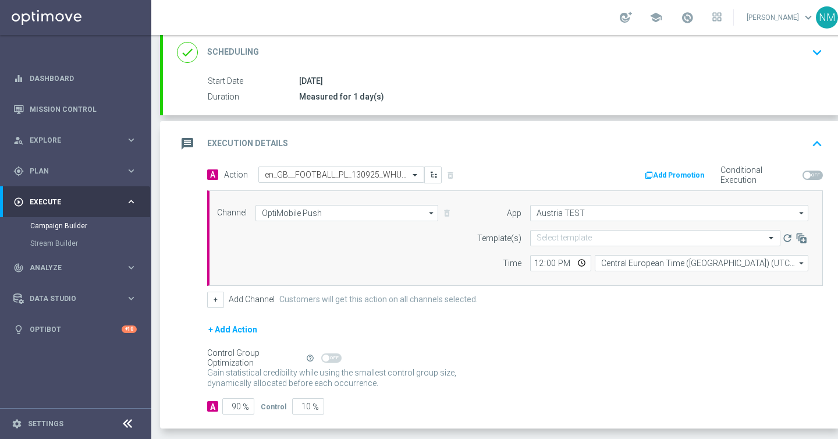
click at [571, 198] on div "Channel OptiMobile Push OptiMobile Push arrow_drop_down Drag here to set row gr…" at bounding box center [514, 237] width 615 height 95
click at [571, 213] on input "Austria TEST" at bounding box center [669, 213] width 278 height 16
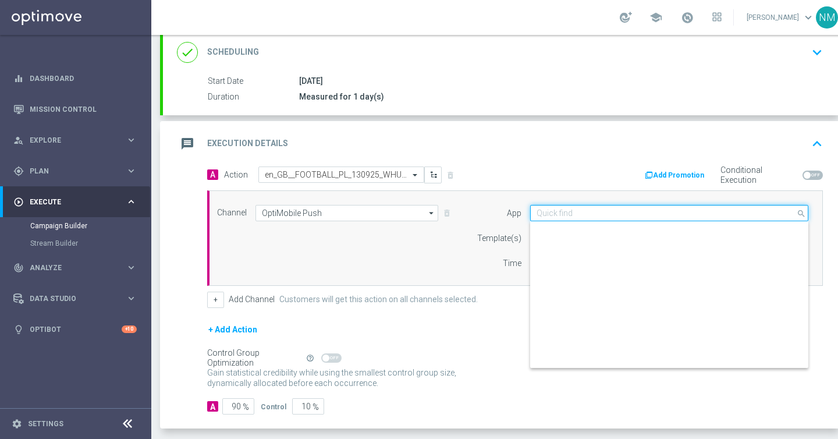
scroll to position [482, 0]
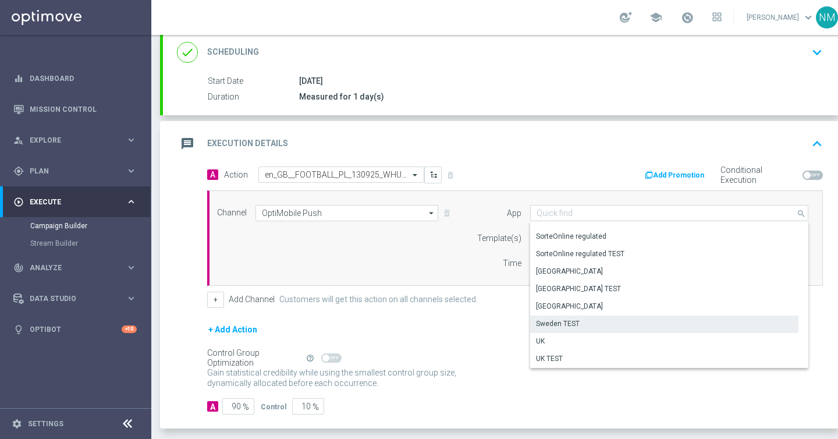
click at [551, 337] on div "UK" at bounding box center [664, 341] width 268 height 16
type input "UK"
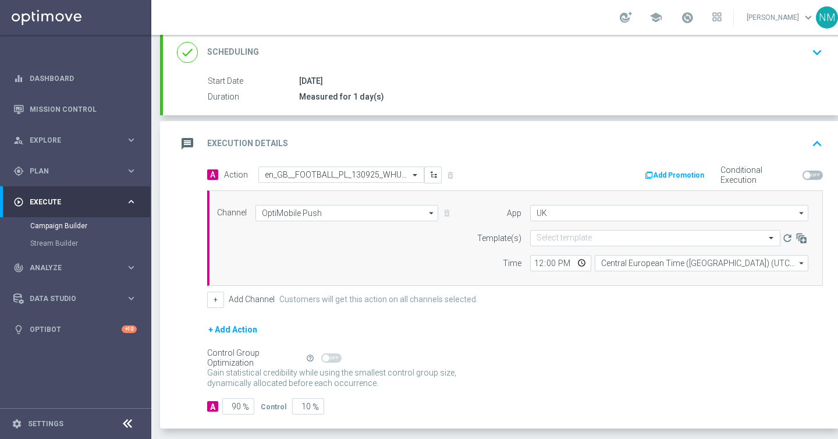
click at [462, 247] on div "App UK UK arrow_drop_down Drag here to set row groups Drag here to set column l…" at bounding box center [639, 238] width 355 height 66
click at [543, 244] on div "Select template" at bounding box center [655, 238] width 250 height 16
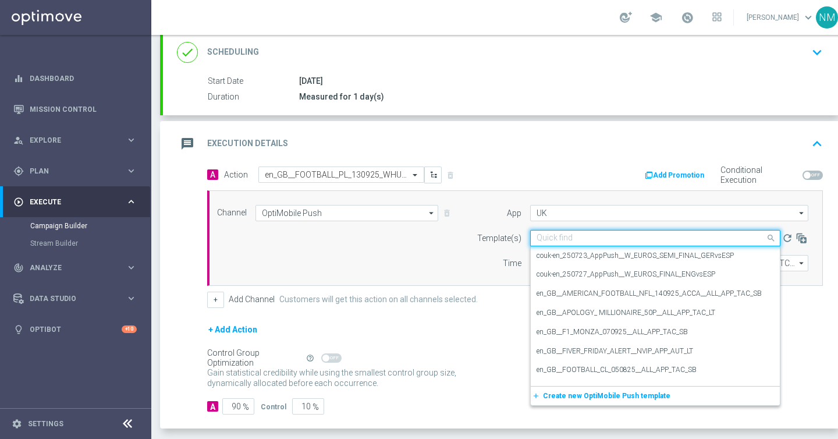
paste input "en_GB__FOOTBALL_PL_130925_WHU_vs_TOT__ALL_APP_TAC_SB"
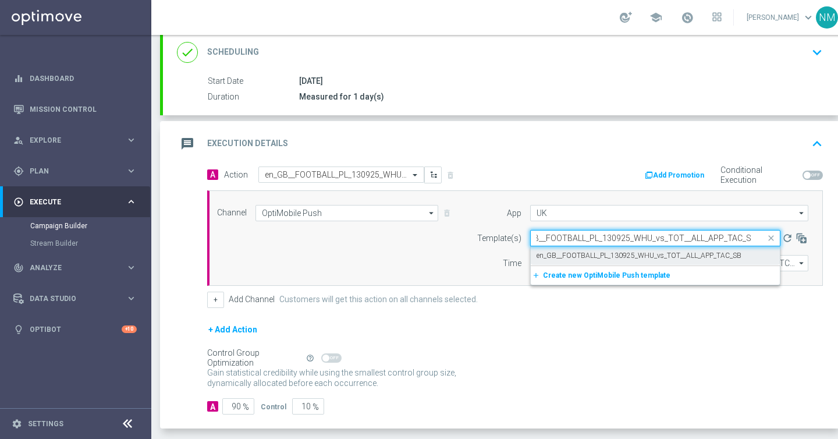
click at [558, 251] on label "en_GB__FOOTBALL_PL_130925_WHU_vs_TOT__ALL_APP_TAC_SB" at bounding box center [638, 256] width 205 height 10
type input "en_GB__FOOTBALL_PL_130925_WHU_vs_TOT__ALL_APP_TAC_SB"
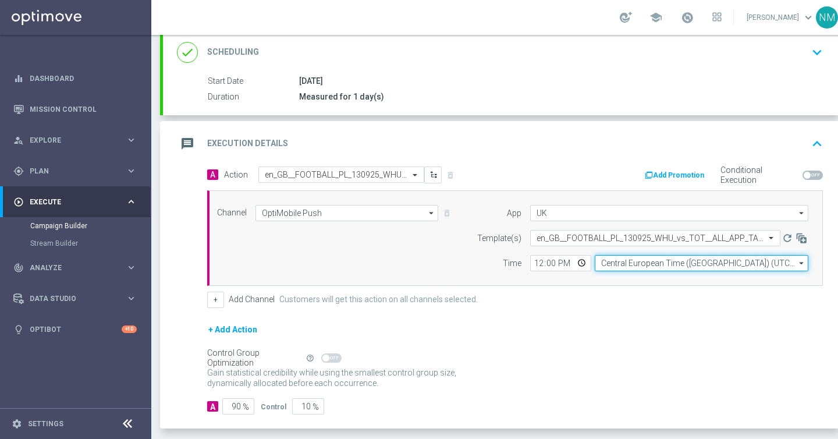
click at [630, 265] on input "Central European Time (Budapest) (UTC +02:00)" at bounding box center [700, 263] width 213 height 16
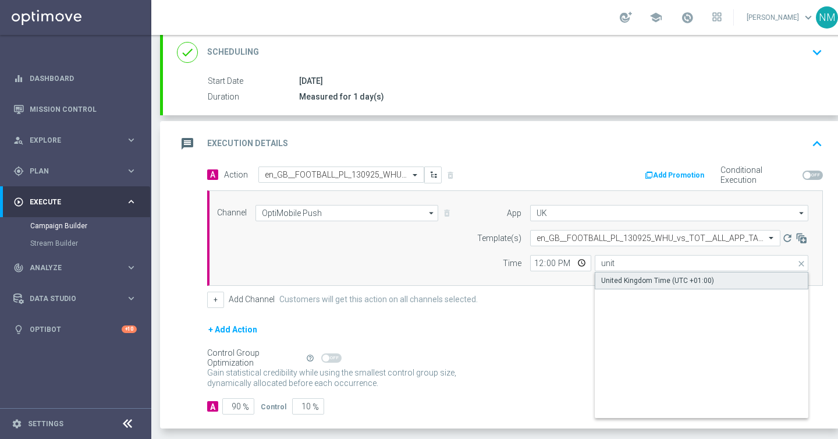
click at [629, 280] on div "United Kingdom Time (UTC +01:00)" at bounding box center [657, 280] width 113 height 10
type input "United Kingdom Time (UTC +01:00)"
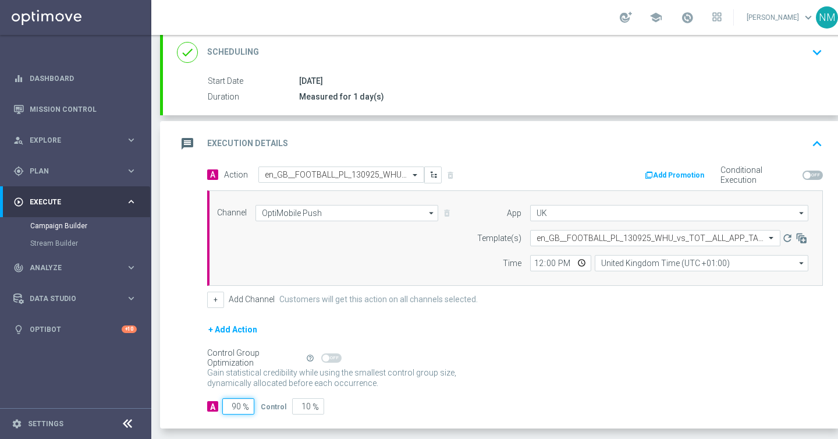
click at [237, 405] on input "90" at bounding box center [238, 406] width 32 height 16
type input "0"
type input "100"
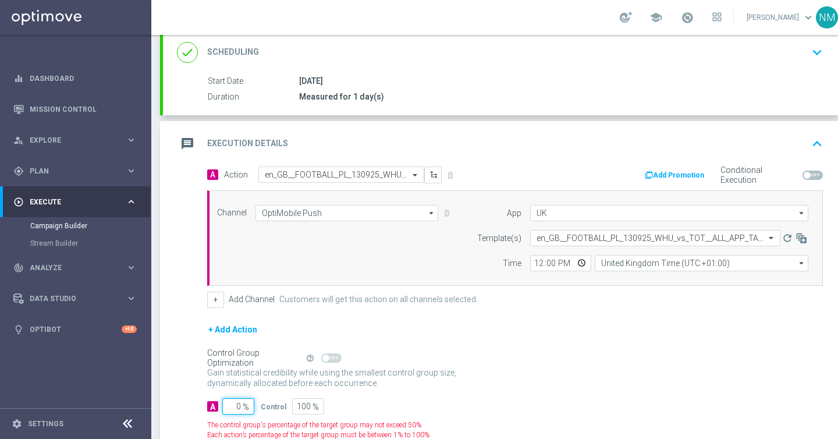
type input "10"
type input "90"
type input "100"
type input "0"
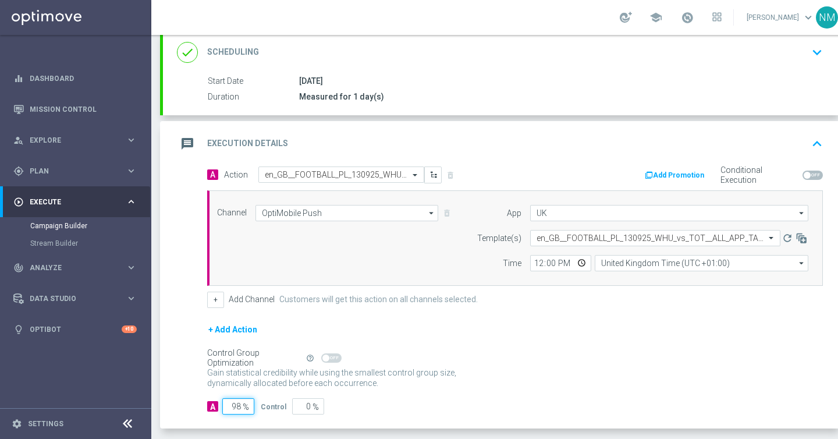
scroll to position [245, 0]
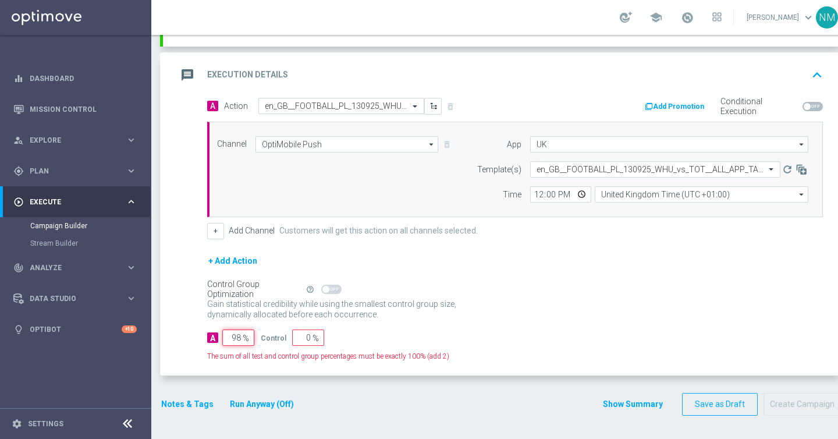
type input "9"
type input "91"
type input "100"
type input "1"
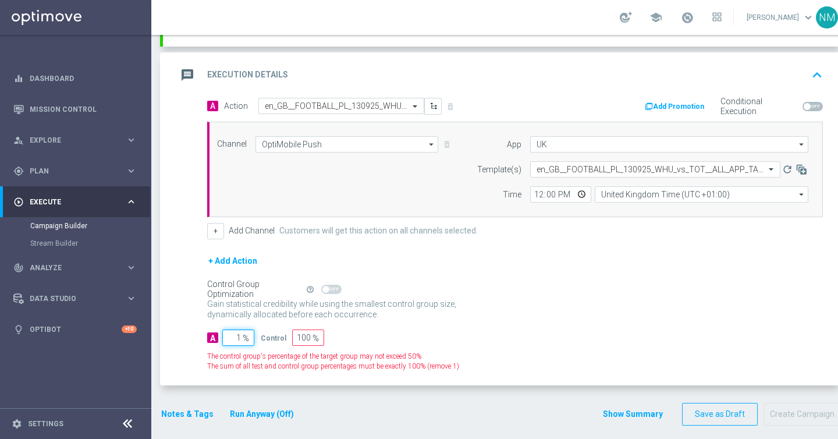
type input "99"
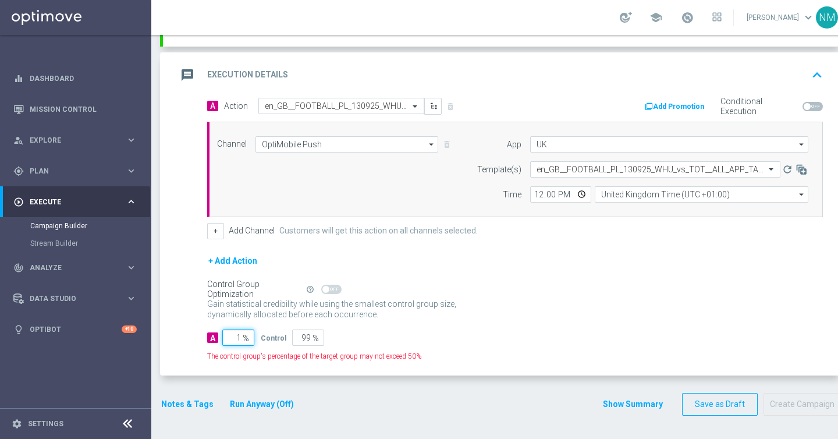
type input "10"
type input "90"
type input "100"
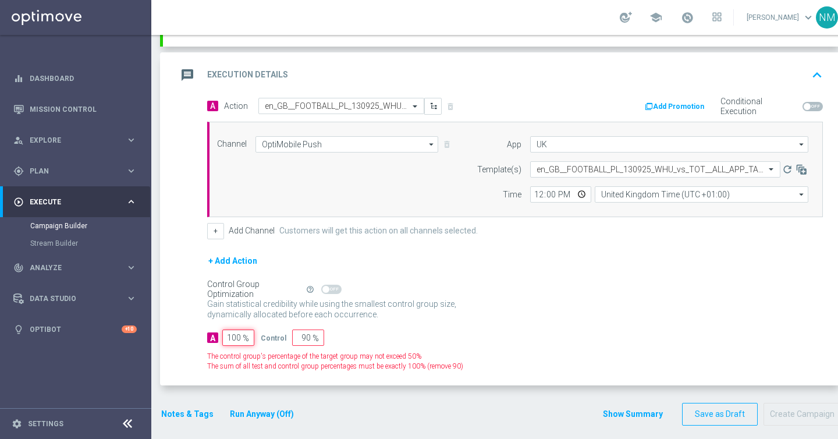
type input "0"
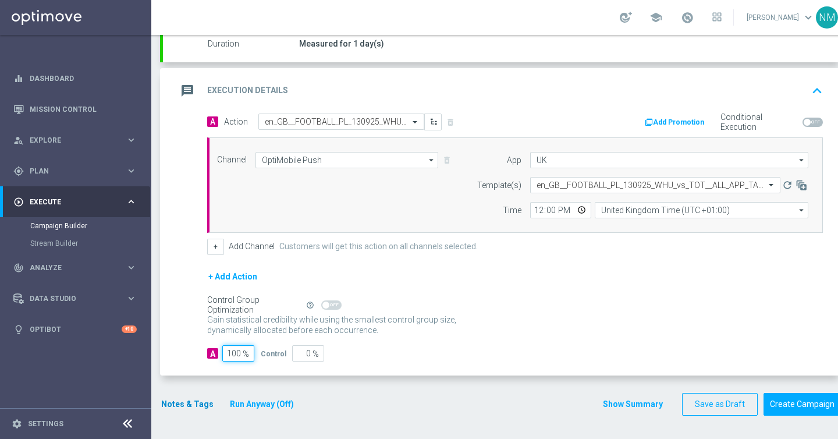
type input "100"
click at [179, 403] on button "Notes & Tags" at bounding box center [187, 404] width 55 height 15
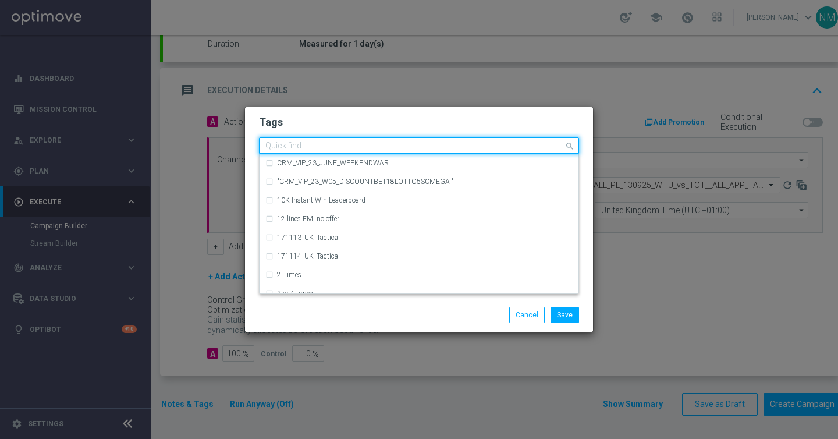
click at [320, 142] on input "text" at bounding box center [414, 146] width 298 height 10
type input "K"
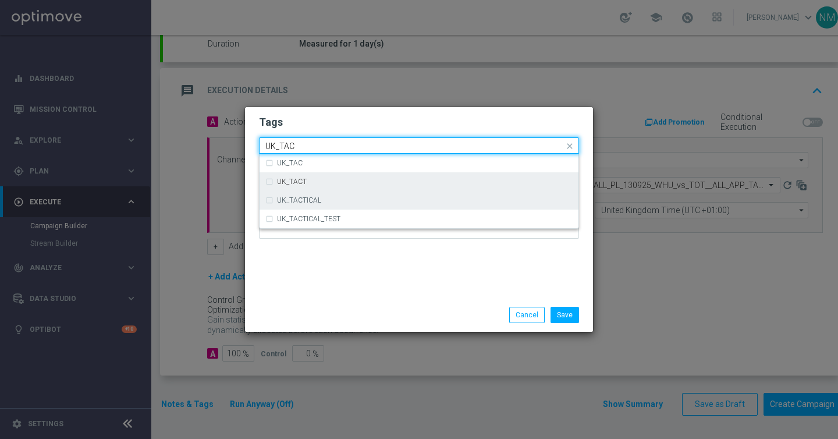
click at [324, 193] on div "UK_TACTICAL" at bounding box center [418, 200] width 307 height 19
type input "UK_TAC"
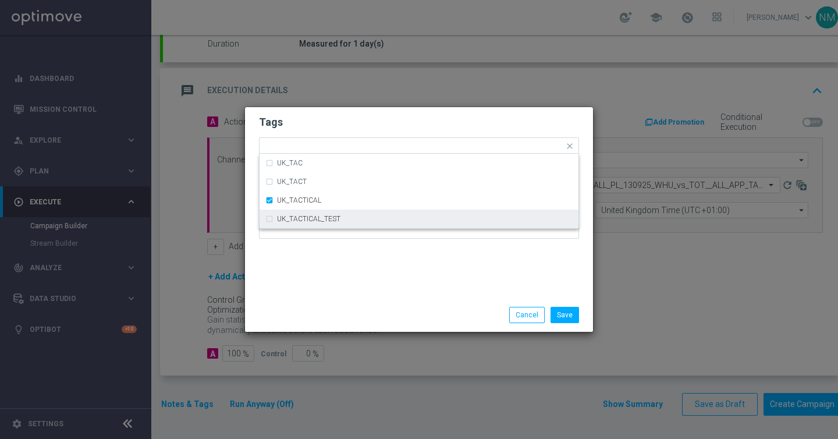
click at [426, 284] on div "Tags Quick find × UK_TACTICAL UK_TAC UK_TACT UK_TACTICAL UK_TACTICAL_TEST Notes" at bounding box center [419, 202] width 348 height 191
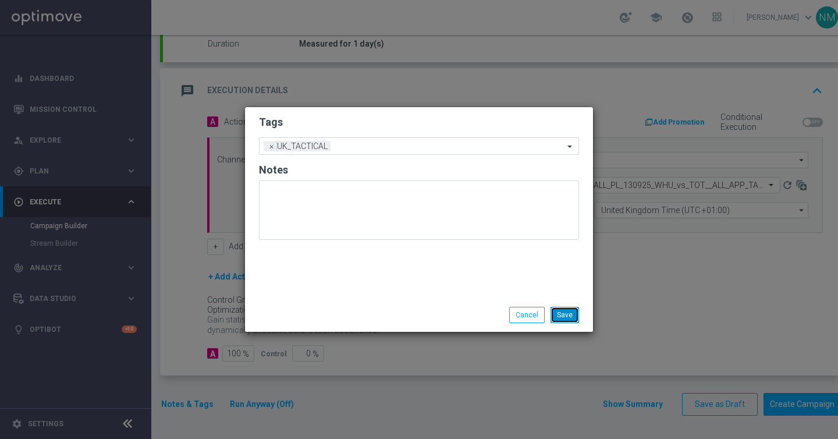
click at [569, 310] on button "Save" at bounding box center [564, 315] width 28 height 16
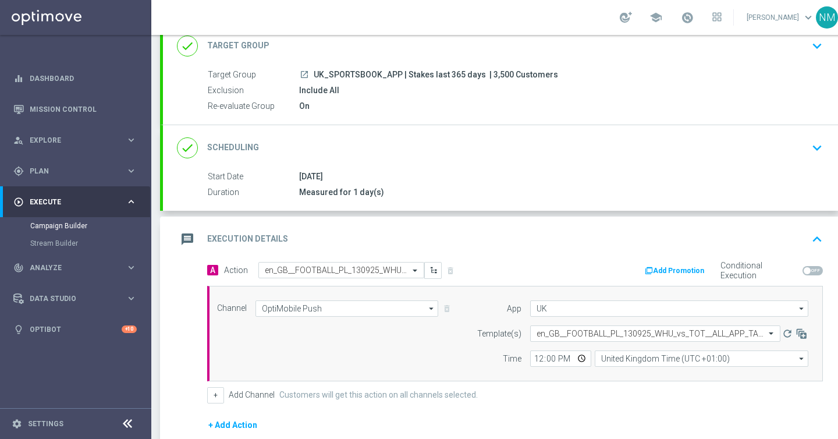
scroll to position [220, 0]
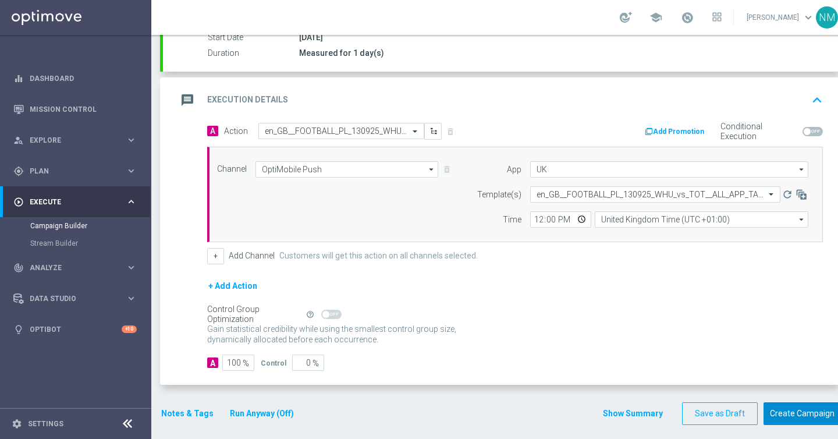
click at [812, 410] on button "Create Campaign" at bounding box center [801, 413] width 77 height 23
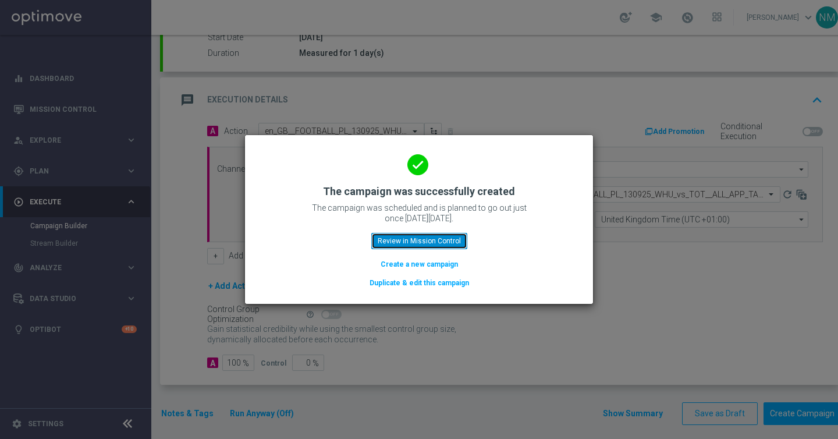
click at [440, 245] on button "Review in Mission Control" at bounding box center [419, 241] width 96 height 16
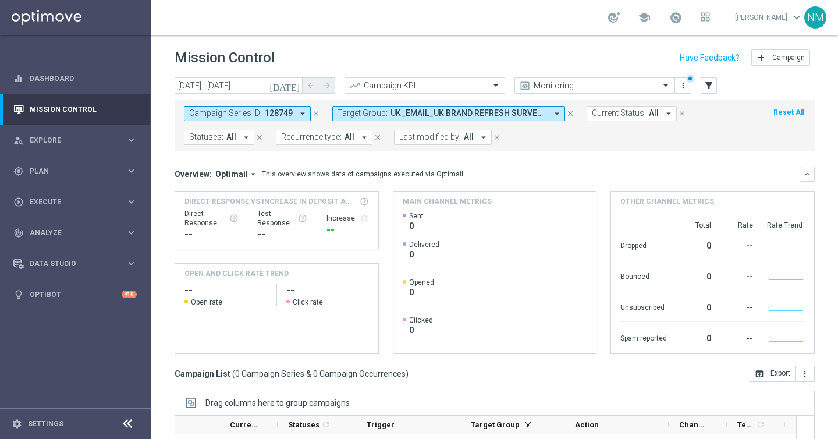
click at [314, 113] on icon "close" at bounding box center [316, 113] width 8 height 8
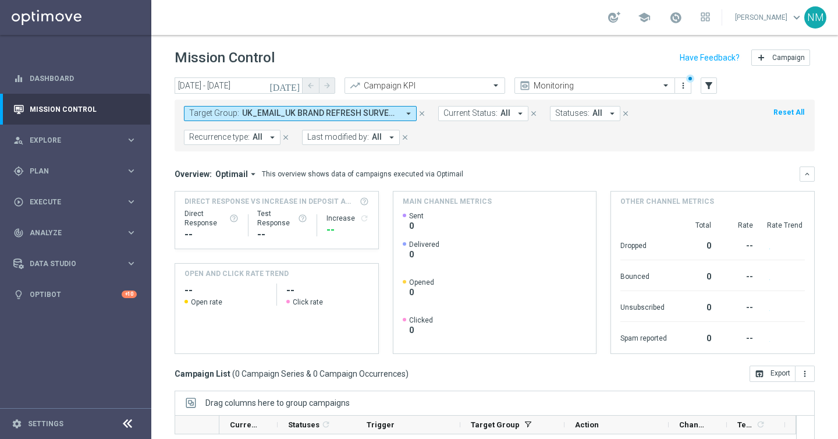
click at [333, 114] on span "UK_EMAIL_UK BRAND REFRESH SURVEY_Tablet Users" at bounding box center [320, 113] width 156 height 10
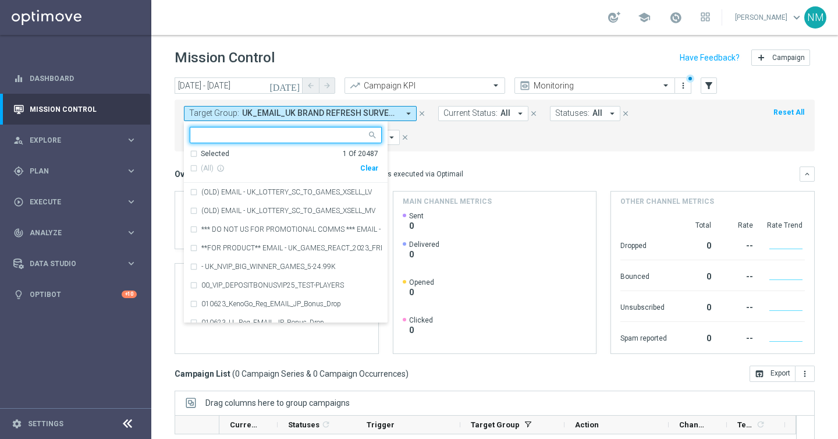
click at [0, 0] on div "Clear" at bounding box center [0, 0] width 0 height 0
click at [339, 136] on input "text" at bounding box center [281, 135] width 170 height 10
paste input "UK_ALL_VERTICALS_RICHINBOX | Actives, Reactivated & New"
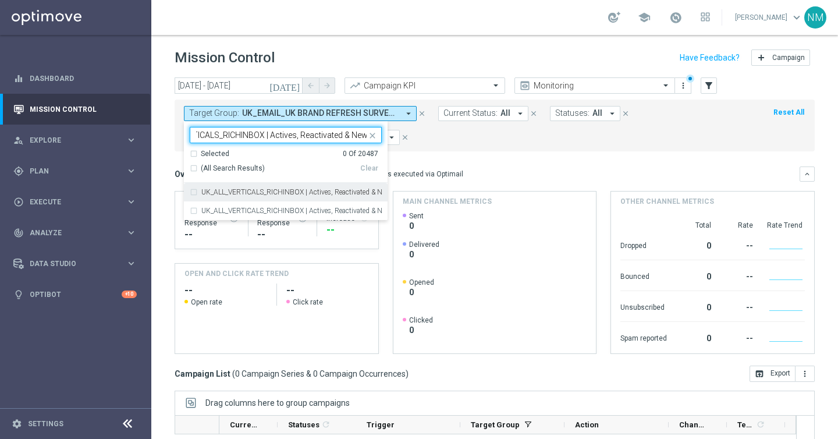
click at [328, 197] on div "UK_ALL_VERTICALS_RICHINBOX | Actives, Reactivated & New" at bounding box center [286, 192] width 192 height 19
type input "UK_ALL_VERTICALS_RICHINBOX | Actives, Reactivated & New"
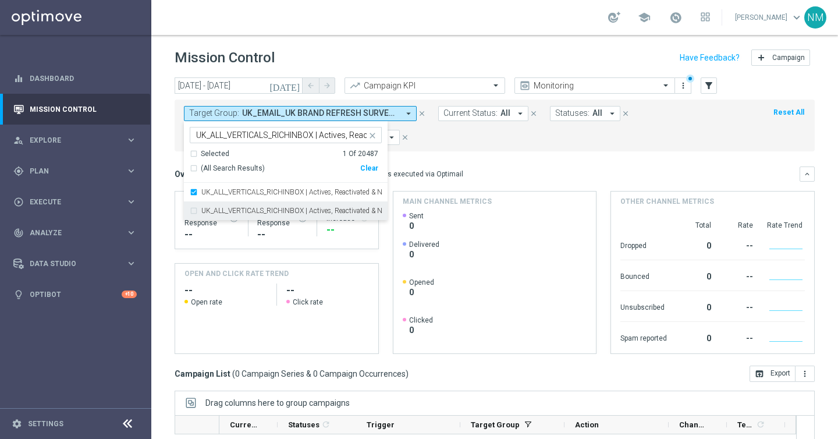
click at [325, 209] on label "UK_ALL_VERTICALS_RICHINBOX | Actives, Reactivated & New | Not installed App" at bounding box center [291, 210] width 180 height 7
click at [332, 210] on label "UK_ALL_VERTICALS_RICHINBOX | Actives, Reactivated & New | Not installed App" at bounding box center [291, 210] width 180 height 7
click at [449, 138] on form "Target Group: UK_EMAIL_UK BRAND REFRESH SURVEY_Tablet Users arrow_drop_down UK_…" at bounding box center [468, 125] width 569 height 39
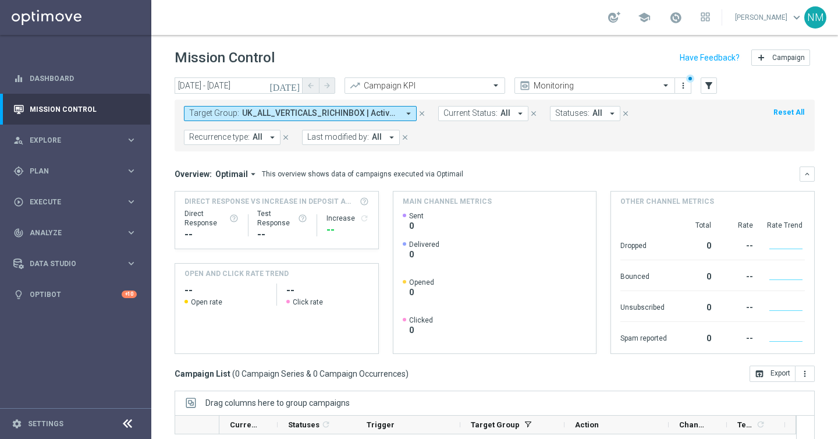
click at [294, 84] on icon "[DATE]" at bounding box center [284, 85] width 31 height 10
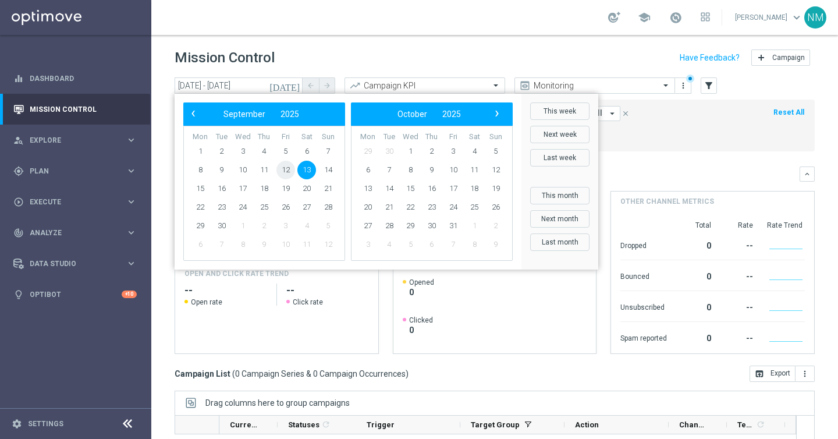
click at [283, 169] on span "12" at bounding box center [285, 170] width 19 height 19
click at [325, 171] on span "14" at bounding box center [328, 170] width 19 height 19
type input "[DATE] - [DATE]"
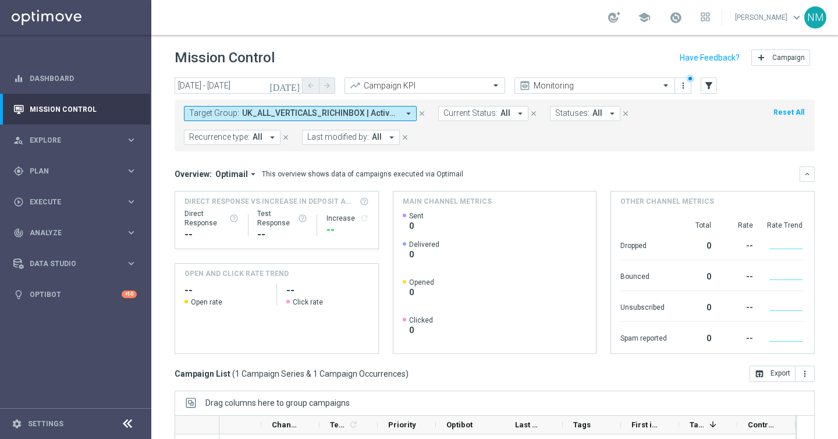
click at [369, 118] on button "Target Group: UK_ALL_VERTICALS_RICHINBOX | Actives, Reactivated & New arrow_dro…" at bounding box center [300, 113] width 233 height 15
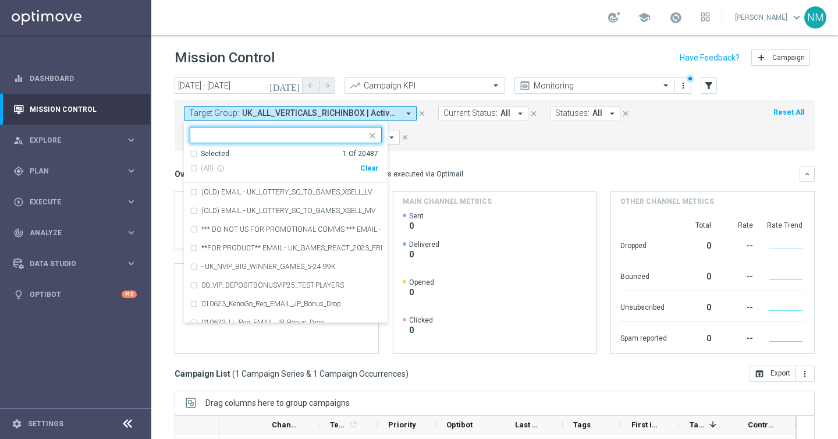
click at [0, 0] on div "Clear" at bounding box center [0, 0] width 0 height 0
click at [334, 141] on div at bounding box center [280, 136] width 172 height 12
paste input "UK_CASINO_EMAIL | Games React Follow Up | Non Deps after 7 days"
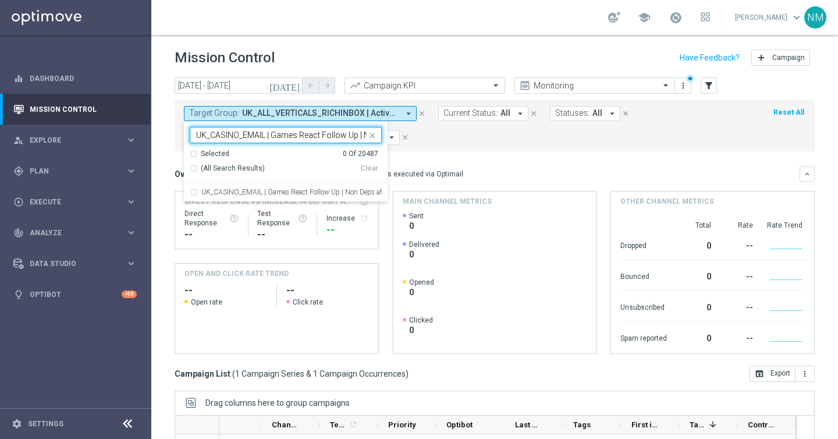
scroll to position [0, 74]
drag, startPoint x: 339, startPoint y: 190, endPoint x: 384, endPoint y: 176, distance: 47.5
click at [339, 190] on label "UK_CASINO_EMAIL | Games React Follow Up | Non Deps after 7 days" at bounding box center [291, 191] width 180 height 7
type input "UK_CASINO_EMAIL | Games React Follow Up | Non Deps after 7 days"
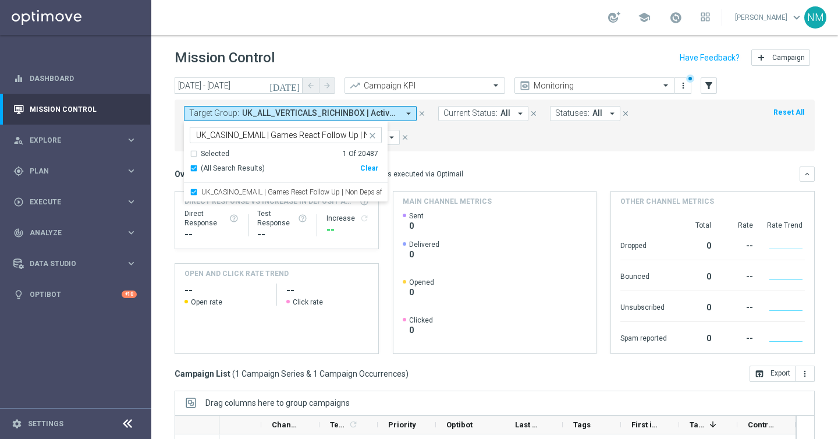
click at [432, 163] on mini-dashboard "Overview: Optimail arrow_drop_down This overview shows data of campaigns execut…" at bounding box center [494, 258] width 640 height 214
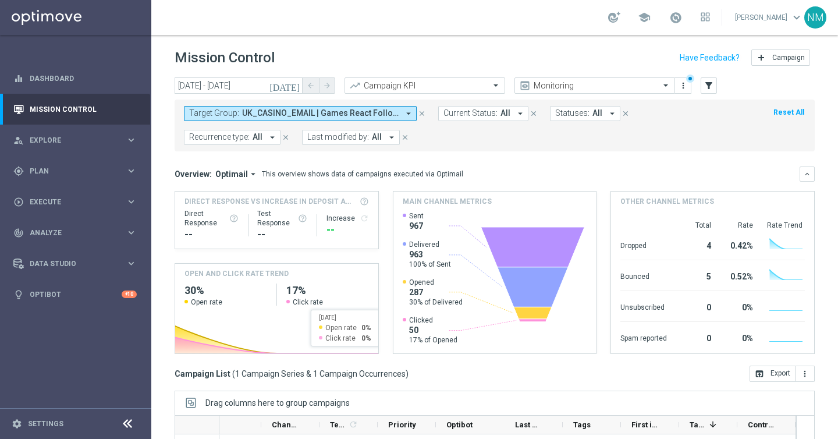
click at [410, 112] on icon "arrow_drop_down" at bounding box center [408, 113] width 10 height 10
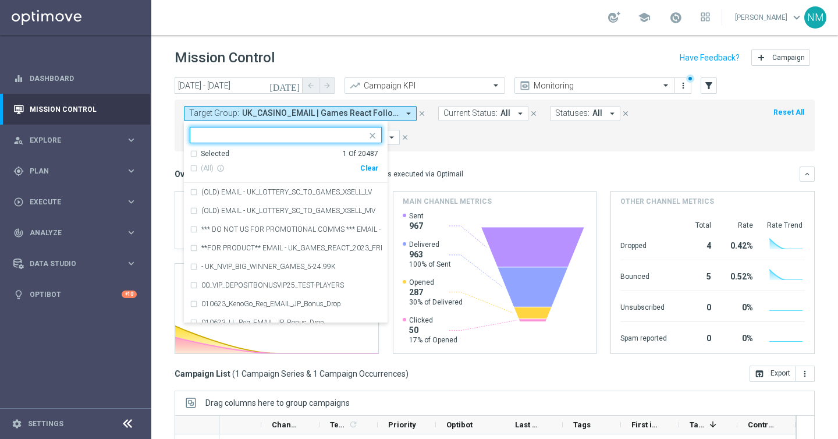
click at [0, 0] on div "Clear" at bounding box center [0, 0] width 0 height 0
click at [344, 134] on input "text" at bounding box center [281, 135] width 170 height 10
paste input "UK_EMAIL_UK BRAND REFRESH SURVEY_Desktop Users"
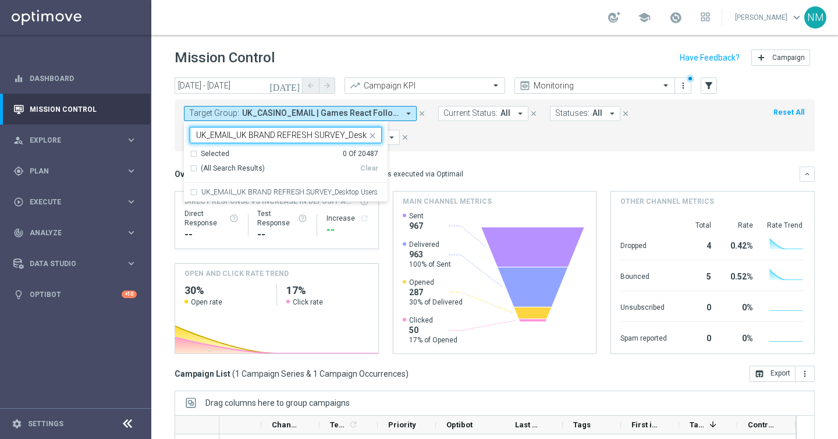
scroll to position [0, 33]
click at [333, 184] on div "UK_EMAIL_UK BRAND REFRESH SURVEY_Desktop Users" at bounding box center [286, 192] width 192 height 19
type input "UK_EMAIL_UK BRAND REFRESH SURVEY_Desktop Users"
click at [436, 177] on div "This overview shows data of campaigns executed via Optimail" at bounding box center [362, 174] width 201 height 10
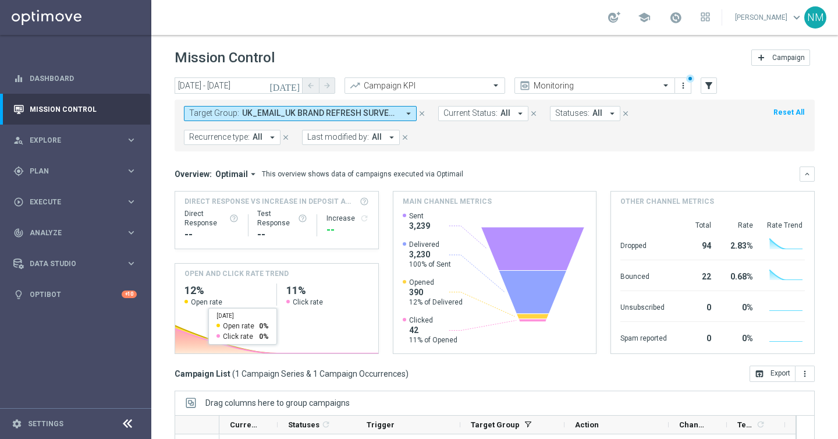
click at [302, 107] on button "Target Group: UK_EMAIL_UK BRAND REFRESH SURVEY_Desktop Users arrow_drop_down" at bounding box center [300, 113] width 233 height 15
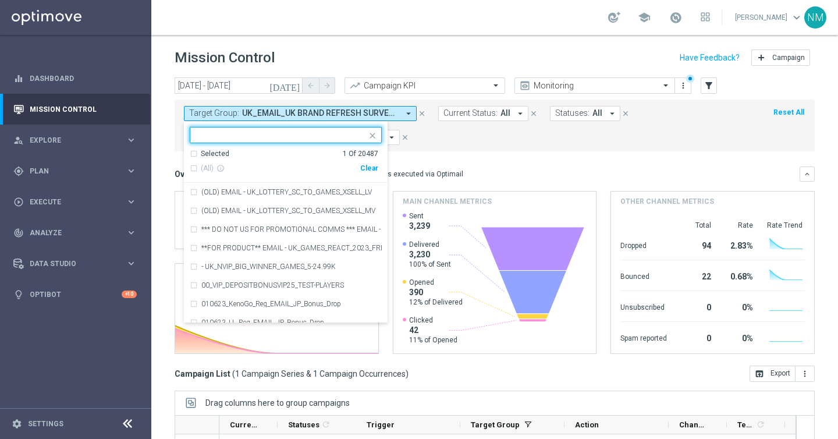
click at [0, 0] on div "Clear" at bounding box center [0, 0] width 0 height 0
click at [334, 138] on input "text" at bounding box center [281, 135] width 170 height 10
paste input "UK_EMAIL_UK BRAND REFRESH SURVEY_Mobile Web Users"
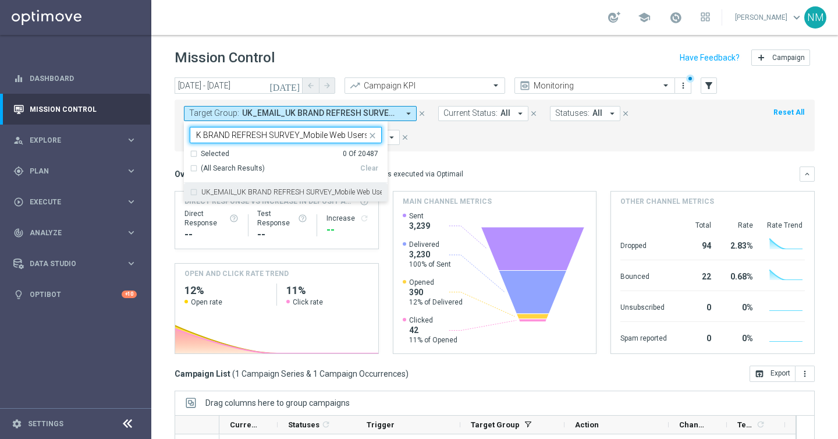
click at [334, 190] on label "UK_EMAIL_UK BRAND REFRESH SURVEY_Mobile Web Users" at bounding box center [291, 191] width 180 height 7
type input "UK_EMAIL_UK BRAND REFRESH SURVEY_Mobile Web Users"
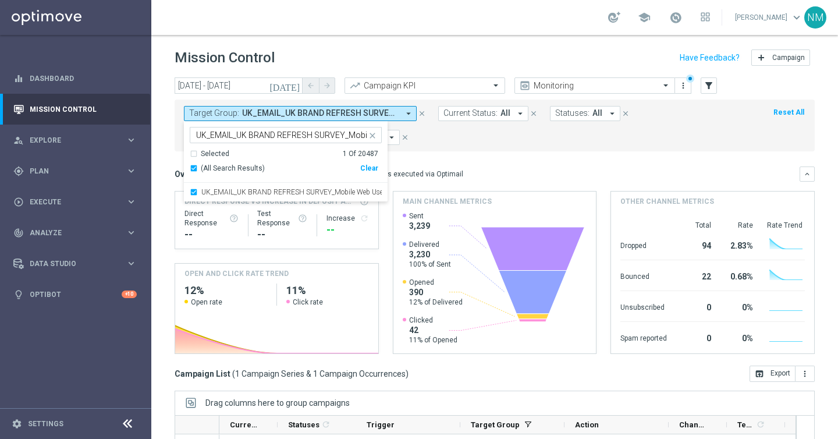
click at [404, 169] on div "This overview shows data of campaigns executed via Optimail" at bounding box center [362, 174] width 201 height 10
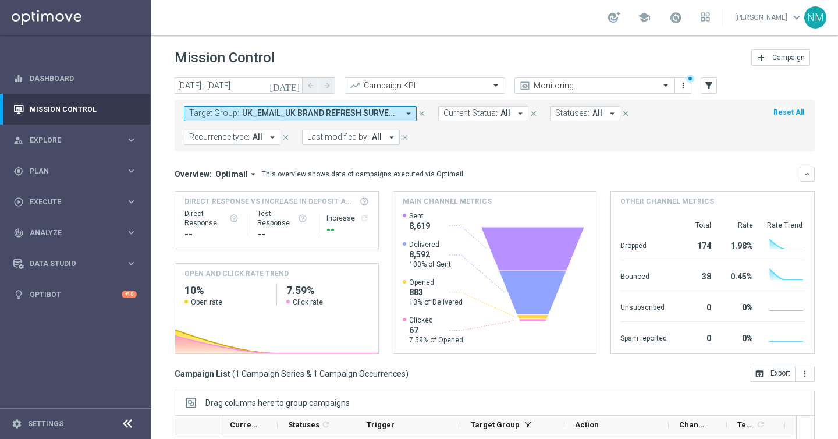
click at [281, 112] on span "UK_EMAIL_UK BRAND REFRESH SURVEY_Mobile Web Users" at bounding box center [320, 113] width 156 height 10
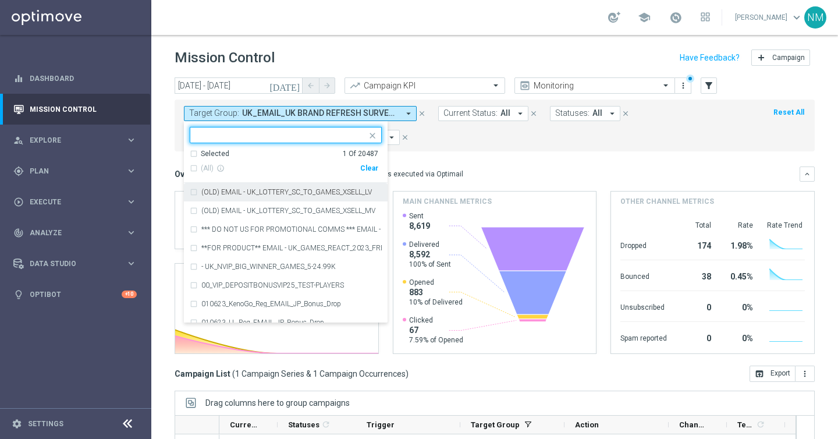
click at [0, 0] on div "Clear" at bounding box center [0, 0] width 0 height 0
click at [332, 136] on input "text" at bounding box center [281, 135] width 170 height 10
paste input "UK_EMAIL_UK BRAND REFRESH SURVEY_Mobile App Users"
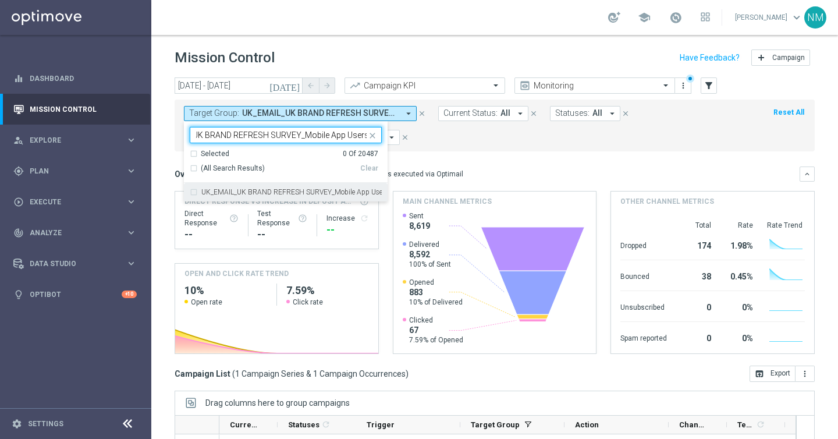
click at [325, 188] on label "UK_EMAIL_UK BRAND REFRESH SURVEY_Mobile App Users" at bounding box center [291, 191] width 180 height 7
type input "UK_EMAIL_UK BRAND REFRESH SURVEY_Mobile App Users"
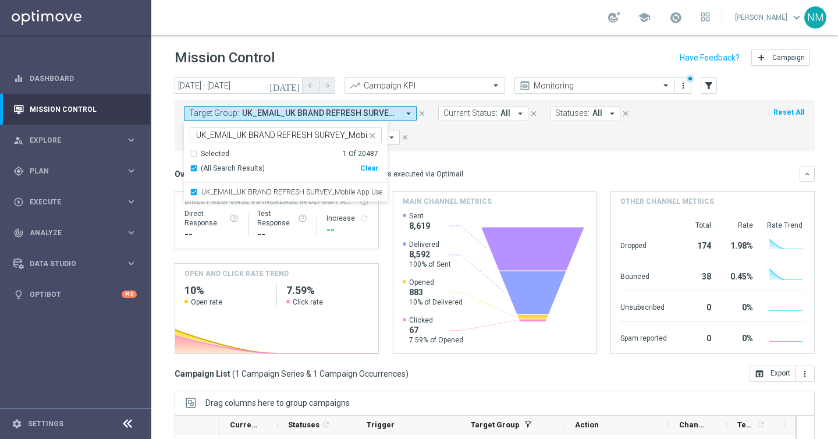
click at [410, 155] on mini-dashboard "Overview: Optimail arrow_drop_down This overview shows data of campaigns execut…" at bounding box center [494, 258] width 640 height 214
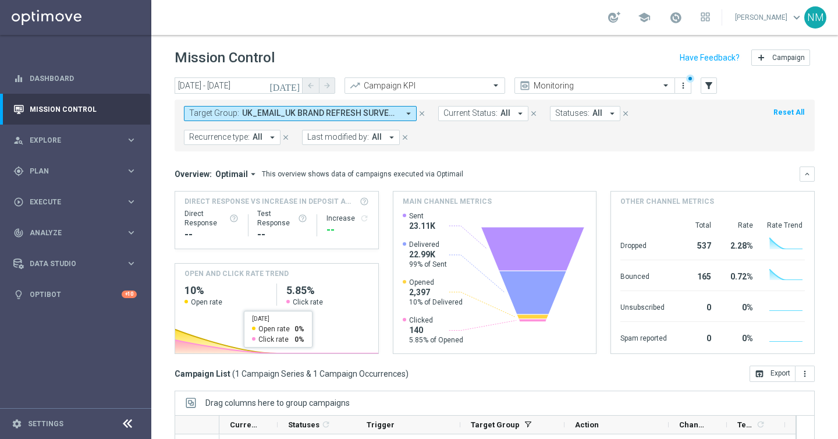
click at [277, 115] on span "UK_EMAIL_UK BRAND REFRESH SURVEY_Mobile App Users" at bounding box center [320, 113] width 156 height 10
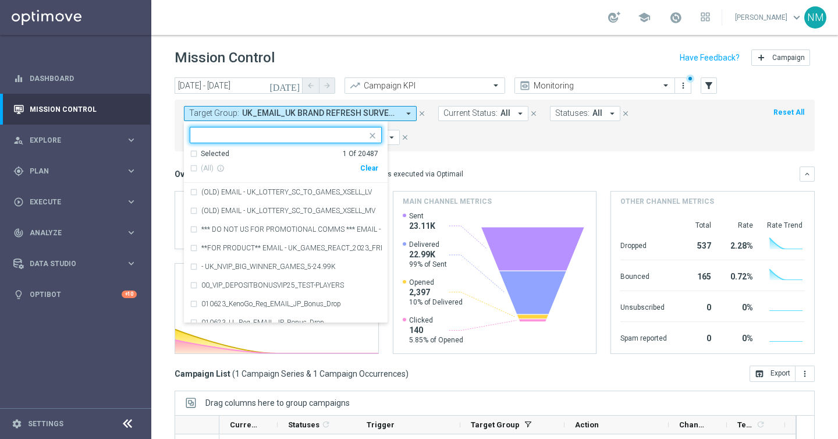
click at [0, 0] on div "Clear" at bounding box center [0, 0] width 0 height 0
click at [334, 143] on ng-select "Selected 0 Of 20487 (All) info_outline Clear (OLD) EMAIL - UK_LOTTERY_SC_TO_GAM…" at bounding box center [286, 225] width 204 height 196
click at [331, 135] on input "text" at bounding box center [281, 135] width 170 height 10
paste input "UK_EMAIL_UK BRAND REFRESH SURVEY_Tablet Users"
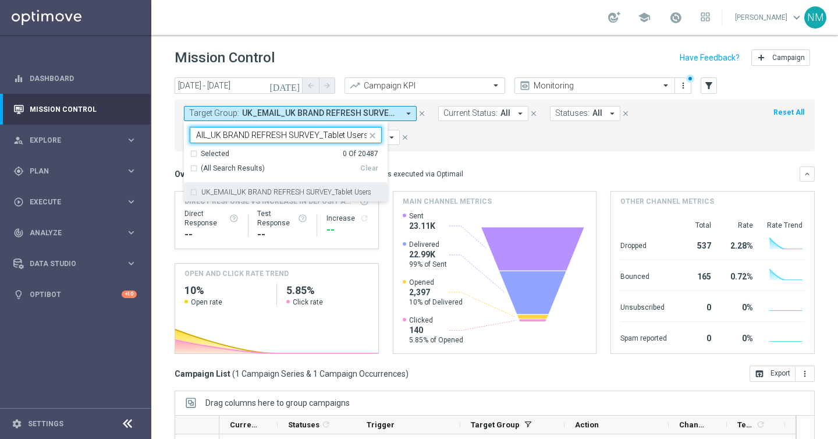
click at [301, 189] on label "UK_EMAIL_UK BRAND REFRESH SURVEY_Tablet Users" at bounding box center [286, 191] width 170 height 7
type input "UK_EMAIL_UK BRAND REFRESH SURVEY_Tablet Users"
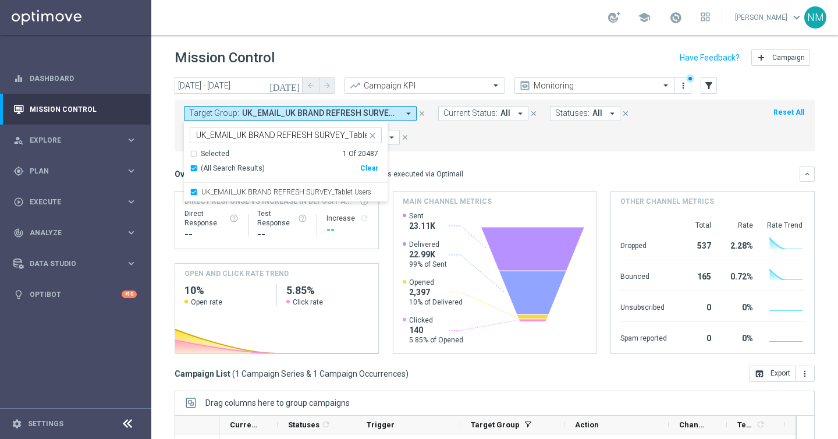
click at [437, 157] on mini-dashboard "Overview: Optimail arrow_drop_down This overview shows data of campaigns execut…" at bounding box center [494, 258] width 640 height 214
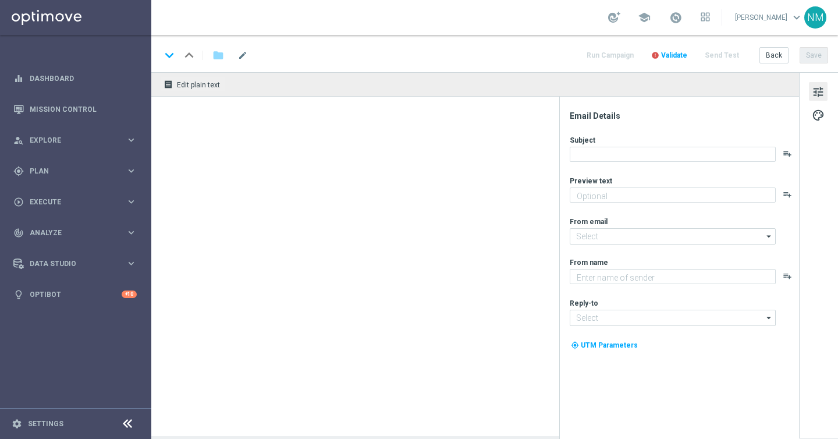
type textarea "A FREE bonus for all our games, lottos and sports! Just our way of saying happy…"
type textarea "Millionaire's Club"
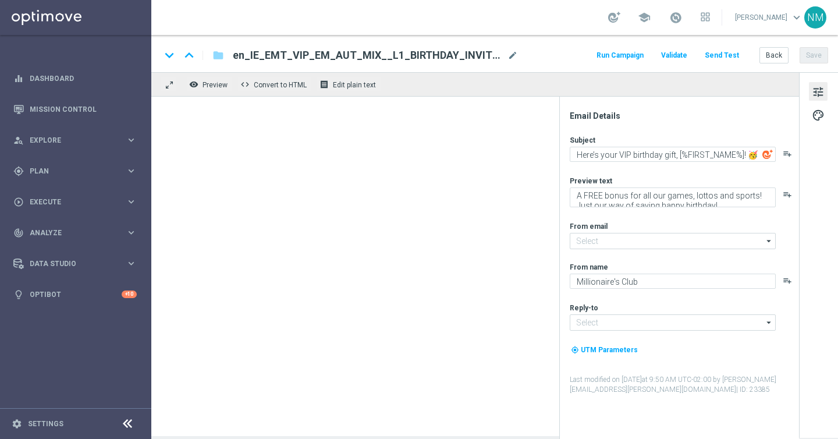
type input "mail@crm.lottoland.com"
type input "vip_ie@lottoland.com"
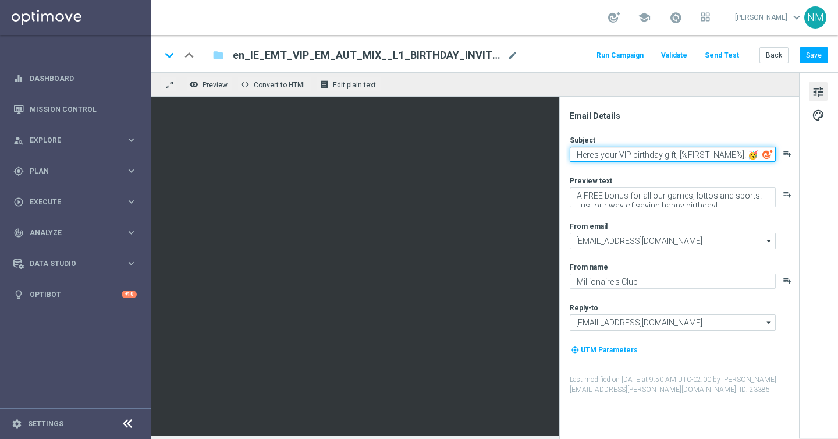
click at [637, 152] on textarea "Here’s your VIP birthday gift, [%FIRST_NAME%]! 🥳" at bounding box center [672, 154] width 206 height 15
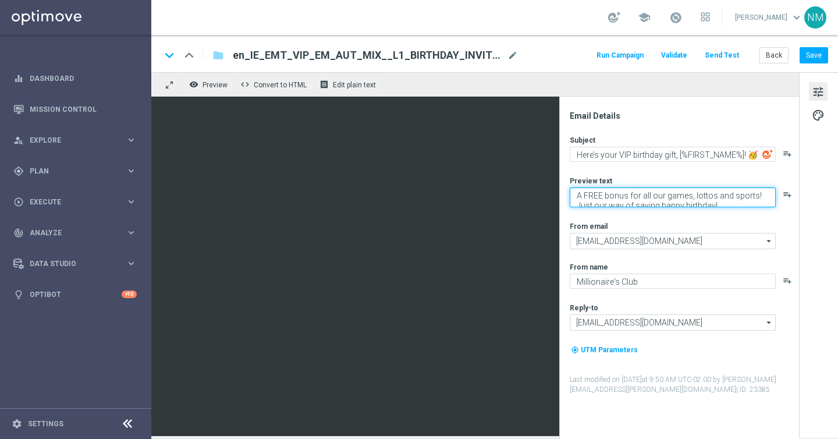
click at [589, 193] on textarea "A FREE bonus for all our games, lottos and sports! Just our way of saying happy…" at bounding box center [672, 197] width 206 height 20
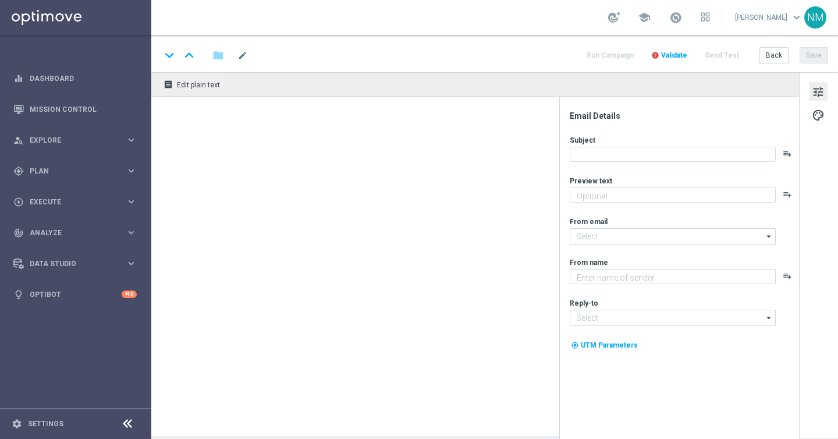
type textarea "A FREE bonus for all our games, lottos and sports! Just our way of saying happy…"
type textarea "Millionaire's Club"
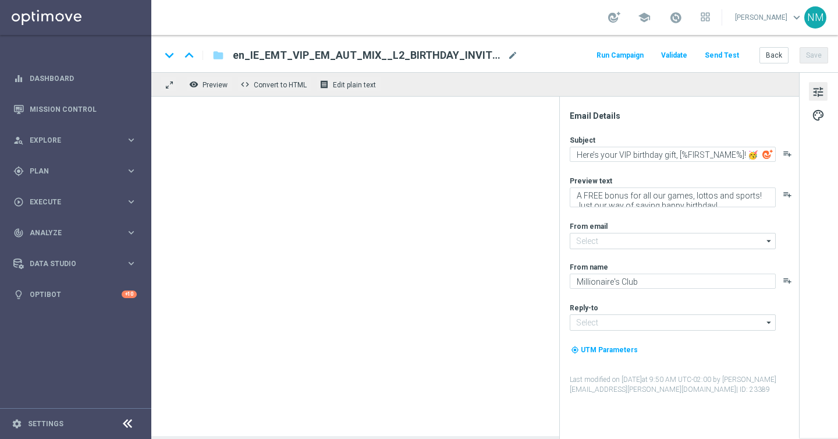
type input "[EMAIL_ADDRESS][DOMAIN_NAME]"
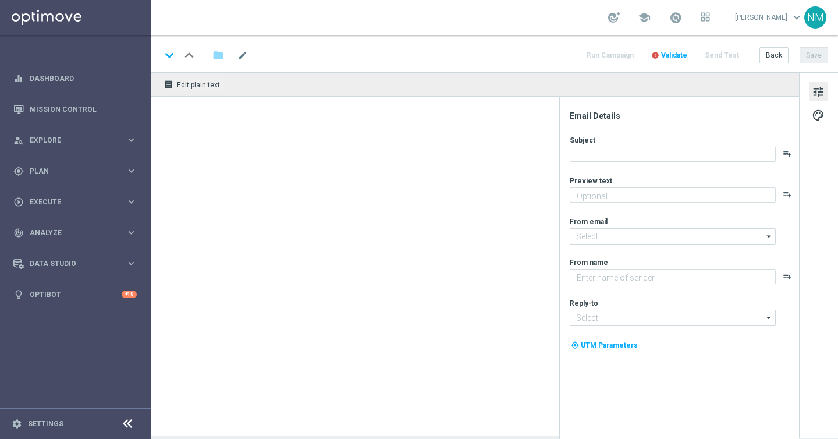
type textarea "A FREE bonus for all our games, lottos and sports! Just our way of saying happy…"
type textarea "Lottoland"
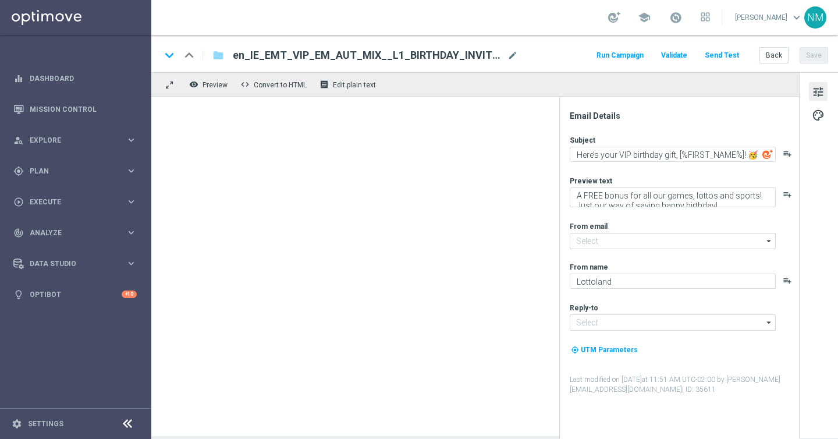
type input "[EMAIL_ADDRESS][DOMAIN_NAME]"
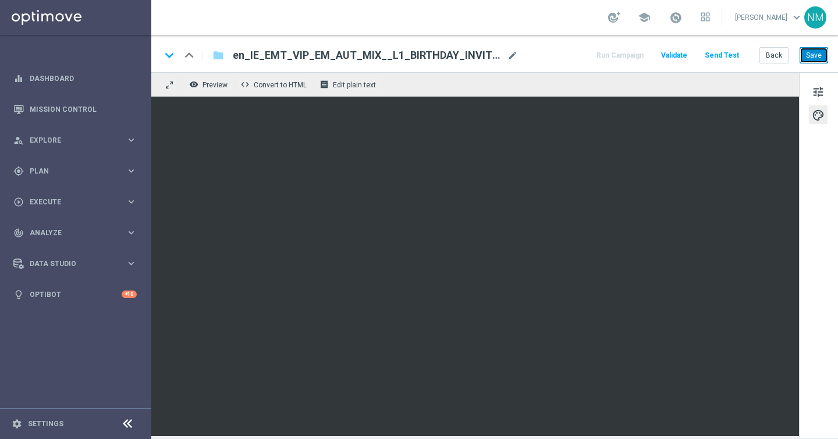
click at [817, 60] on button "Save" at bounding box center [813, 55] width 28 height 16
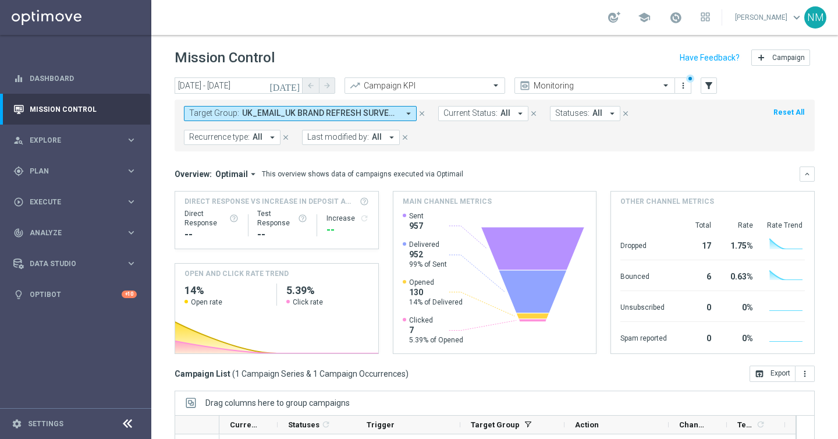
click at [263, 116] on span "UK_EMAIL_UK BRAND REFRESH SURVEY_Tablet Users" at bounding box center [320, 113] width 156 height 10
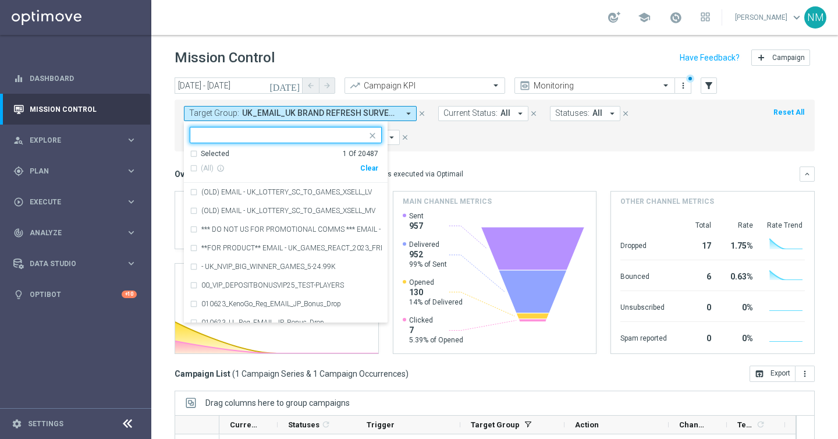
click at [0, 0] on div "Clear" at bounding box center [0, 0] width 0 height 0
click at [332, 135] on input "text" at bounding box center [281, 135] width 170 height 10
paste input ""UK_CASINO_EMAIL | Games React | 15 Free Spins | Excl. Sports, Live Casino ""
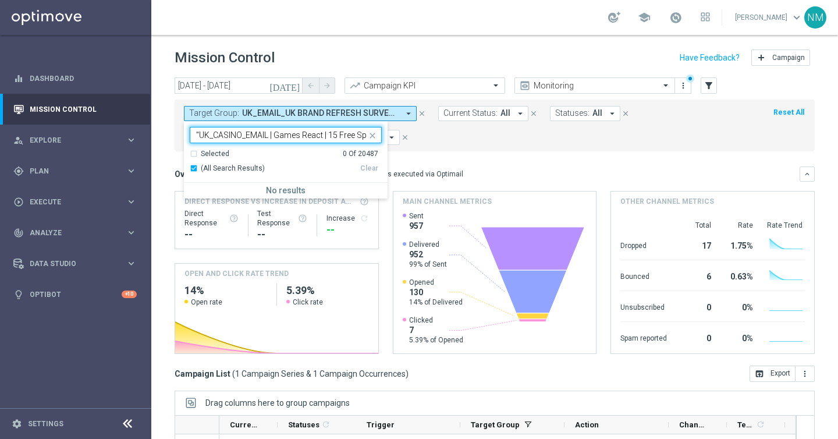
click at [203, 134] on input ""UK_CASINO_EMAIL | Games React | 15 Free Spins | Excl. Sports, Live Casino" at bounding box center [281, 135] width 170 height 10
click at [215, 183] on div "UK_CASINO_EMAIL | Games React | 15 Free Spins | Excl. Sports, Live Casino" at bounding box center [286, 192] width 192 height 19
type input "UK_CASINO_EMAIL | Games React | 15 Free Spins | Excl. Sports, Live Casino"
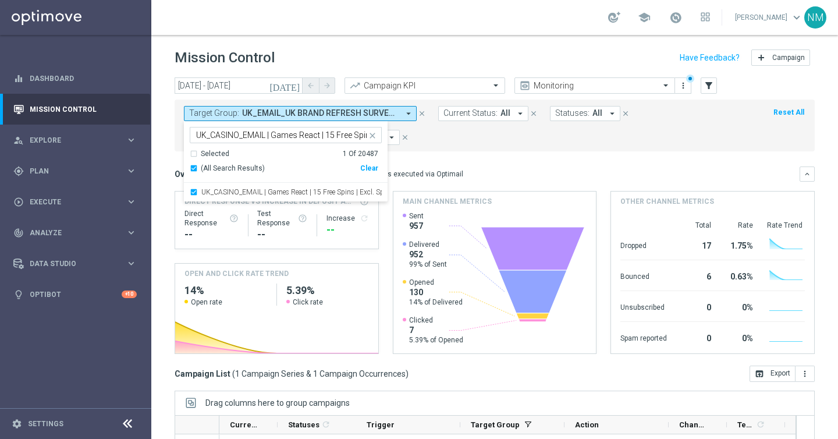
click at [482, 177] on div "Overview: Optimail arrow_drop_down This overview shows data of campaigns execut…" at bounding box center [486, 174] width 625 height 10
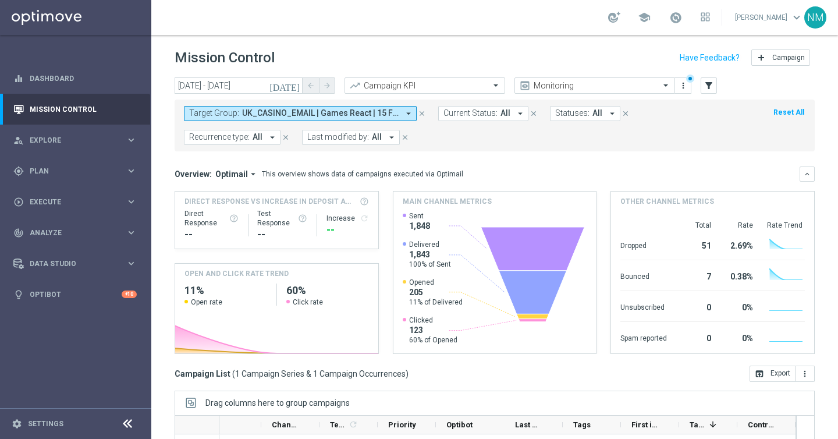
click at [347, 109] on span "UK_CASINO_EMAIL | Games React | 15 Free Spins | Excl. Sports, Live Casino" at bounding box center [320, 113] width 156 height 10
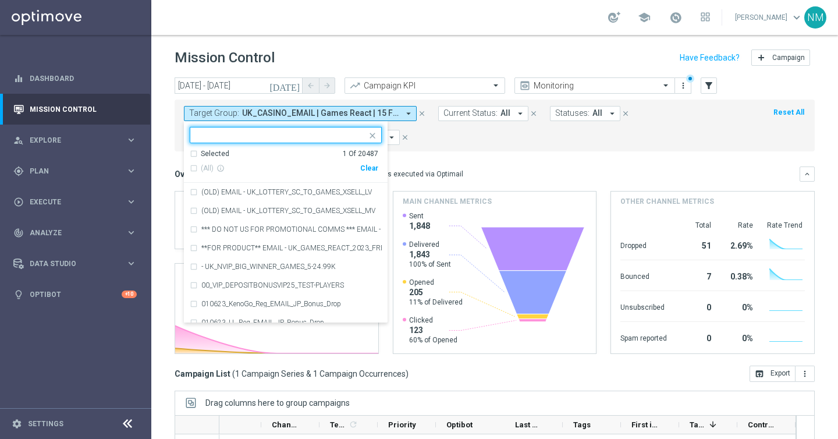
click at [0, 0] on div "Clear" at bounding box center [0, 0] width 0 height 0
click at [347, 141] on div at bounding box center [280, 136] width 172 height 12
paste input "UK_CASINO_APP | Games React | 15 Free Spins | Excl. Sports, Live Casino"
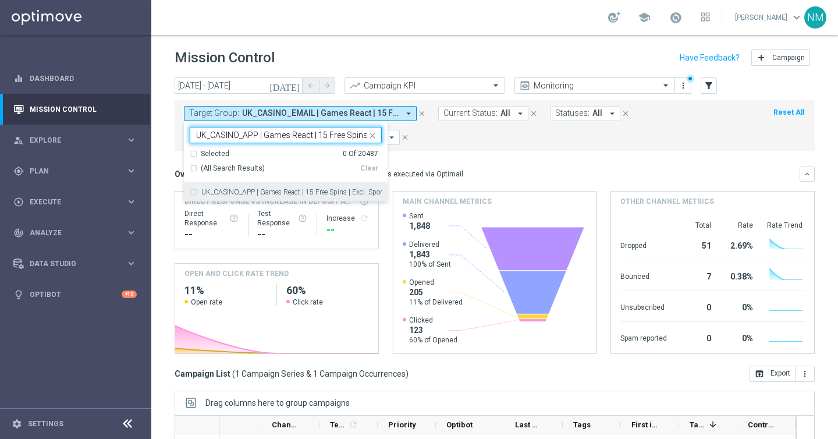
scroll to position [0, 91]
click at [328, 194] on label "UK_CASINO_APP | Games React | 15 Free Spins | Excl. Sports, Live Casino" at bounding box center [291, 191] width 180 height 7
type input "UK_CASINO_APP | Games React | 15 Free Spins | Excl. Sports, Live Casino"
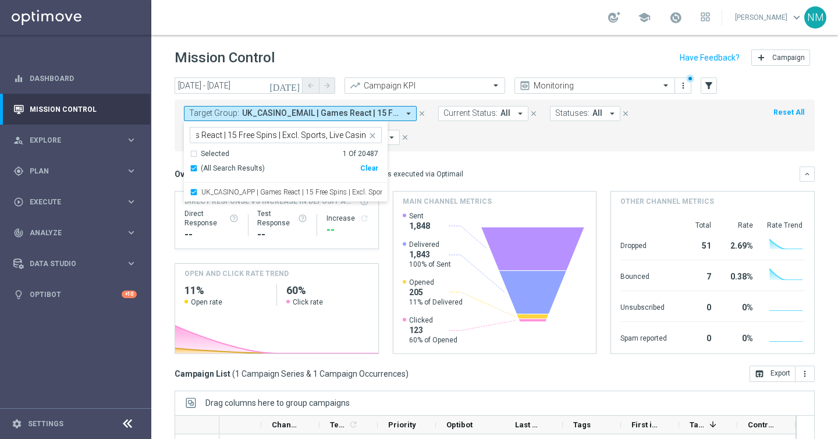
scroll to position [0, 0]
click at [425, 159] on mini-dashboard "Overview: Optimail arrow_drop_down This overview shows data of campaigns execut…" at bounding box center [494, 258] width 640 height 214
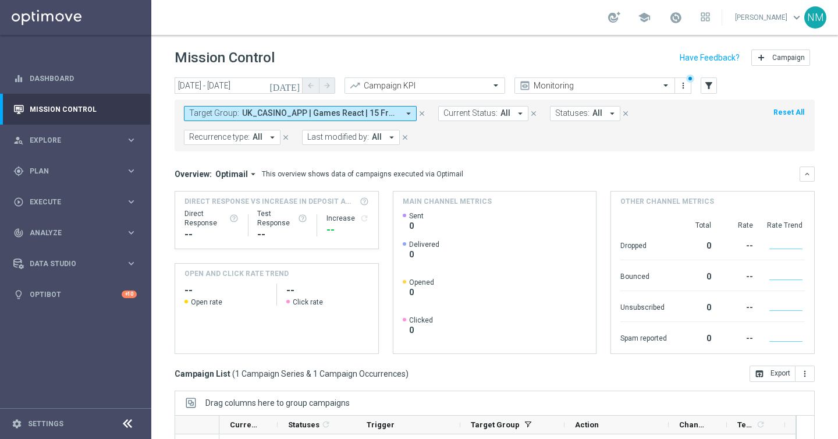
click at [292, 112] on span "UK_CASINO_APP | Games React | 15 Free Spins | Excl. Sports, Live Casino" at bounding box center [320, 113] width 156 height 10
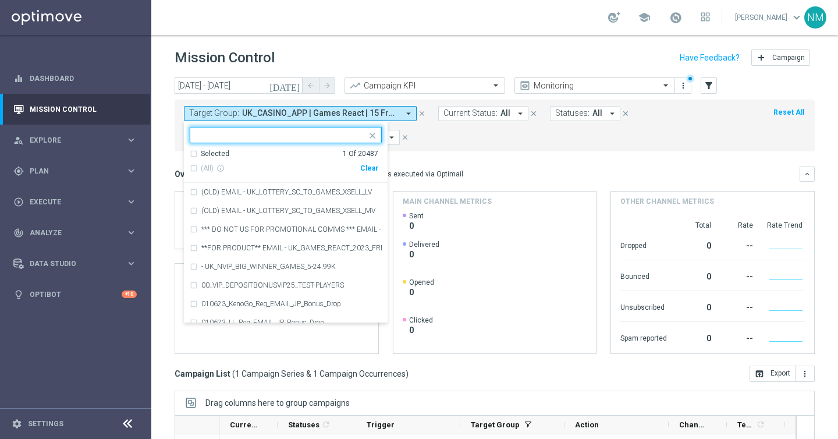
click at [366, 162] on div "(All) info_outline Clear" at bounding box center [284, 168] width 188 height 19
click at [0, 0] on div "Clear" at bounding box center [0, 0] width 0 height 0
click at [344, 139] on input "text" at bounding box center [281, 135] width 170 height 10
paste input "UK_CASINO_EMAIL | HVC_PlayerIdentification_BigWin"
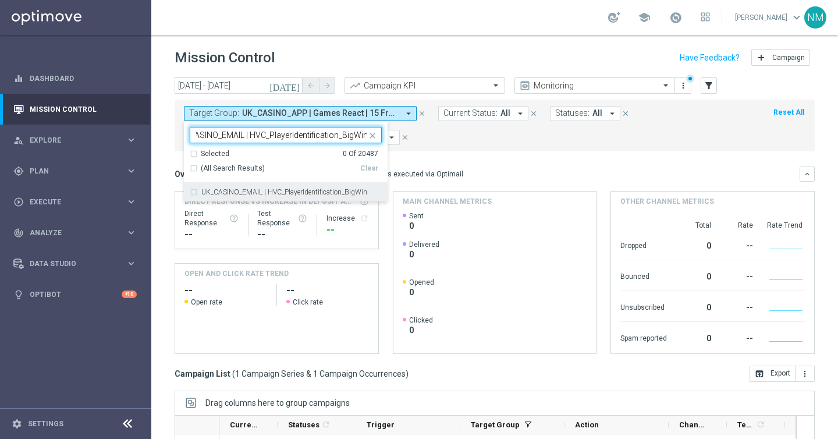
drag, startPoint x: 333, startPoint y: 189, endPoint x: 342, endPoint y: 189, distance: 8.7
click at [333, 189] on label "UK_CASINO_EMAIL | HVC_PlayerIdentification_BigWin" at bounding box center [284, 191] width 166 height 7
type input "UK_CASINO_EMAIL | HVC_PlayerIdentification_BigWin"
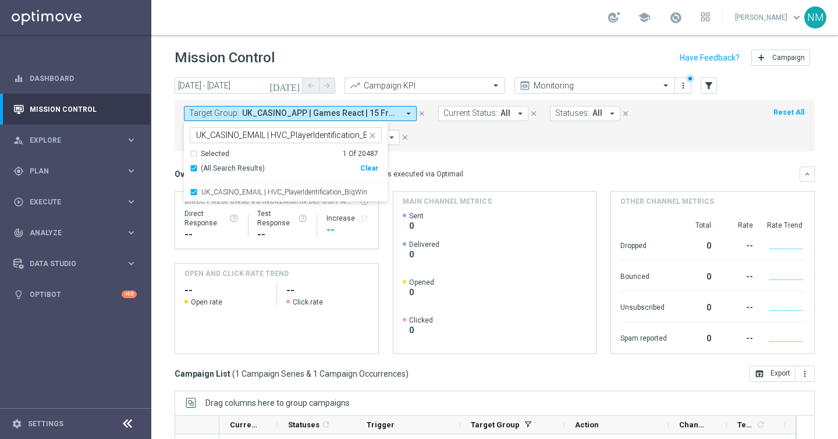
click at [416, 177] on div "This overview shows data of campaigns executed via Optimail" at bounding box center [362, 174] width 201 height 10
